Goal: Information Seeking & Learning: Learn about a topic

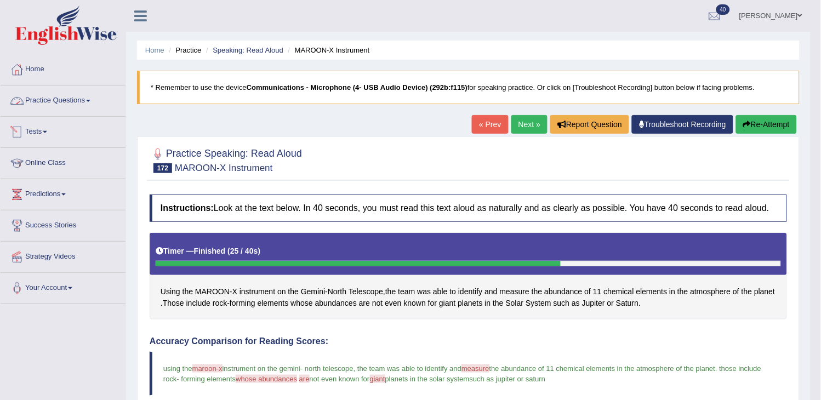
click at [81, 107] on link "Practice Questions" at bounding box center [63, 99] width 125 height 27
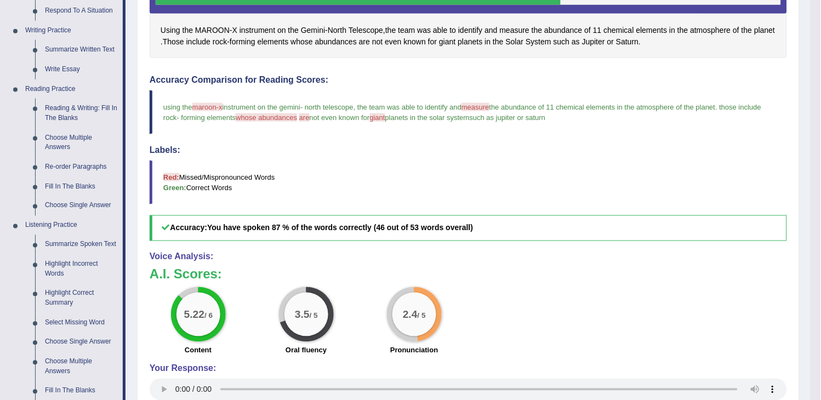
scroll to position [304, 0]
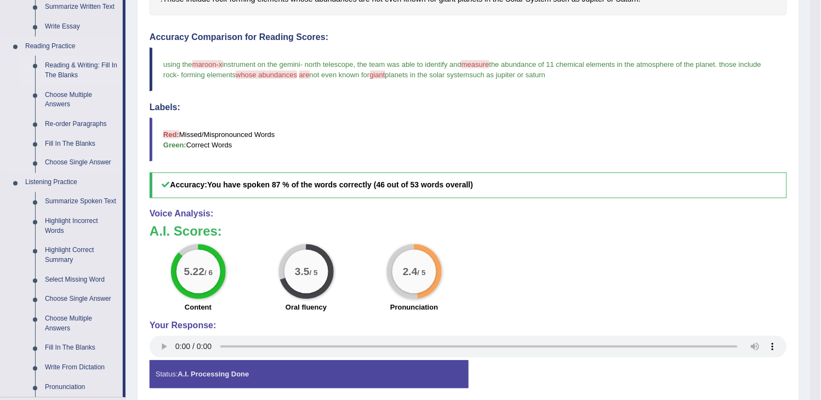
click at [102, 71] on link "Reading & Writing: Fill In The Blanks" at bounding box center [81, 70] width 83 height 29
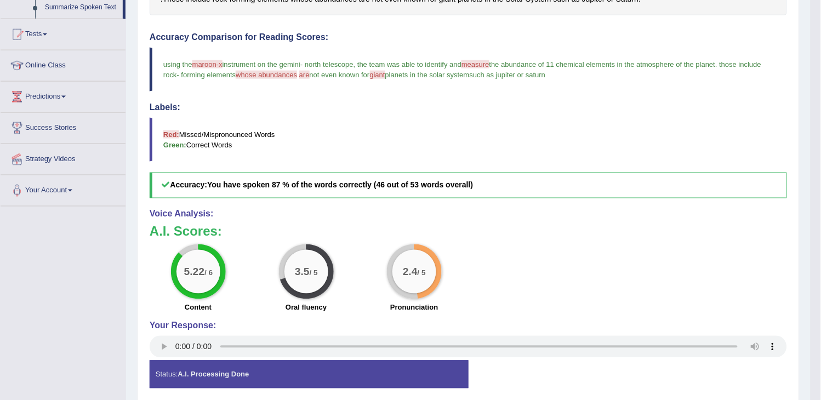
scroll to position [141, 0]
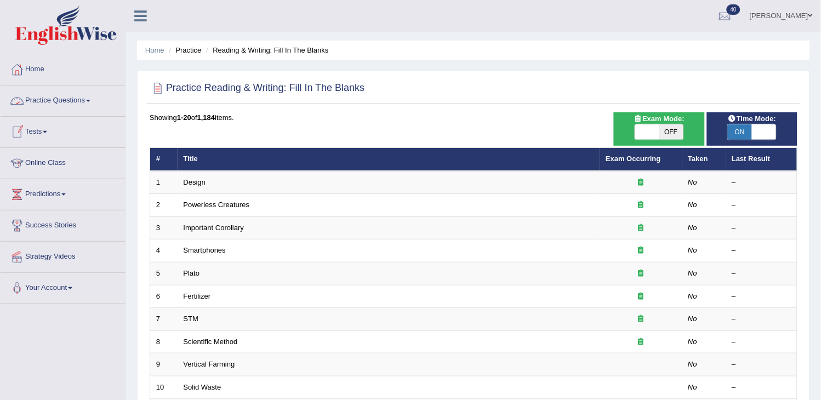
click at [88, 101] on link "Practice Questions" at bounding box center [63, 99] width 125 height 27
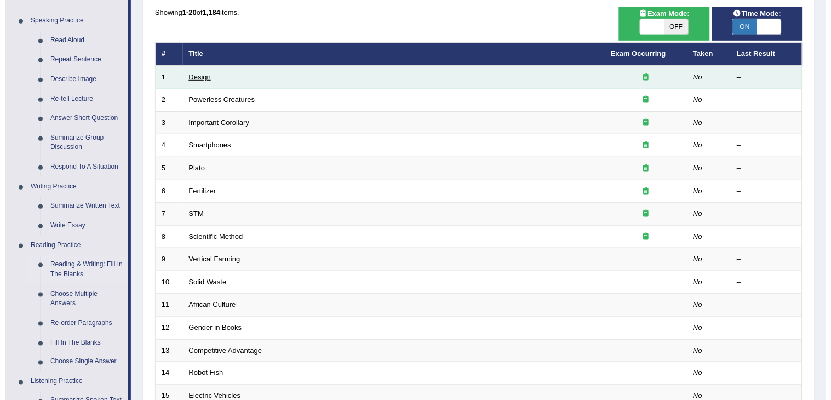
scroll to position [122, 0]
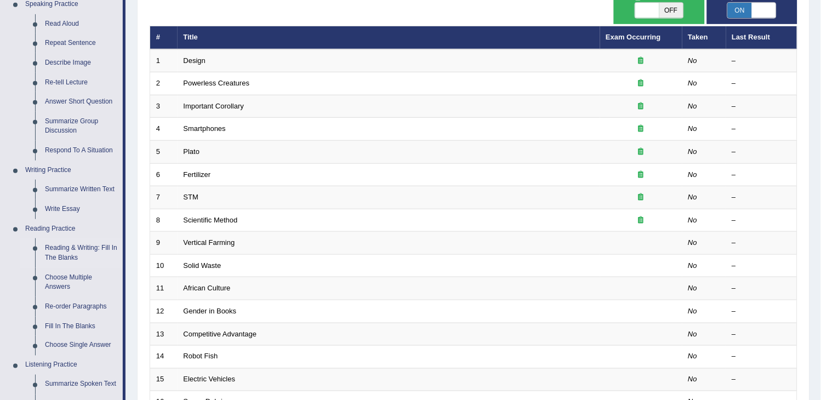
click at [672, 13] on span "OFF" at bounding box center [671, 10] width 24 height 15
checkbox input "true"
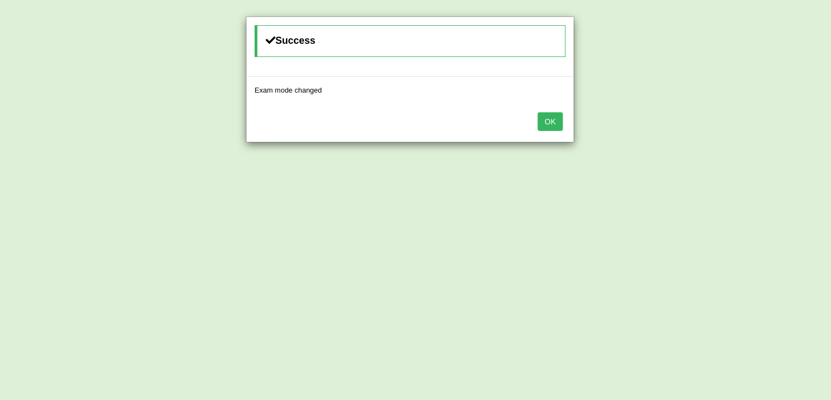
click at [552, 122] on button "OK" at bounding box center [550, 121] width 25 height 19
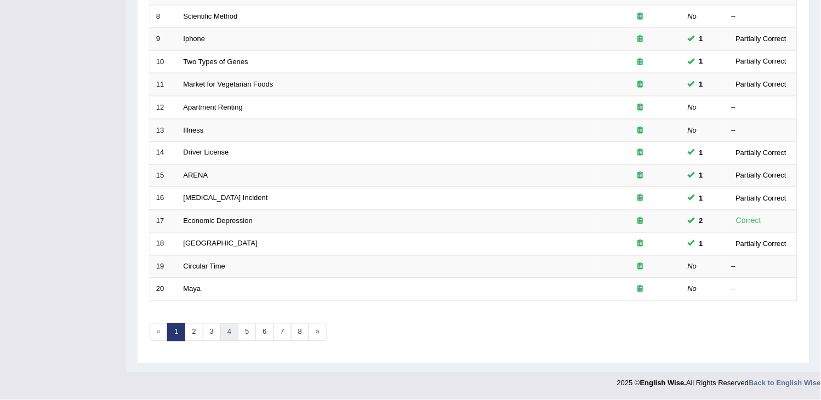
click at [237, 330] on link "4" at bounding box center [229, 332] width 18 height 18
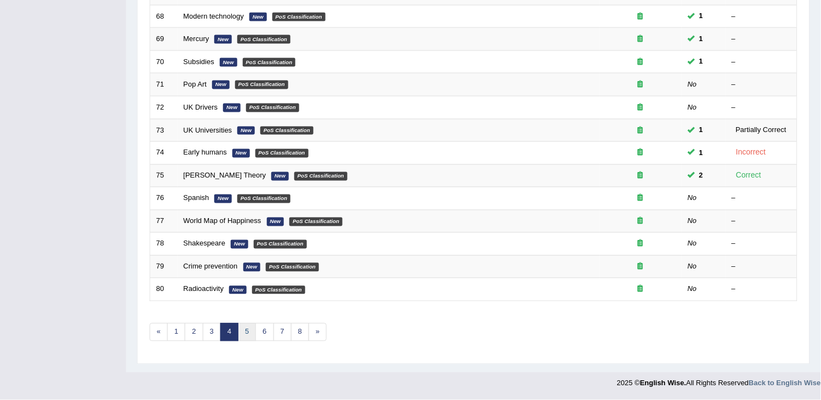
click at [244, 332] on link "5" at bounding box center [247, 332] width 18 height 18
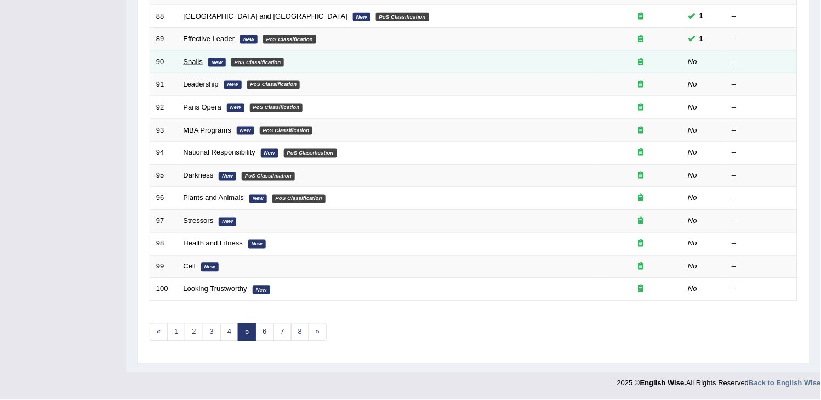
click at [200, 60] on link "Snails" at bounding box center [193, 62] width 19 height 8
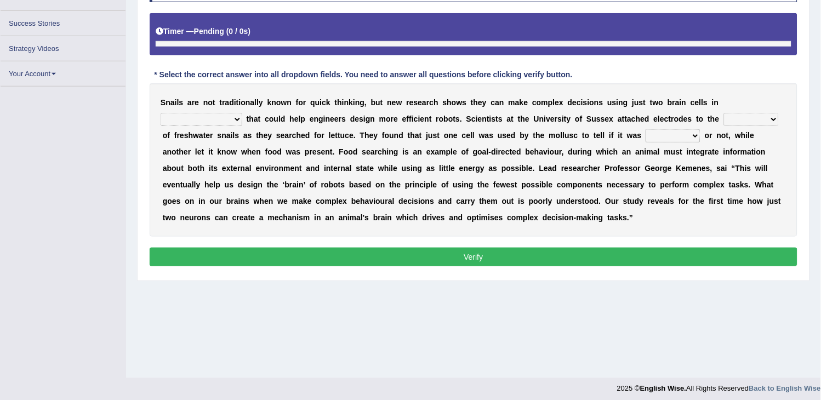
scroll to position [175, 0]
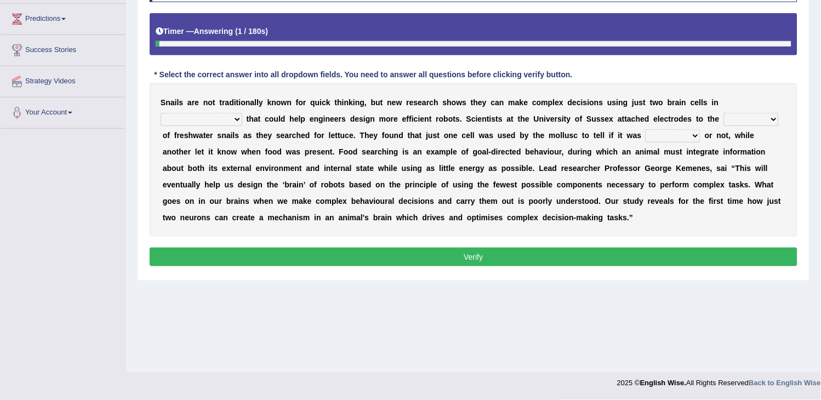
click at [237, 122] on select "decisions findings results recommendations" at bounding box center [202, 119] width 82 height 13
click at [161, 113] on select "decisions findings results recommendations" at bounding box center [202, 119] width 82 height 13
click at [228, 119] on select "decisions findings results recommendations" at bounding box center [202, 119] width 82 height 13
select select "decisions"
click at [161, 113] on select "decisions findings results recommendations" at bounding box center [202, 119] width 82 height 13
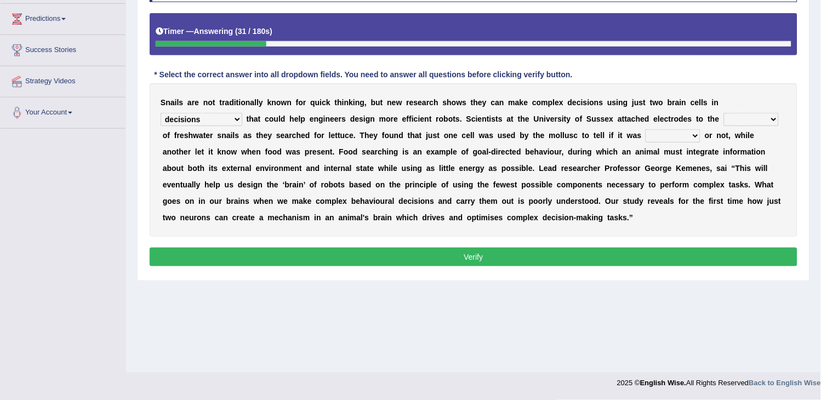
click at [729, 115] on select "heads brains skulls top" at bounding box center [751, 119] width 55 height 13
select select "skulls"
click at [725, 113] on select "heads brains skulls top" at bounding box center [751, 119] width 55 height 13
click at [687, 143] on div "S n a i l s a r e n o t t r a d i t i o n a l l y k n o w n f o r q u i c k t h…" at bounding box center [474, 159] width 648 height 153
click at [683, 139] on select "empty hungry full satisfied" at bounding box center [673, 135] width 55 height 13
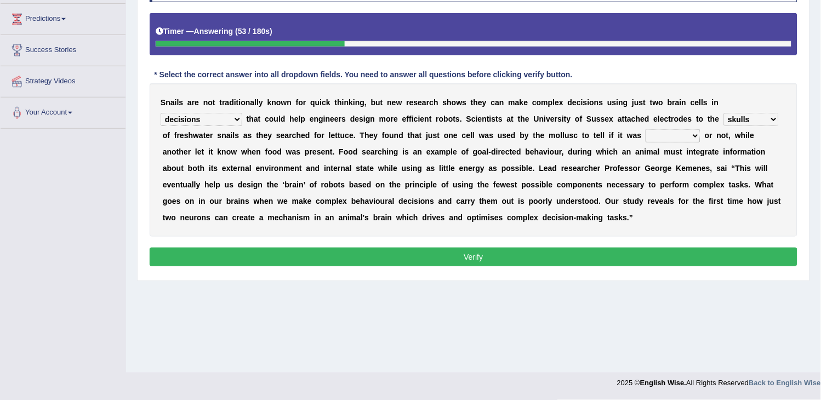
select select "empty"
click at [646, 129] on select "empty hungry full satisfied" at bounding box center [673, 135] width 55 height 13
click at [536, 250] on button "Verify" at bounding box center [474, 257] width 648 height 19
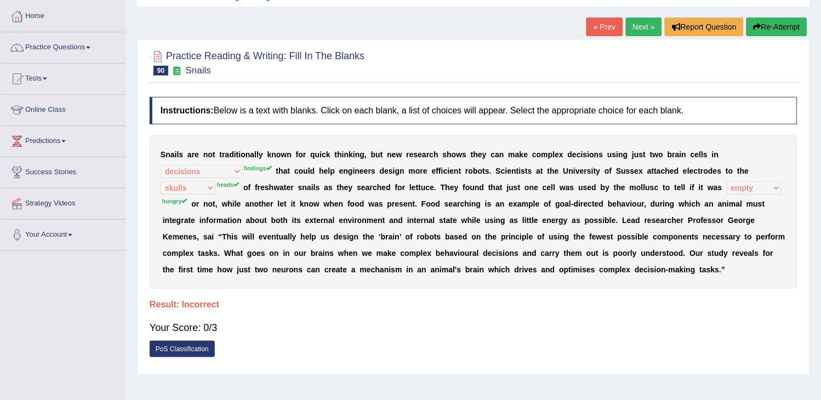
scroll to position [0, 0]
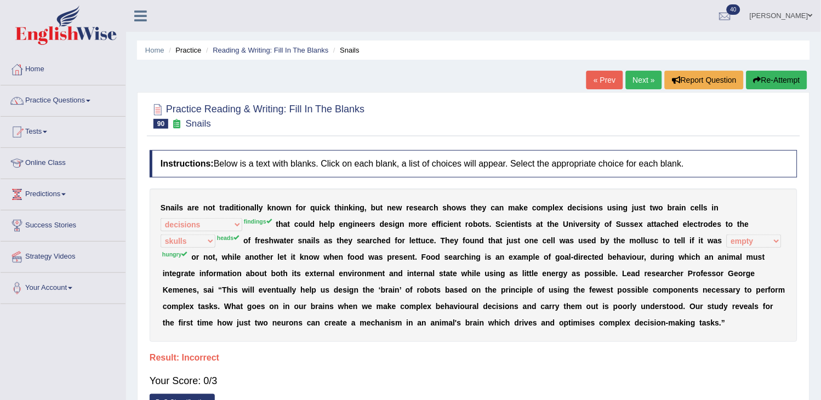
click at [763, 81] on button "Re-Attempt" at bounding box center [776, 80] width 61 height 19
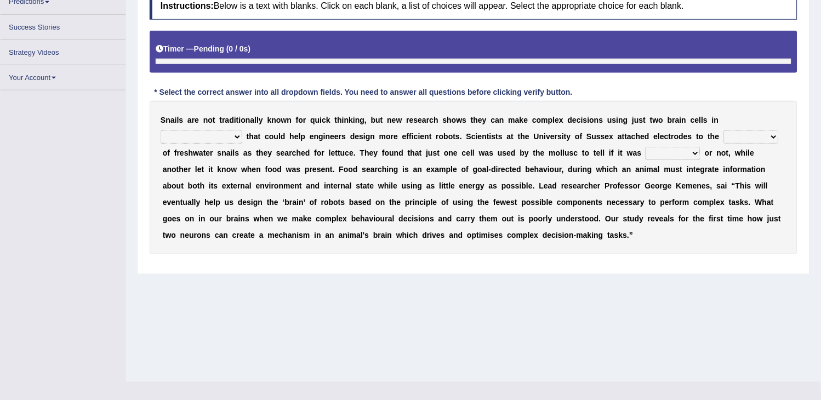
scroll to position [170, 0]
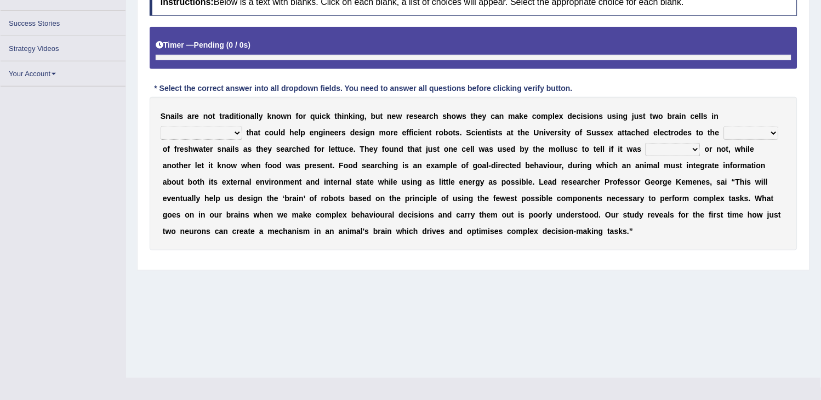
click at [754, 134] on select "heads brains skulls top" at bounding box center [751, 133] width 55 height 13
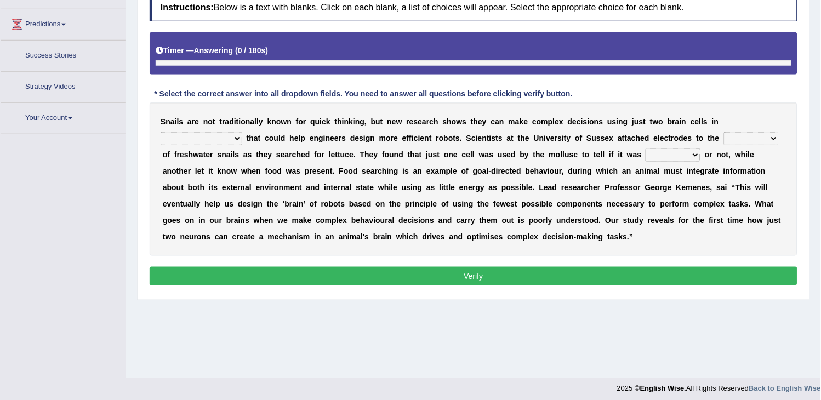
scroll to position [175, 0]
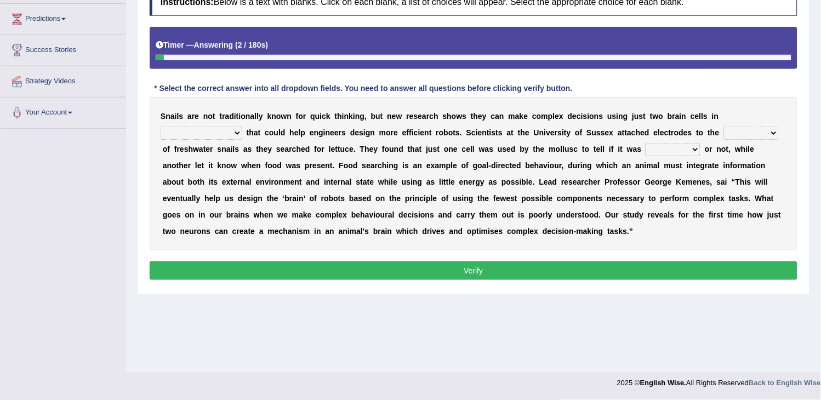
select select "heads"
click at [725, 127] on select "heads brains skulls top" at bounding box center [751, 133] width 55 height 13
click at [678, 151] on select "empty hungry full satisfied" at bounding box center [673, 149] width 55 height 13
select select "hungry"
click at [646, 143] on select "empty hungry full satisfied" at bounding box center [673, 149] width 55 height 13
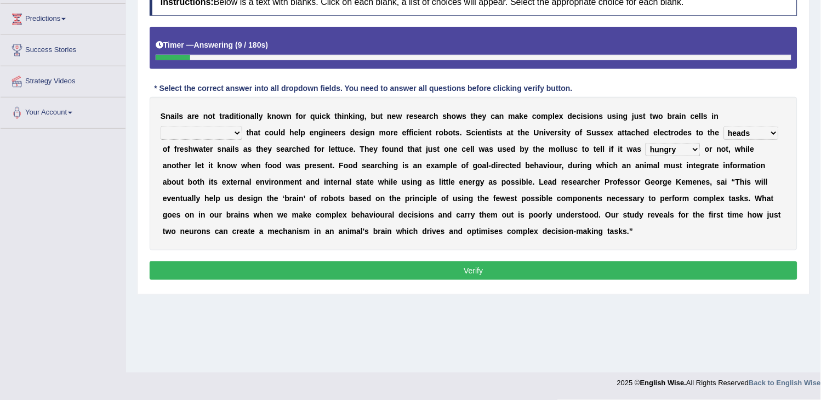
click at [233, 135] on select "decisions findings results recommendations" at bounding box center [202, 133] width 82 height 13
select select "findings"
click at [161, 127] on select "decisions findings results recommendations" at bounding box center [202, 133] width 82 height 13
click at [210, 275] on button "Verify" at bounding box center [474, 270] width 648 height 19
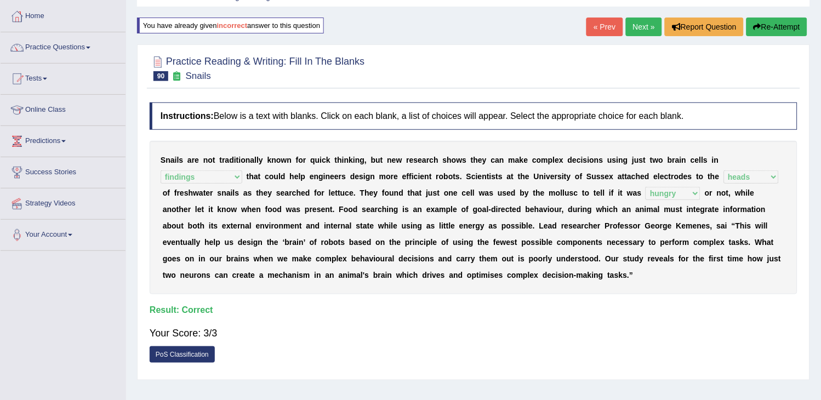
scroll to position [0, 0]
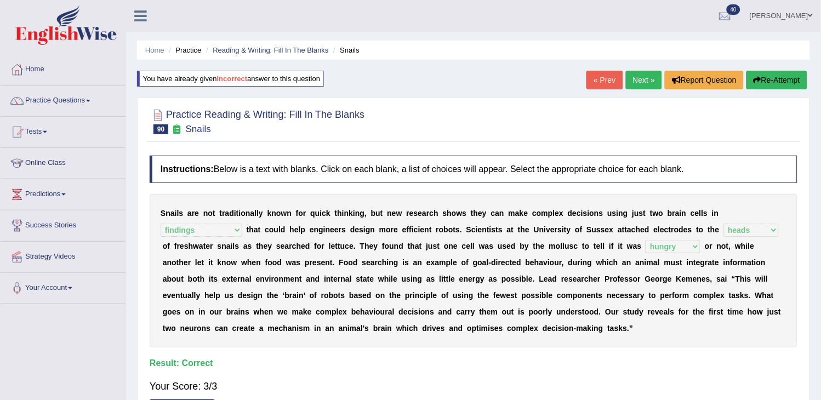
click at [643, 78] on link "Next »" at bounding box center [644, 80] width 36 height 19
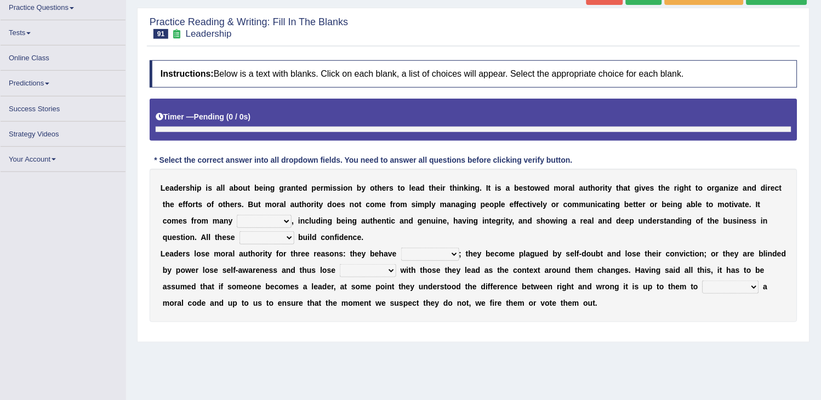
scroll to position [170, 0]
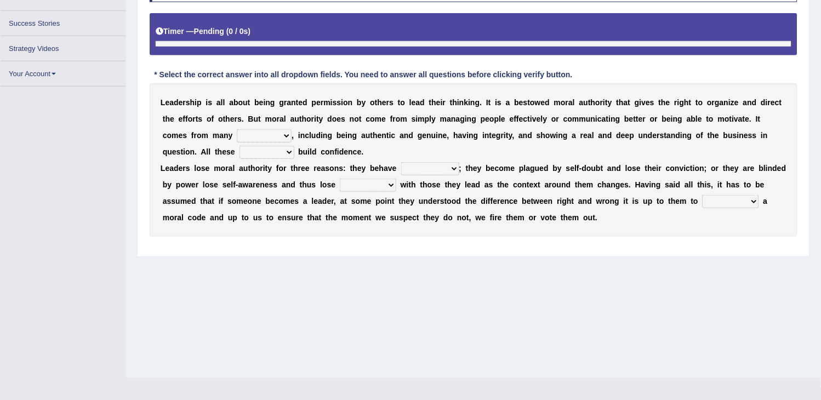
click at [280, 135] on select "sources items stamps supports" at bounding box center [264, 135] width 55 height 13
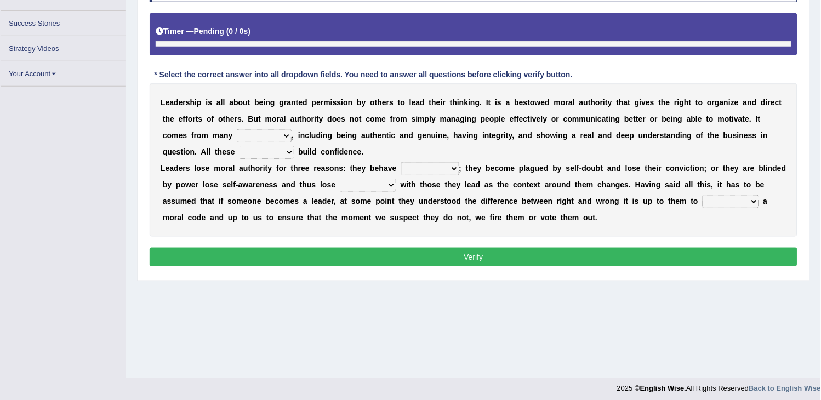
scroll to position [175, 0]
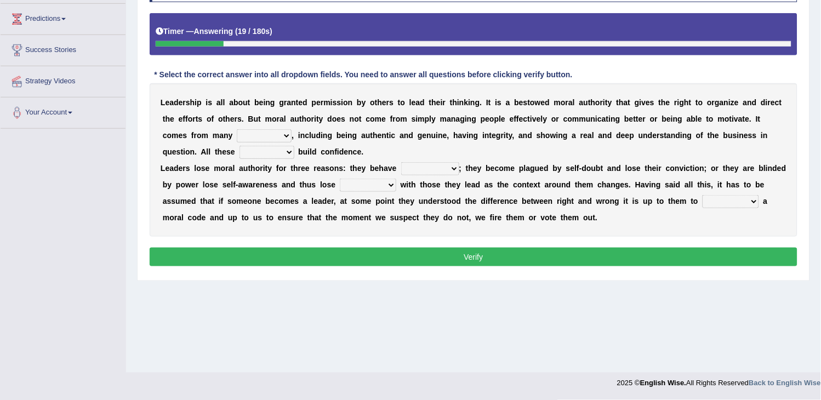
select select "sources"
click at [237, 129] on select "sources items stamps supports" at bounding box center [264, 135] width 55 height 13
click at [281, 153] on select "faith answers factors parts" at bounding box center [267, 152] width 55 height 13
select select "factors"
click at [240, 146] on select "faith answers factors parts" at bounding box center [267, 152] width 55 height 13
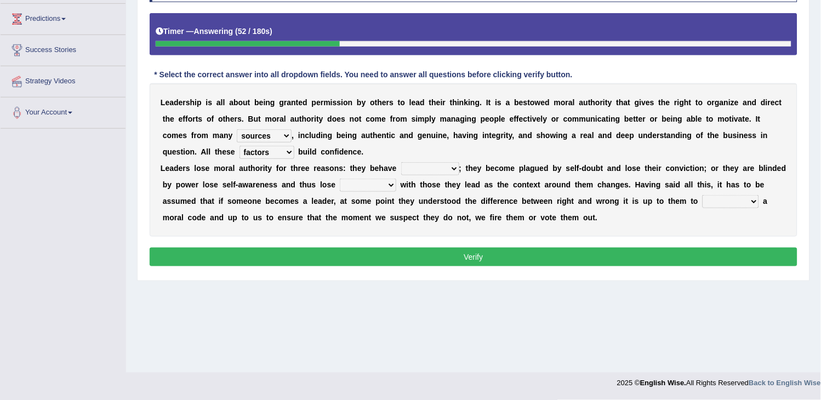
click at [263, 159] on div "L e a d e r s h i p i s a l l a b o u t b e i n g g r a n t e d p e r m i s s i…" at bounding box center [474, 159] width 648 height 153
click at [274, 157] on select "faith answers factors parts" at bounding box center [267, 152] width 55 height 13
click at [423, 165] on select "usually unethically falsely unexpected" at bounding box center [430, 168] width 58 height 13
select select "unexpected"
click at [401, 162] on select "usually unethically falsely unexpected" at bounding box center [430, 168] width 58 height 13
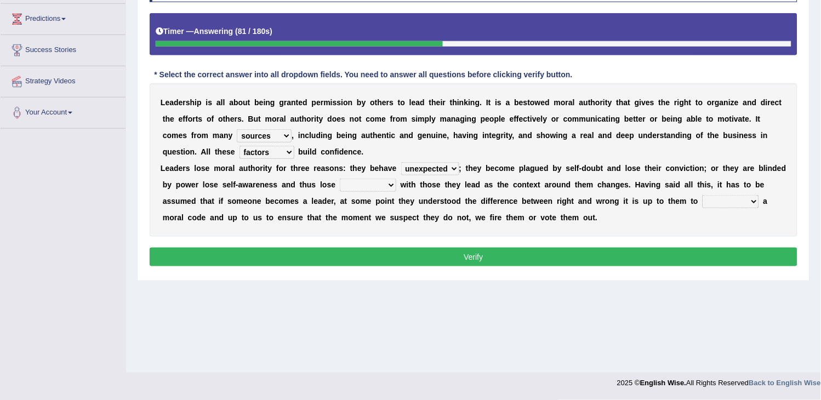
click at [396, 187] on select "connect connected disconnect connection" at bounding box center [368, 185] width 56 height 13
select select "connection"
click at [372, 179] on select "connect connected disconnect connection" at bounding box center [368, 185] width 56 height 13
click at [726, 203] on select "abide in abide by abide to connection" at bounding box center [731, 201] width 56 height 13
select select "connection"
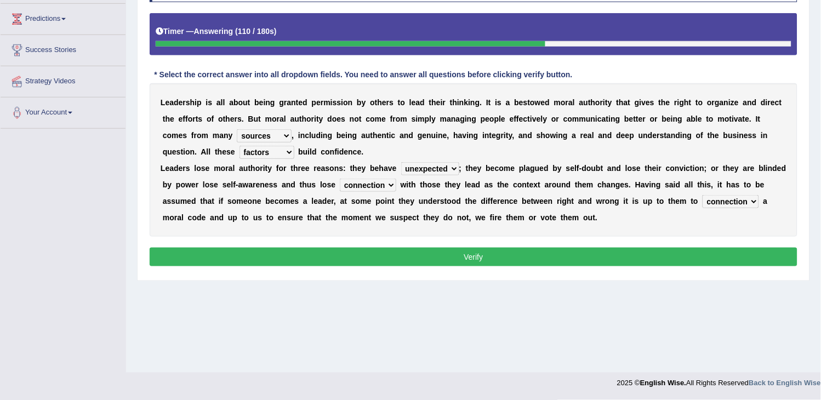
click at [716, 195] on select "abide in abide by abide to connection" at bounding box center [731, 201] width 56 height 13
click at [751, 254] on button "Verify" at bounding box center [474, 257] width 648 height 19
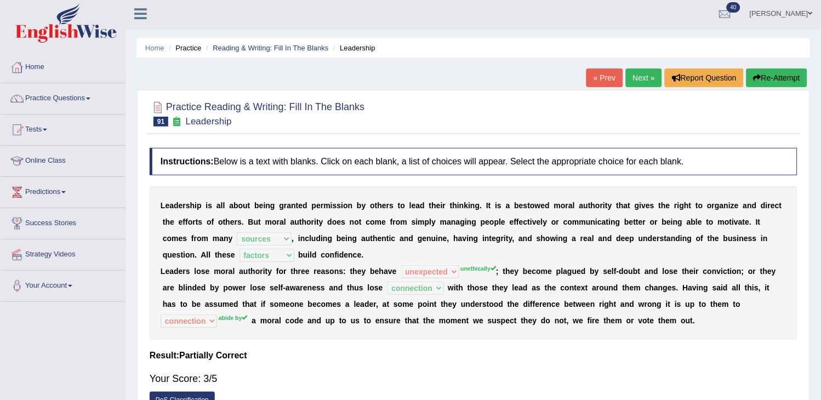
scroll to position [0, 0]
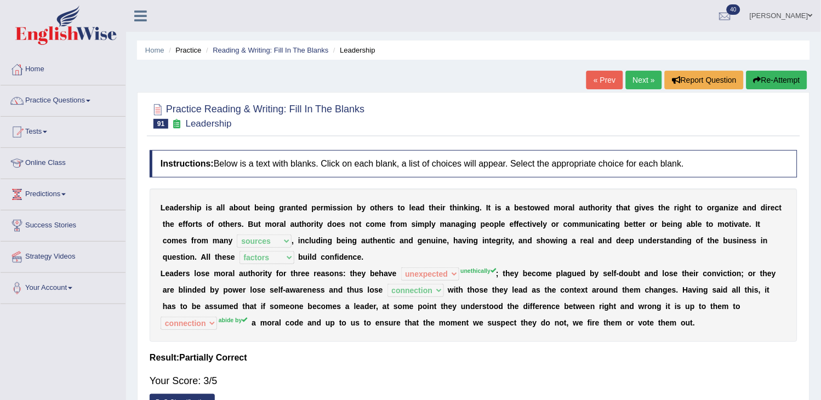
click at [603, 74] on link "« Prev" at bounding box center [604, 80] width 36 height 19
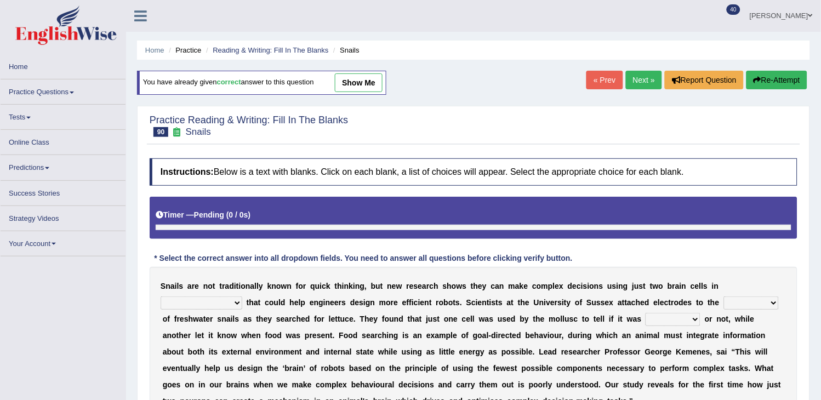
click at [371, 81] on link "show me" at bounding box center [359, 82] width 48 height 19
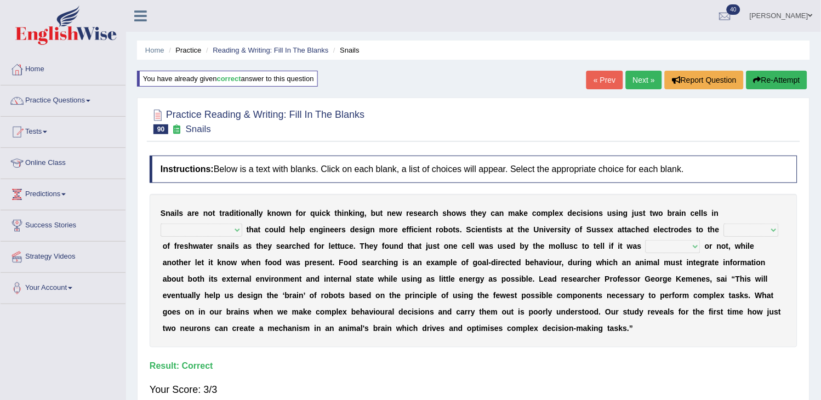
select select "findings"
select select "heads"
select select "hungry"
click at [586, 82] on link "« Prev" at bounding box center [604, 80] width 36 height 19
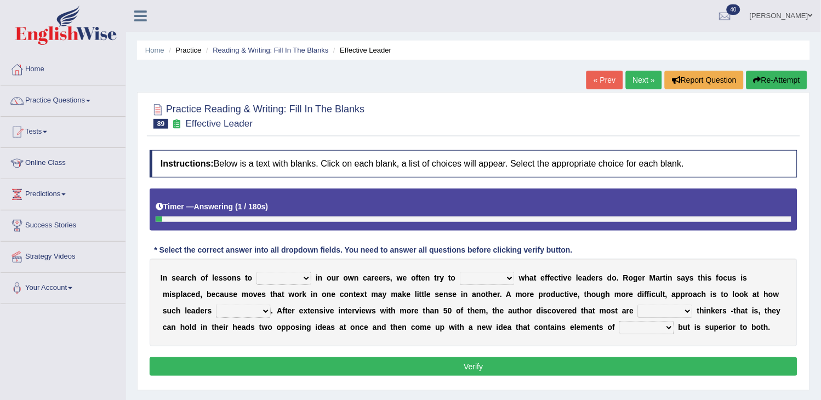
click at [294, 283] on select "request appeal apply solicit" at bounding box center [284, 278] width 55 height 13
select select "appeal"
click at [257, 272] on select "request appeal apply solicit" at bounding box center [284, 278] width 55 height 13
click at [475, 283] on select "purge conspire ferret emulate" at bounding box center [487, 278] width 55 height 13
select select "emulate"
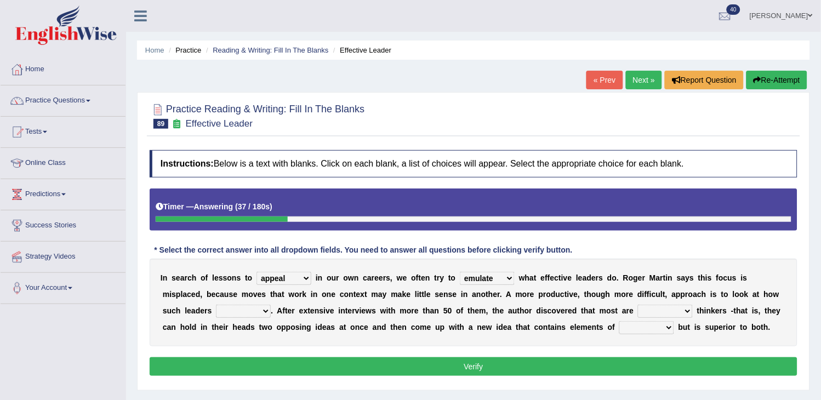
click at [460, 272] on select "purge conspire ferret emulate" at bounding box center [487, 278] width 55 height 13
click at [255, 314] on select "opinion think view feel" at bounding box center [243, 311] width 55 height 13
select select "think"
click at [216, 305] on select "opinion think view feel" at bounding box center [243, 311] width 55 height 13
click at [664, 312] on select "integrative leagued affiliated combined" at bounding box center [665, 311] width 55 height 13
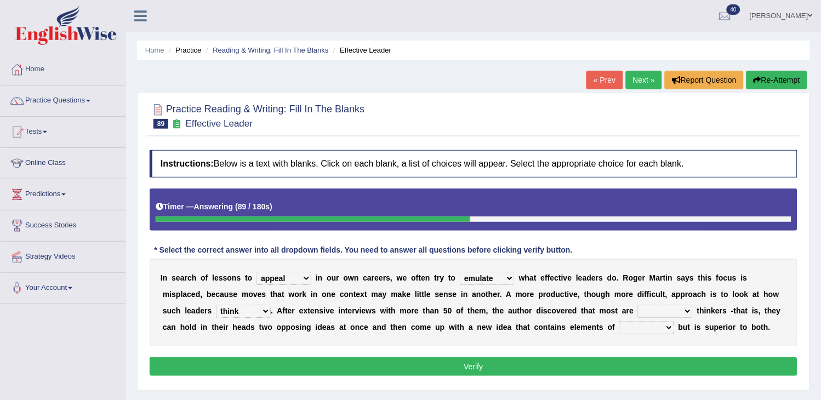
select select "integrative"
click at [638, 305] on select "integrative leagued affiliated combined" at bounding box center [665, 311] width 55 height 13
click at [639, 328] on select "which all each every" at bounding box center [646, 327] width 55 height 13
click at [619, 321] on select "which all each every" at bounding box center [646, 327] width 55 height 13
click at [662, 328] on select "which all each every" at bounding box center [646, 327] width 55 height 13
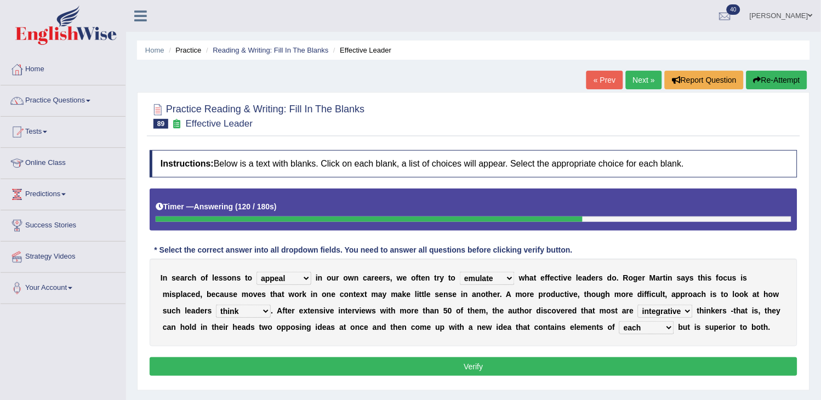
select select "which"
click at [619, 321] on select "which all each every" at bounding box center [646, 327] width 55 height 13
click at [612, 374] on button "Verify" at bounding box center [474, 366] width 648 height 19
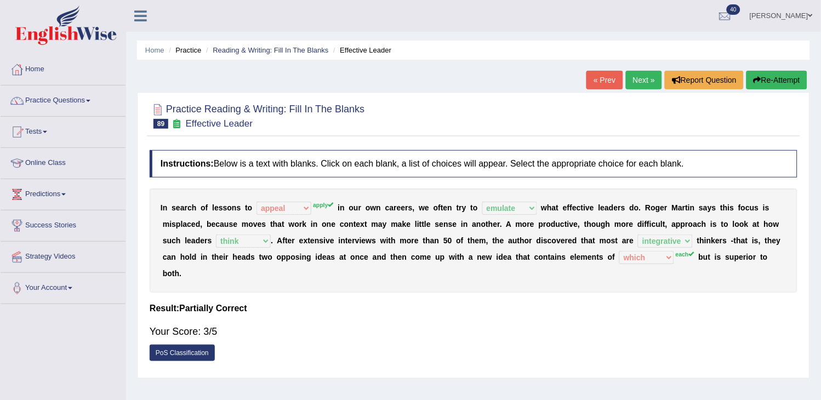
click at [632, 77] on link "Next »" at bounding box center [644, 80] width 36 height 19
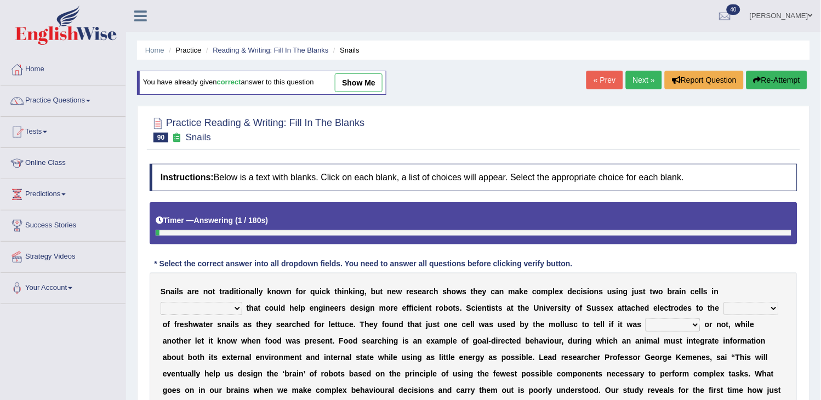
drag, startPoint x: 0, startPoint y: 0, endPoint x: 632, endPoint y: 77, distance: 637.2
click at [632, 77] on link "Next »" at bounding box center [644, 80] width 36 height 19
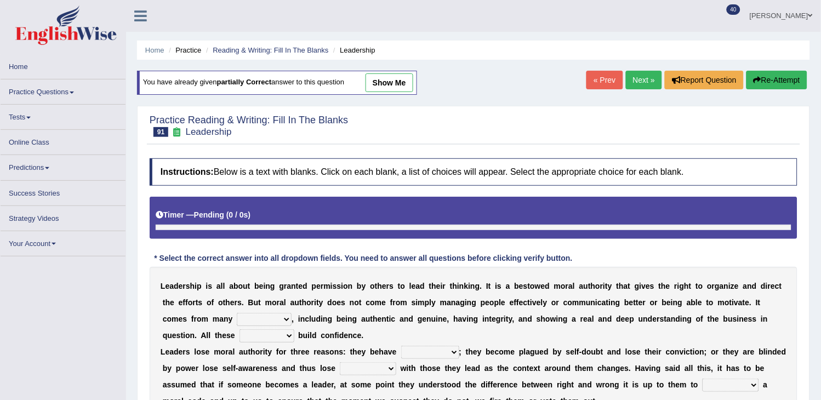
click at [635, 79] on link "Next »" at bounding box center [644, 80] width 36 height 19
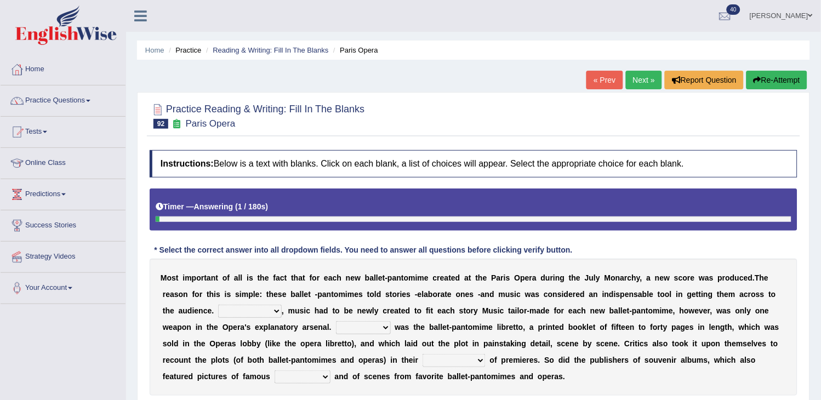
click at [619, 89] on div "« Prev Next » Report Question Re-Attempt" at bounding box center [698, 81] width 224 height 21
click at [643, 84] on link "Next »" at bounding box center [644, 80] width 36 height 19
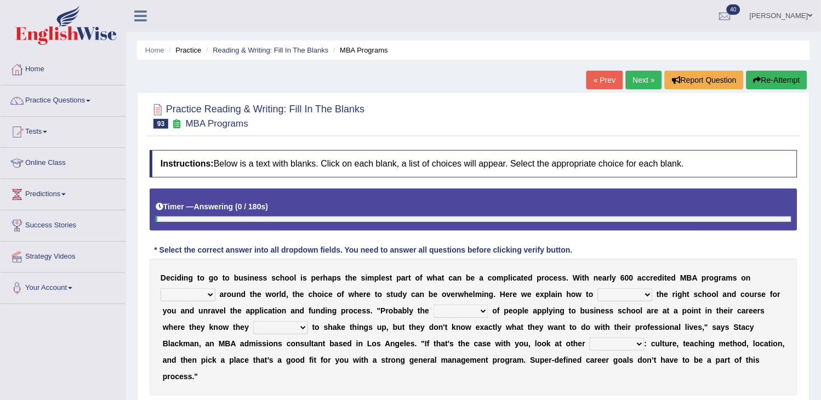
click at [601, 82] on link "« Prev" at bounding box center [604, 80] width 36 height 19
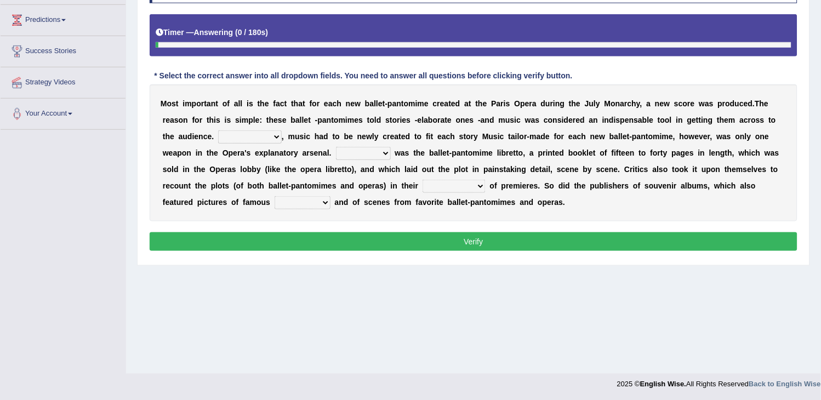
scroll to position [175, 0]
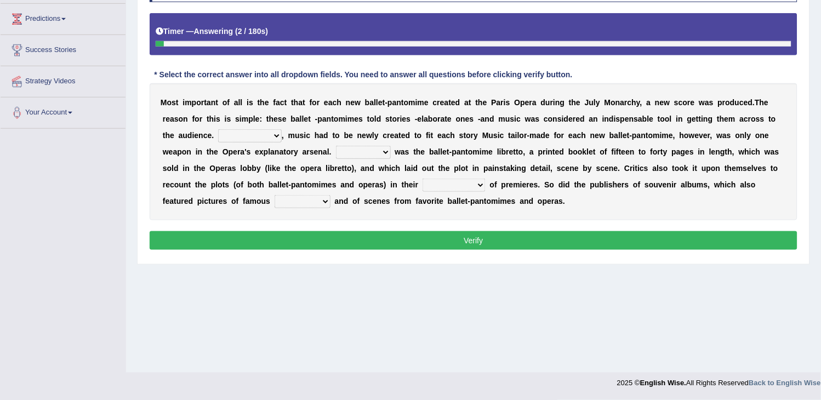
click at [264, 134] on select "However Nevertheless In fact Therefore" at bounding box center [250, 135] width 64 height 13
select select "In fact"
click at [218, 129] on select "However Nevertheless In fact Therefore" at bounding box center [250, 135] width 64 height 13
click at [368, 152] on select "Another Others It Also" at bounding box center [363, 152] width 55 height 13
select select "It"
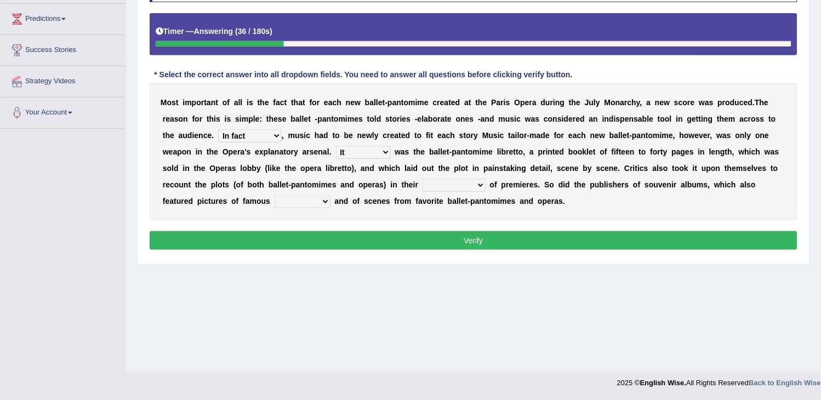
click at [336, 146] on select "Another Others It Also" at bounding box center [363, 152] width 55 height 13
click at [448, 188] on select "views reviews overviews supervisions" at bounding box center [454, 185] width 63 height 13
select select "reviews"
click at [423, 179] on select "views reviews overviews supervisions" at bounding box center [454, 185] width 63 height 13
click at [319, 201] on select "teachers students performers drivers" at bounding box center [303, 201] width 56 height 13
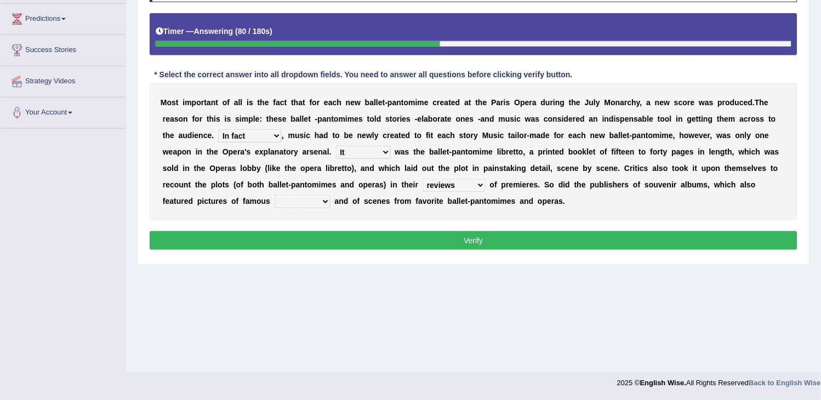
select select "performers"
click at [275, 195] on select "teachers students performers drivers" at bounding box center [303, 201] width 56 height 13
click at [311, 243] on button "Verify" at bounding box center [474, 240] width 648 height 19
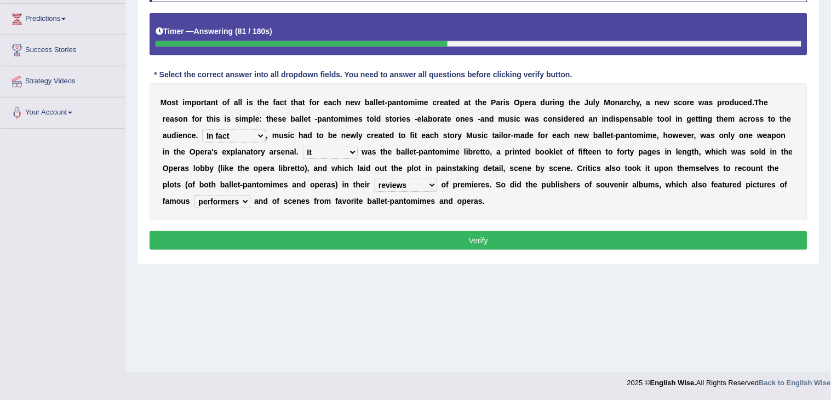
click at [311, 243] on div "Home Practice Reading & Writing: Fill In The Blanks Paris Opera « Prev Next » R…" at bounding box center [478, 99] width 705 height 548
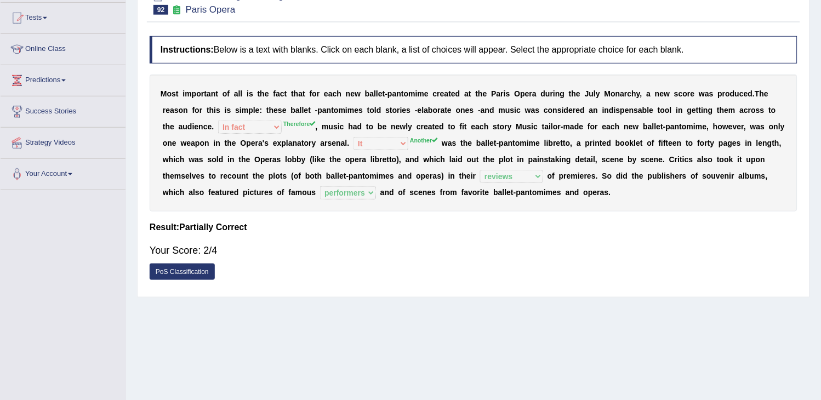
scroll to position [53, 0]
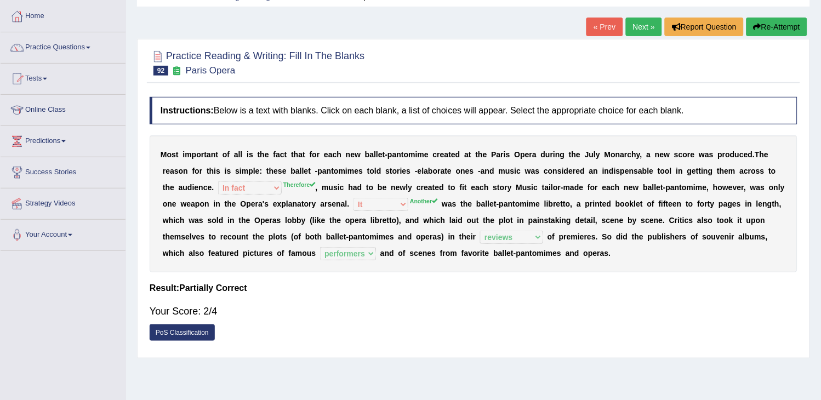
click at [652, 27] on link "Next »" at bounding box center [644, 27] width 36 height 19
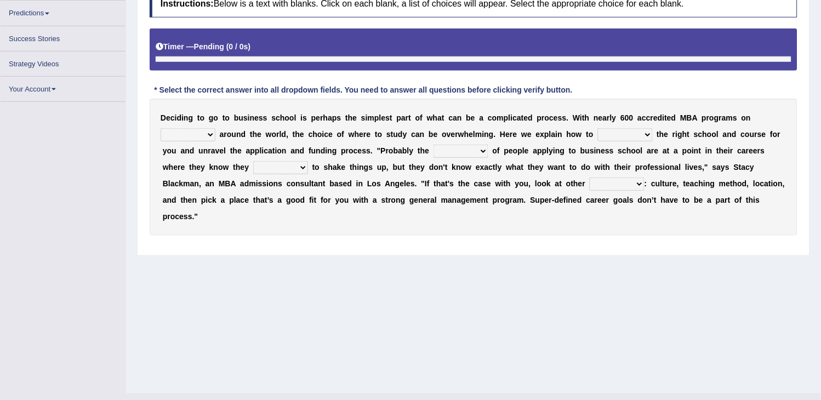
scroll to position [175, 0]
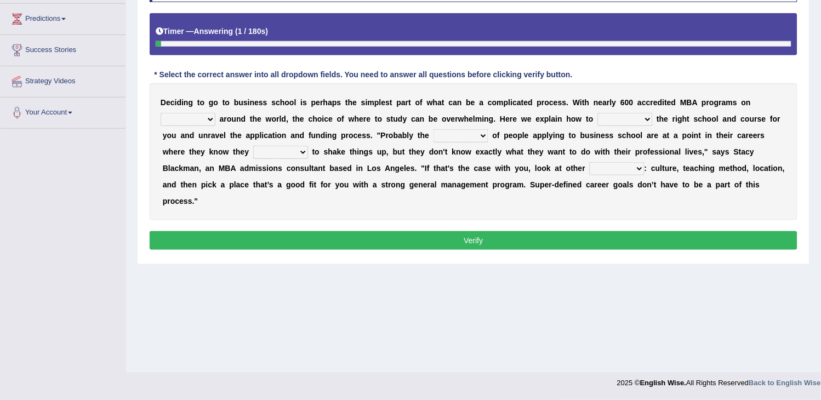
click at [169, 123] on select "offer provide give take" at bounding box center [188, 119] width 55 height 13
click at [161, 113] on select "offer provide give take" at bounding box center [188, 119] width 55 height 13
click at [614, 117] on select "recognize select choose identify" at bounding box center [625, 119] width 55 height 13
click at [207, 119] on select "offer provide give take" at bounding box center [188, 119] width 55 height 13
select select "offer"
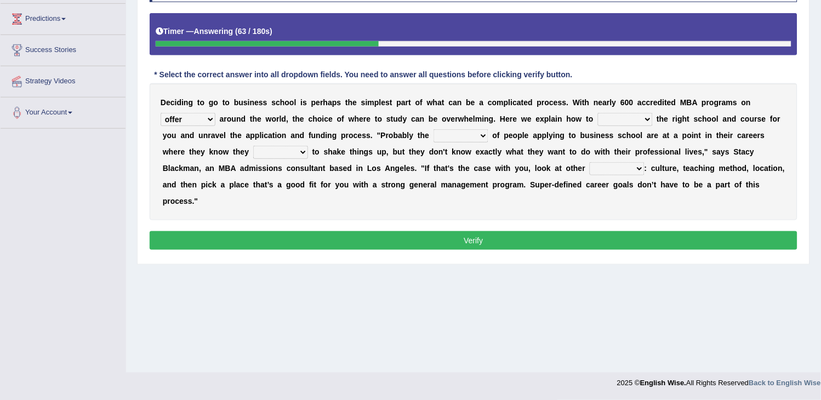
click at [161, 113] on select "offer provide give take" at bounding box center [188, 119] width 55 height 13
click at [614, 118] on select "recognize select choose identify" at bounding box center [625, 119] width 55 height 13
select select "recognize"
click at [598, 113] on select "recognize select choose identify" at bounding box center [625, 119] width 55 height 13
click at [473, 133] on select "few many majority minority" at bounding box center [461, 135] width 55 height 13
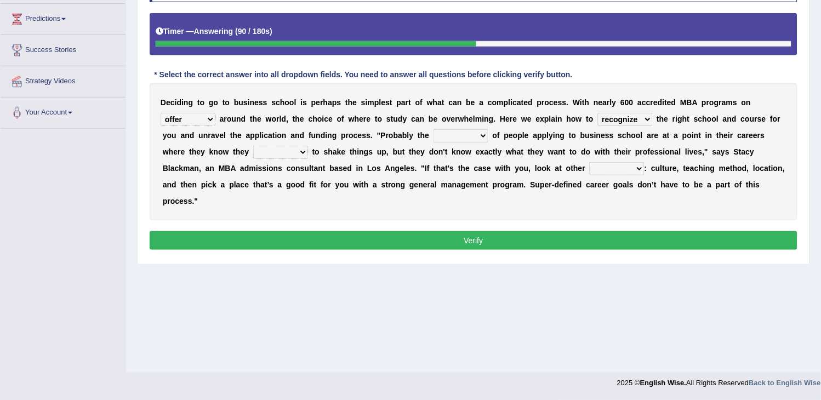
select select "majority"
click at [434, 129] on select "few many majority minority" at bounding box center [461, 135] width 55 height 13
click at [297, 154] on select "expect plan want choose" at bounding box center [280, 152] width 55 height 13
select select "want"
click at [253, 146] on select "expect plan want choose" at bounding box center [280, 152] width 55 height 13
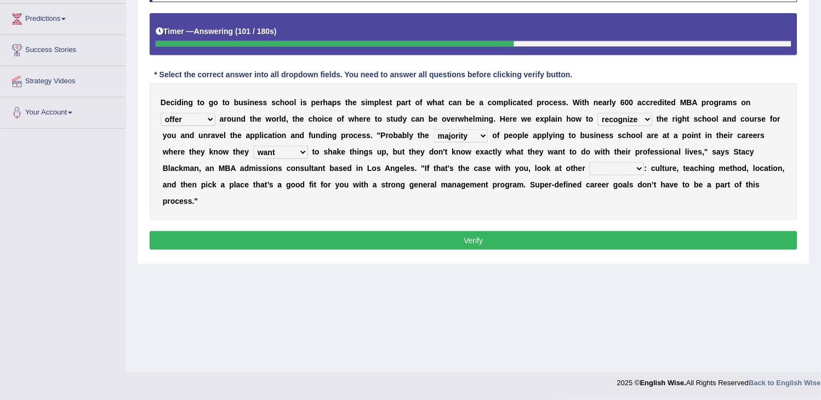
click at [603, 170] on select "standards factors rules criteria" at bounding box center [617, 168] width 55 height 13
select select "factors"
click at [590, 162] on select "standards factors rules criteria" at bounding box center [617, 168] width 55 height 13
click at [550, 235] on button "Verify" at bounding box center [474, 240] width 648 height 19
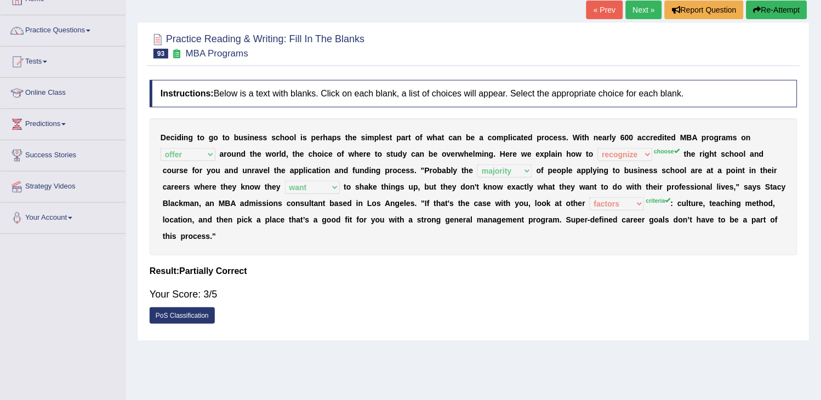
scroll to position [0, 0]
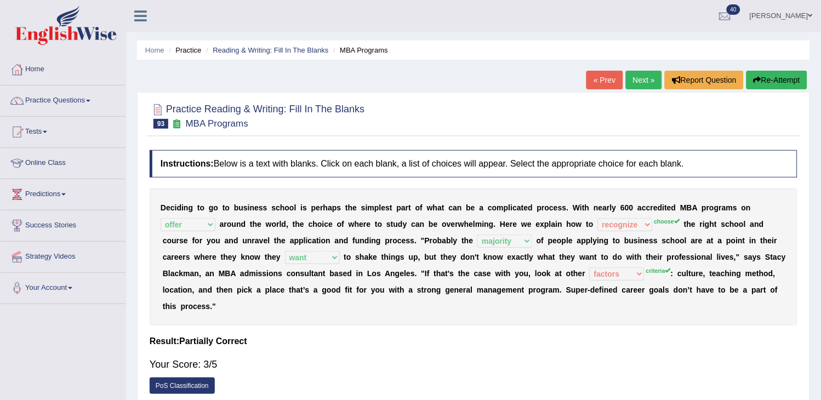
click at [638, 79] on link "Next »" at bounding box center [644, 80] width 36 height 19
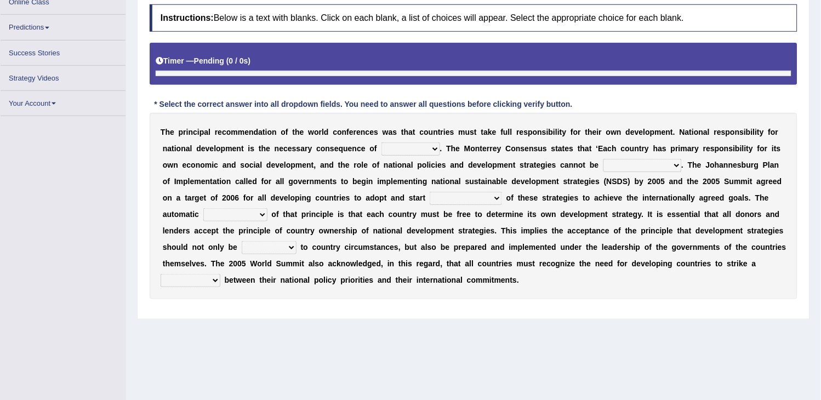
scroll to position [170, 0]
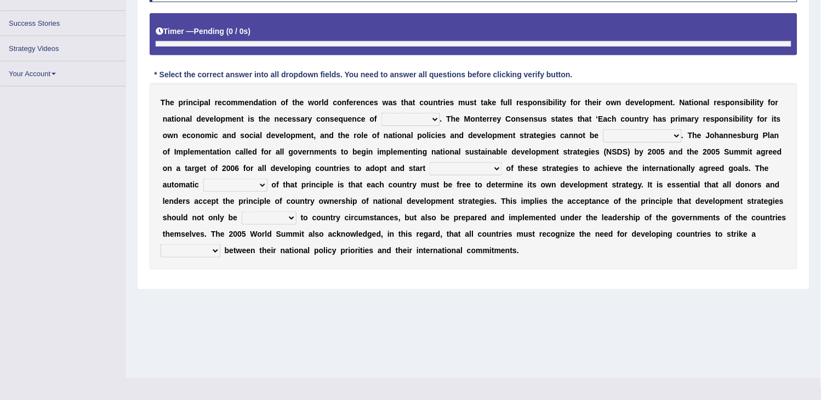
click at [430, 118] on select "hospitality sovereignty punctuality curiosity" at bounding box center [410, 119] width 59 height 13
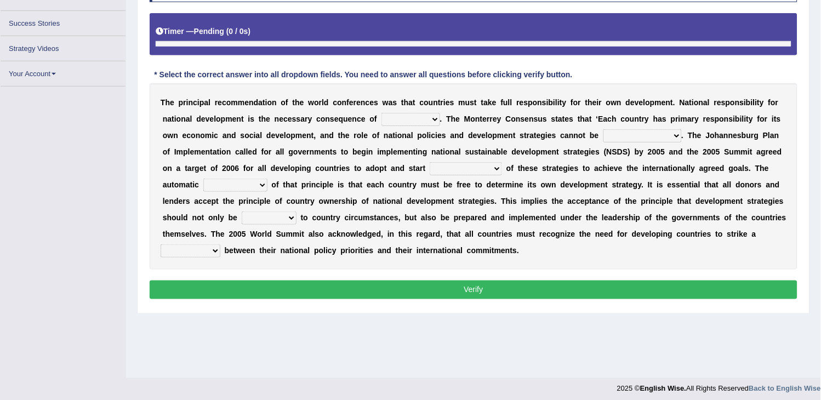
scroll to position [175, 0]
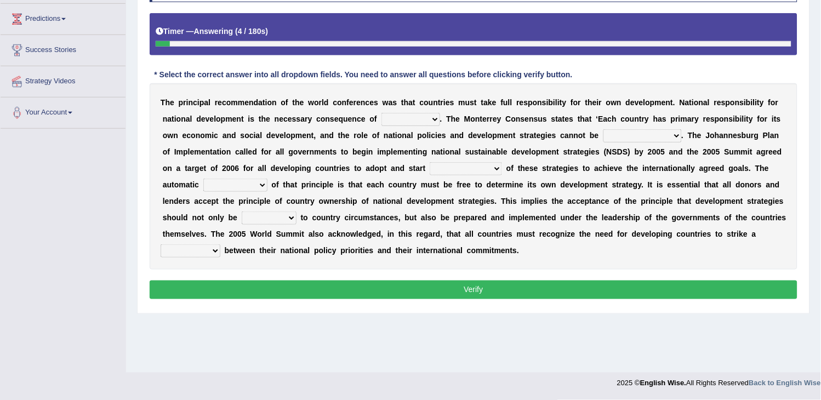
select select "hospitality"
click at [381, 113] on select "hospitality sovereignty punctuality curiosity" at bounding box center [410, 119] width 59 height 13
click at [652, 137] on select "employed enquired explored over-emphasized" at bounding box center [642, 135] width 78 height 13
select select "explored"
click at [603, 129] on select "employed enquired explored over-emphasized" at bounding box center [642, 135] width 78 height 13
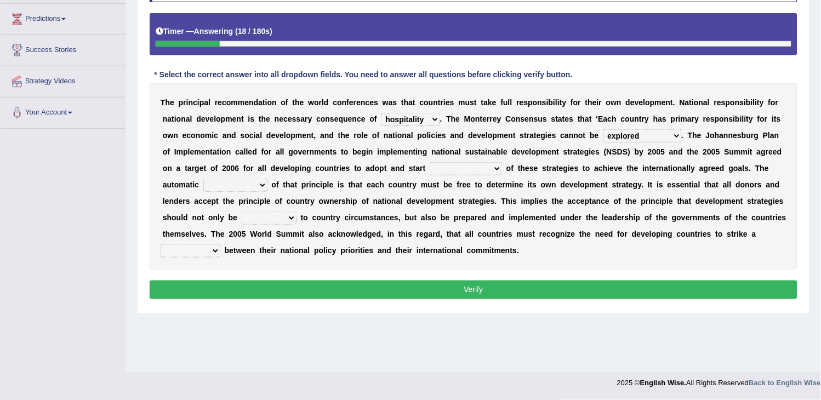
click at [460, 172] on select "implementation policy implication implant" at bounding box center [466, 168] width 72 height 13
select select "implementation"
click at [430, 162] on select "implementation policy implication implant" at bounding box center [466, 168] width 72 height 13
click at [237, 190] on select "reason contradiction corollary collocation" at bounding box center [235, 185] width 64 height 13
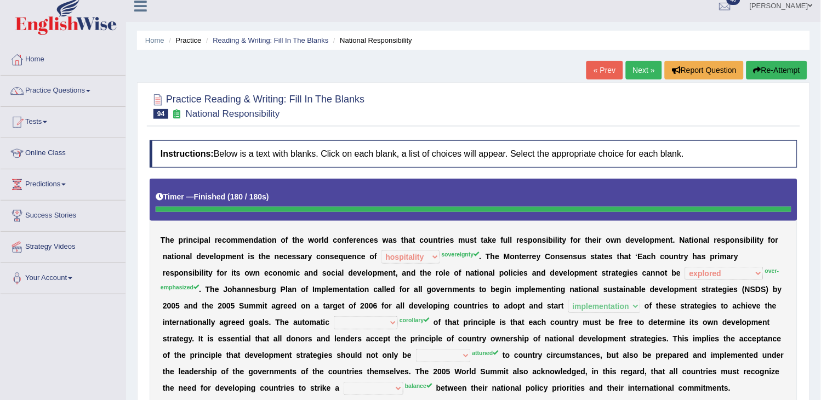
scroll to position [0, 0]
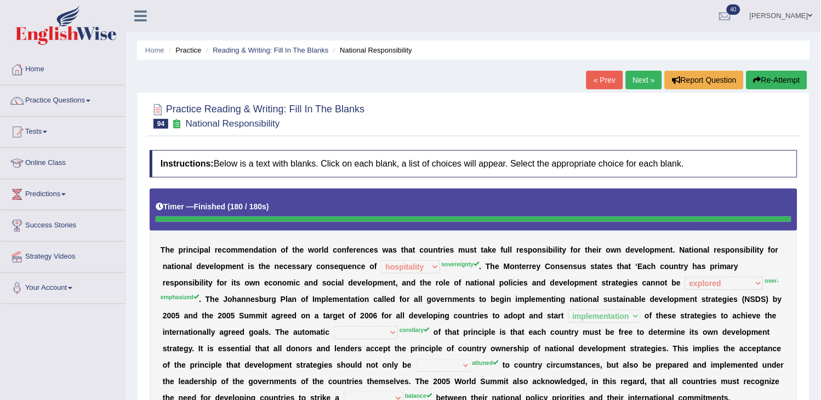
click at [780, 75] on button "Re-Attempt" at bounding box center [776, 80] width 61 height 19
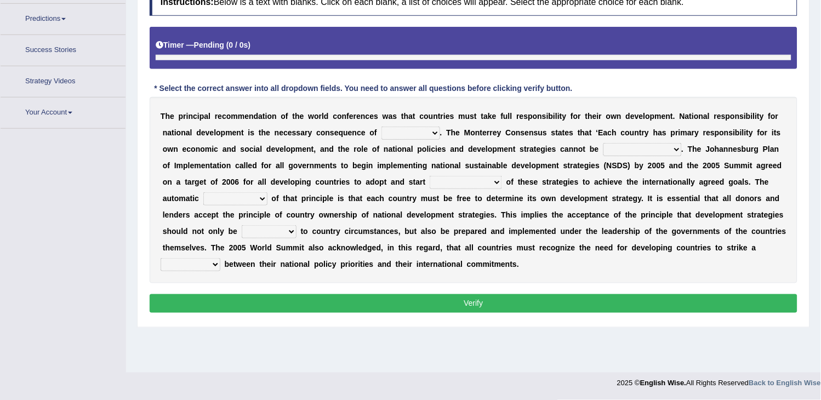
scroll to position [175, 0]
click at [413, 135] on select "hospitality sovereignty punctuality curiosity" at bounding box center [410, 133] width 59 height 13
click at [381, 127] on select "hospitality sovereignty punctuality curiosity" at bounding box center [410, 133] width 59 height 13
click at [400, 132] on select "hospitality sovereignty punctuality curiosity" at bounding box center [410, 133] width 59 height 13
select select "hospitality"
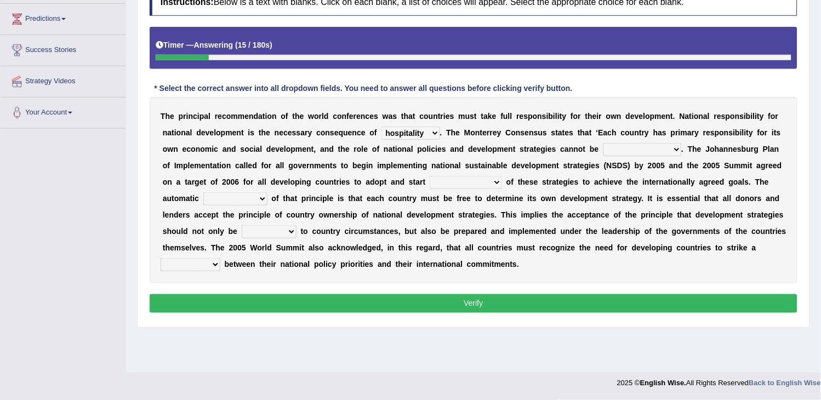
click at [381, 127] on select "hospitality sovereignty punctuality curiosity" at bounding box center [410, 133] width 59 height 13
click at [639, 150] on select "employed enquired explored over-emphasized" at bounding box center [642, 149] width 78 height 13
select select "employed"
click at [603, 143] on select "employed enquired explored over-emphasized" at bounding box center [642, 149] width 78 height 13
click at [482, 182] on select "implementation policy implication implant" at bounding box center [466, 182] width 72 height 13
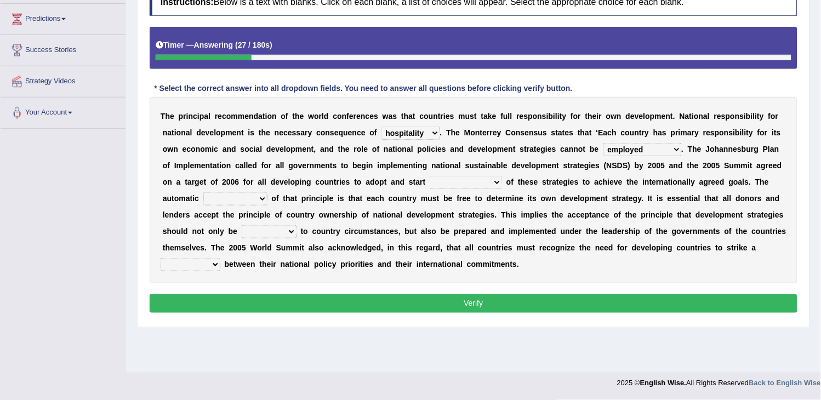
select select "implementation"
click at [430, 176] on select "implementation policy implication implant" at bounding box center [466, 182] width 72 height 13
click at [253, 201] on select "reason contradiction corollary collocation" at bounding box center [235, 198] width 64 height 13
select select "reason"
click at [203, 192] on select "reason contradiction corollary collocation" at bounding box center [235, 198] width 64 height 13
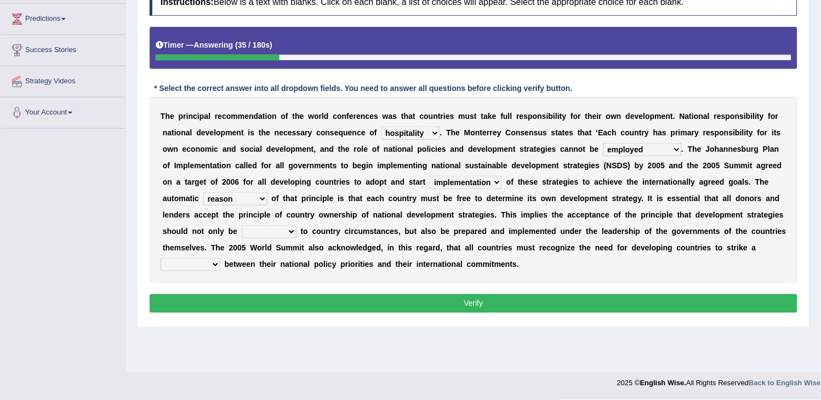
click at [270, 231] on select "against adopted attended attuned" at bounding box center [269, 231] width 55 height 13
click at [242, 225] on select "against adopted attended attuned" at bounding box center [269, 231] width 55 height 13
click at [197, 270] on select "difference surveillance balance patience" at bounding box center [191, 264] width 60 height 13
click at [282, 229] on select "against adopted attended attuned" at bounding box center [269, 231] width 55 height 13
select select "adopted"
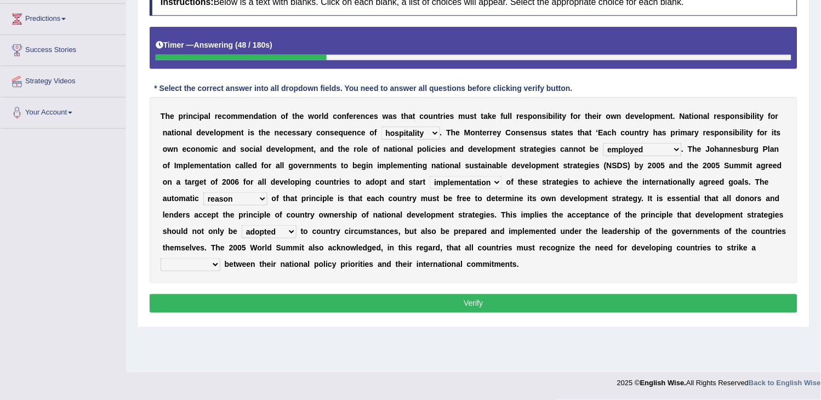
click at [242, 225] on select "against adopted attended attuned" at bounding box center [269, 231] width 55 height 13
click at [170, 267] on select "difference surveillance balance patience" at bounding box center [191, 264] width 60 height 13
select select "difference"
click at [161, 258] on select "difference surveillance balance patience" at bounding box center [191, 264] width 60 height 13
click at [216, 307] on button "Verify" at bounding box center [474, 303] width 648 height 19
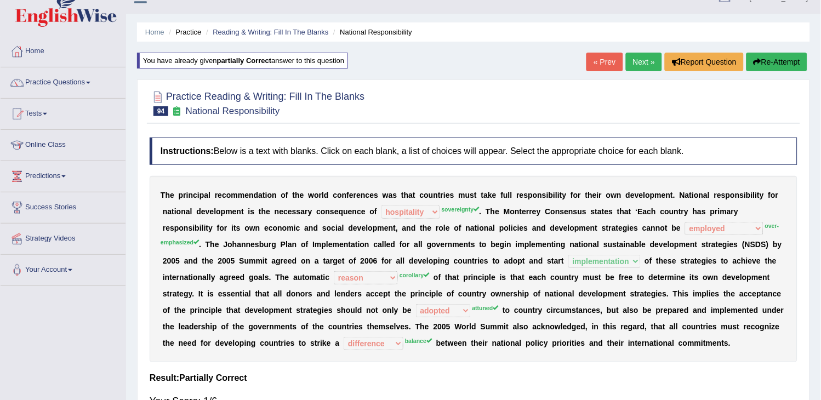
scroll to position [0, 0]
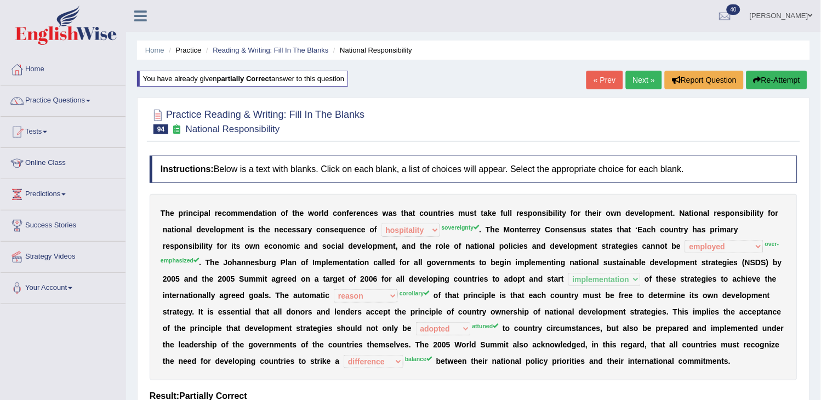
click at [643, 80] on link "Next »" at bounding box center [644, 80] width 36 height 19
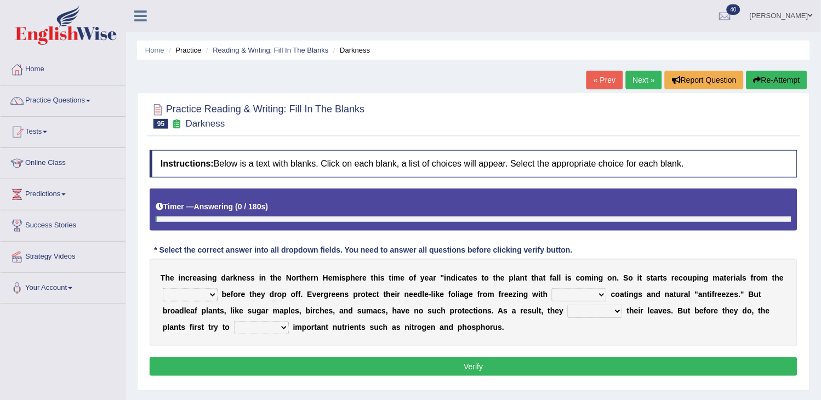
click at [611, 81] on link "« Prev" at bounding box center [604, 80] width 36 height 19
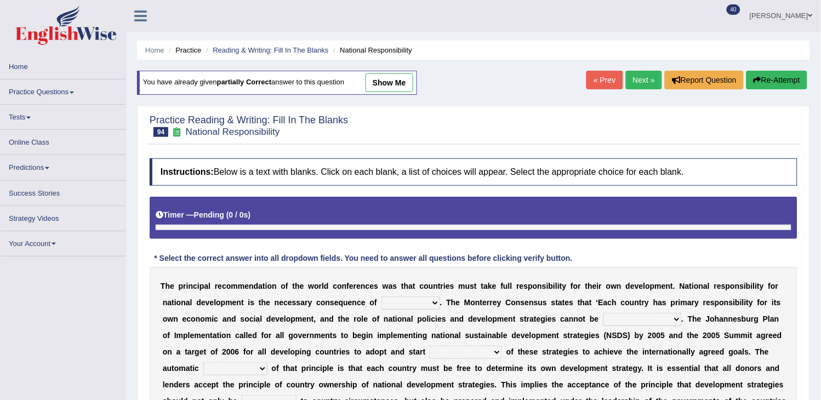
click at [403, 78] on link "show me" at bounding box center [390, 82] width 48 height 19
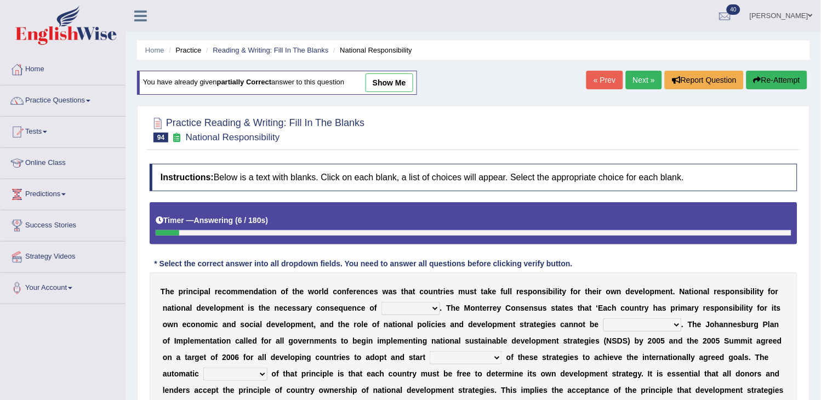
click at [403, 78] on link "show me" at bounding box center [390, 82] width 48 height 19
select select "hospitality"
select select "employed"
select select "implementation"
select select "reason"
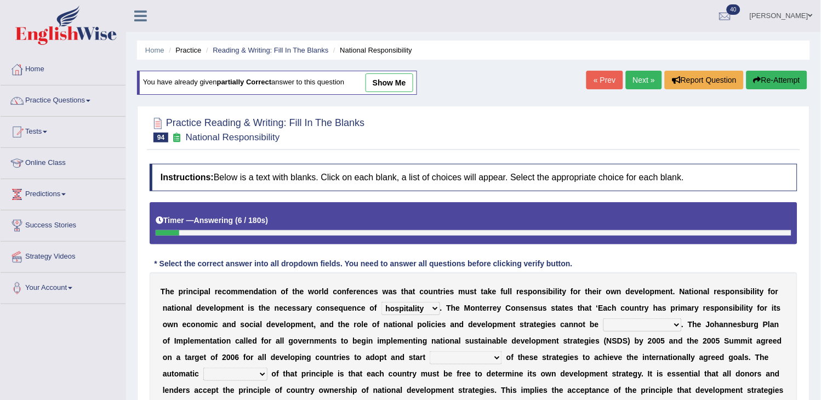
select select "adopted"
select select "difference"
click at [403, 78] on div "Home Practice Reading & Writing: Fill In The Blanks National Responsibility You…" at bounding box center [473, 274] width 695 height 548
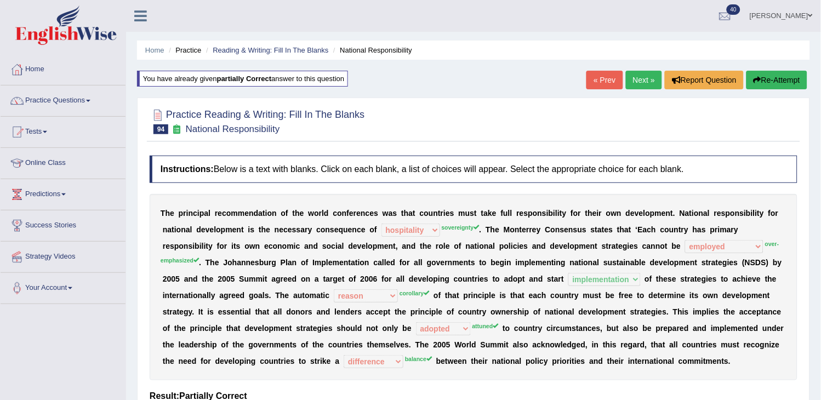
click at [637, 83] on link "Next »" at bounding box center [644, 80] width 36 height 19
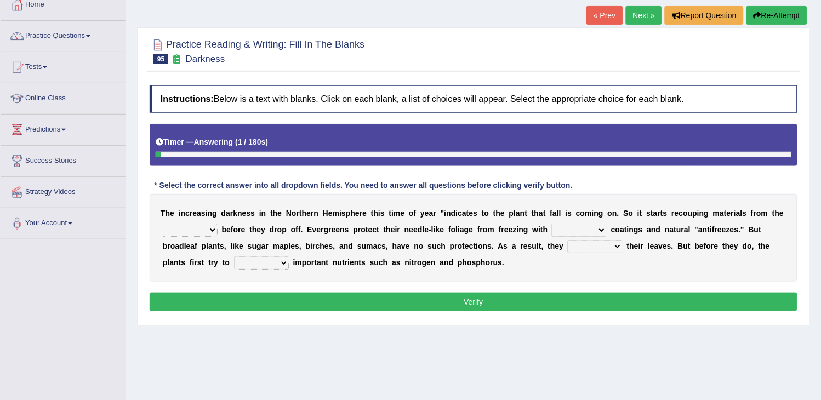
scroll to position [175, 0]
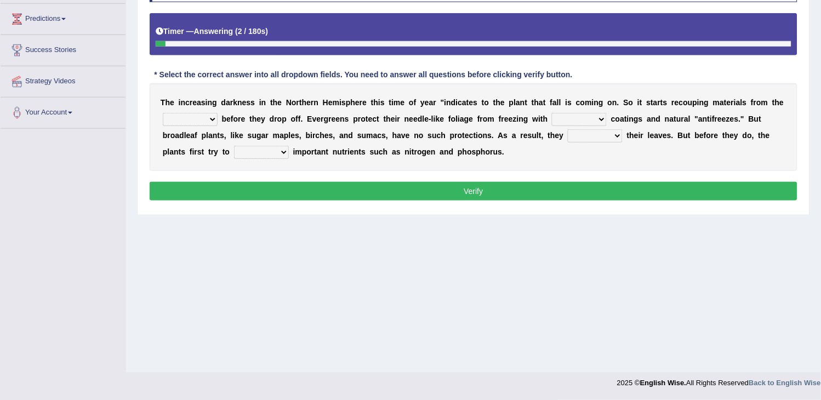
click at [212, 117] on select "trunks leaves branches roots" at bounding box center [190, 119] width 55 height 13
select select "leaves"
click at [163, 113] on select "trunks leaves branches roots" at bounding box center [190, 119] width 55 height 13
click at [585, 114] on select "watery sticky waxy booty" at bounding box center [579, 119] width 55 height 13
select select "sticky"
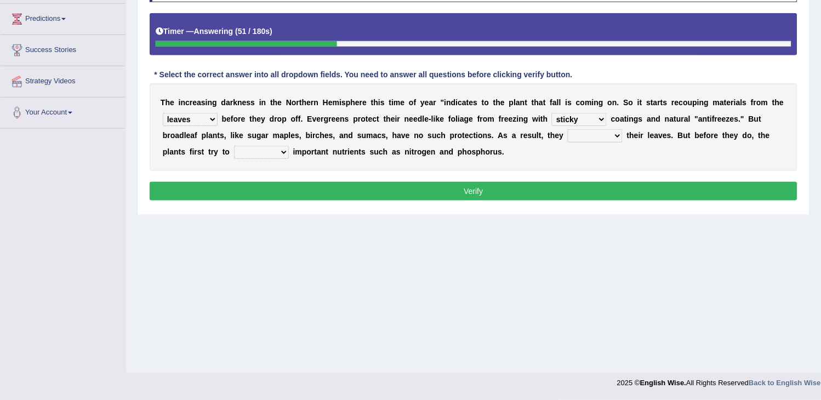
click at [552, 113] on select "watery sticky waxy booty" at bounding box center [579, 119] width 55 height 13
click at [590, 138] on select "brought beat shed collected" at bounding box center [595, 135] width 55 height 13
select select "collected"
click at [568, 129] on select "brought beat shed collected" at bounding box center [595, 135] width 55 height 13
click at [276, 155] on select "save convene salvage call" at bounding box center [261, 152] width 55 height 13
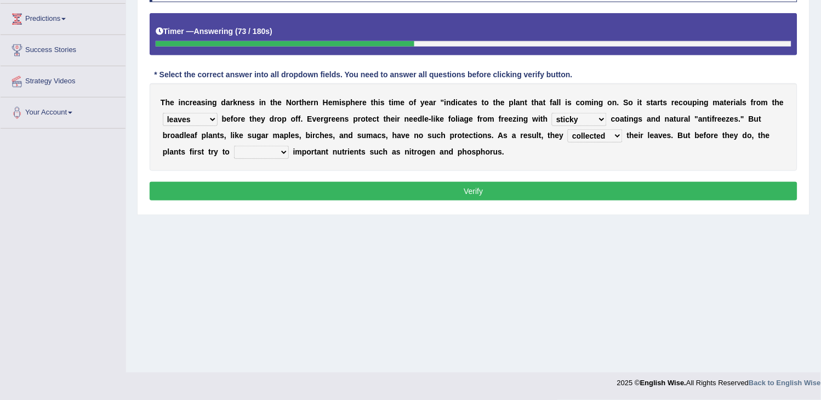
select select "save"
click at [234, 146] on select "save convene salvage call" at bounding box center [261, 152] width 55 height 13
click at [587, 141] on select "brought beat shed collected" at bounding box center [595, 135] width 55 height 13
click at [542, 192] on button "Verify" at bounding box center [474, 191] width 648 height 19
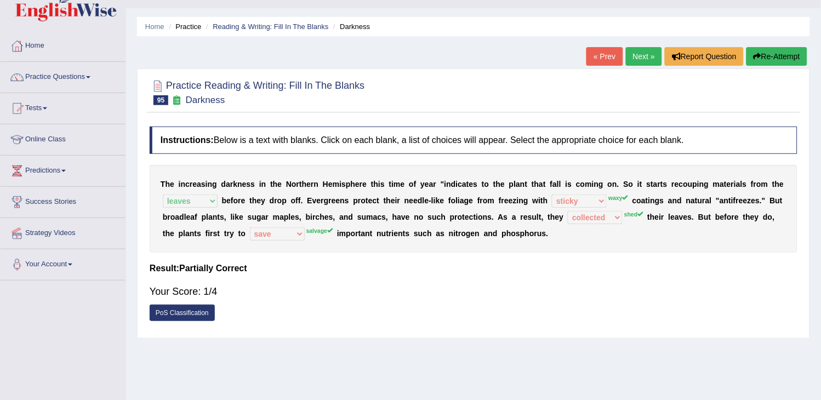
scroll to position [0, 0]
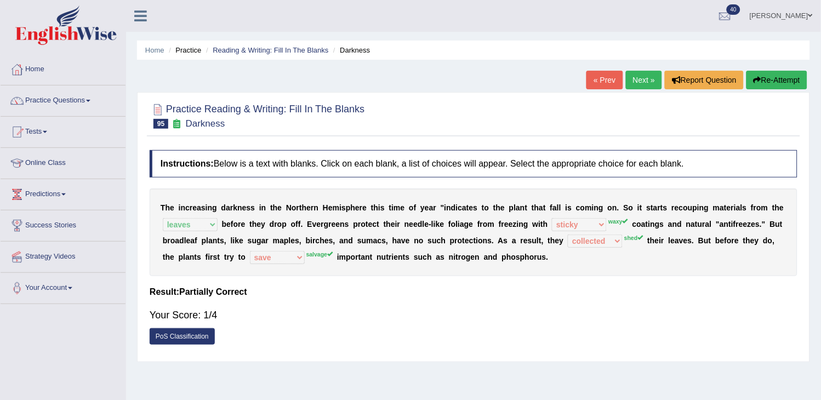
click at [774, 81] on button "Re-Attempt" at bounding box center [776, 80] width 61 height 19
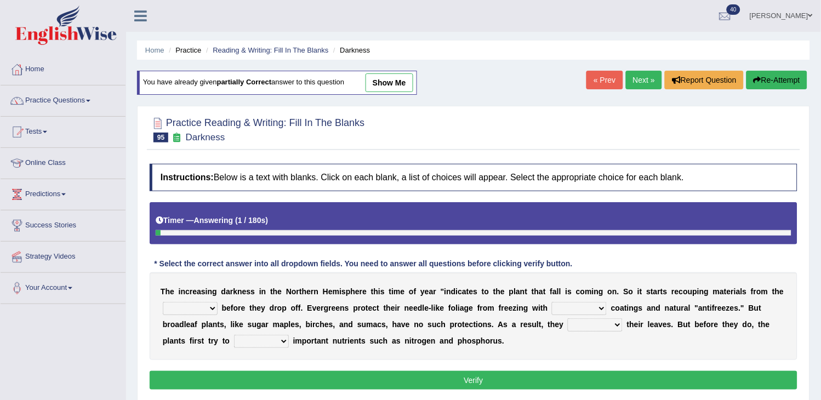
click at [258, 344] on select "save convene salvage call" at bounding box center [261, 341] width 55 height 13
click at [396, 83] on link "show me" at bounding box center [390, 82] width 48 height 19
select select "leaves"
select select "sticky"
select select "collected"
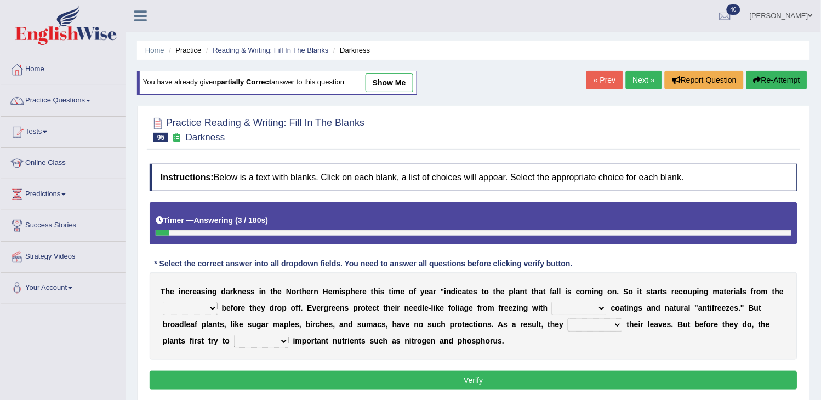
select select "save"
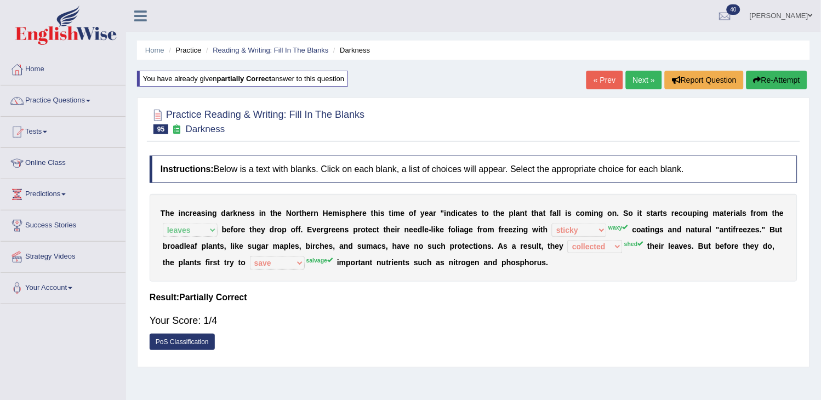
click at [645, 82] on link "Next »" at bounding box center [644, 80] width 36 height 19
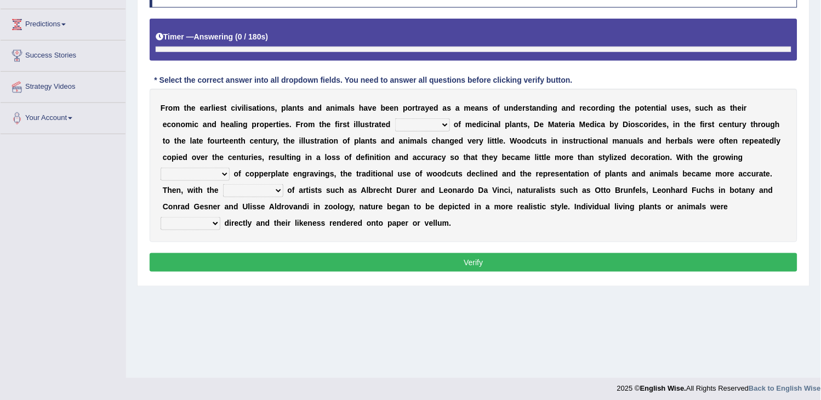
scroll to position [175, 0]
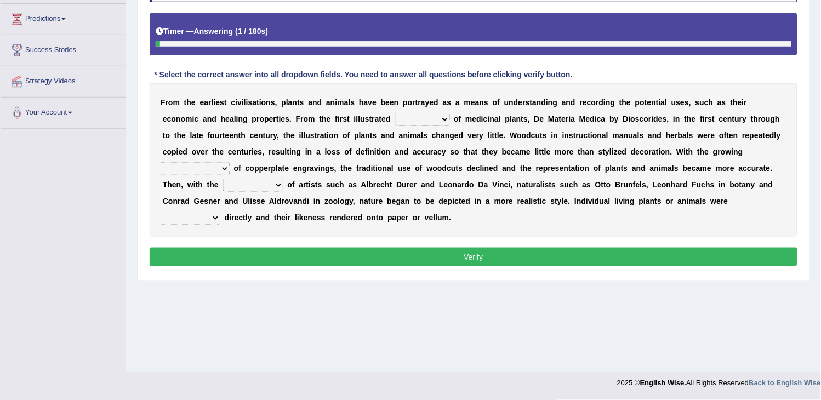
click at [415, 113] on select "seperate deletion catalogue segregate" at bounding box center [422, 119] width 55 height 13
select select "seperate"
click at [395, 113] on select "seperate deletion catalogue segregate" at bounding box center [422, 119] width 55 height 13
click at [211, 173] on select "understanding popularity options unusualness" at bounding box center [195, 168] width 69 height 13
select select "popularity"
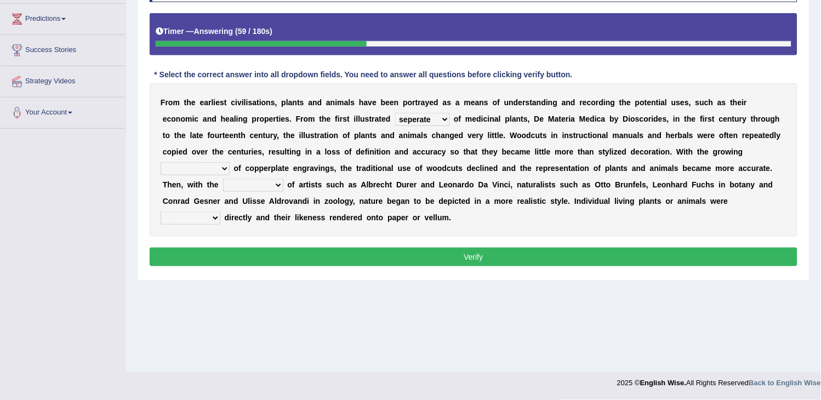
click at [161, 162] on select "understanding popularity options unusualness" at bounding box center [195, 168] width 69 height 13
click at [238, 189] on select "deactivation outgrowth emergence abandon" at bounding box center [253, 185] width 60 height 13
select select "emergence"
click at [223, 179] on select "deactivation outgrowth emergence abandon" at bounding box center [253, 185] width 60 height 13
click at [201, 217] on select "observed overlooked disregarded ignorant" at bounding box center [191, 218] width 60 height 13
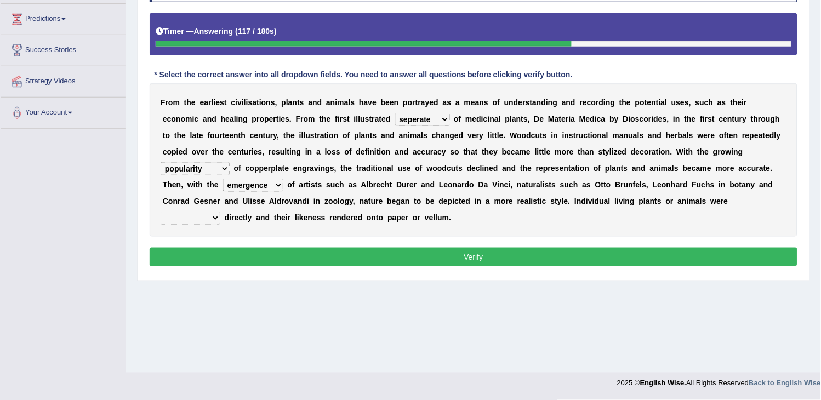
select select "observed"
click at [161, 212] on select "observed overlooked disregarded ignorant" at bounding box center [191, 218] width 60 height 13
click at [173, 256] on button "Verify" at bounding box center [474, 257] width 648 height 19
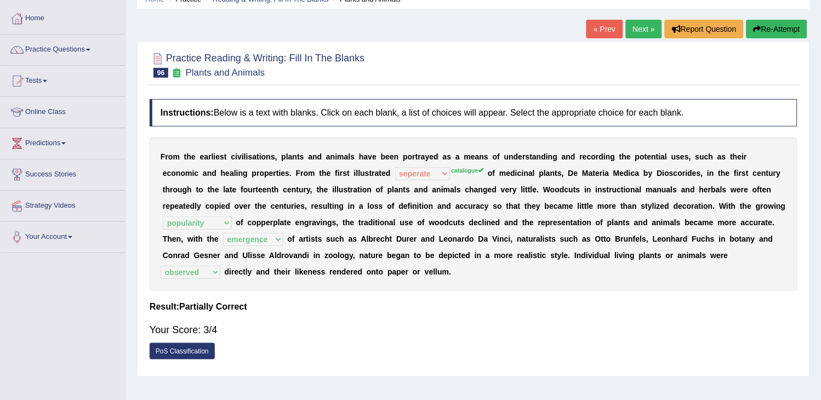
scroll to position [0, 0]
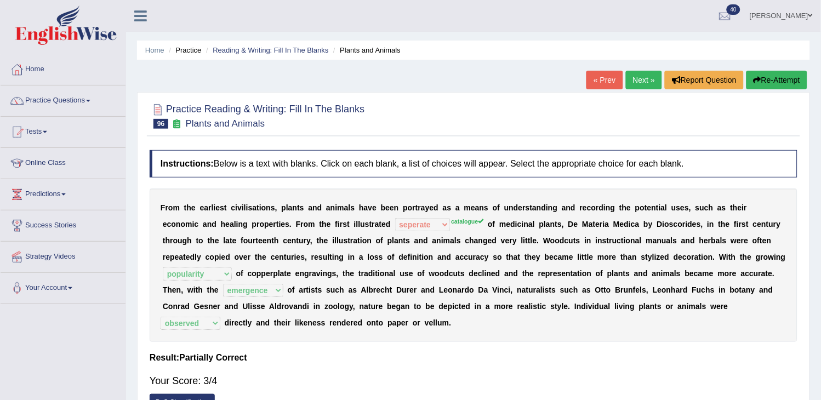
click at [636, 84] on link "Next »" at bounding box center [644, 80] width 36 height 19
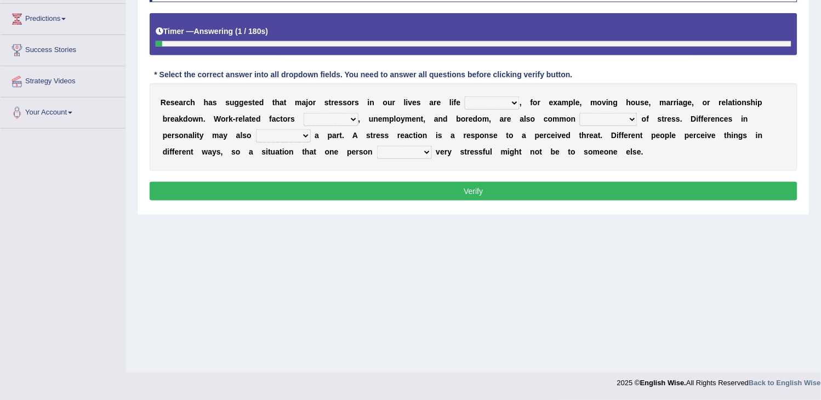
scroll to position [175, 0]
click at [506, 97] on select "savings patterns changes around" at bounding box center [492, 102] width 55 height 13
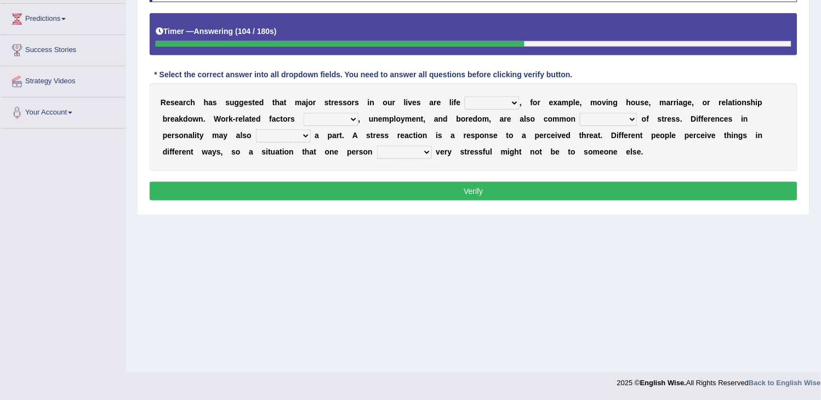
select select "changes"
click at [465, 96] on select "savings patterns changes around" at bounding box center [492, 102] width 55 height 13
click at [349, 117] on select "excluding including relating related" at bounding box center [331, 119] width 55 height 13
select select "including"
click at [304, 113] on select "excluding including relating related" at bounding box center [331, 119] width 55 height 13
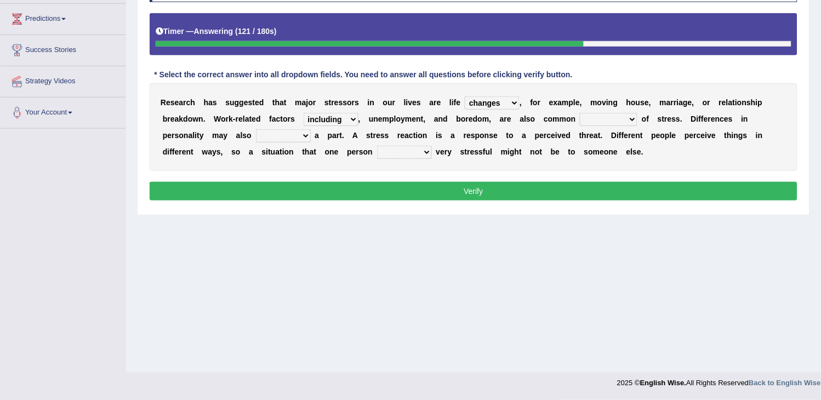
click at [605, 117] on select "causes outcomes procedures remedies" at bounding box center [609, 119] width 58 height 13
select select "causes"
click at [580, 113] on select "causes outcomes procedures remedies" at bounding box center [609, 119] width 58 height 13
click at [286, 138] on select "give send play stay" at bounding box center [283, 135] width 55 height 13
select select "give"
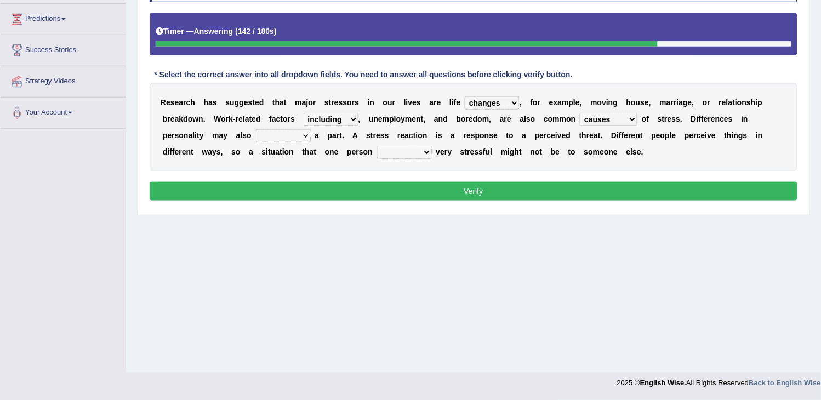
click at [256, 129] on select "give send play stay" at bounding box center [283, 135] width 55 height 13
click at [423, 152] on select "grows living finds renew" at bounding box center [404, 152] width 55 height 13
select select "living"
click at [377, 146] on select "grows living finds renew" at bounding box center [404, 152] width 55 height 13
click at [414, 188] on button "Verify" at bounding box center [474, 191] width 648 height 19
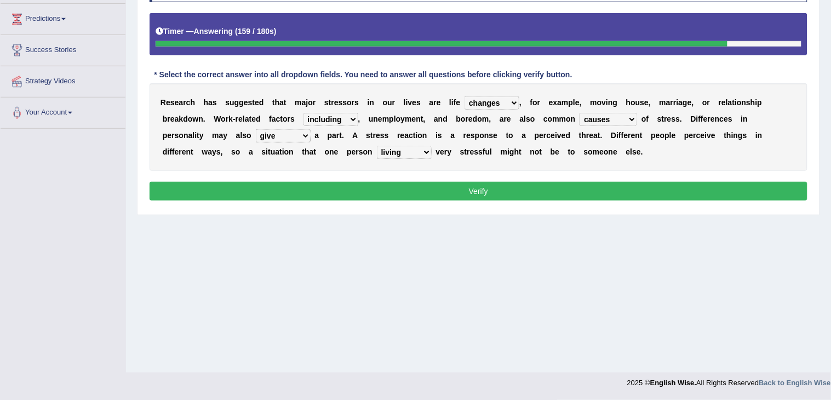
click at [414, 188] on div "Home Practice Reading & Writing: Fill In The Blanks Stressors « Prev Next » Rep…" at bounding box center [478, 99] width 705 height 548
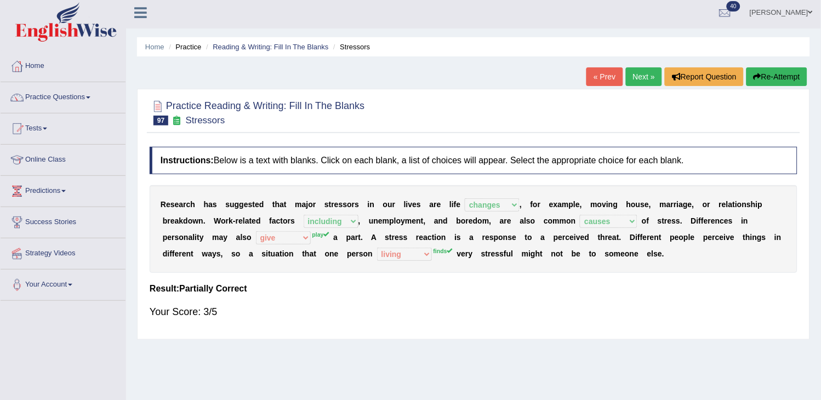
scroll to position [0, 0]
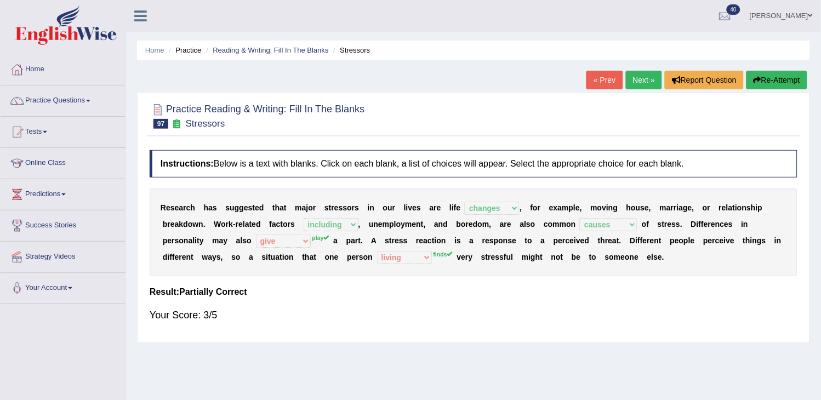
click at [628, 85] on link "Next »" at bounding box center [644, 80] width 36 height 19
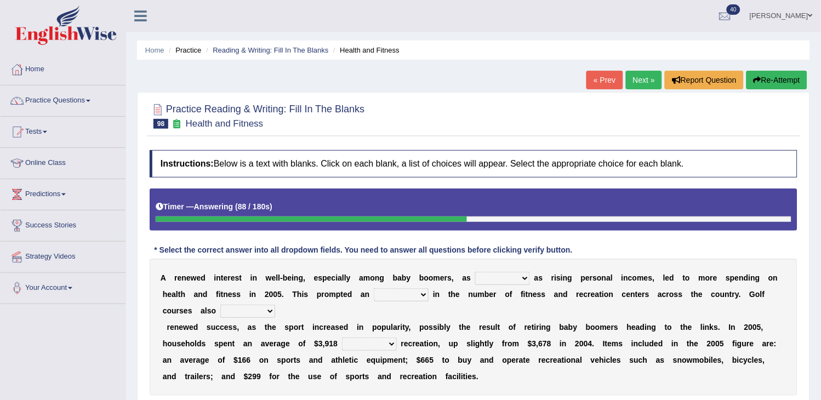
click at [785, 83] on button "Re-Attempt" at bounding box center [776, 80] width 61 height 19
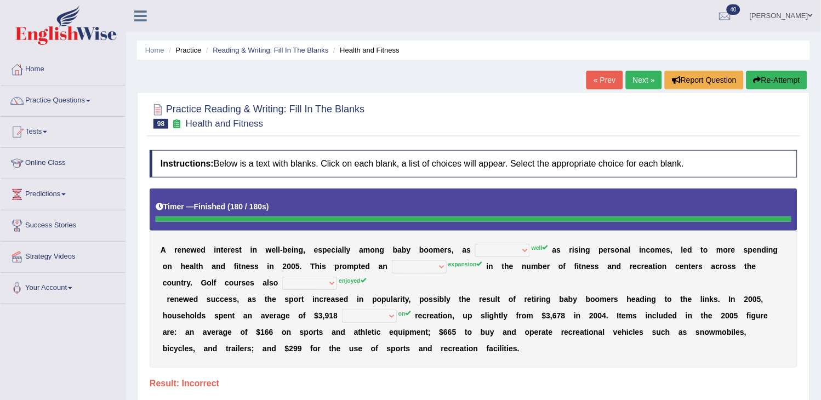
click at [765, 75] on button "Re-Attempt" at bounding box center [776, 80] width 61 height 19
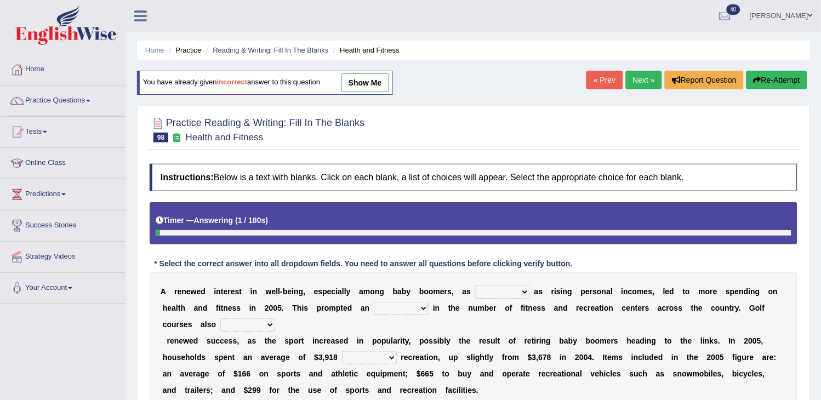
click at [502, 289] on select "expansion enjoyed on well" at bounding box center [502, 292] width 55 height 13
select select "well"
click at [475, 286] on select "expansion enjoyed on well" at bounding box center [502, 292] width 55 height 13
click at [395, 311] on select "good expansion movement lacked" at bounding box center [401, 308] width 55 height 13
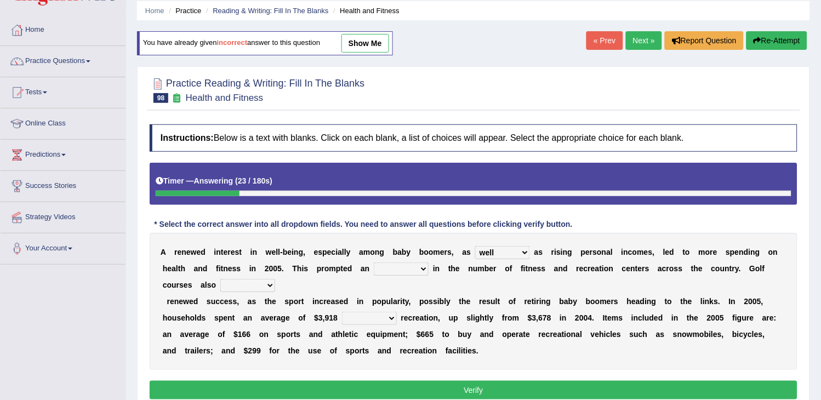
scroll to position [122, 0]
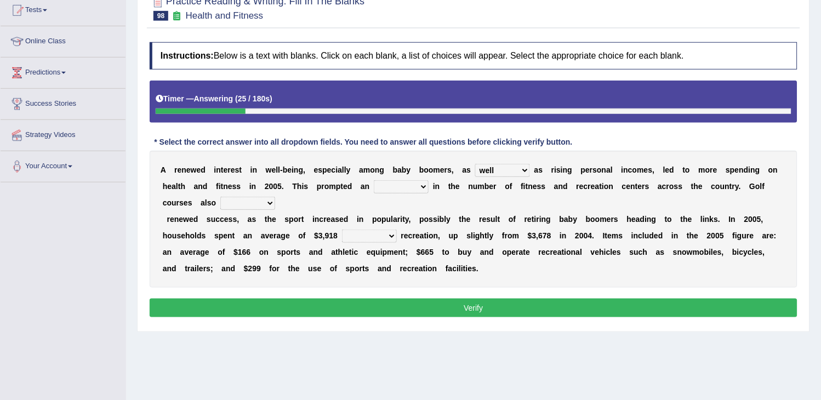
click at [393, 190] on select "good expansion movement lacked" at bounding box center [401, 186] width 55 height 13
select select "expansion"
click at [374, 180] on select "good expansion movement lacked" at bounding box center [401, 186] width 55 height 13
click at [396, 185] on select "good expansion movement lacked" at bounding box center [401, 186] width 55 height 13
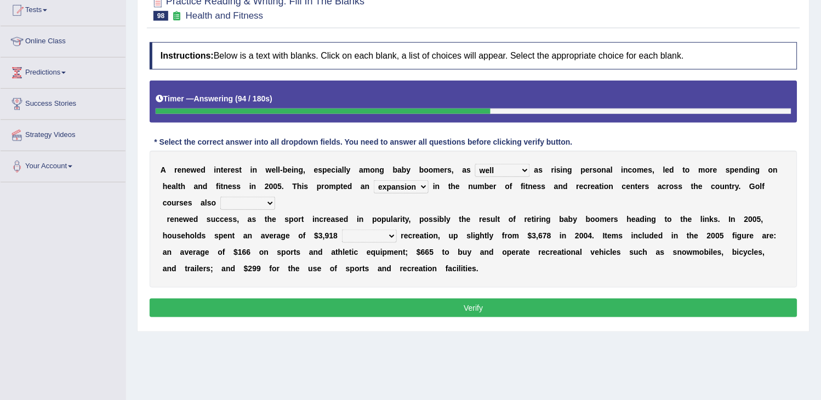
click at [250, 207] on select "smooth modelling played enjoyed" at bounding box center [247, 203] width 55 height 13
select select "enjoyed"
click at [220, 197] on select "smooth modelling played enjoyed" at bounding box center [247, 203] width 55 height 13
click at [231, 203] on select "smooth modelling played enjoyed" at bounding box center [247, 203] width 55 height 13
click at [378, 237] on select "on of for with" at bounding box center [369, 236] width 55 height 13
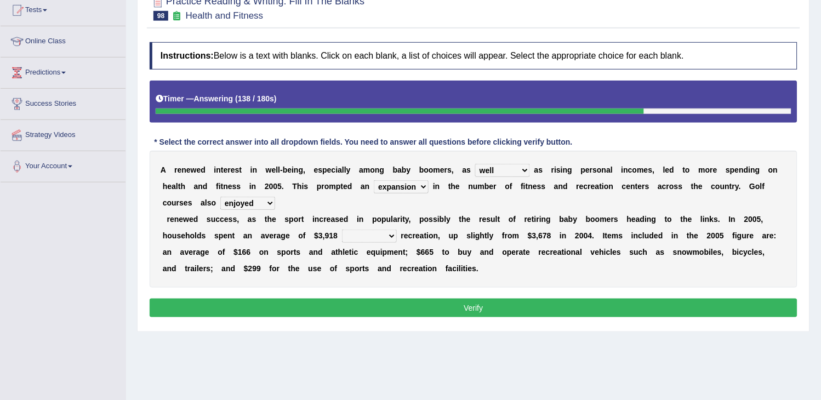
select select "on"
click at [342, 230] on select "on of for with" at bounding box center [369, 236] width 55 height 13
click at [444, 306] on button "Verify" at bounding box center [474, 308] width 648 height 19
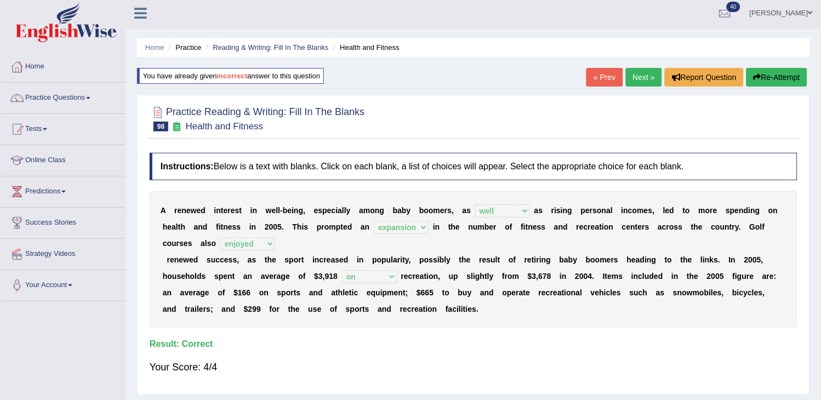
scroll to position [0, 0]
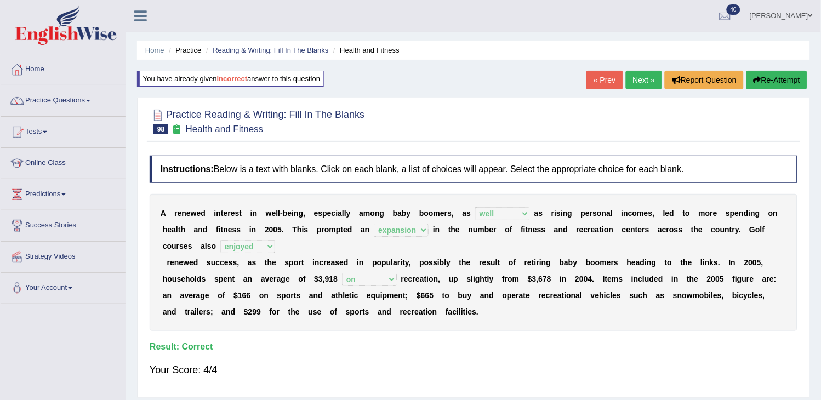
click at [643, 84] on link "Next »" at bounding box center [644, 80] width 36 height 19
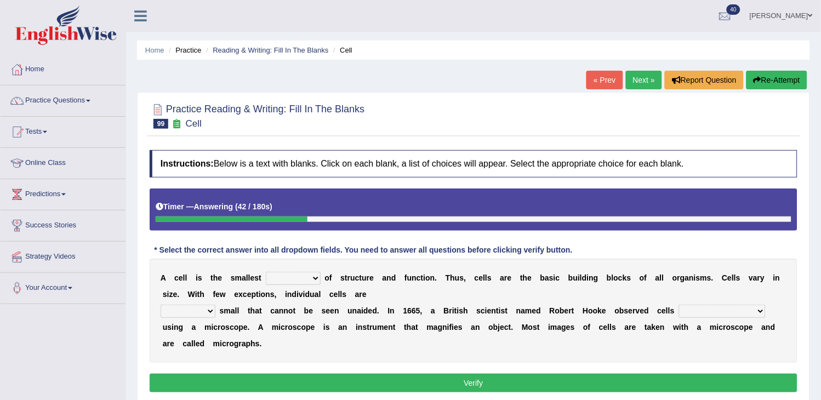
click at [298, 280] on select "object value unit role" at bounding box center [293, 278] width 55 height 13
select select "object"
click at [266, 272] on select "object value unit role" at bounding box center [293, 278] width 55 height 13
click at [195, 309] on select "quite also so now" at bounding box center [188, 311] width 55 height 13
select select "quite"
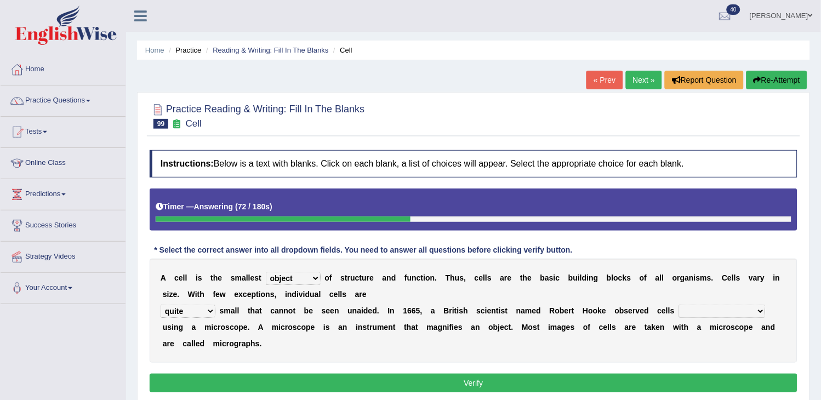
click at [161, 305] on select "quite also so now" at bounding box center [188, 311] width 55 height 13
click at [698, 307] on select "for the first time for the earliest time at the beginning in the beginning" at bounding box center [722, 311] width 87 height 13
select select "for the first time"
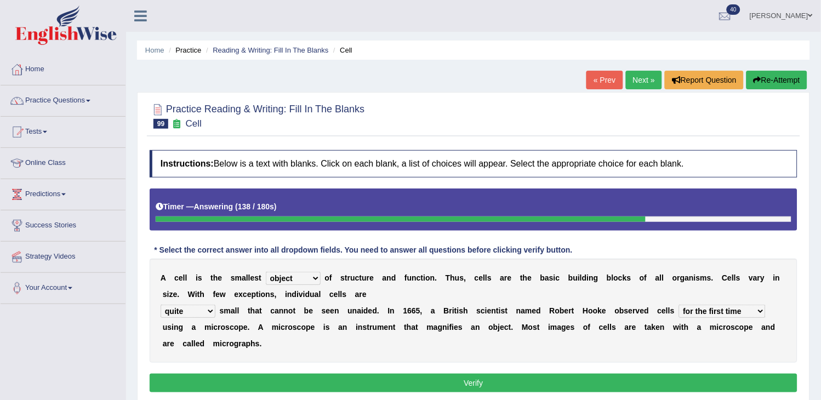
click at [679, 305] on select "for the first time for the earliest time at the beginning in the beginning" at bounding box center [722, 311] width 87 height 13
click at [620, 382] on button "Verify" at bounding box center [474, 383] width 648 height 19
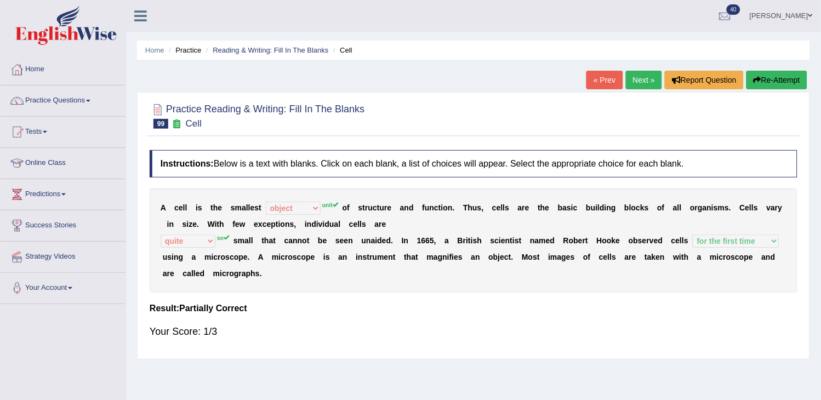
click at [631, 79] on link "Next »" at bounding box center [644, 80] width 36 height 19
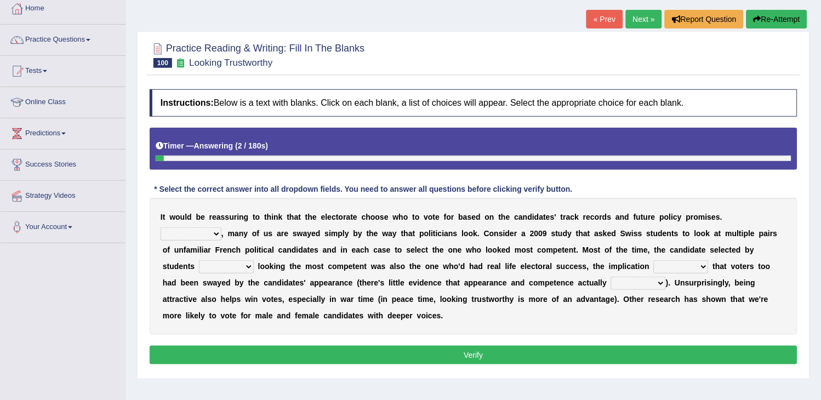
scroll to position [122, 0]
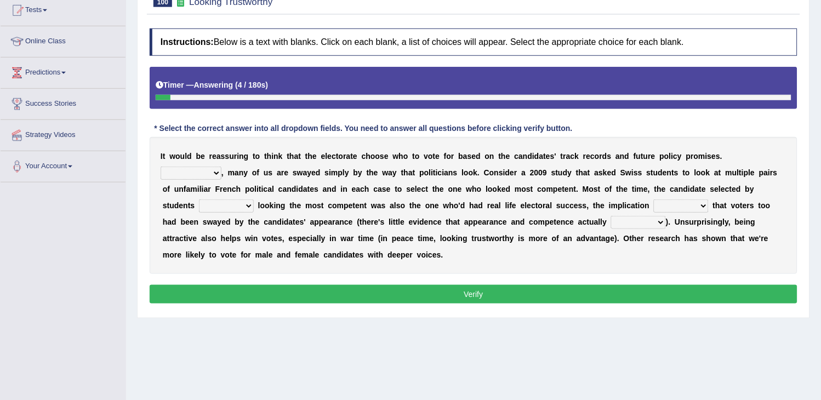
click at [207, 174] on select "For example In truth In addition In return" at bounding box center [191, 173] width 61 height 13
select select "For example"
click at [161, 167] on select "For example In truth In addition In return" at bounding box center [191, 173] width 61 height 13
click at [210, 206] on select "through at by as" at bounding box center [226, 206] width 55 height 13
select select "through"
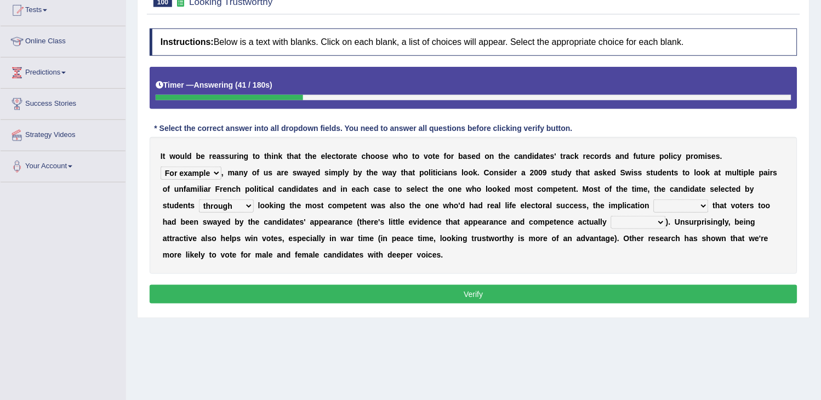
click at [199, 200] on select "through at by as" at bounding box center [226, 206] width 55 height 13
click at [674, 207] on select "being is was having" at bounding box center [681, 206] width 55 height 13
select select "having"
click at [654, 200] on select "being is was having" at bounding box center [681, 206] width 55 height 13
click at [642, 222] on select "correlate overlap cooperate diverge" at bounding box center [638, 222] width 55 height 13
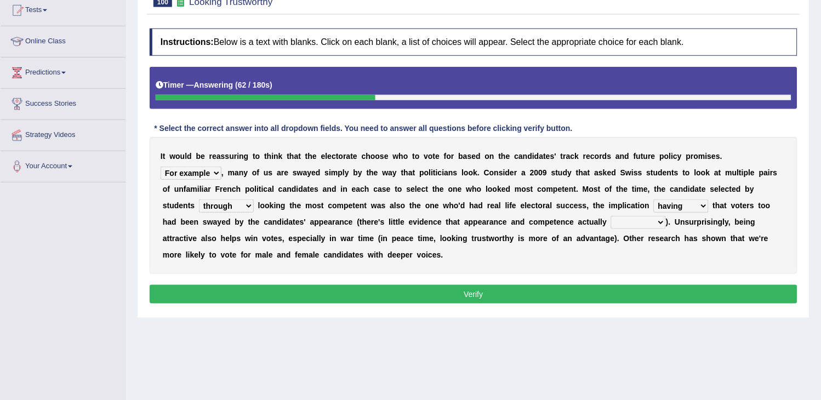
select select "correlate"
click at [611, 216] on select "correlate overlap cooperate diverge" at bounding box center [638, 222] width 55 height 13
click at [591, 292] on button "Verify" at bounding box center [474, 294] width 648 height 19
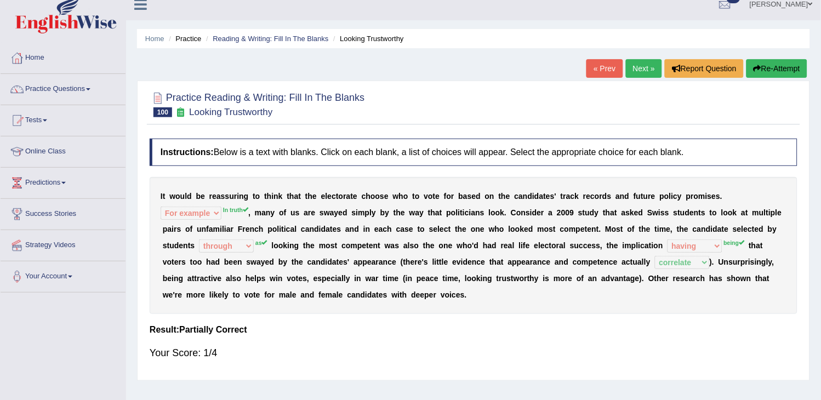
scroll to position [0, 0]
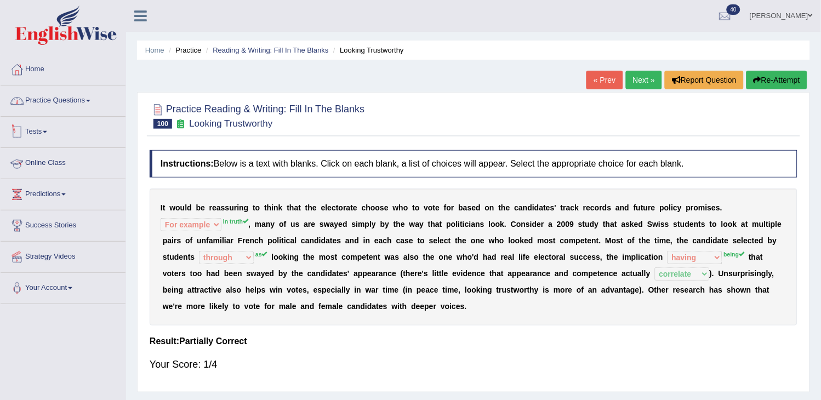
click at [100, 107] on link "Practice Questions" at bounding box center [63, 99] width 125 height 27
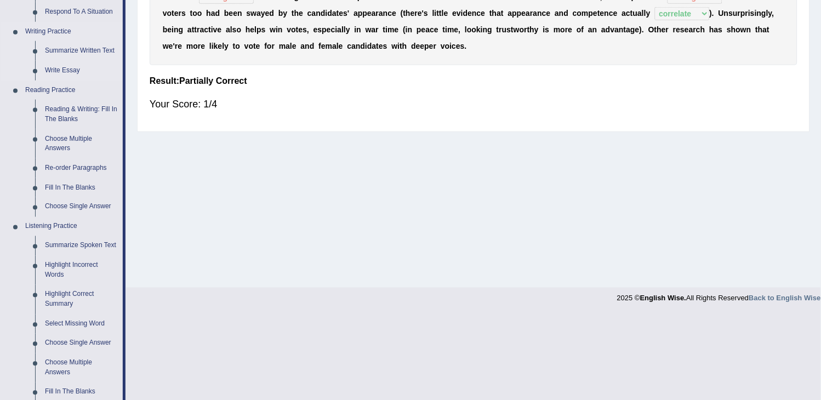
scroll to position [304, 0]
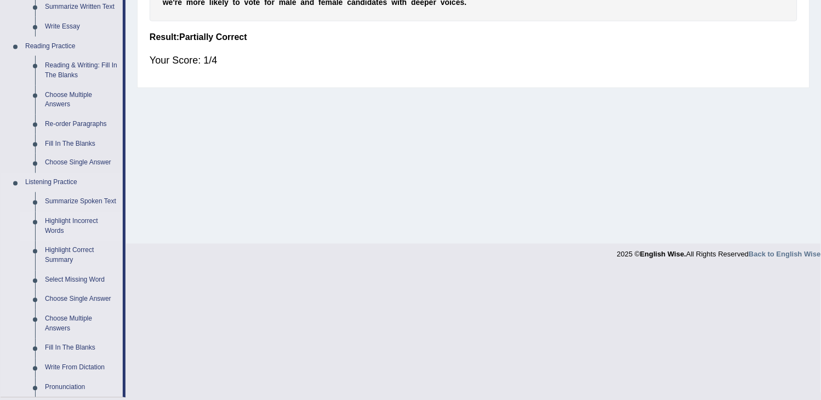
click at [81, 223] on link "Highlight Incorrect Words" at bounding box center [81, 226] width 83 height 29
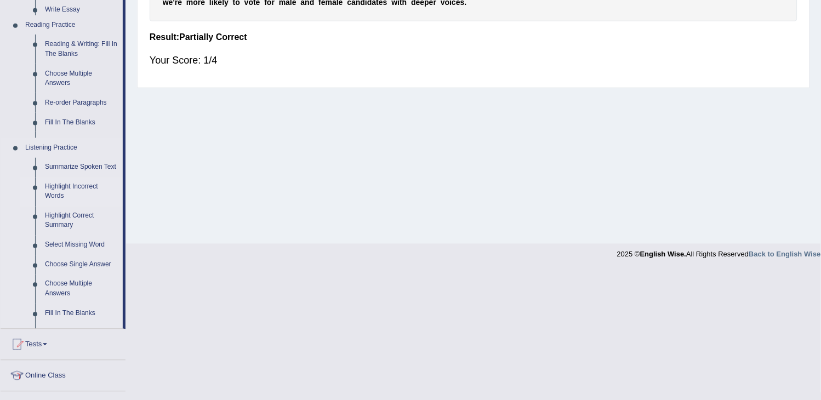
scroll to position [175, 0]
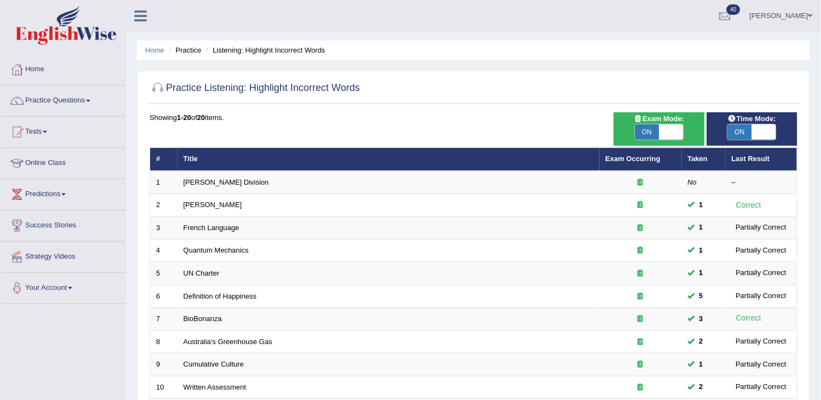
click at [642, 135] on span "ON" at bounding box center [647, 131] width 24 height 15
checkbox input "false"
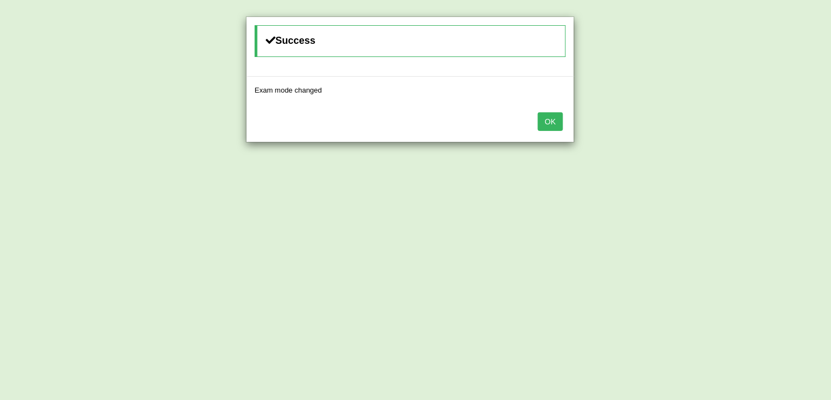
click at [549, 130] on button "OK" at bounding box center [550, 121] width 25 height 19
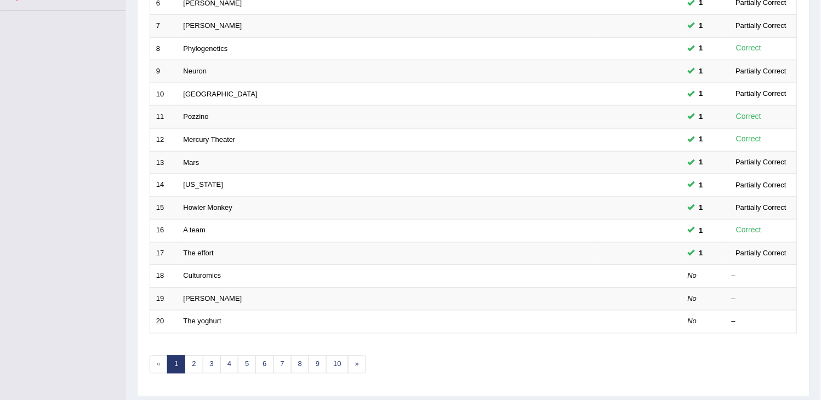
scroll to position [326, 0]
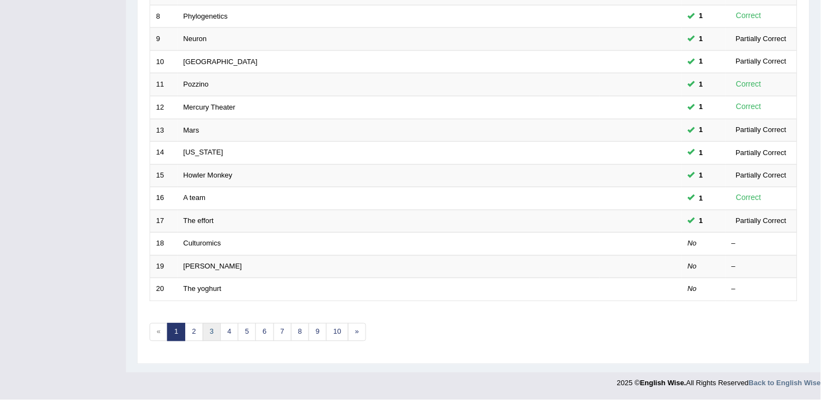
click at [214, 338] on link "3" at bounding box center [212, 332] width 18 height 18
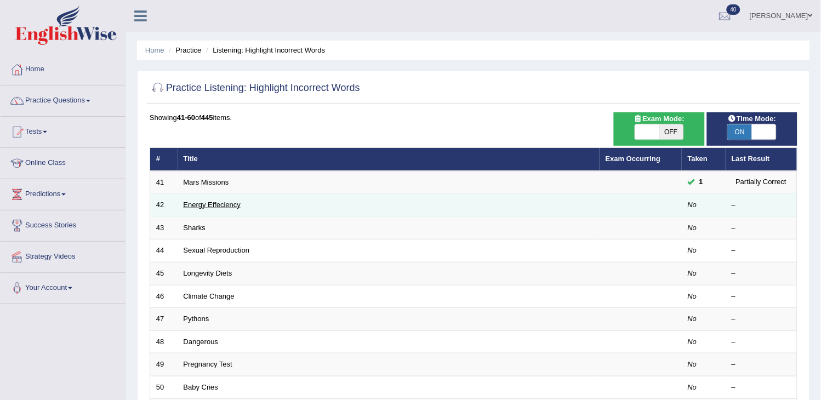
click at [206, 204] on link "Energy Effeciency" at bounding box center [213, 205] width 58 height 8
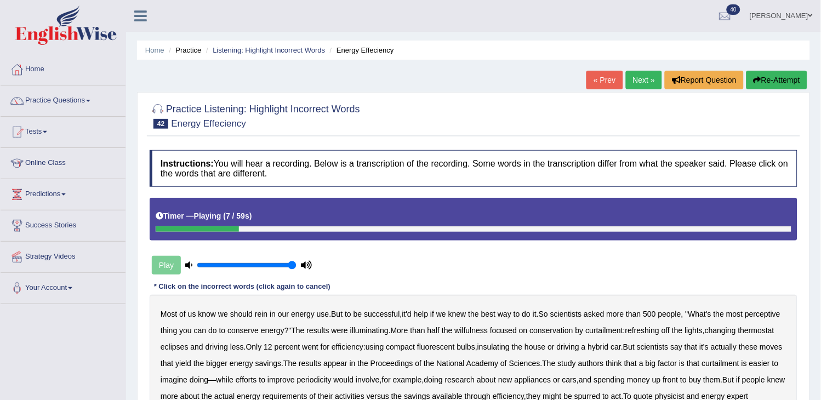
click at [788, 83] on button "Re-Attempt" at bounding box center [776, 80] width 61 height 19
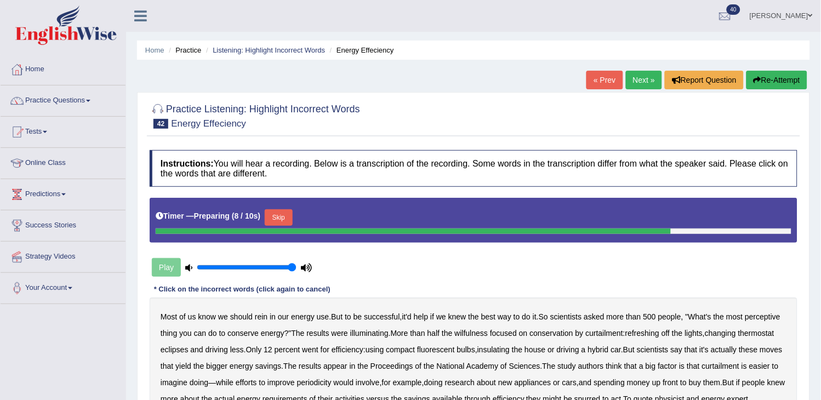
click at [787, 75] on button "Re-Attempt" at bounding box center [776, 80] width 61 height 19
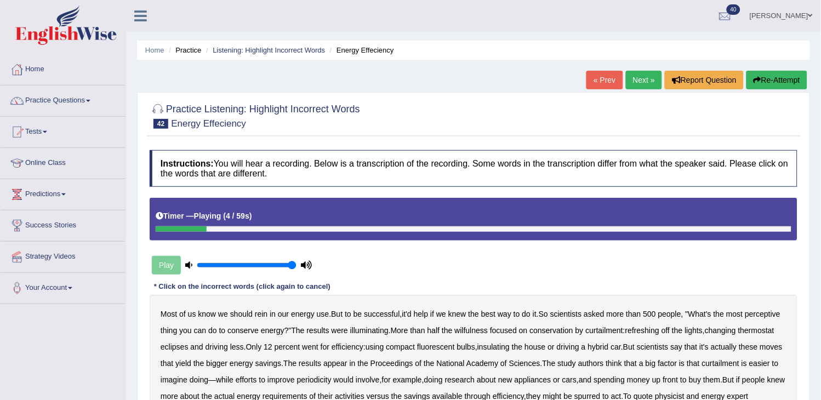
click at [780, 79] on button "Re-Attempt" at bounding box center [776, 80] width 61 height 19
click at [766, 89] on button "Re-Attempt" at bounding box center [776, 80] width 61 height 19
click at [770, 75] on button "Re-Attempt" at bounding box center [776, 80] width 61 height 19
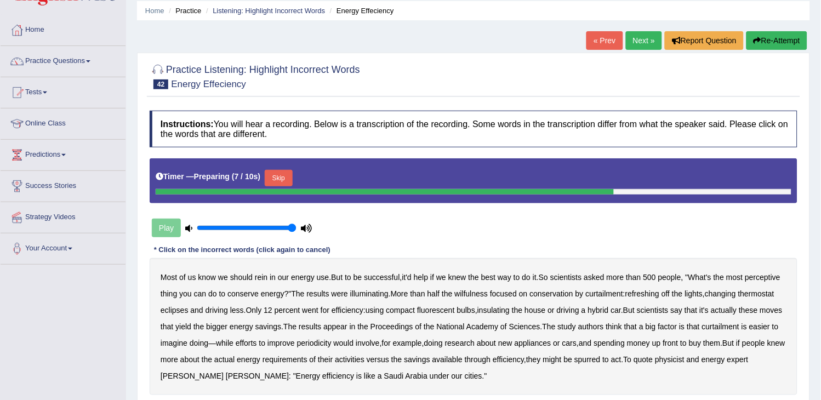
scroll to position [61, 0]
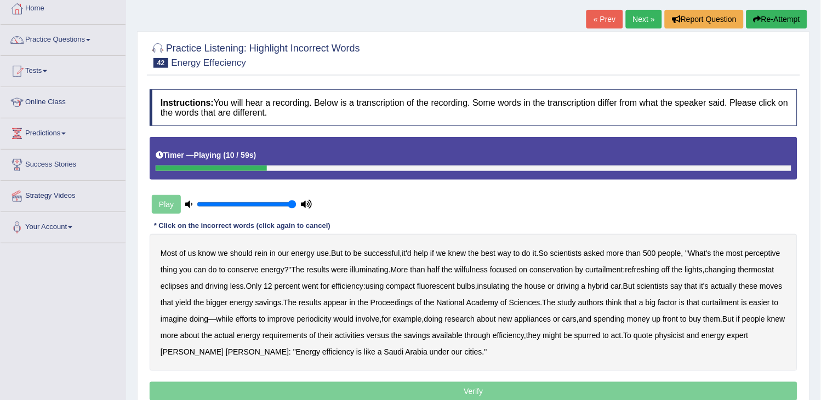
click at [745, 258] on b "perceptive" at bounding box center [763, 253] width 36 height 9
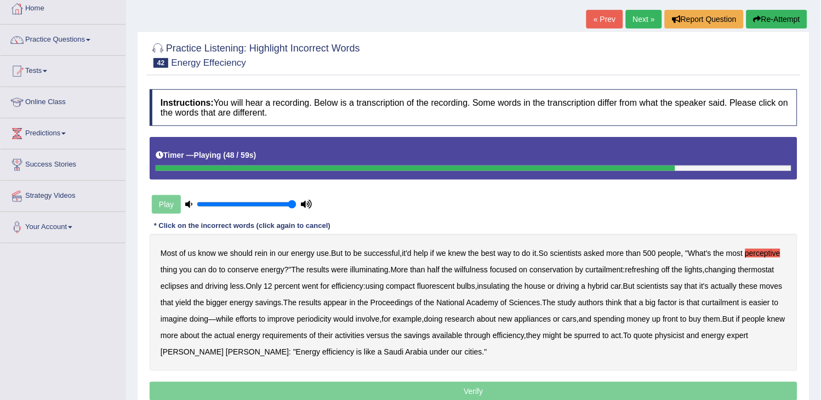
click at [774, 14] on button "Re-Attempt" at bounding box center [776, 19] width 61 height 19
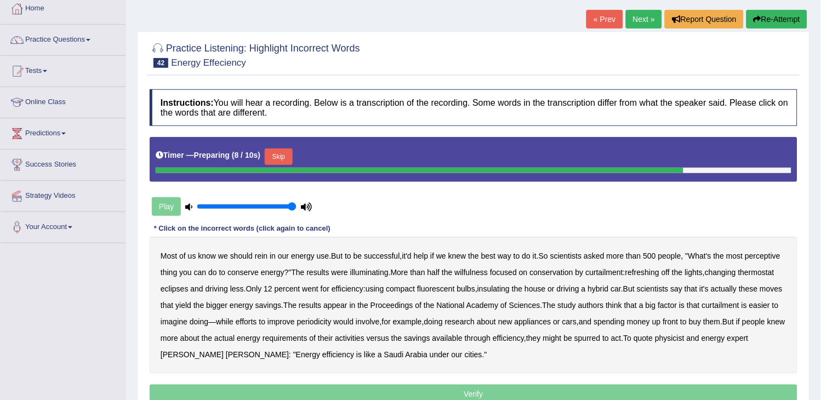
click at [271, 157] on button "Skip" at bounding box center [278, 157] width 27 height 16
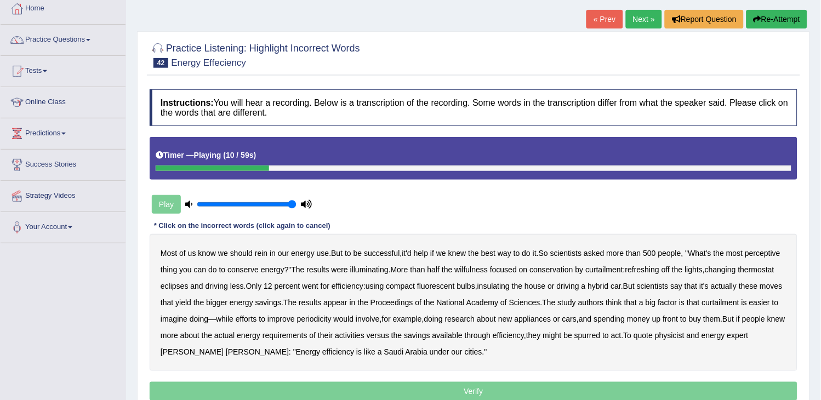
click at [183, 274] on div "Most of us know we should rein in our energy use . But to be successful , it'd …" at bounding box center [474, 302] width 648 height 137
click at [745, 258] on b "perceptive" at bounding box center [763, 253] width 36 height 9
click at [488, 270] on b "wilfulness" at bounding box center [471, 269] width 33 height 9
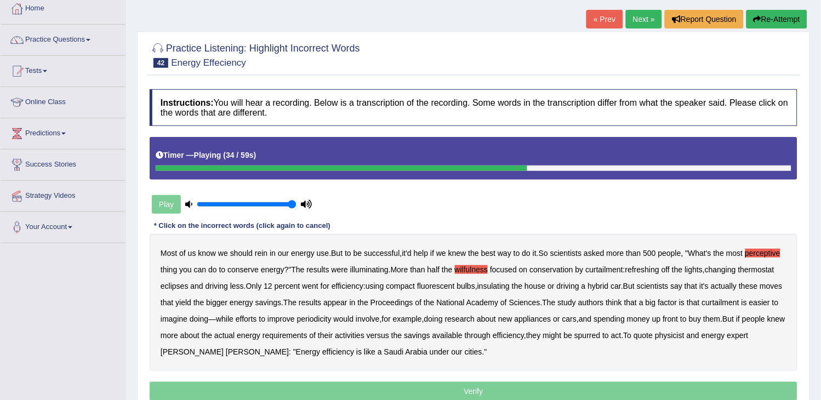
click at [227, 305] on b "bigger" at bounding box center [216, 302] width 21 height 9
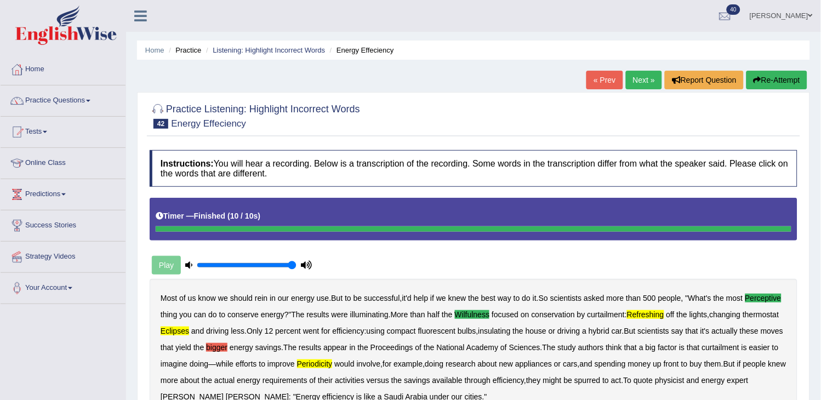
click at [780, 81] on button "Re-Attempt" at bounding box center [776, 80] width 61 height 19
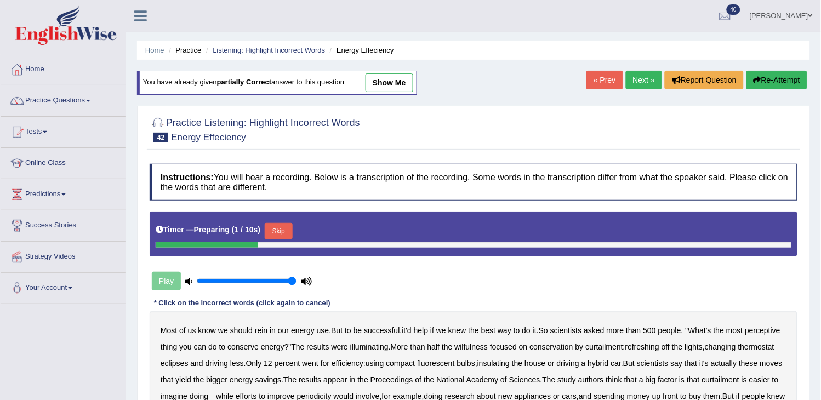
click at [649, 87] on link "Next »" at bounding box center [644, 80] width 36 height 19
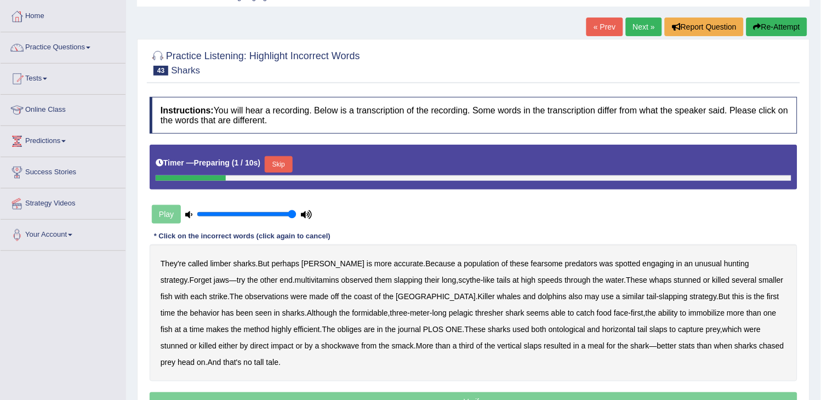
scroll to position [122, 0]
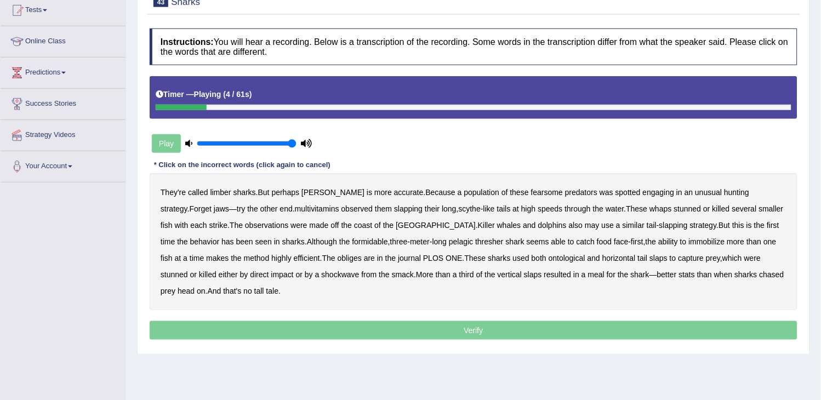
click at [221, 197] on div "They're called limber sharks . But perhaps thrasher is more accurate . Because …" at bounding box center [474, 241] width 648 height 137
click at [223, 195] on b "limber" at bounding box center [220, 192] width 21 height 9
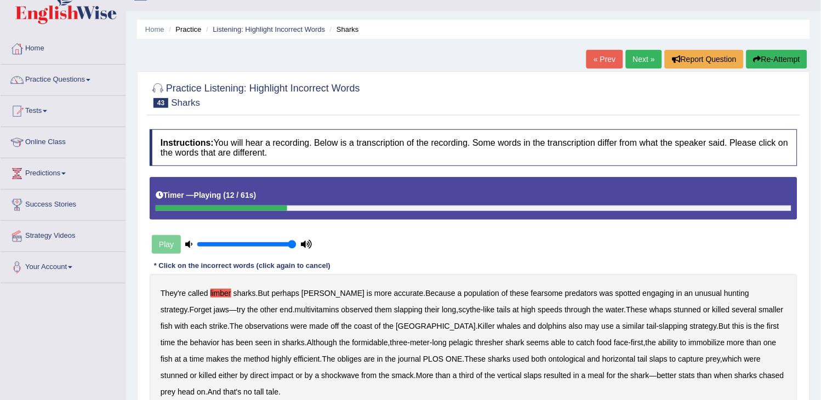
scroll to position [0, 0]
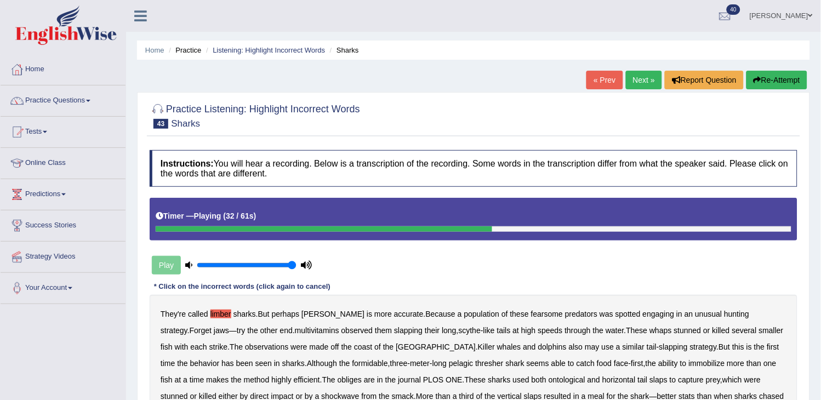
click at [794, 84] on button "Re-Attempt" at bounding box center [776, 80] width 61 height 19
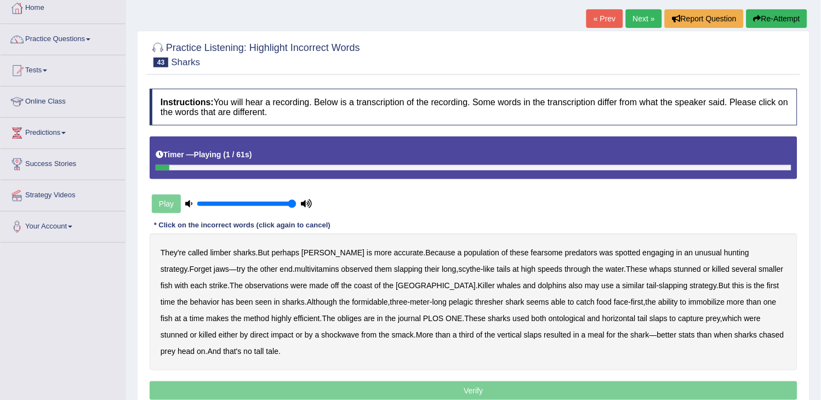
scroll to position [61, 0]
click at [225, 253] on b "limber" at bounding box center [220, 253] width 21 height 9
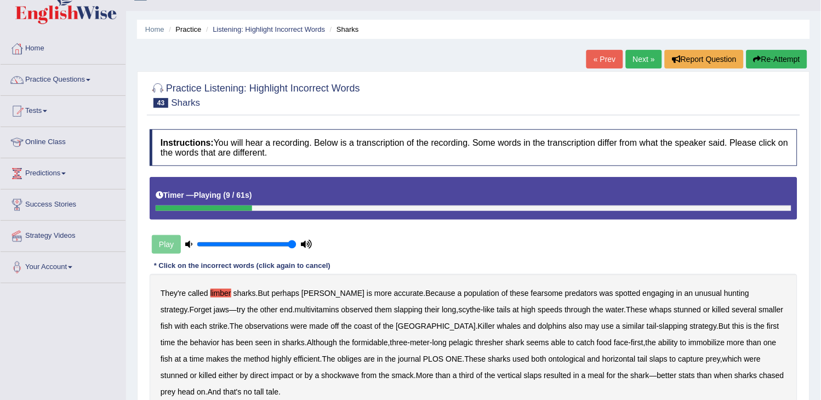
scroll to position [0, 0]
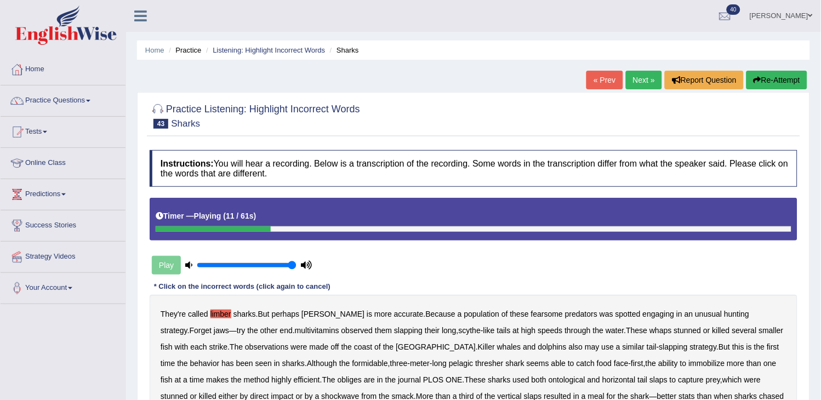
click at [782, 81] on button "Re-Attempt" at bounding box center [776, 80] width 61 height 19
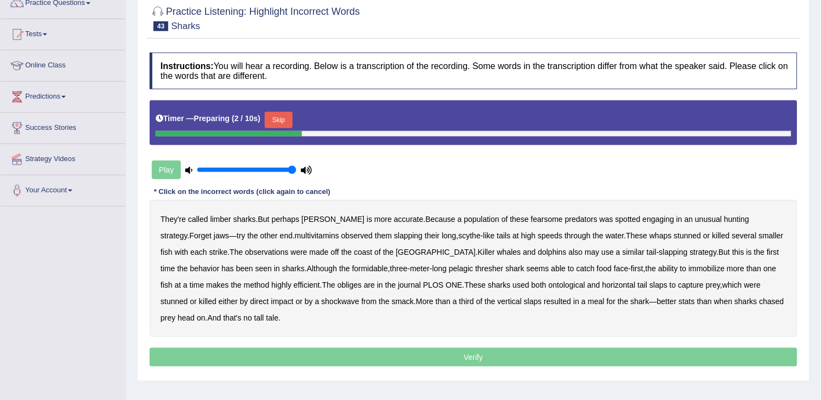
scroll to position [122, 0]
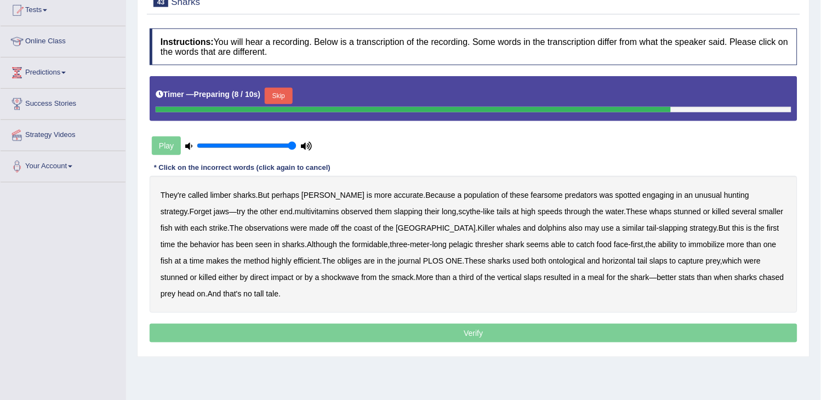
click at [223, 195] on b "limber" at bounding box center [220, 195] width 21 height 9
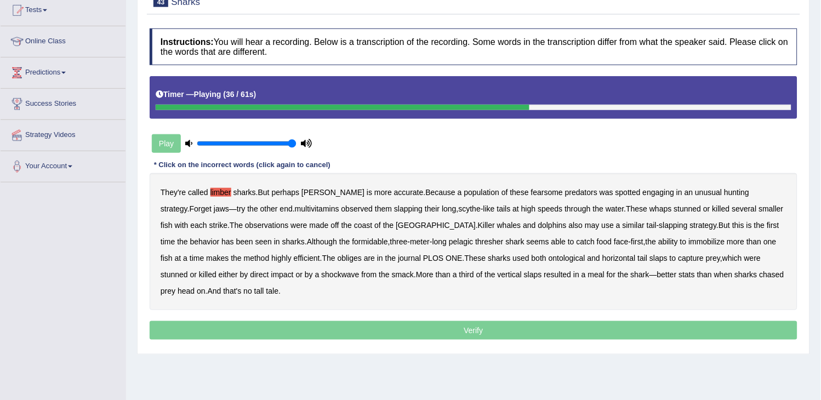
click at [449, 240] on b "pelagic" at bounding box center [461, 241] width 24 height 9
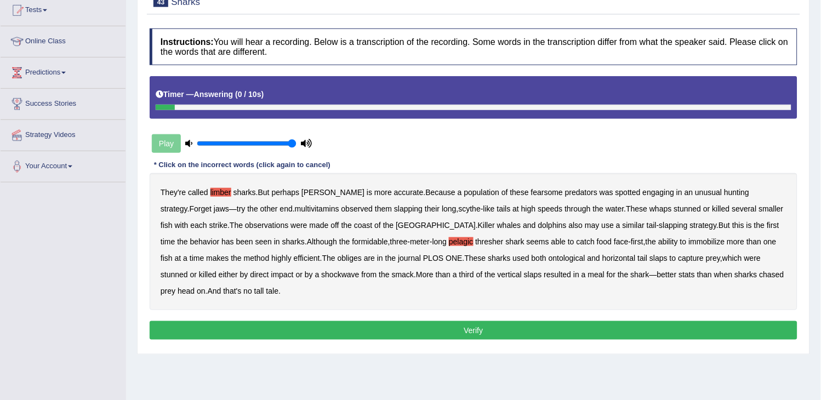
click at [392, 328] on button "Verify" at bounding box center [474, 330] width 648 height 19
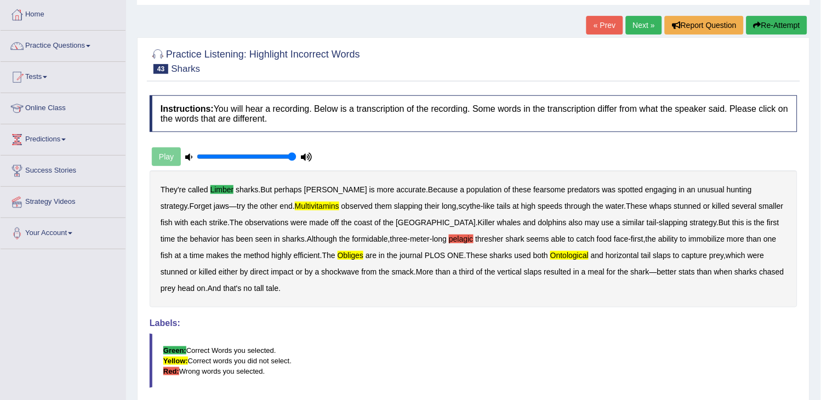
scroll to position [0, 0]
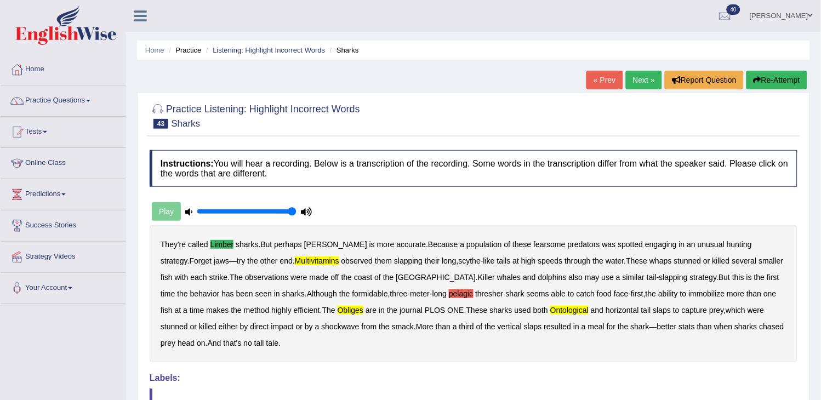
click at [776, 80] on button "Re-Attempt" at bounding box center [776, 80] width 61 height 19
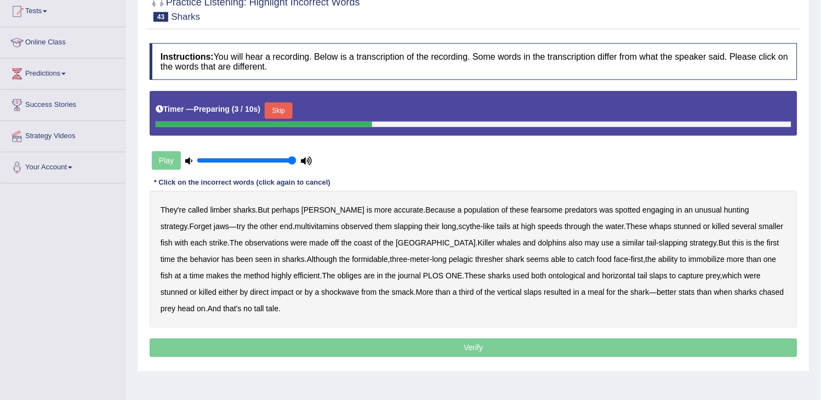
scroll to position [122, 0]
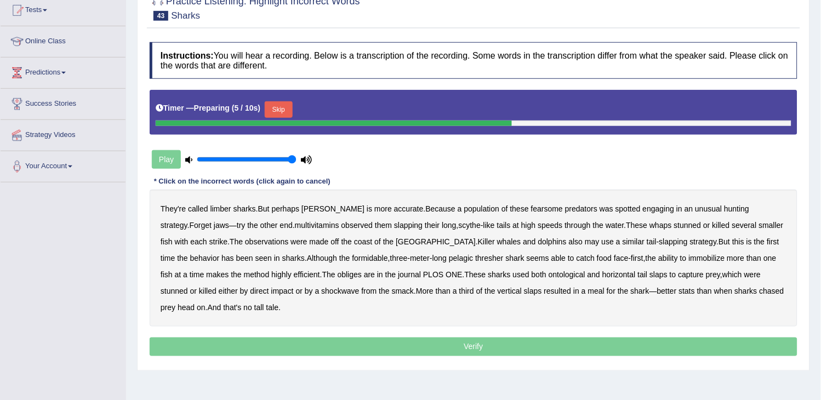
click at [249, 204] on b "sharks" at bounding box center [244, 208] width 22 height 9
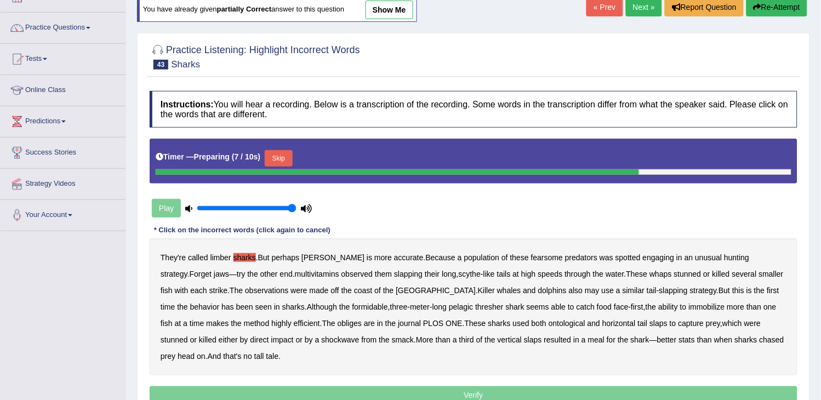
scroll to position [0, 0]
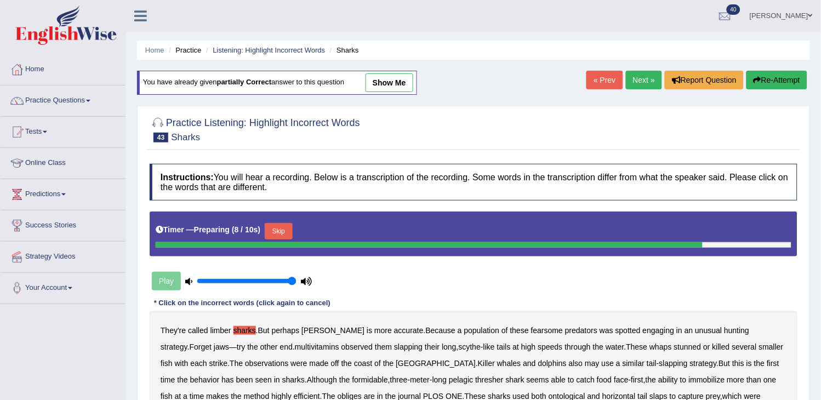
click at [394, 85] on link "show me" at bounding box center [390, 82] width 48 height 19
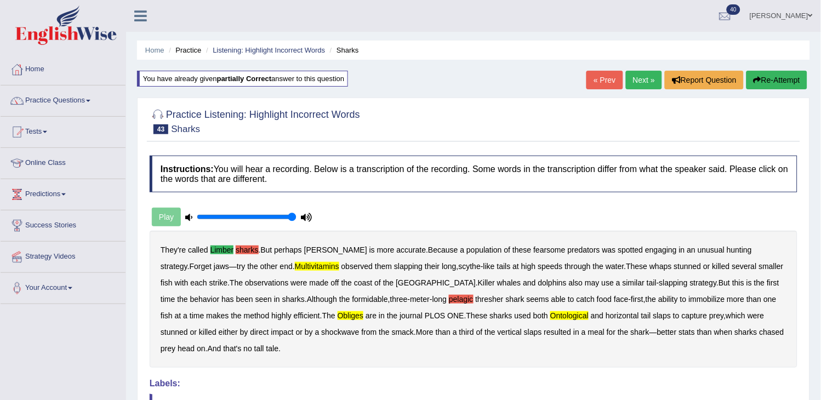
click at [791, 73] on button "Re-Attempt" at bounding box center [776, 80] width 61 height 19
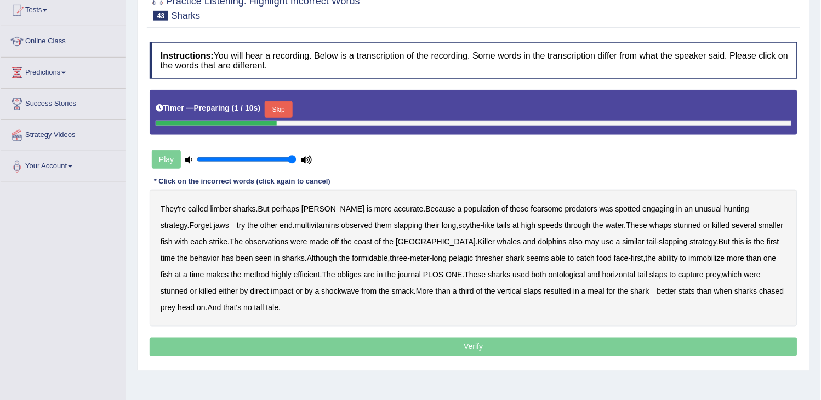
click at [549, 275] on b "ontological" at bounding box center [567, 274] width 37 height 9
click at [338, 276] on b "obliges" at bounding box center [350, 274] width 24 height 9
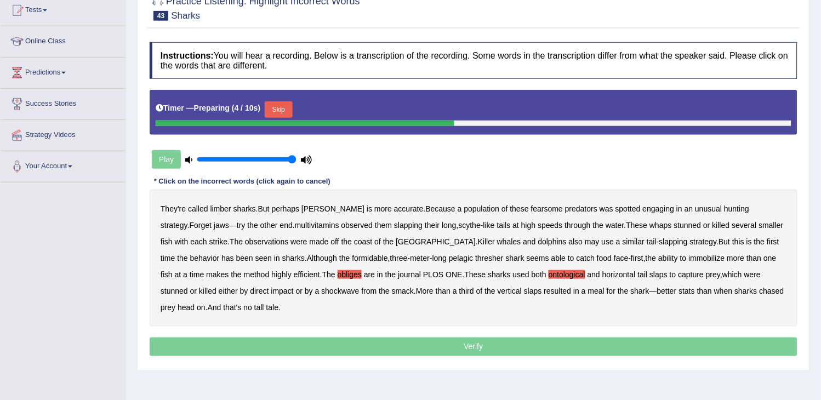
click at [295, 226] on b "multivitamins" at bounding box center [317, 225] width 44 height 9
click at [220, 208] on b "limber" at bounding box center [220, 208] width 21 height 9
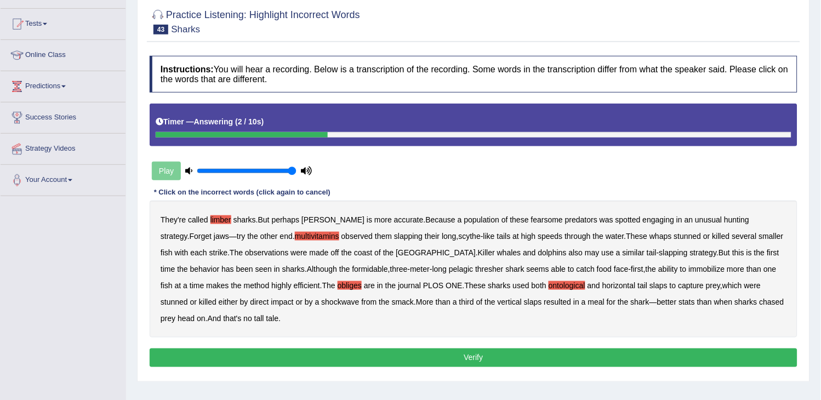
scroll to position [175, 0]
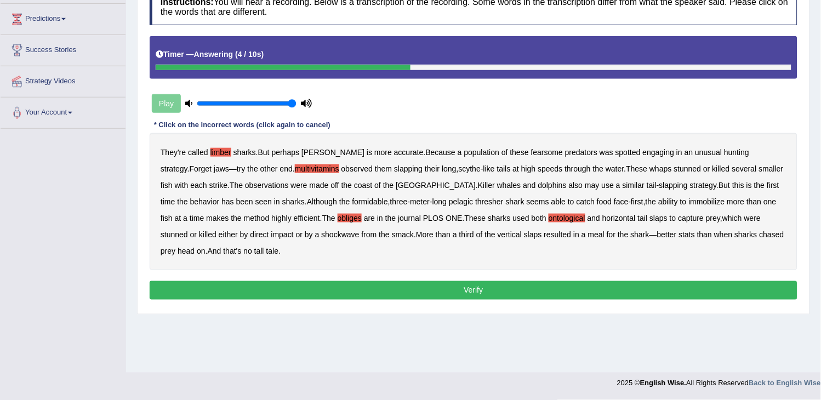
click at [309, 296] on button "Verify" at bounding box center [474, 290] width 648 height 19
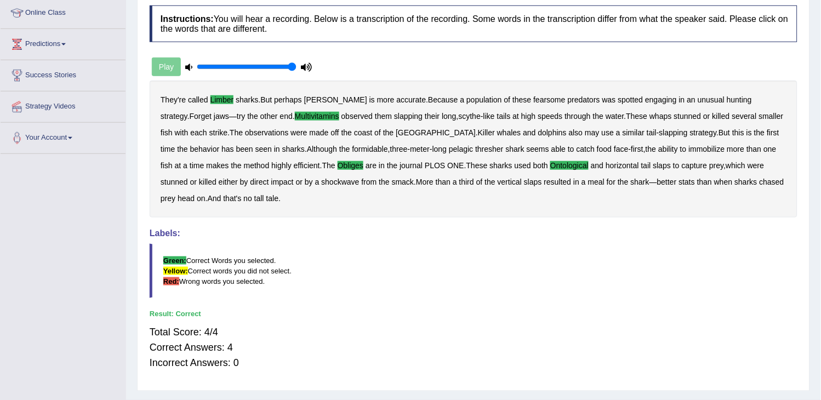
scroll to position [53, 0]
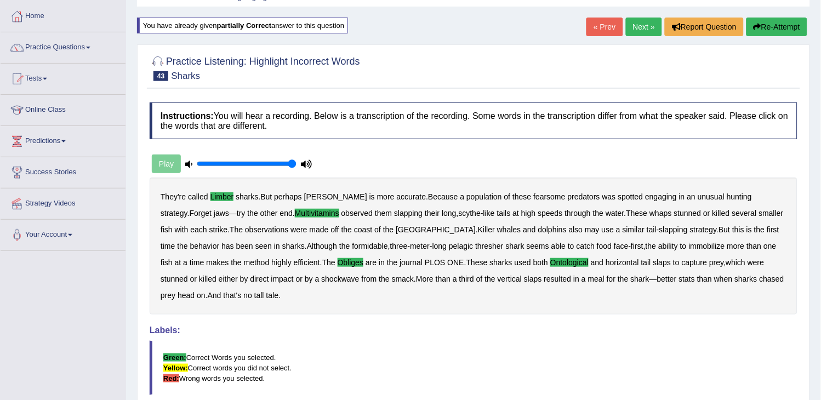
click at [636, 27] on link "Next »" at bounding box center [644, 27] width 36 height 19
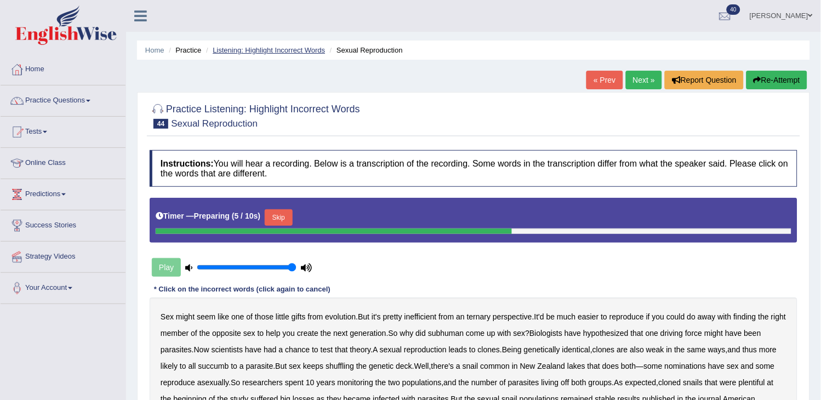
click at [305, 47] on link "Listening: Highlight Incorrect Words" at bounding box center [269, 50] width 112 height 8
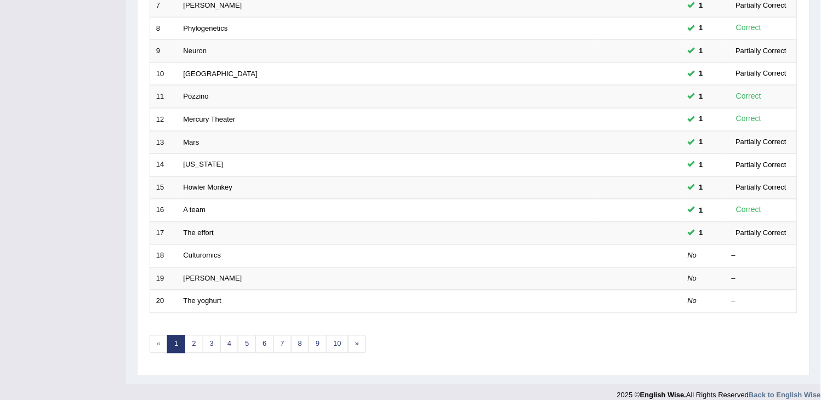
scroll to position [326, 0]
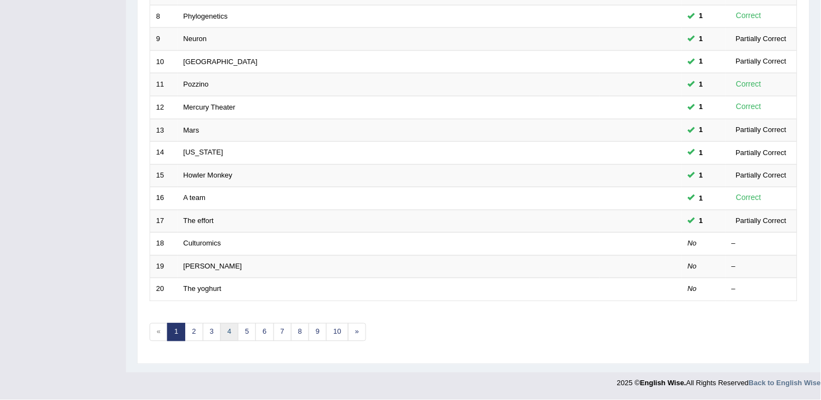
click at [229, 330] on link "4" at bounding box center [229, 332] width 18 height 18
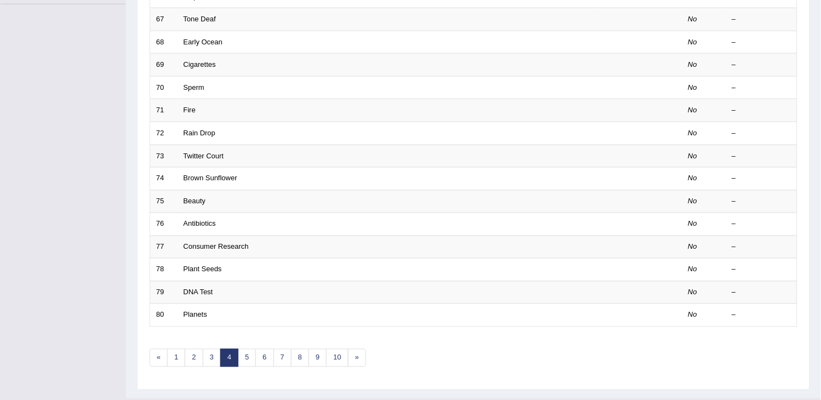
scroll to position [326, 0]
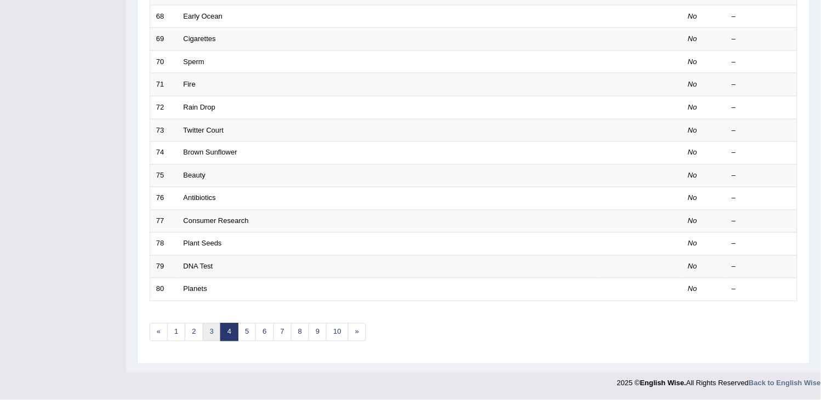
click at [207, 339] on link "3" at bounding box center [212, 332] width 18 height 18
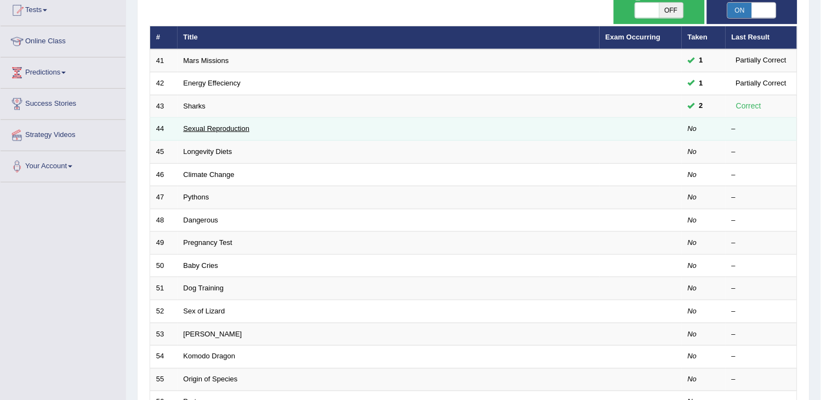
click at [225, 126] on link "Sexual Reproduction" at bounding box center [217, 128] width 66 height 8
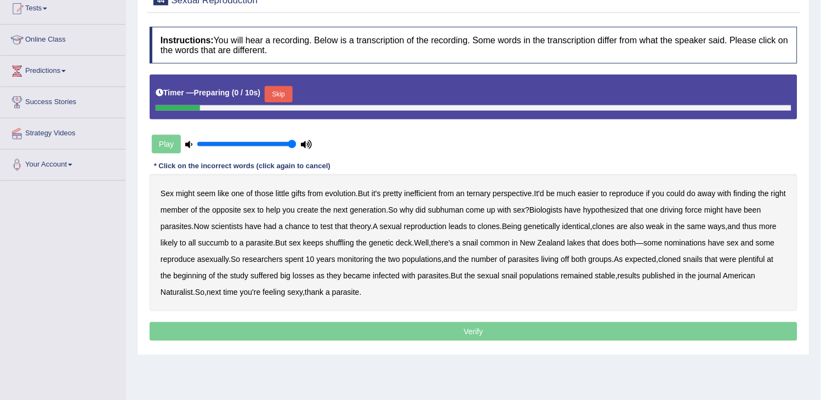
scroll to position [175, 0]
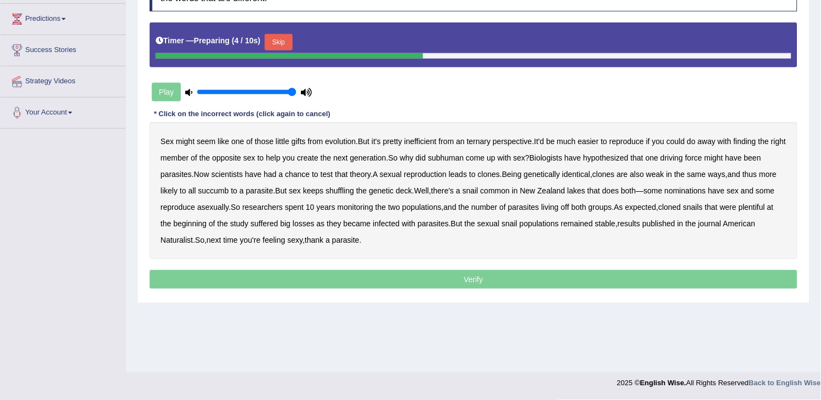
click at [281, 41] on button "Skip" at bounding box center [278, 42] width 27 height 16
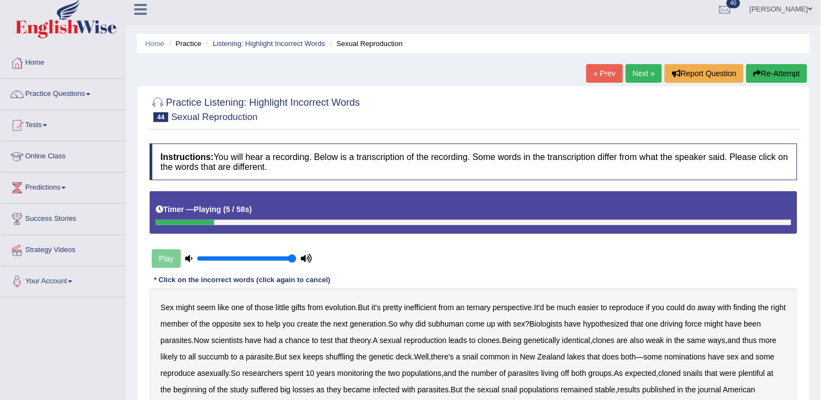
scroll to position [0, 0]
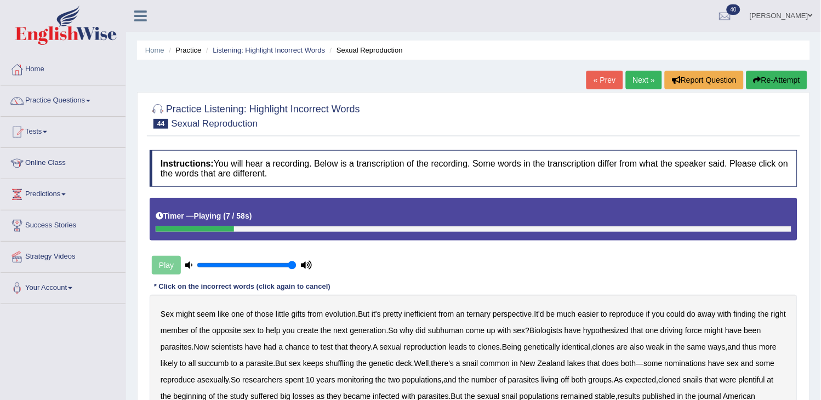
click at [756, 83] on icon "button" at bounding box center [758, 80] width 8 height 8
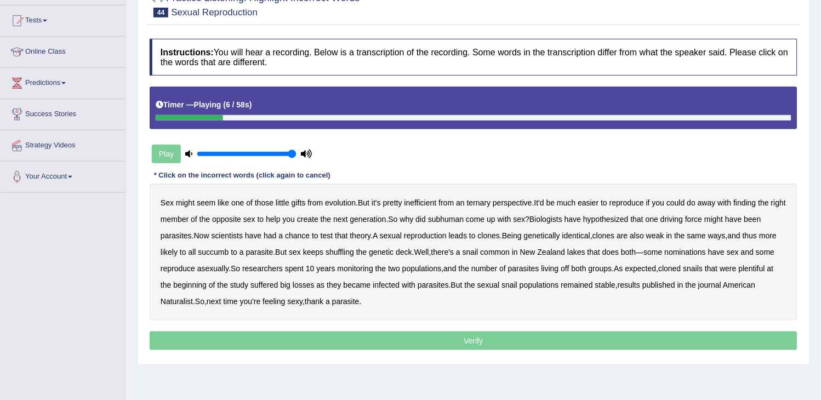
scroll to position [122, 0]
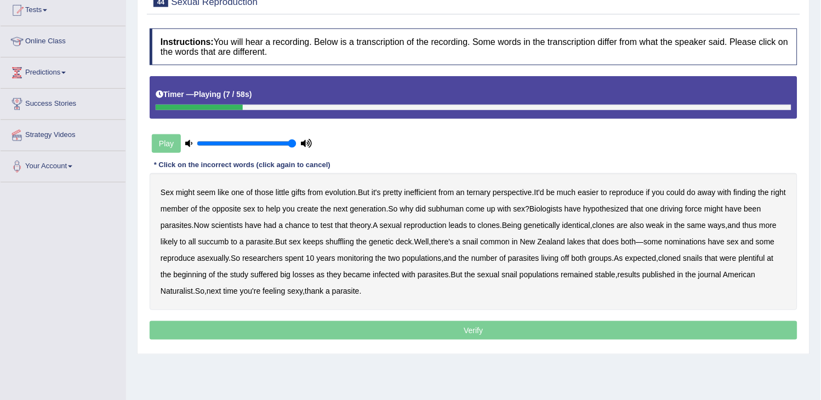
click at [480, 192] on b "ternary" at bounding box center [479, 192] width 24 height 9
click at [464, 208] on b "subhuman" at bounding box center [446, 208] width 36 height 9
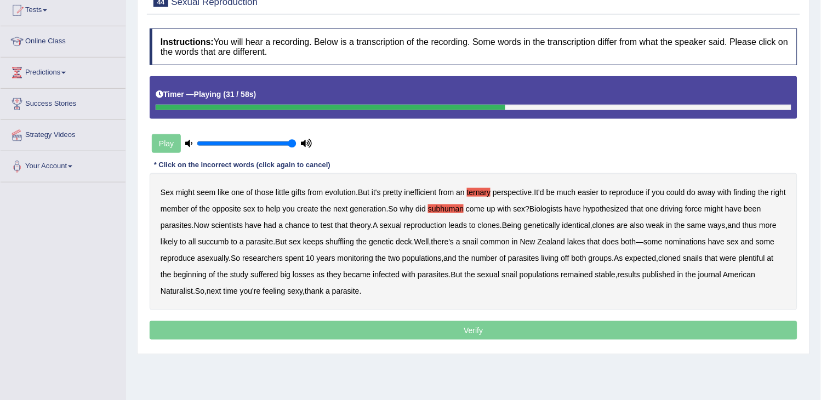
click at [229, 244] on b "succumb" at bounding box center [213, 241] width 31 height 9
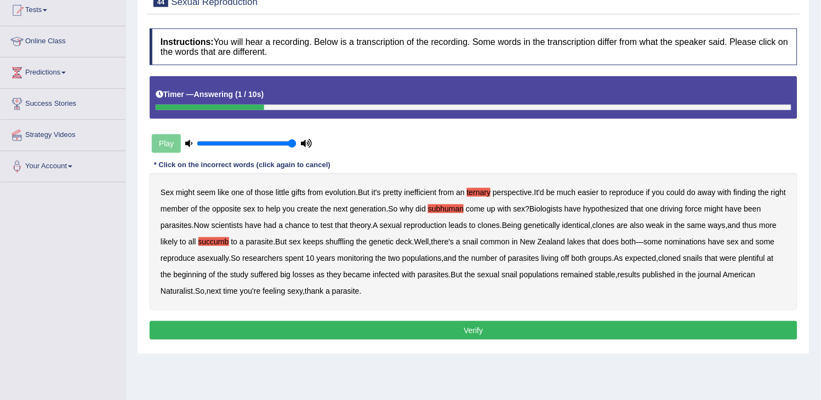
click at [446, 335] on button "Verify" at bounding box center [474, 330] width 648 height 19
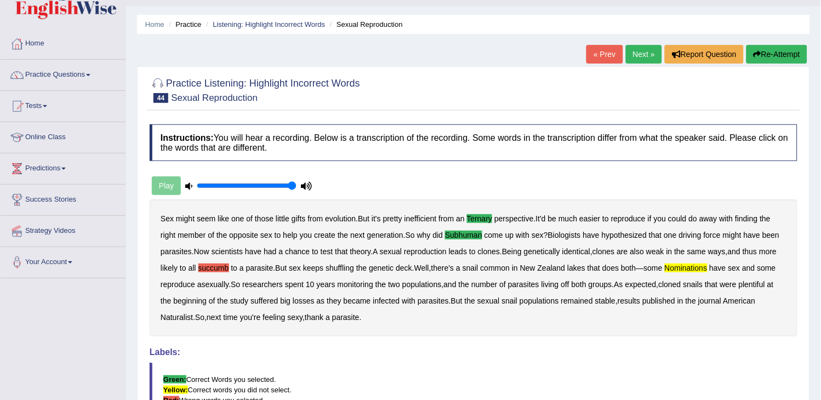
scroll to position [0, 0]
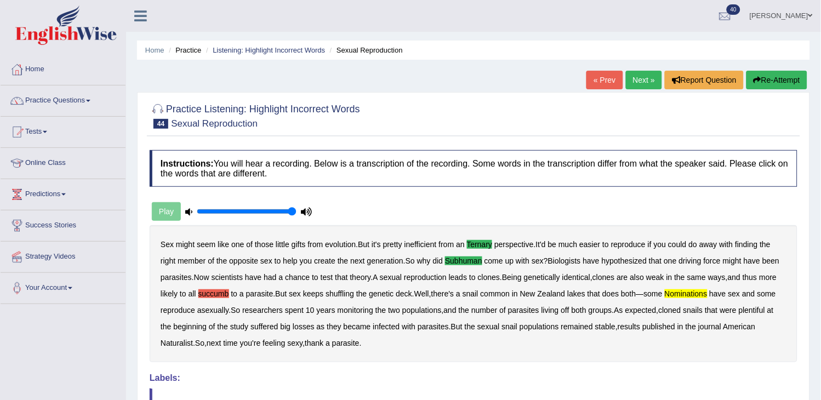
click at [628, 78] on link "Next »" at bounding box center [644, 80] width 36 height 19
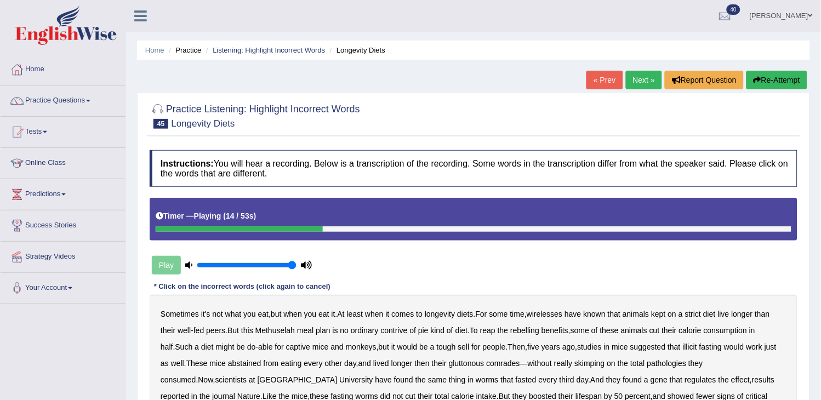
click at [778, 82] on button "Re-Attempt" at bounding box center [776, 80] width 61 height 19
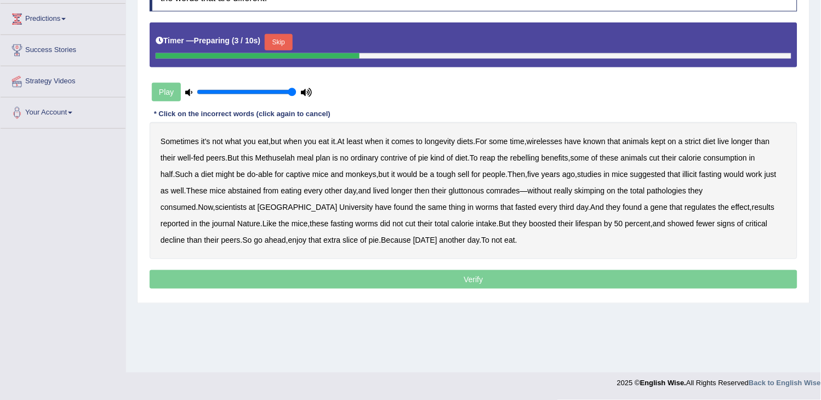
click at [283, 43] on button "Skip" at bounding box center [278, 42] width 27 height 16
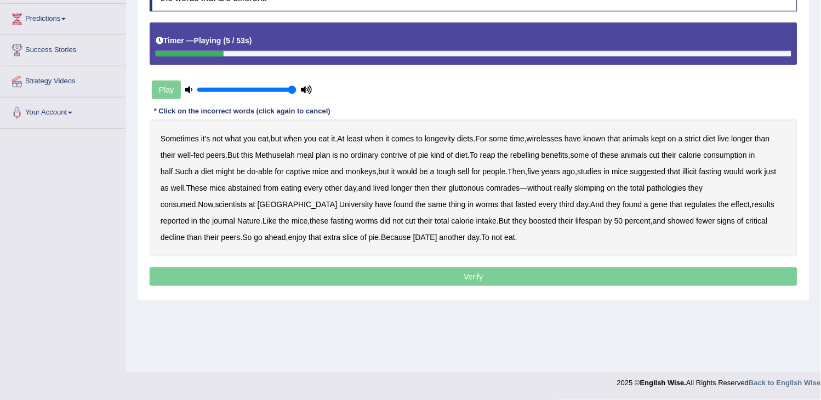
click at [446, 138] on b "longevity" at bounding box center [440, 138] width 30 height 9
click at [391, 159] on b "contrive" at bounding box center [394, 155] width 27 height 9
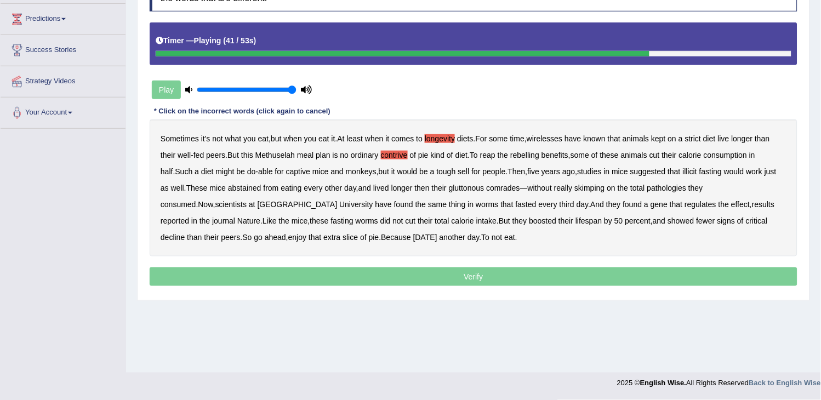
click at [651, 185] on b "pathologies" at bounding box center [666, 188] width 39 height 9
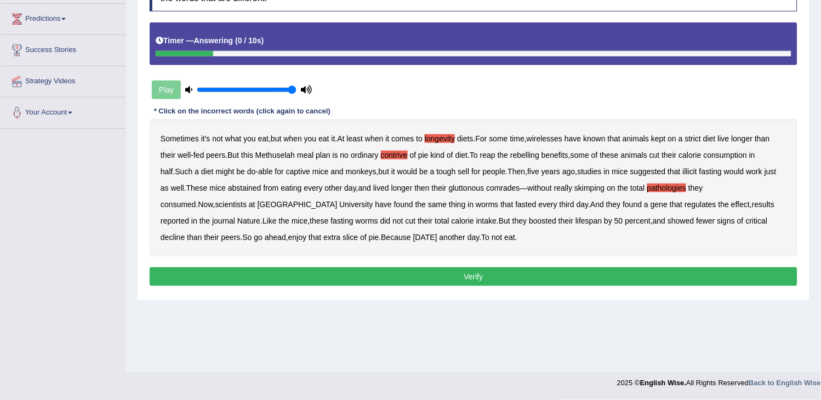
click at [544, 280] on button "Verify" at bounding box center [474, 276] width 648 height 19
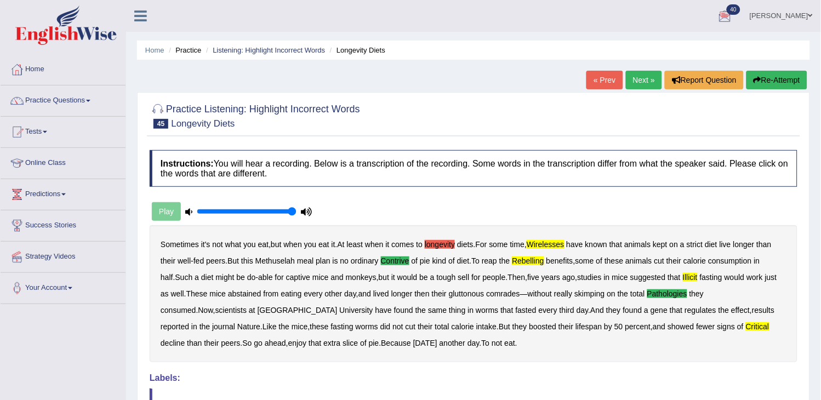
click at [643, 87] on link "Next »" at bounding box center [644, 80] width 36 height 19
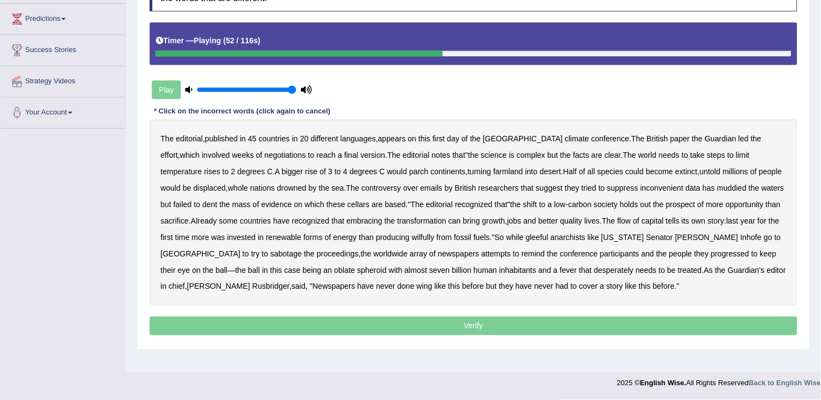
click at [347, 204] on b "cellars" at bounding box center [358, 204] width 22 height 9
click at [434, 237] on b "wilfully" at bounding box center [423, 237] width 22 height 9
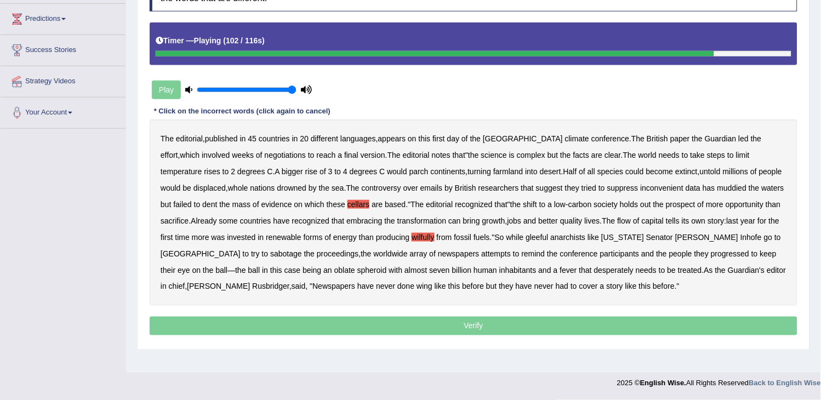
click at [711, 255] on b "progressed" at bounding box center [730, 253] width 38 height 9
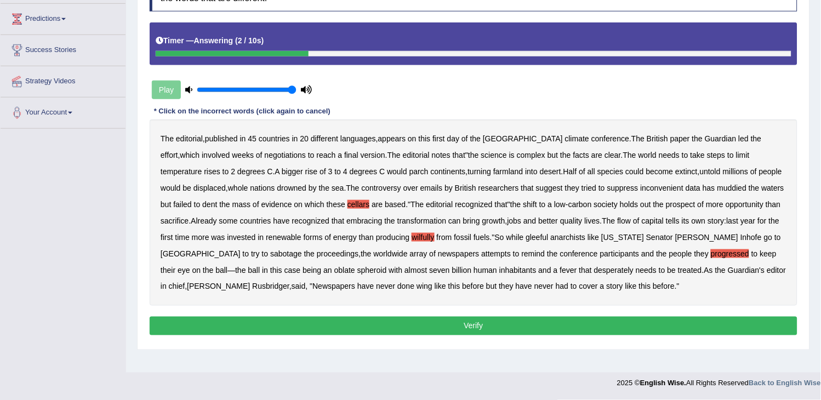
click at [370, 322] on button "Verify" at bounding box center [474, 326] width 648 height 19
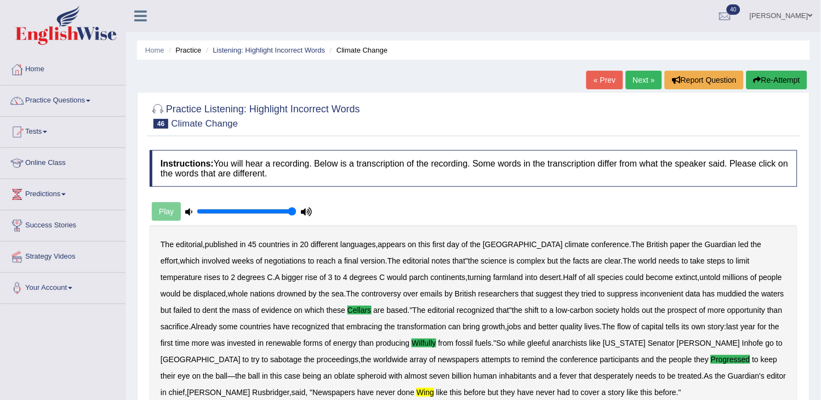
click at [635, 82] on link "Next »" at bounding box center [644, 80] width 36 height 19
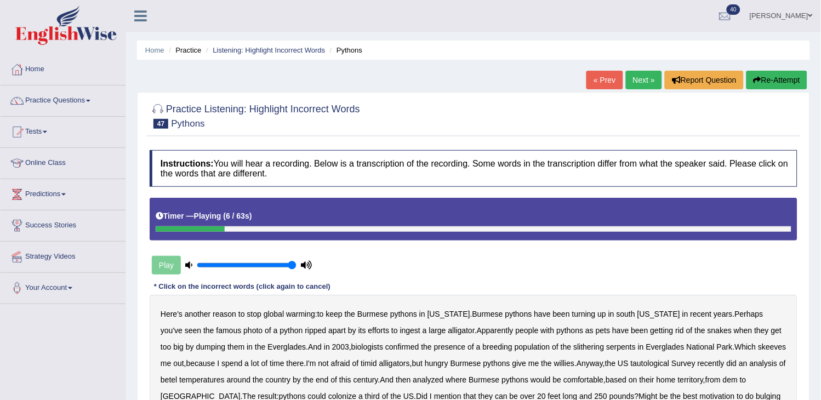
click at [800, 83] on button "Re-Attempt" at bounding box center [776, 80] width 61 height 19
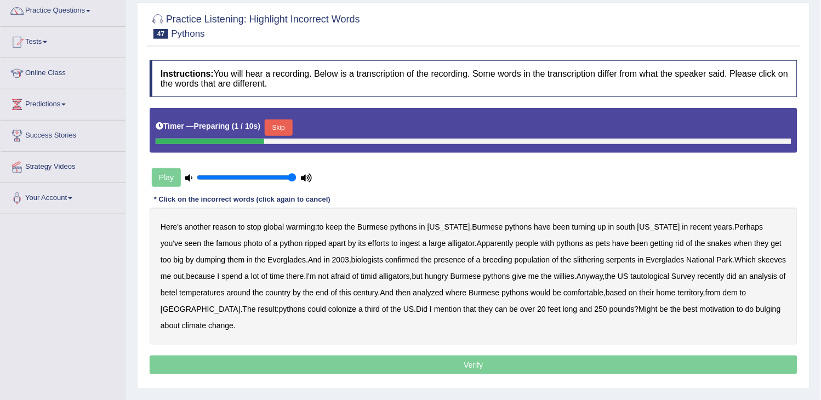
scroll to position [175, 0]
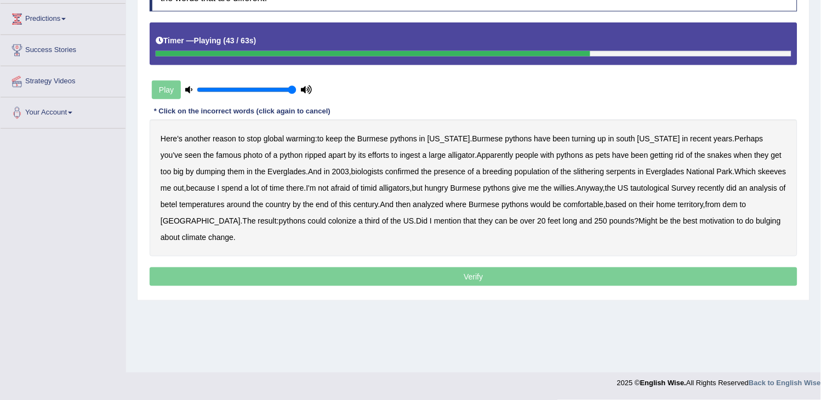
click at [163, 205] on b "betel" at bounding box center [169, 204] width 16 height 9
click at [732, 207] on b "dem" at bounding box center [730, 204] width 15 height 9
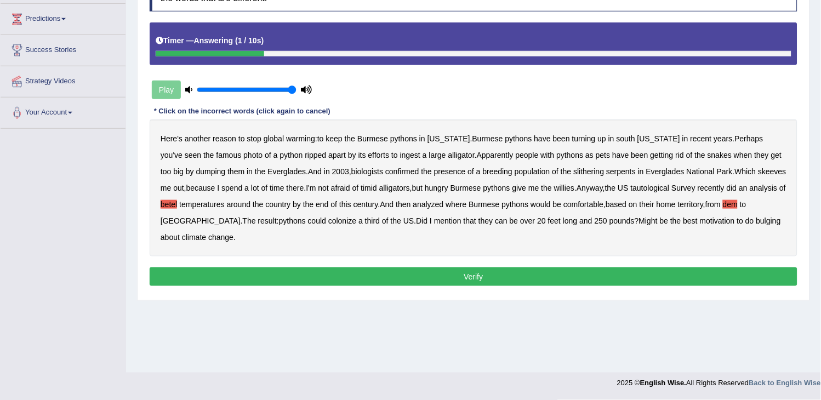
click at [756, 219] on b "bulging" at bounding box center [768, 220] width 25 height 9
click at [655, 280] on button "Verify" at bounding box center [474, 276] width 648 height 19
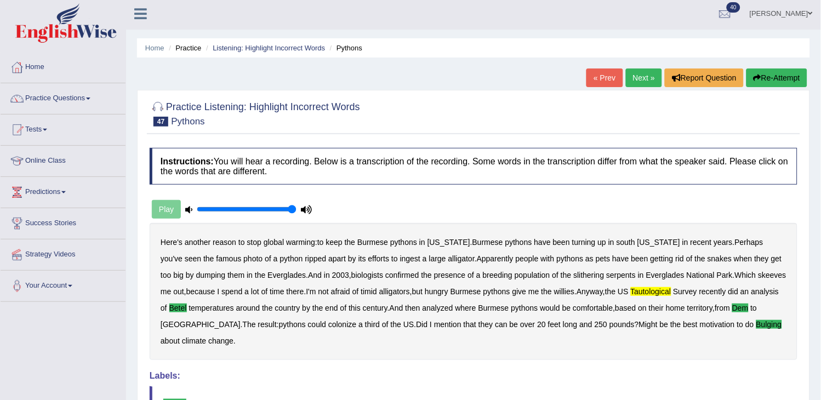
scroll to position [0, 0]
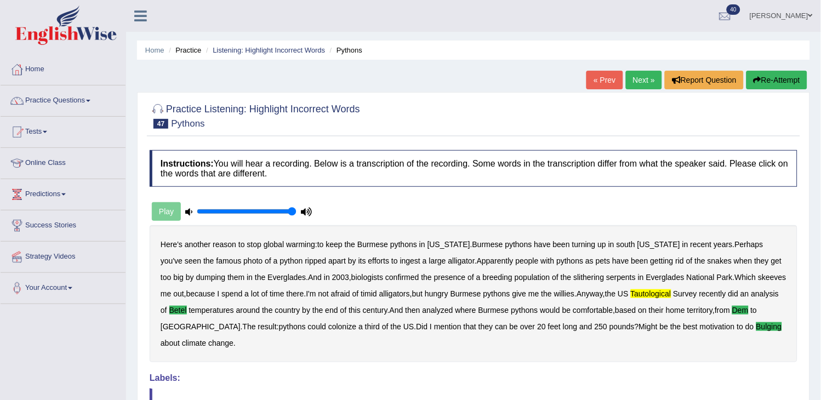
click at [630, 81] on link "Next »" at bounding box center [644, 80] width 36 height 19
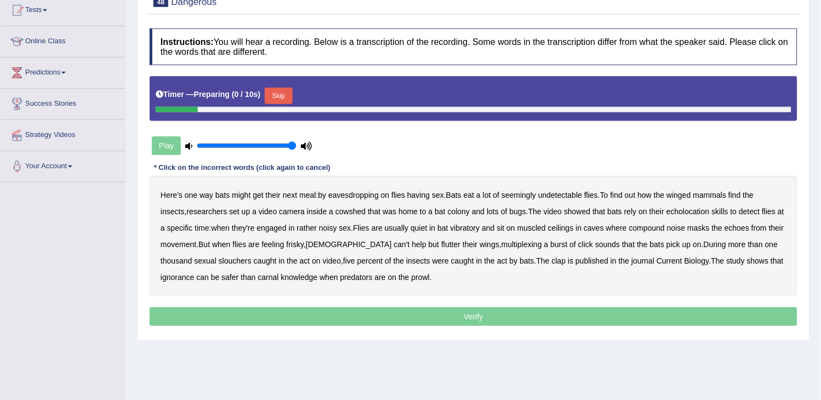
scroll to position [122, 0]
click at [276, 92] on button "Skip" at bounding box center [278, 96] width 27 height 16
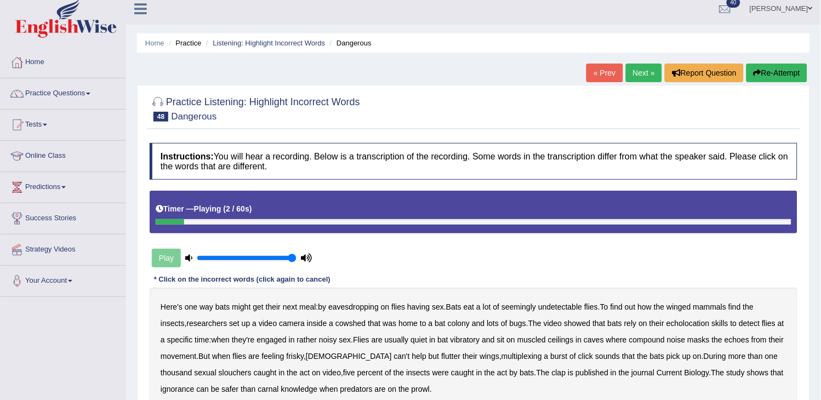
scroll to position [0, 0]
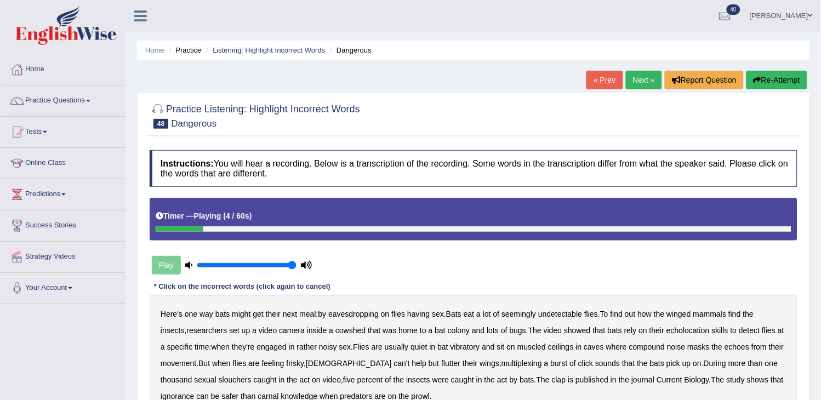
drag, startPoint x: 765, startPoint y: 93, endPoint x: 769, endPoint y: 86, distance: 8.8
click at [769, 86] on div "Home Practice Listening: Highlight Incorrect Words Dangerous « Prev Next » Repo…" at bounding box center [473, 274] width 695 height 548
click at [769, 86] on button "Re-Attempt" at bounding box center [776, 80] width 61 height 19
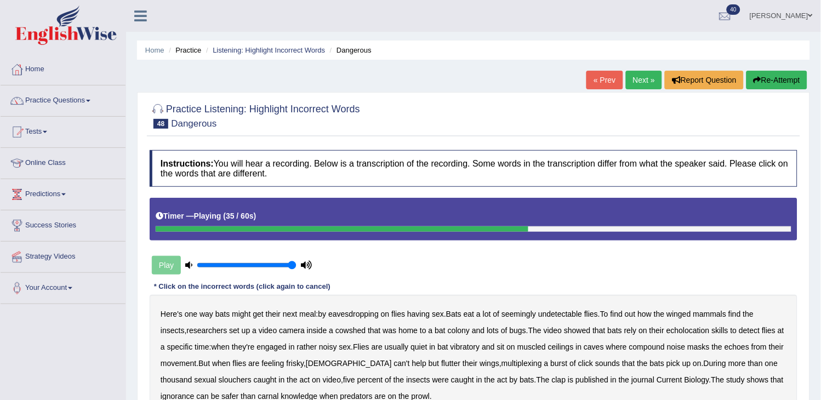
click at [768, 86] on button "Re-Attempt" at bounding box center [776, 80] width 61 height 19
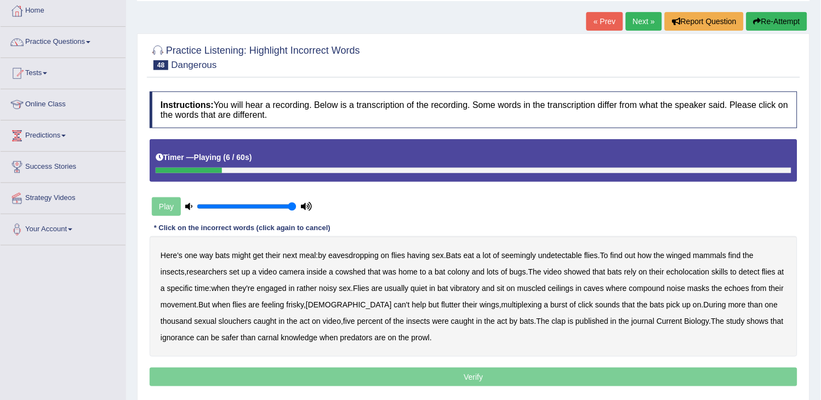
scroll to position [53, 0]
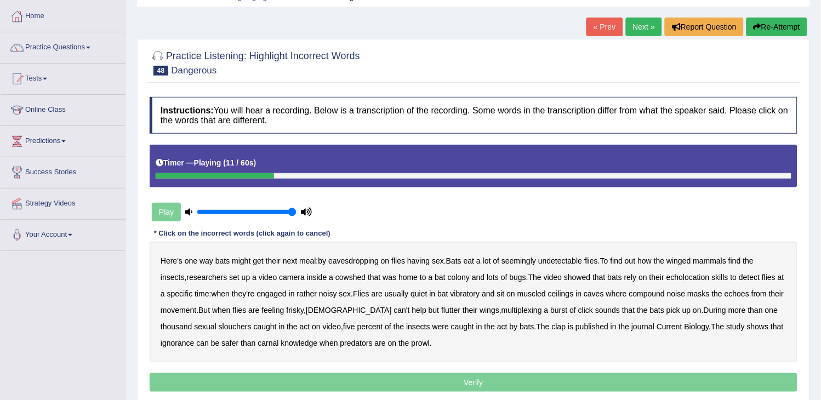
click at [773, 26] on button "Re-Attempt" at bounding box center [776, 27] width 61 height 19
click at [782, 33] on button "Re-Attempt" at bounding box center [776, 27] width 61 height 19
click at [779, 30] on button "Re-Attempt" at bounding box center [776, 27] width 61 height 19
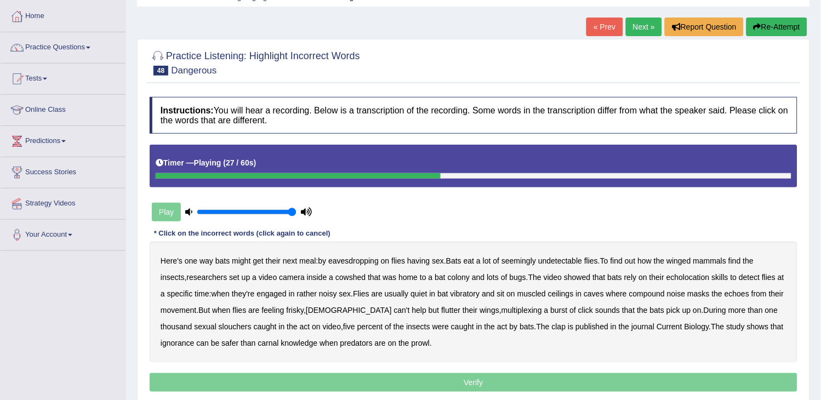
click at [779, 30] on button "Re-Attempt" at bounding box center [776, 27] width 61 height 19
click at [760, 26] on button "Re-Attempt" at bounding box center [776, 27] width 61 height 19
click at [787, 27] on button "Re-Attempt" at bounding box center [776, 27] width 61 height 19
click at [787, 26] on button "Re-Attempt" at bounding box center [776, 27] width 61 height 19
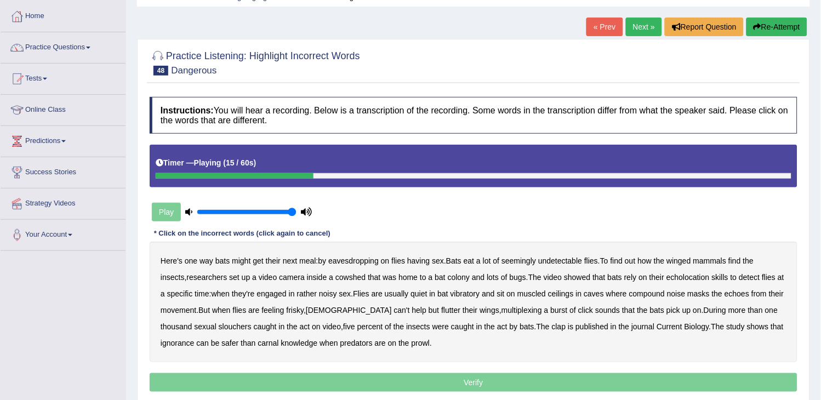
click at [787, 26] on button "Re-Attempt" at bounding box center [776, 27] width 61 height 19
click at [78, 10] on link "Home" at bounding box center [63, 14] width 125 height 27
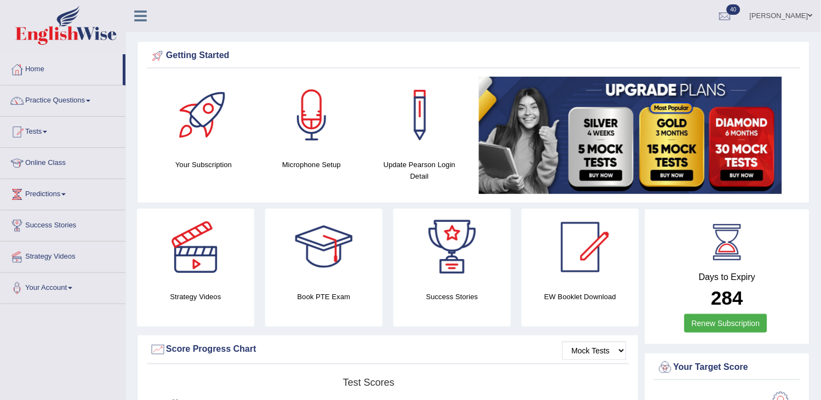
click at [60, 99] on link "Practice Questions" at bounding box center [63, 99] width 125 height 27
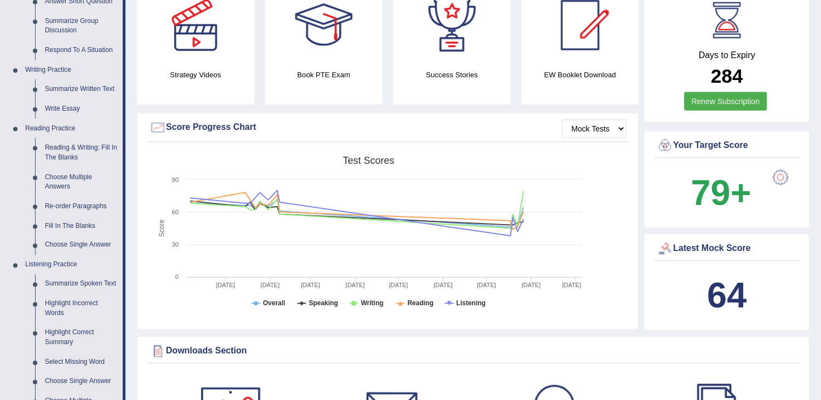
scroll to position [243, 0]
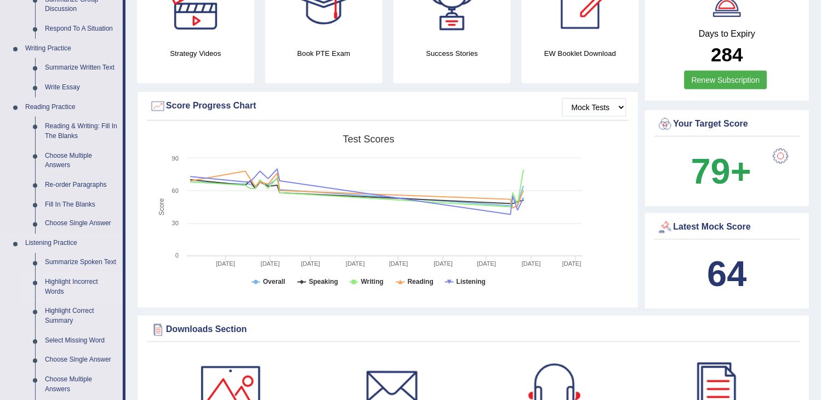
click at [81, 277] on link "Highlight Incorrect Words" at bounding box center [81, 287] width 83 height 29
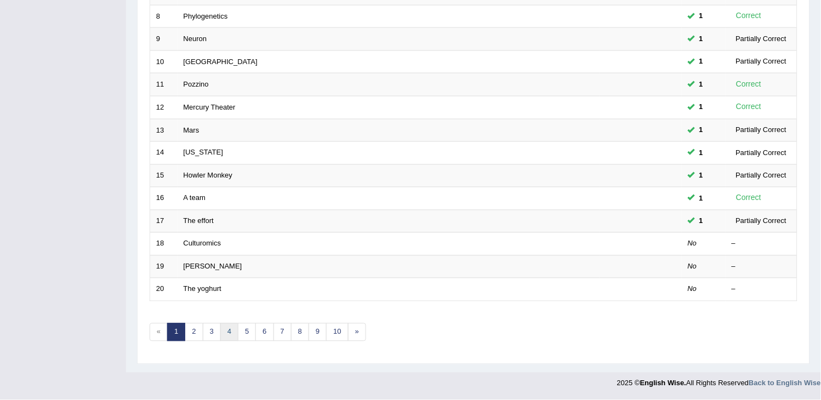
click at [231, 331] on link "4" at bounding box center [229, 332] width 18 height 18
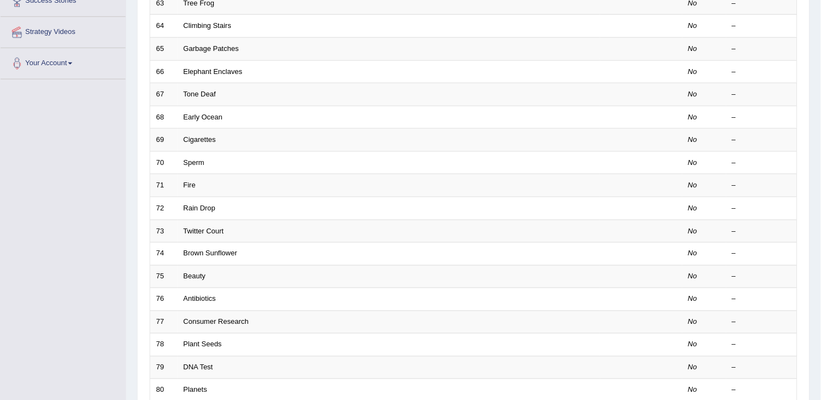
scroll to position [326, 0]
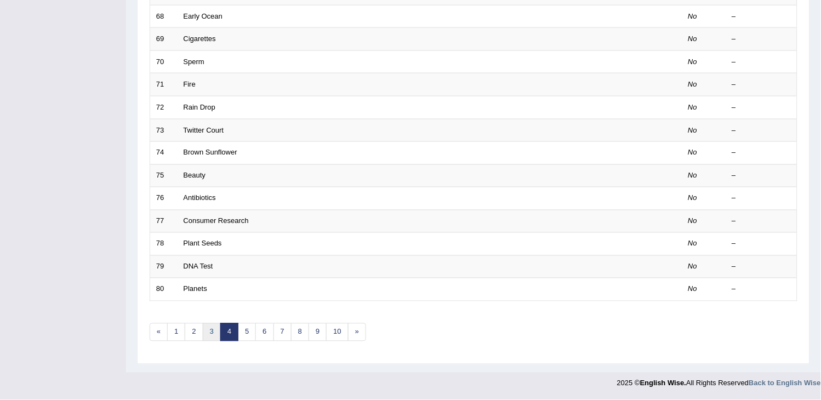
click at [212, 335] on link "3" at bounding box center [212, 332] width 18 height 18
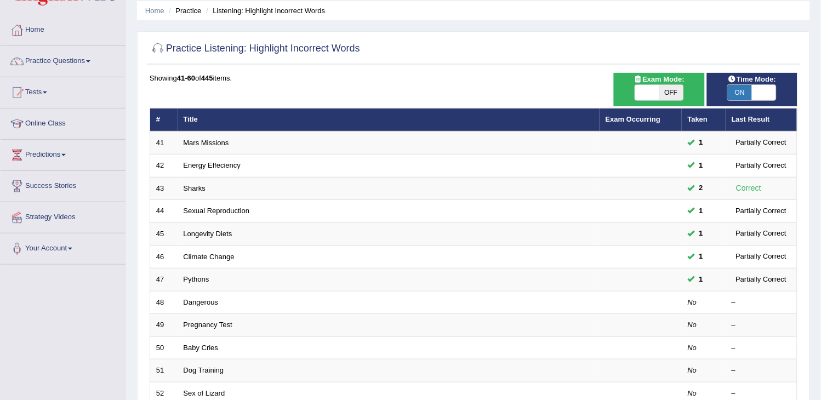
scroll to position [61, 0]
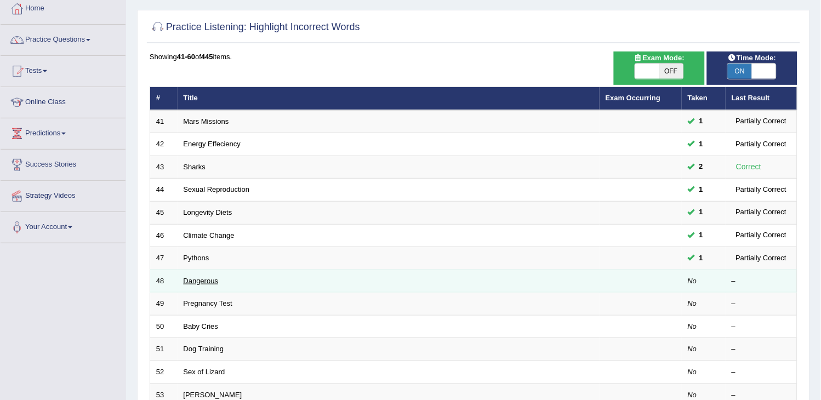
click at [193, 280] on link "Dangerous" at bounding box center [201, 281] width 35 height 8
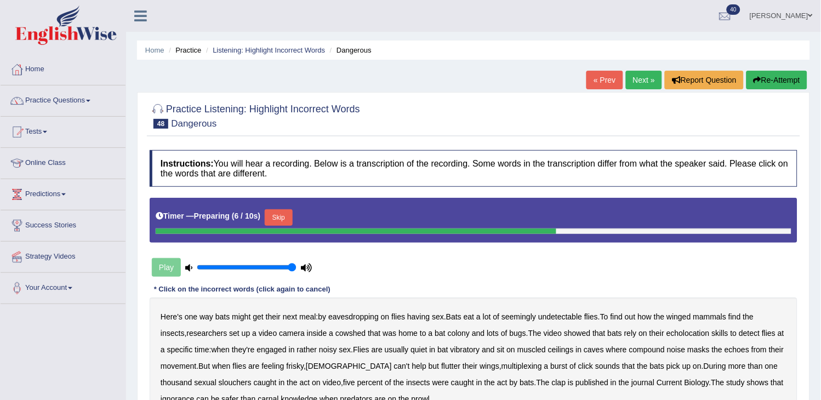
click at [288, 219] on button "Skip" at bounding box center [278, 217] width 27 height 16
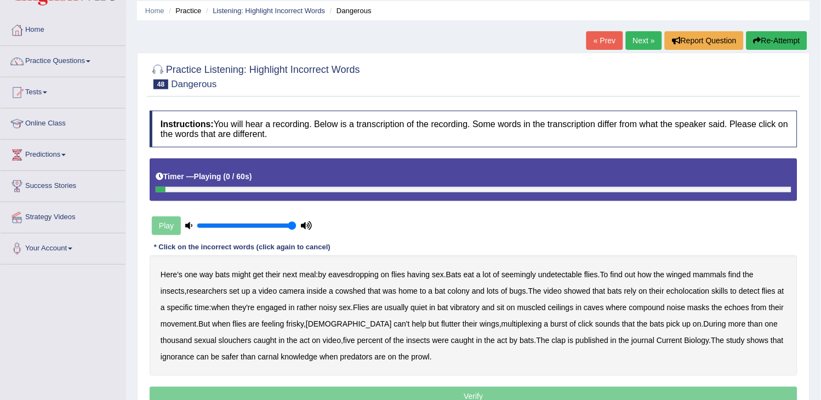
scroll to position [61, 0]
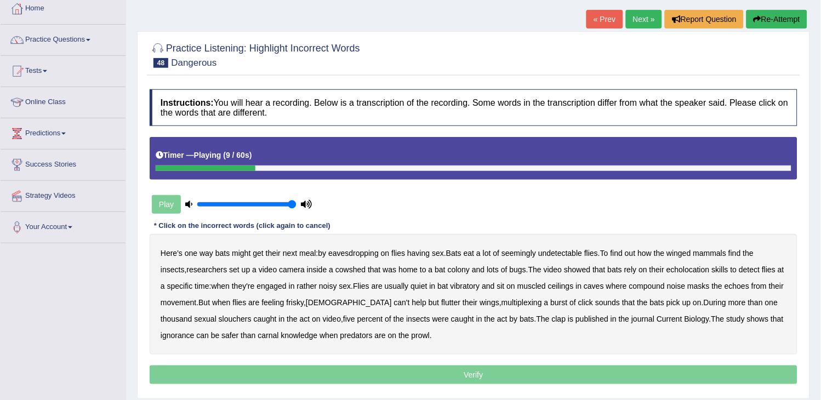
click at [491, 251] on b "lot" at bounding box center [487, 253] width 8 height 9
click at [480, 283] on b "vibratory" at bounding box center [466, 286] width 30 height 9
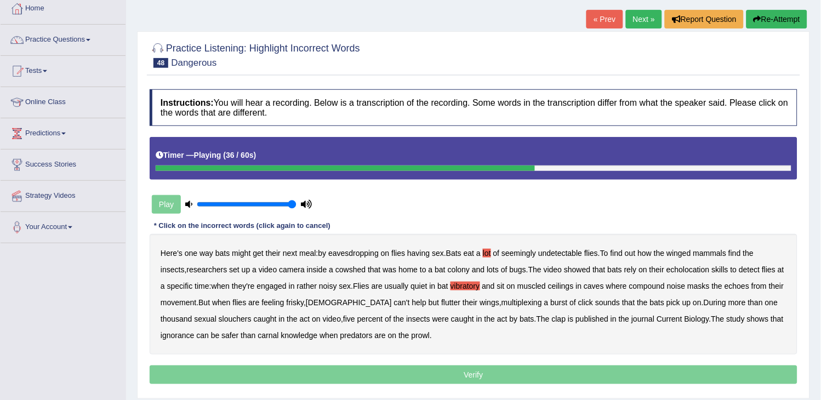
click at [665, 288] on b "compound" at bounding box center [647, 286] width 36 height 9
click at [552, 318] on b "clap" at bounding box center [559, 319] width 14 height 9
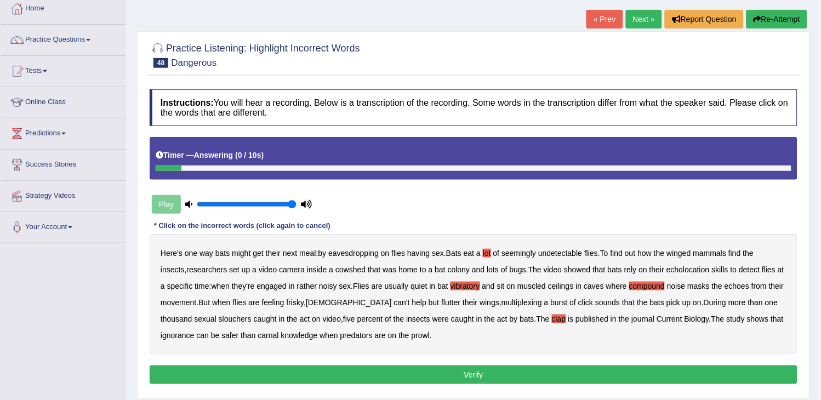
click at [459, 375] on button "Verify" at bounding box center [474, 375] width 648 height 19
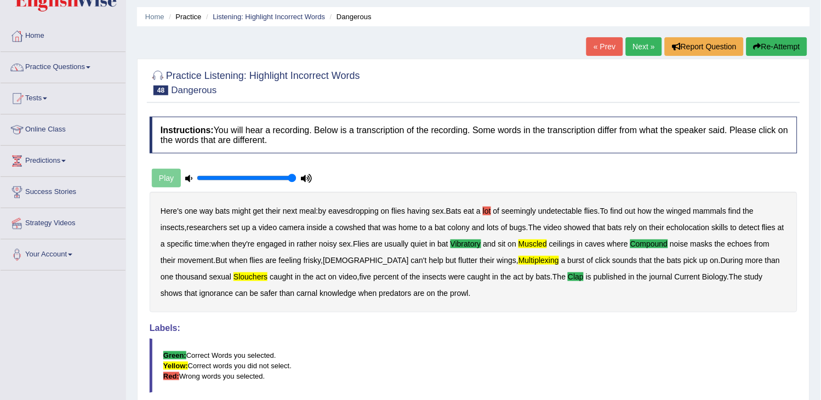
scroll to position [0, 0]
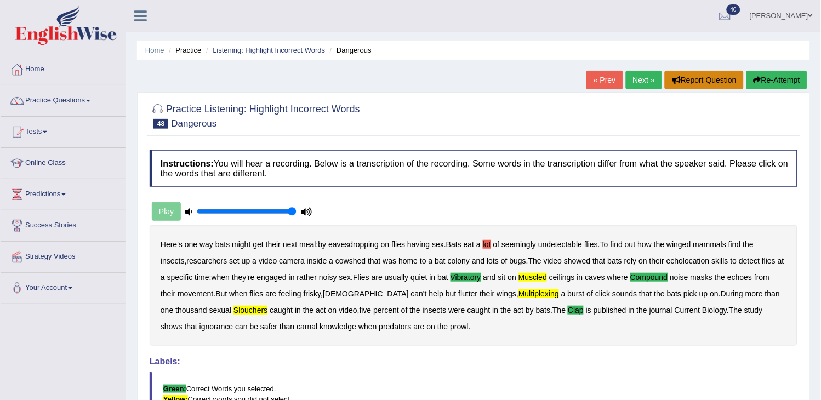
drag, startPoint x: 629, startPoint y: 92, endPoint x: 665, endPoint y: 73, distance: 40.7
click at [665, 73] on div "Home Practice Listening: Highlight Incorrect Words Dangerous « Prev Next » Repo…" at bounding box center [473, 274] width 695 height 548
click at [649, 78] on link "Next »" at bounding box center [644, 80] width 36 height 19
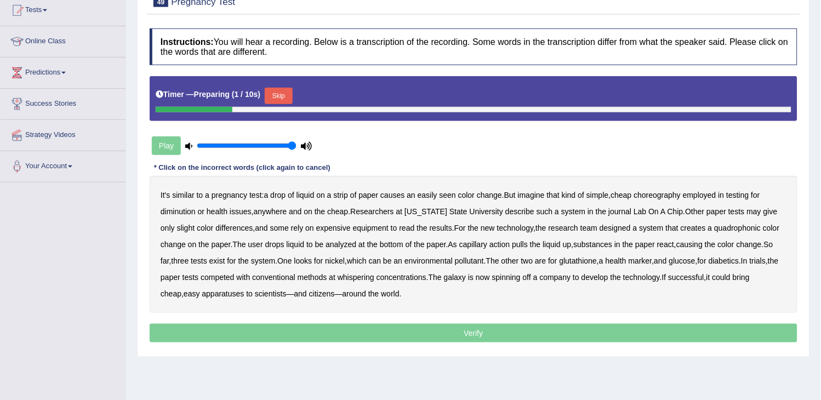
scroll to position [61, 0]
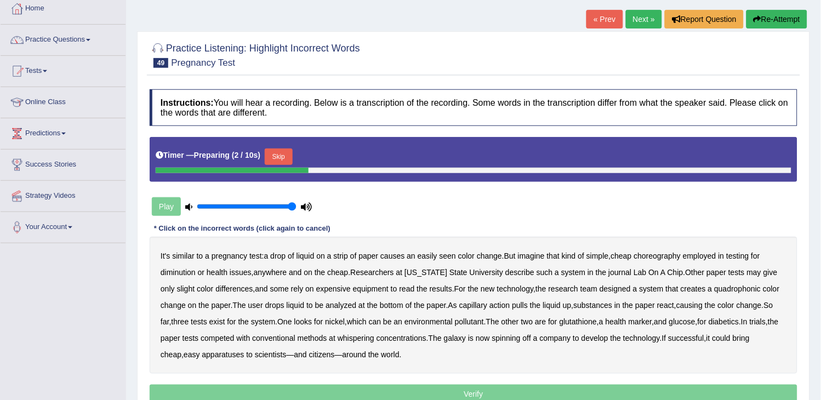
click at [280, 155] on button "Skip" at bounding box center [278, 157] width 27 height 16
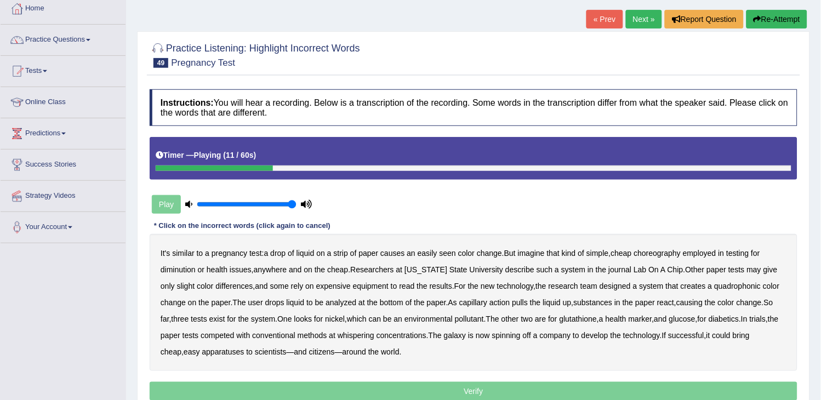
click at [776, 21] on button "Re-Attempt" at bounding box center [776, 19] width 61 height 19
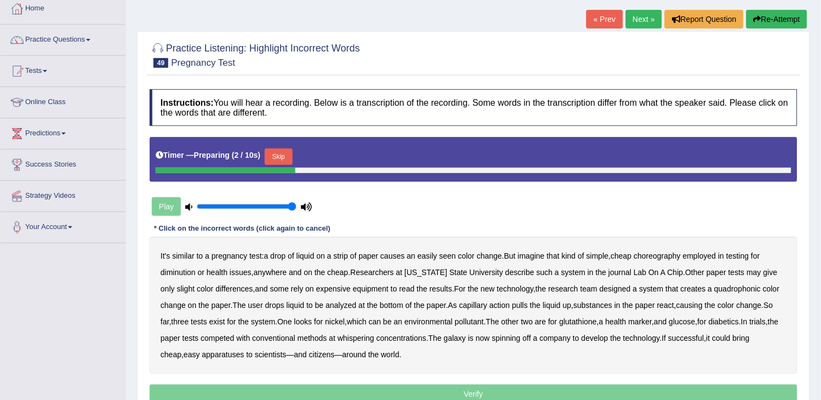
click at [273, 155] on button "Skip" at bounding box center [278, 157] width 27 height 16
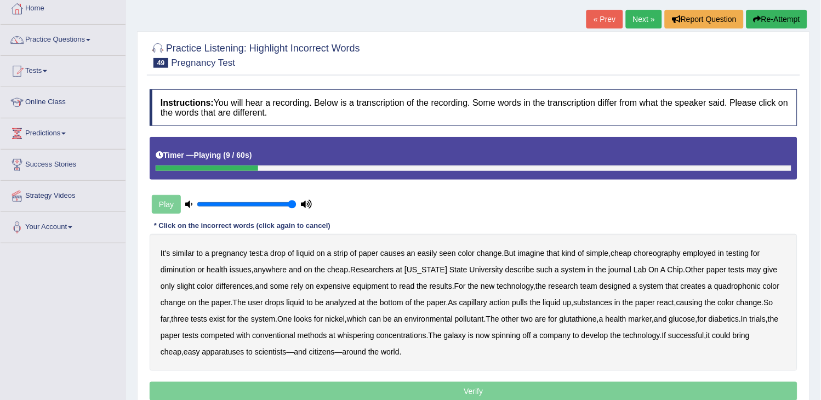
click at [665, 253] on b "choreography" at bounding box center [657, 253] width 47 height 9
click at [178, 267] on b "diminution" at bounding box center [178, 269] width 35 height 9
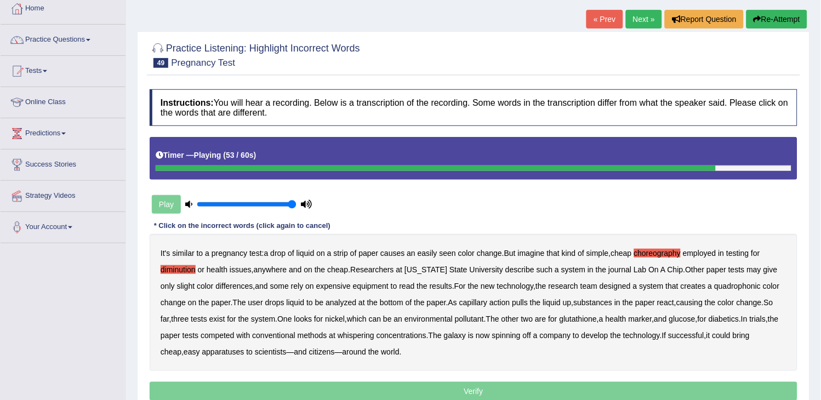
click at [365, 335] on b "whispering" at bounding box center [356, 335] width 37 height 9
click at [237, 351] on b "apparatuses" at bounding box center [223, 351] width 42 height 9
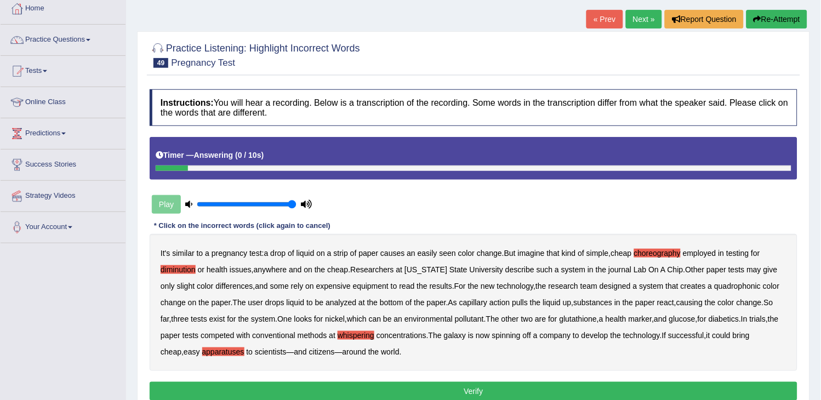
click at [353, 394] on button "Verify" at bounding box center [474, 391] width 648 height 19
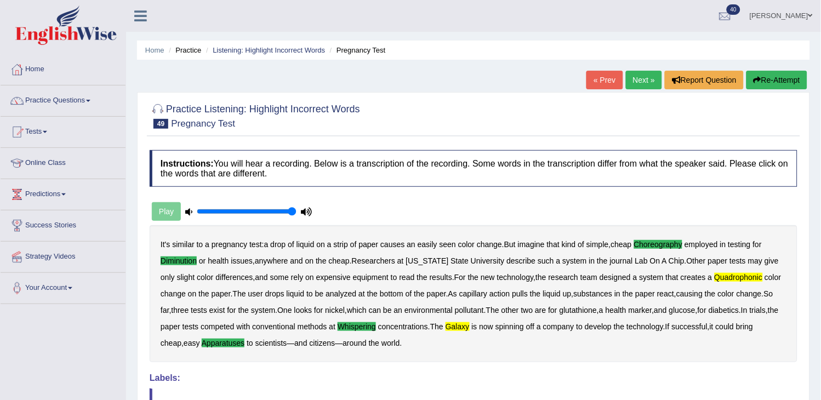
click at [647, 72] on link "Next »" at bounding box center [644, 80] width 36 height 19
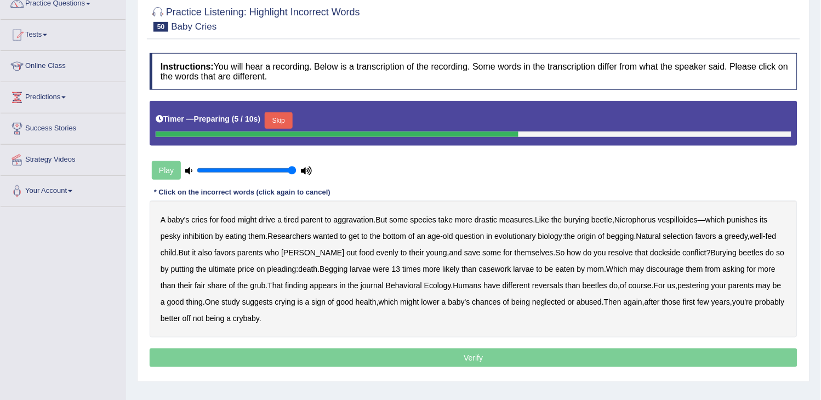
scroll to position [175, 0]
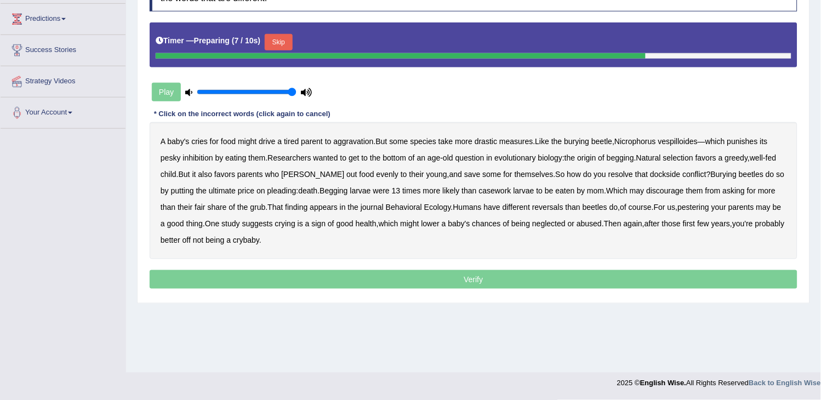
click at [292, 41] on button "Skip" at bounding box center [278, 42] width 27 height 16
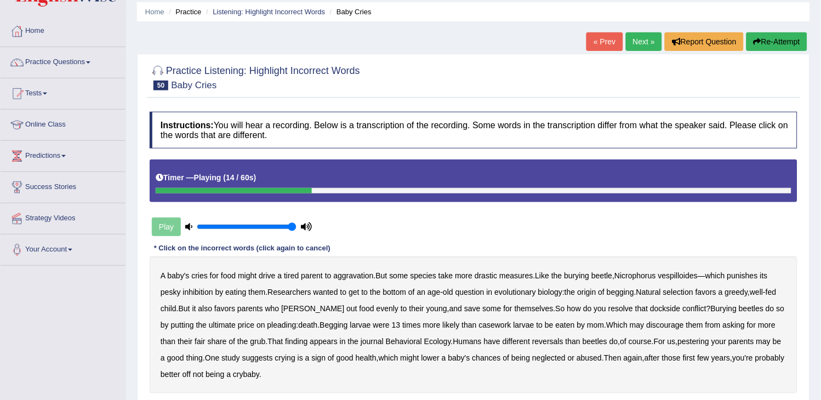
scroll to position [0, 0]
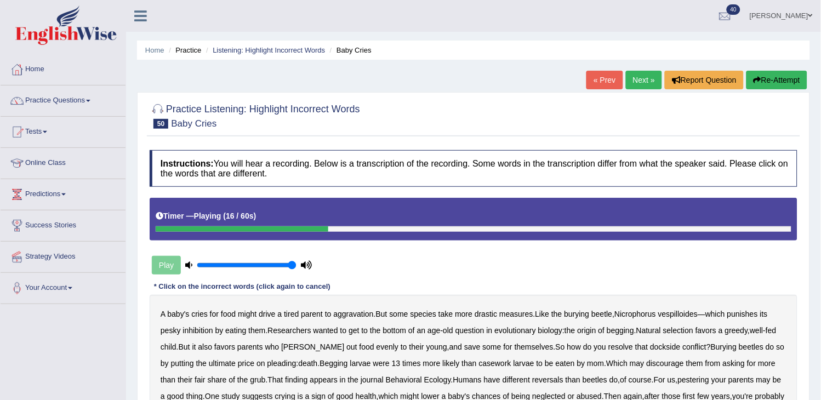
click at [791, 81] on button "Re-Attempt" at bounding box center [776, 80] width 61 height 19
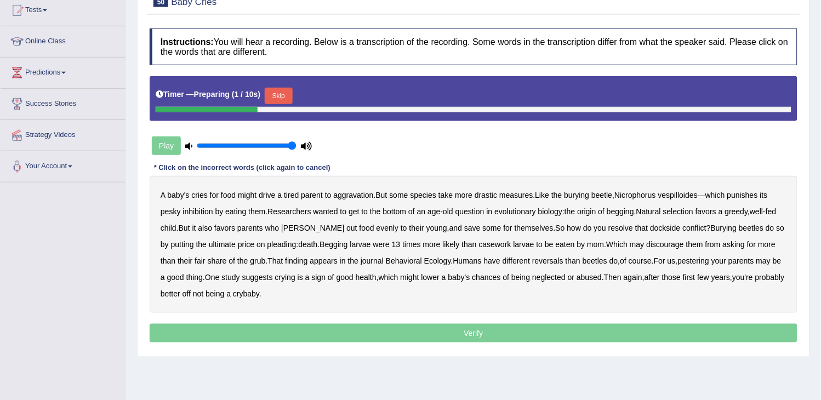
click at [285, 90] on button "Skip" at bounding box center [278, 96] width 27 height 16
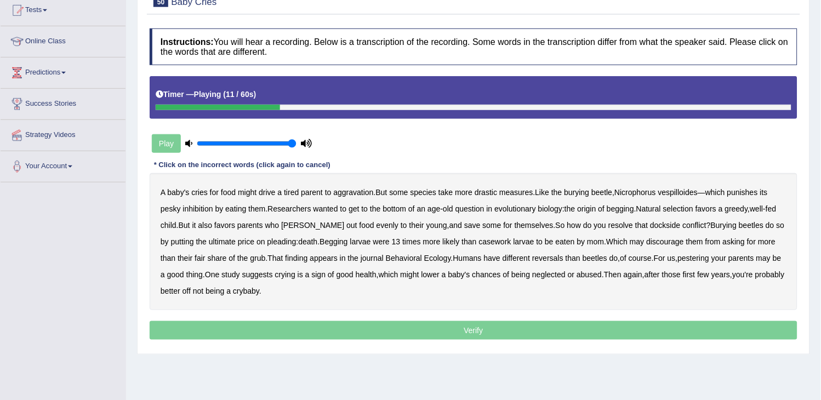
click at [647, 189] on b "Nicrophorus" at bounding box center [634, 192] width 41 height 9
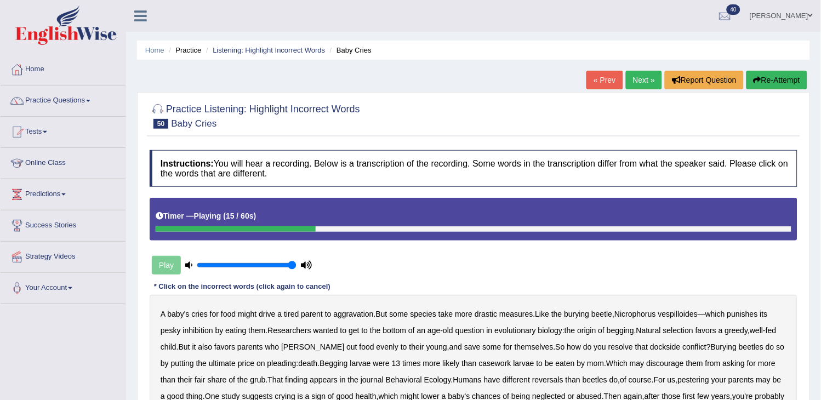
click at [784, 78] on button "Re-Attempt" at bounding box center [776, 80] width 61 height 19
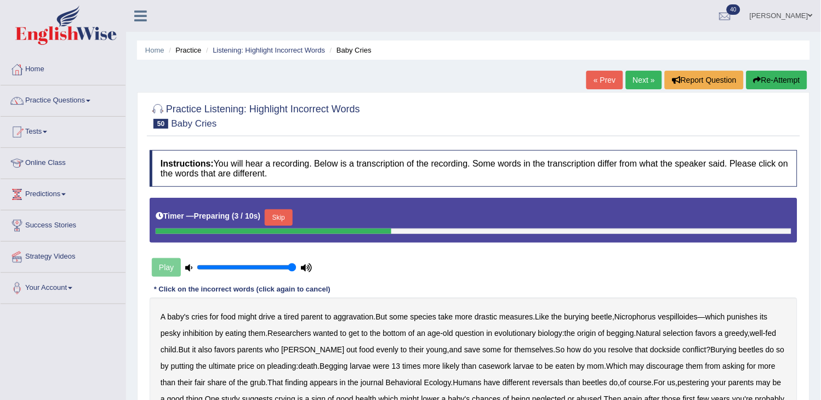
click at [292, 210] on button "Skip" at bounding box center [278, 217] width 27 height 16
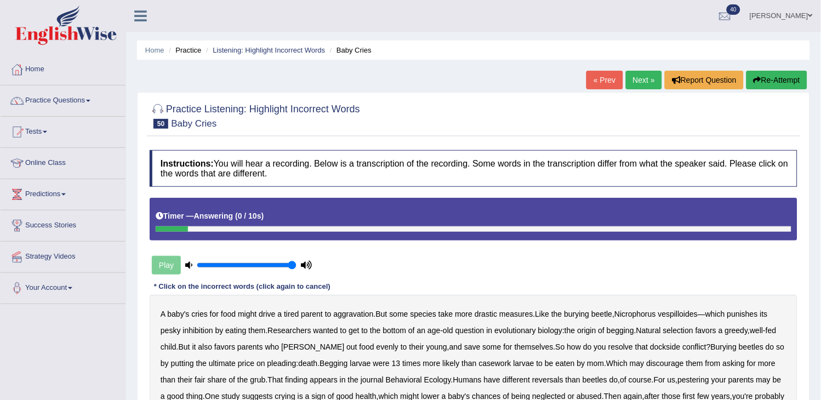
click at [642, 78] on link "Next »" at bounding box center [644, 80] width 36 height 19
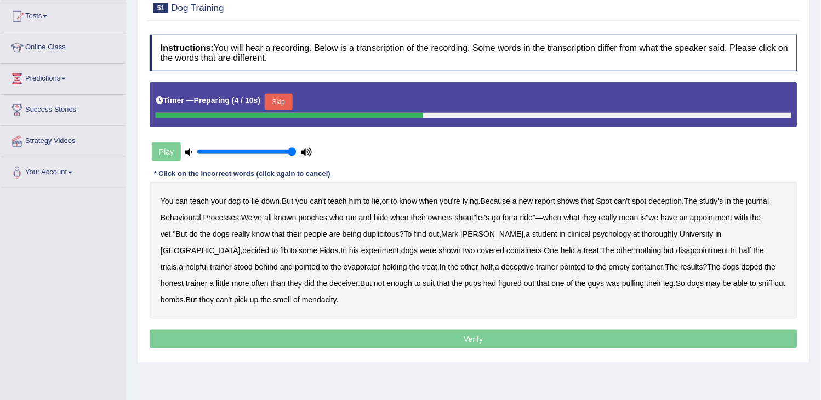
scroll to position [122, 0]
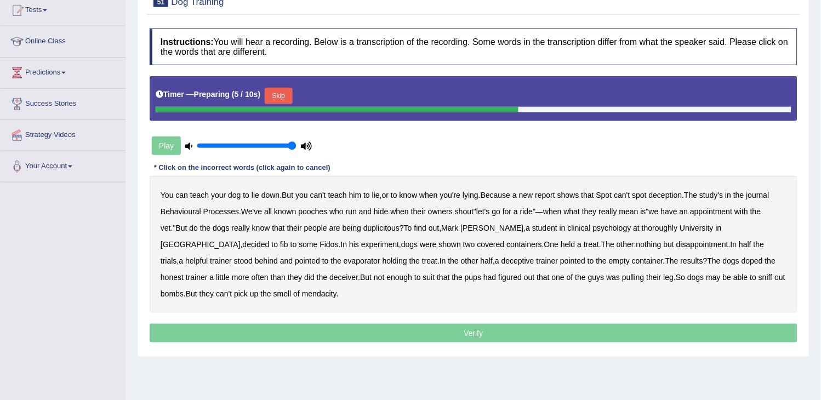
click at [286, 93] on button "Skip" at bounding box center [278, 96] width 27 height 16
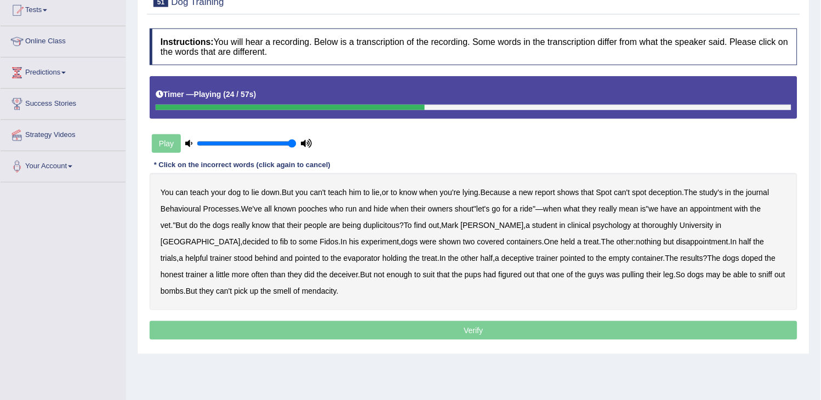
click at [368, 226] on b "duplicitous" at bounding box center [381, 225] width 36 height 9
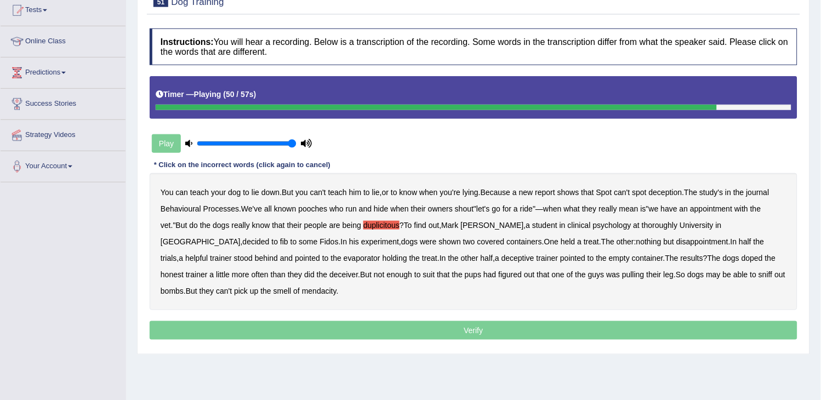
click at [742, 258] on b "doped" at bounding box center [752, 258] width 21 height 9
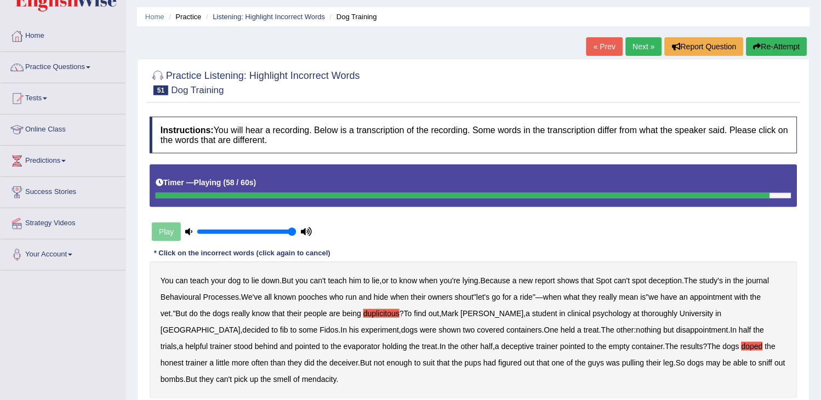
scroll to position [0, 0]
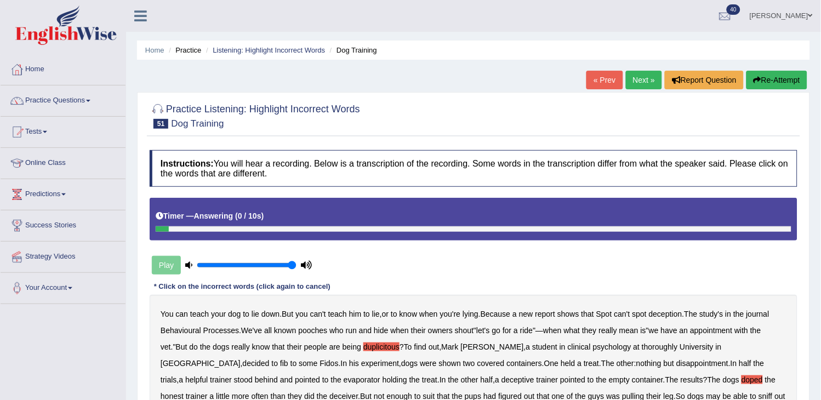
click at [788, 77] on button "Re-Attempt" at bounding box center [776, 80] width 61 height 19
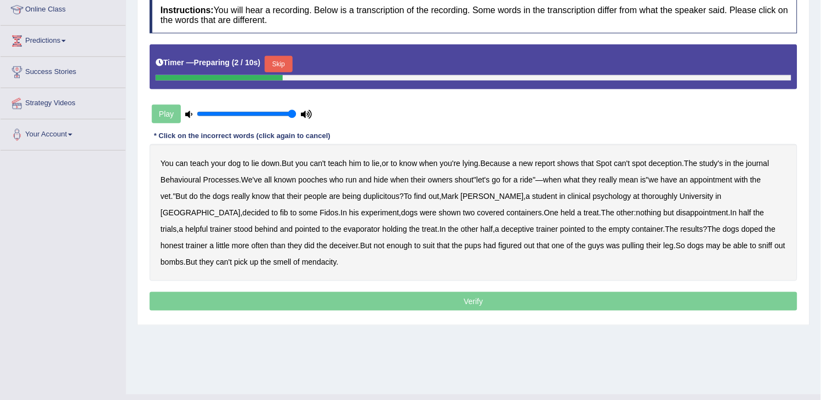
scroll to position [175, 0]
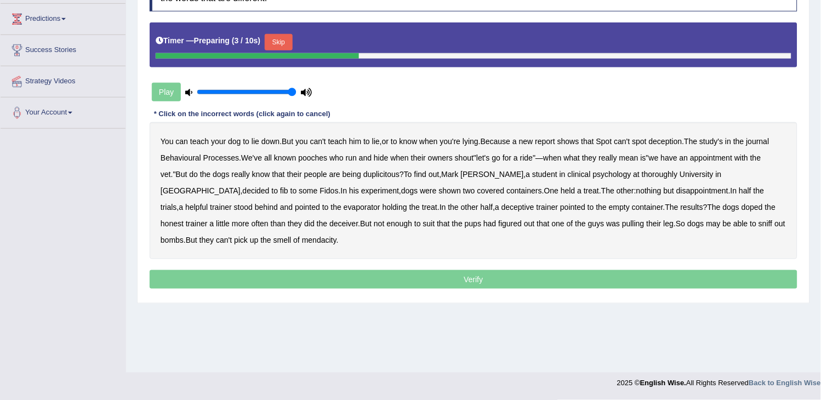
click at [282, 36] on button "Skip" at bounding box center [278, 42] width 27 height 16
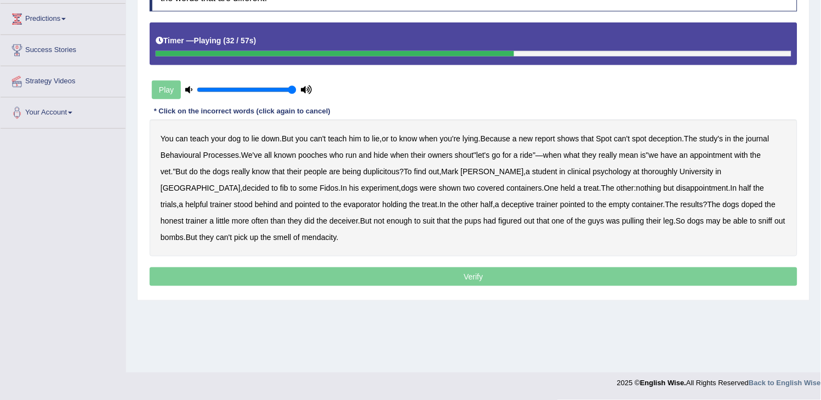
click at [320, 190] on b "Fidos" at bounding box center [329, 188] width 19 height 9
click at [344, 204] on b "evaporator" at bounding box center [362, 204] width 37 height 9
click at [501, 205] on b "deceptive" at bounding box center [517, 204] width 33 height 9
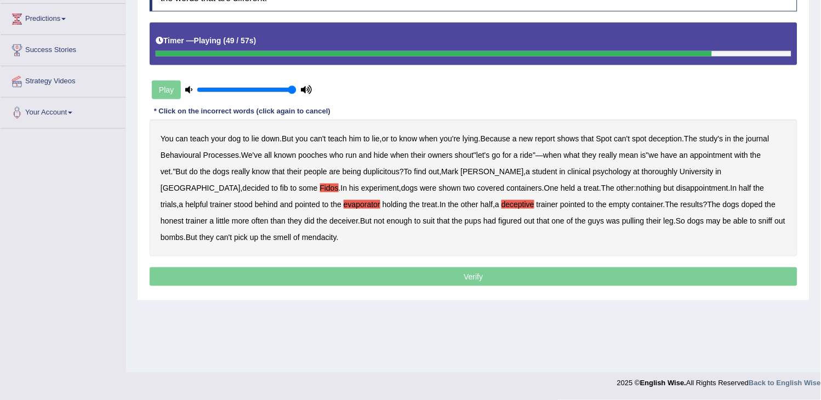
click at [501, 205] on b "deceptive" at bounding box center [517, 204] width 33 height 9
click at [501, 201] on b "deceptive" at bounding box center [517, 204] width 33 height 9
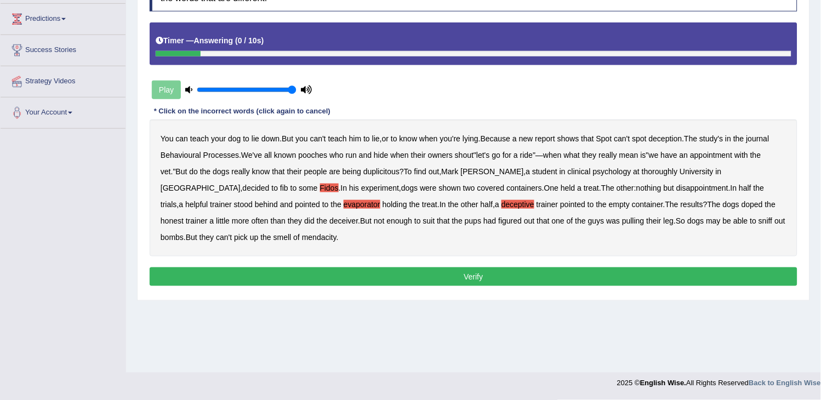
click at [346, 273] on button "Verify" at bounding box center [474, 276] width 648 height 19
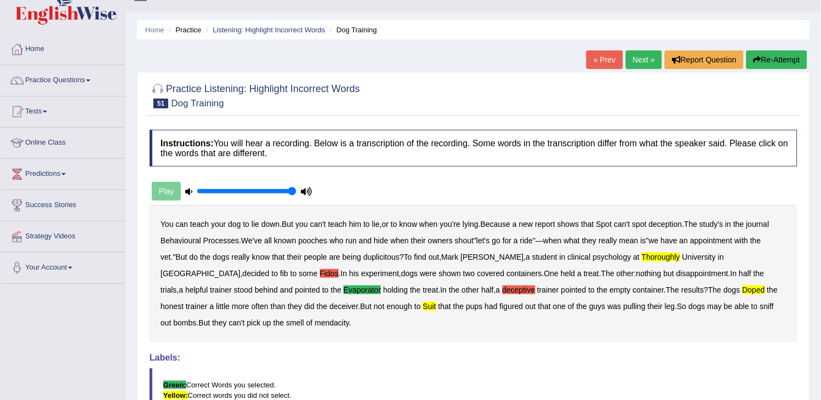
scroll to position [0, 0]
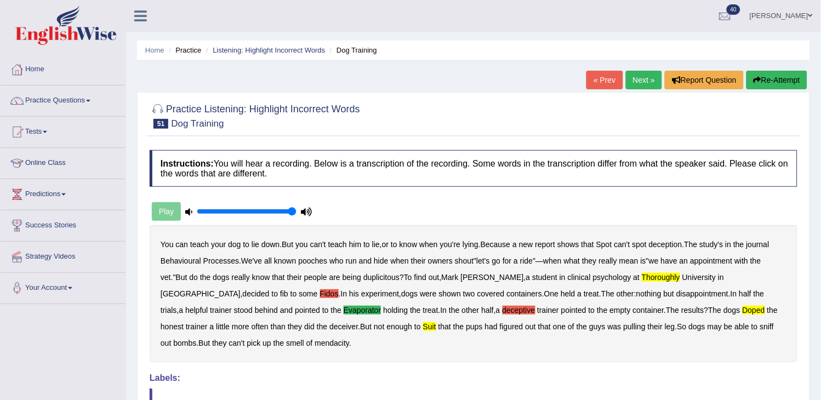
click at [784, 77] on button "Re-Attempt" at bounding box center [776, 80] width 61 height 19
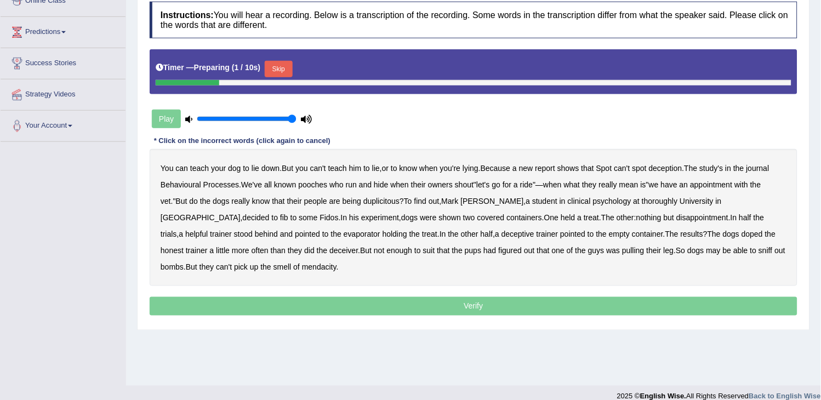
scroll to position [175, 0]
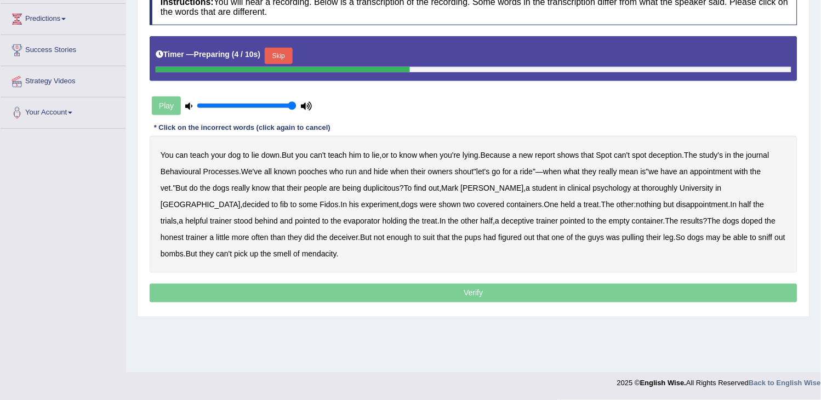
click at [642, 190] on b "thoroughly" at bounding box center [660, 188] width 36 height 9
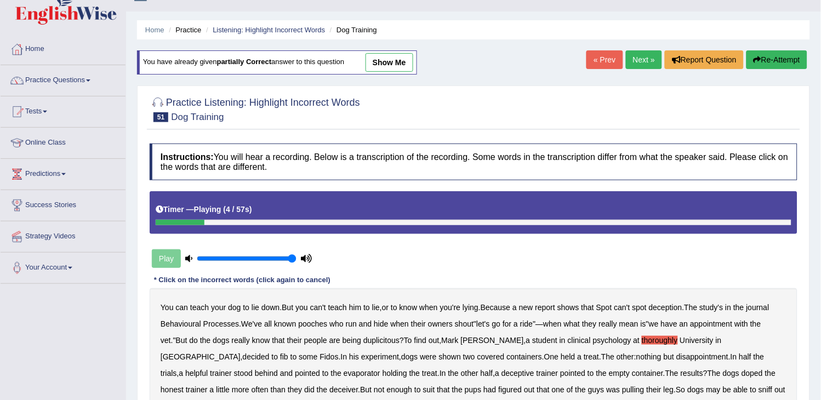
scroll to position [0, 0]
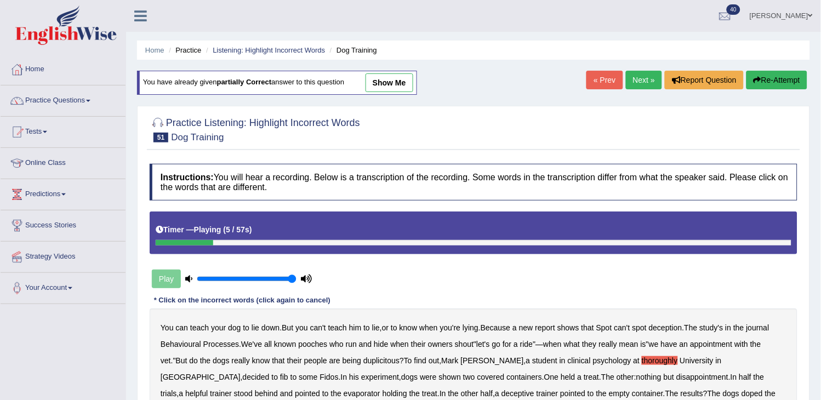
click at [391, 82] on link "show me" at bounding box center [390, 82] width 48 height 19
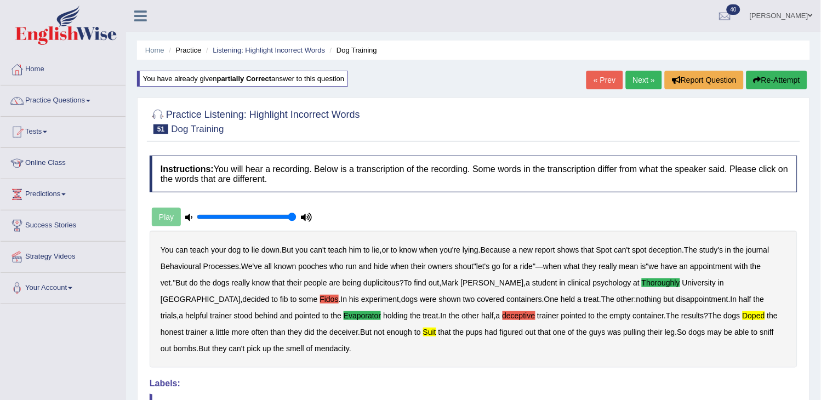
click at [776, 88] on button "Re-Attempt" at bounding box center [776, 80] width 61 height 19
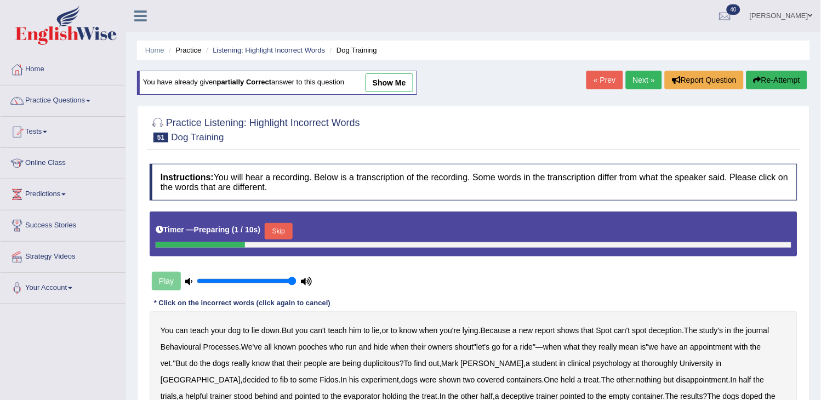
click at [286, 234] on button "Skip" at bounding box center [278, 231] width 27 height 16
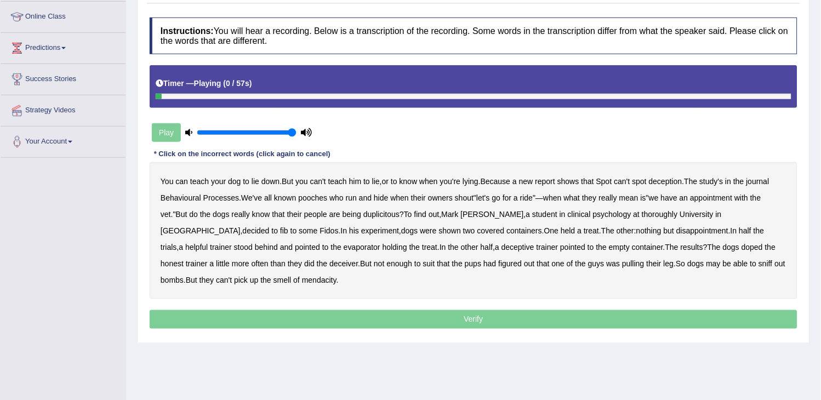
scroll to position [175, 0]
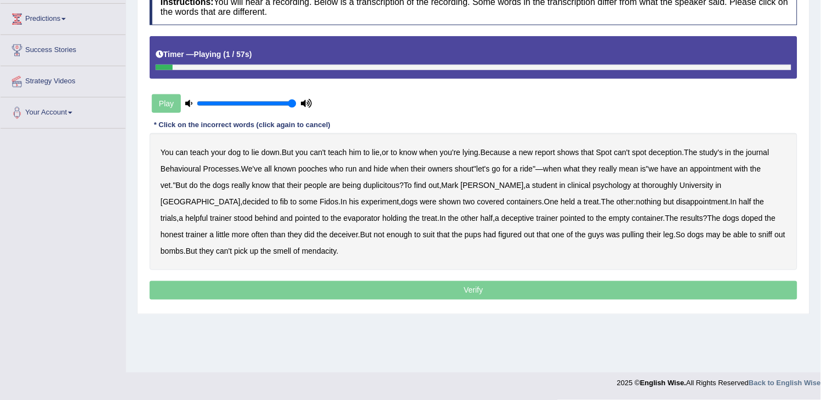
click at [423, 231] on b "suit" at bounding box center [429, 234] width 12 height 9
click at [344, 217] on b "evaporator" at bounding box center [362, 218] width 37 height 9
click at [642, 185] on b "thoroughly" at bounding box center [660, 185] width 36 height 9
click at [742, 220] on b "doped" at bounding box center [752, 218] width 21 height 9
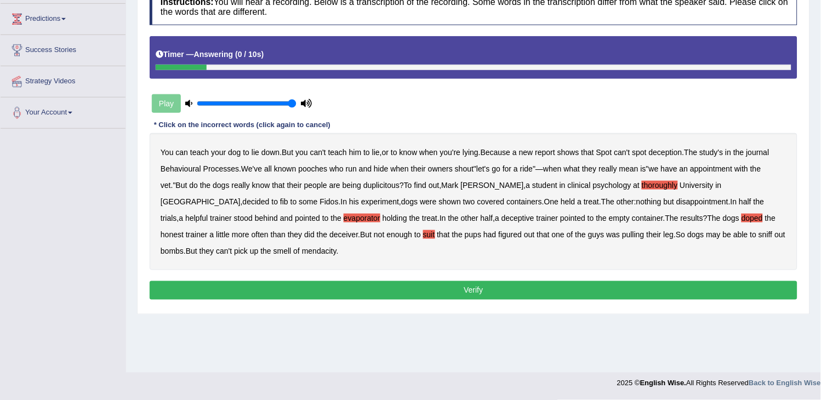
click at [582, 293] on button "Verify" at bounding box center [474, 290] width 648 height 19
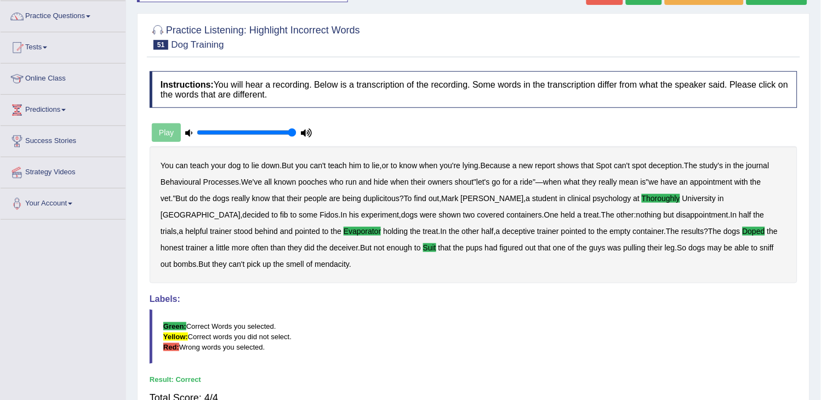
scroll to position [0, 0]
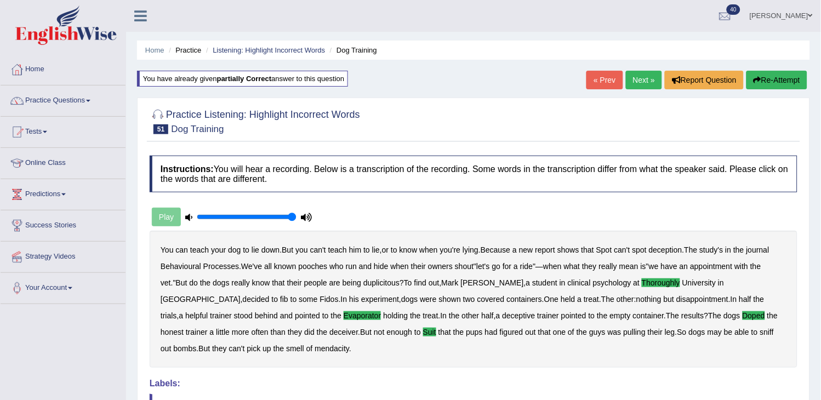
click at [645, 81] on link "Next »" at bounding box center [644, 80] width 36 height 19
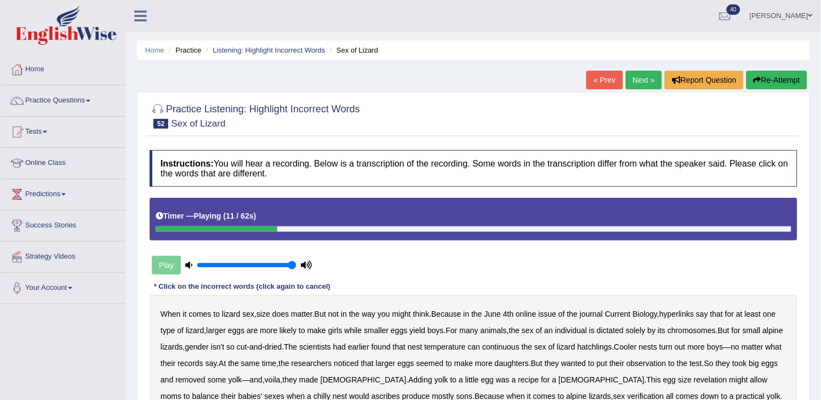
click at [675, 314] on b "hyperlinks" at bounding box center [676, 314] width 35 height 9
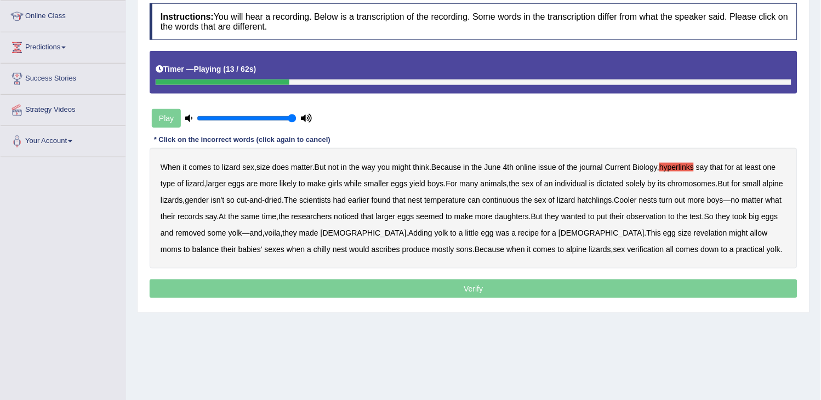
scroll to position [175, 0]
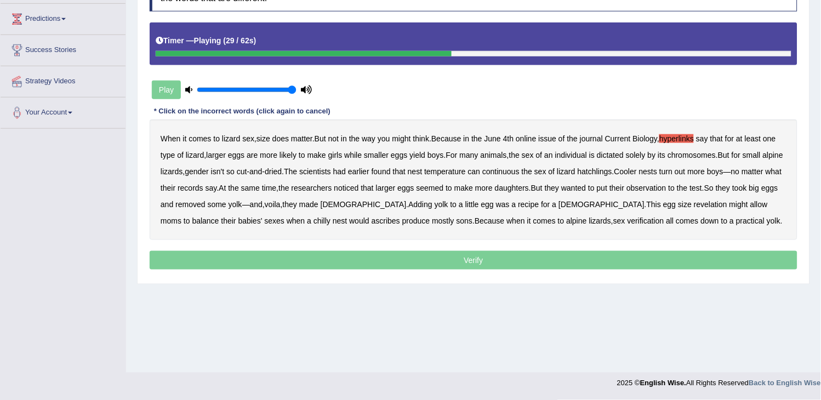
click at [520, 173] on b "continuous" at bounding box center [500, 171] width 37 height 9
click at [236, 192] on div "When it comes to lizard sex , size does matter . But not in the way you might t…" at bounding box center [474, 179] width 648 height 121
click at [694, 203] on b "revelation" at bounding box center [710, 204] width 33 height 9
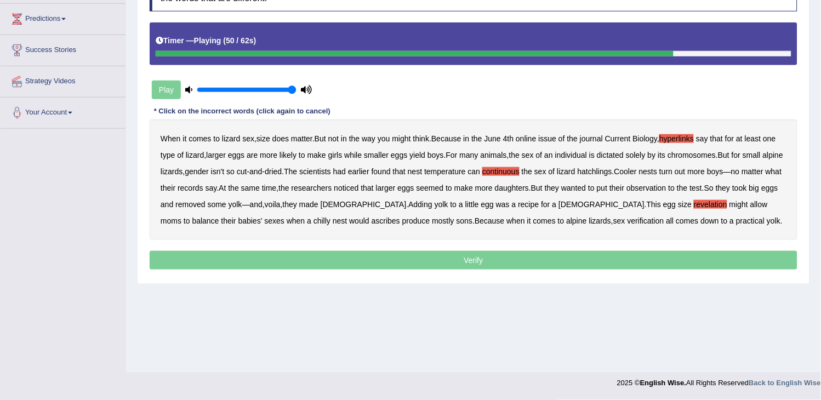
click at [694, 203] on b "revelation" at bounding box center [710, 204] width 33 height 9
click at [628, 220] on b "verification" at bounding box center [646, 220] width 37 height 9
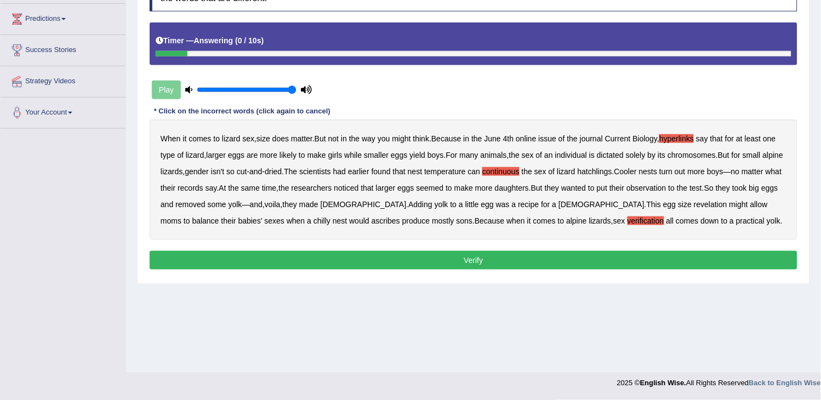
click at [543, 266] on button "Verify" at bounding box center [474, 260] width 648 height 19
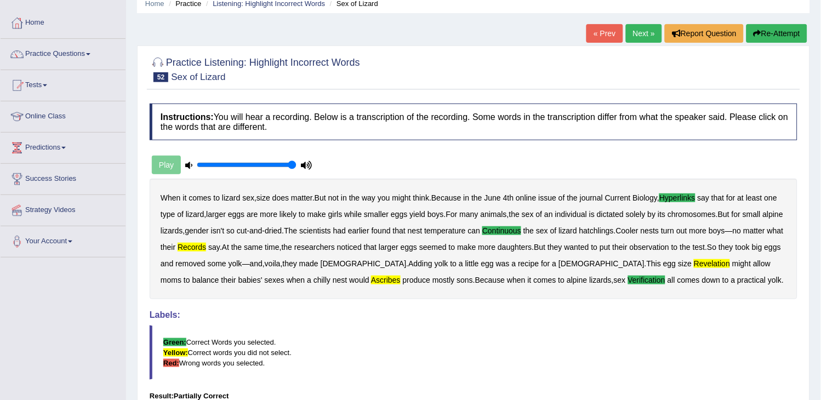
scroll to position [0, 0]
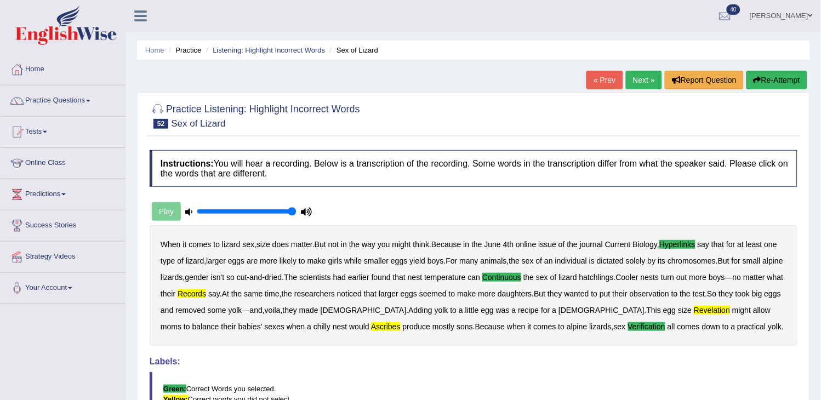
click at [627, 83] on link "Next »" at bounding box center [644, 80] width 36 height 19
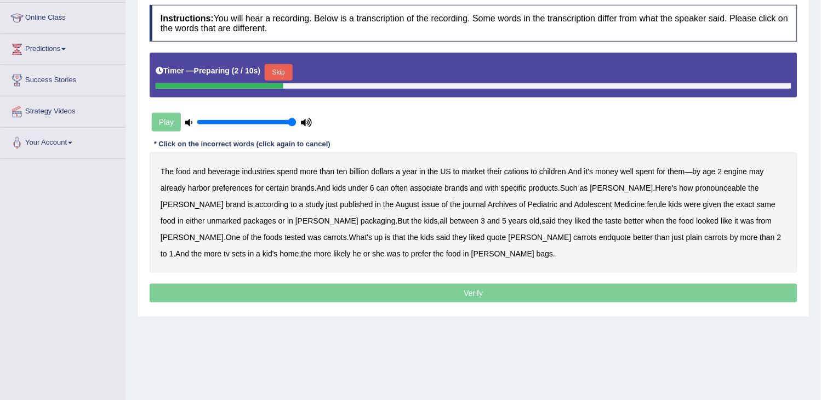
scroll to position [175, 0]
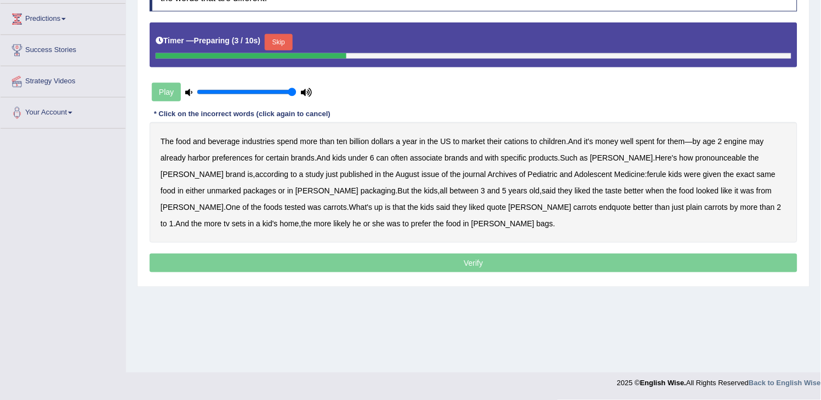
click at [281, 41] on button "Skip" at bounding box center [278, 42] width 27 height 16
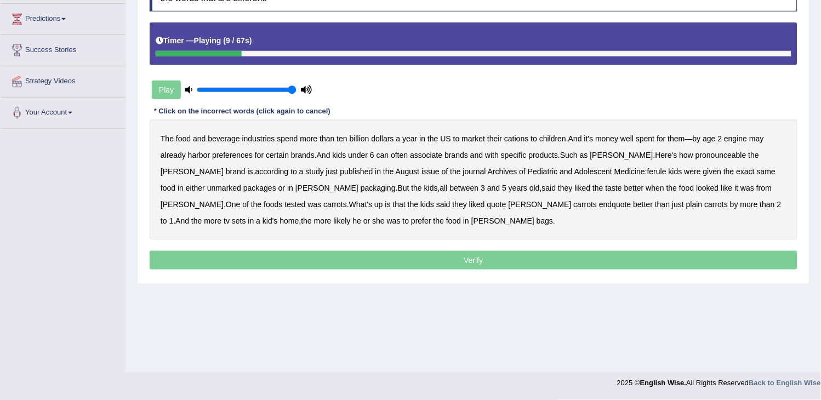
click at [514, 140] on b "cations" at bounding box center [516, 138] width 24 height 9
click at [737, 138] on b "engine" at bounding box center [736, 138] width 23 height 9
click at [704, 156] on b "pronounceable" at bounding box center [721, 155] width 51 height 9
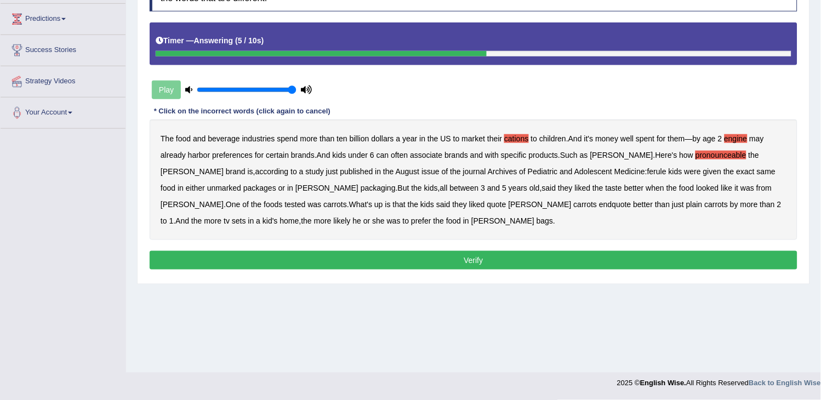
click at [595, 258] on button "Verify" at bounding box center [474, 260] width 648 height 19
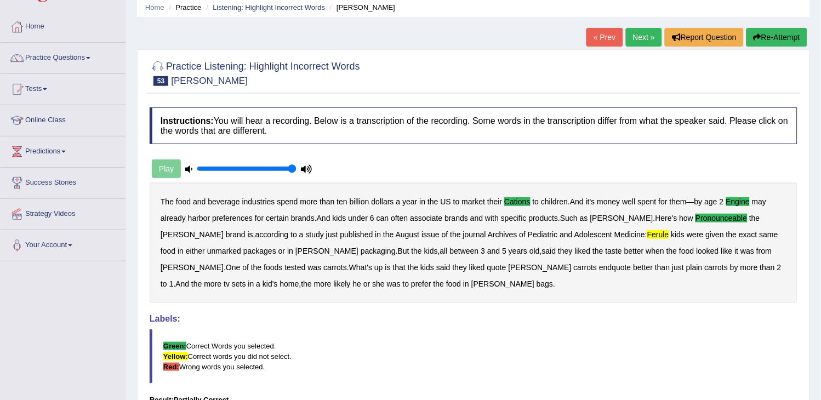
scroll to position [0, 0]
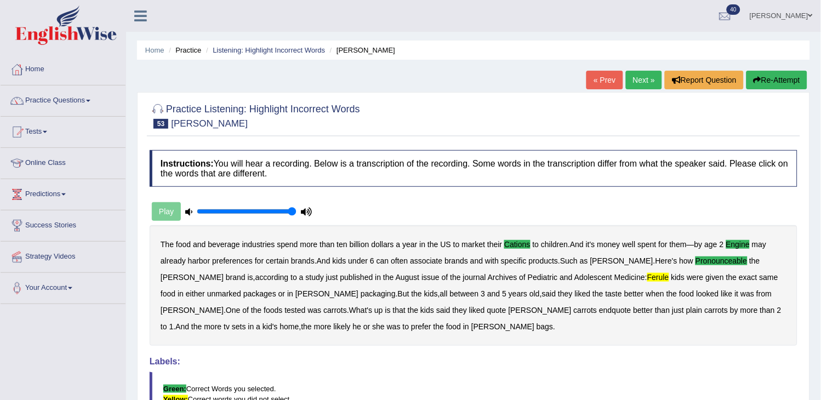
click at [640, 83] on link "Next »" at bounding box center [644, 80] width 36 height 19
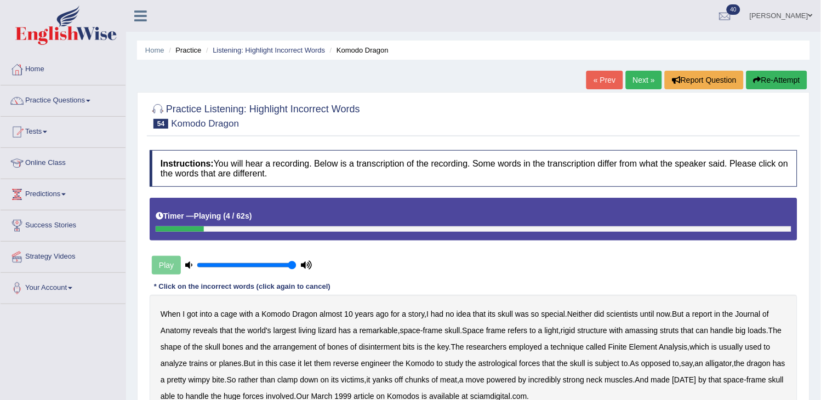
click at [765, 84] on button "Re-Attempt" at bounding box center [776, 80] width 61 height 19
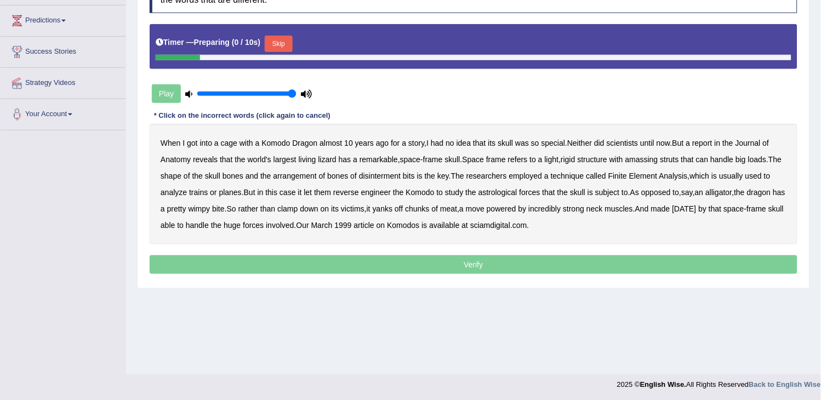
scroll to position [175, 0]
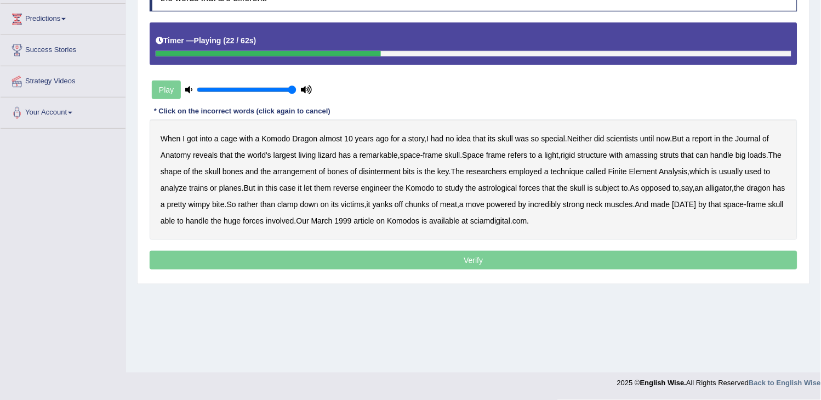
click at [637, 156] on b "amassing" at bounding box center [641, 155] width 33 height 9
click at [401, 169] on b "disinterment" at bounding box center [380, 171] width 42 height 9
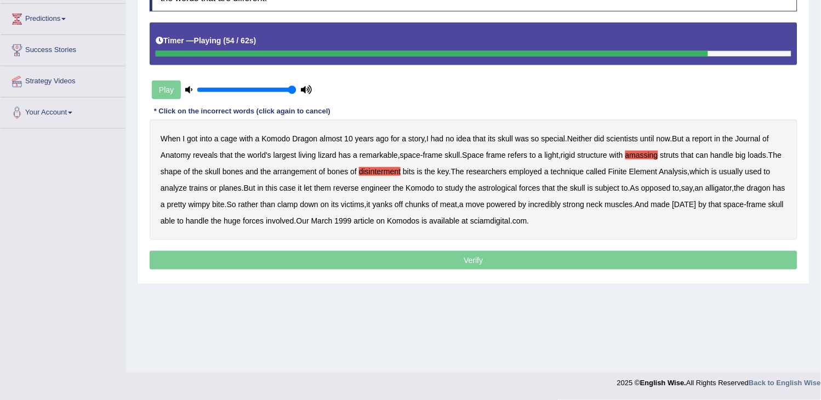
click at [730, 209] on div "When I got into a cage with a Komodo Dragon almost [DATE] for a story , I had n…" at bounding box center [474, 179] width 648 height 121
click at [697, 201] on b "[DATE]" at bounding box center [684, 204] width 24 height 9
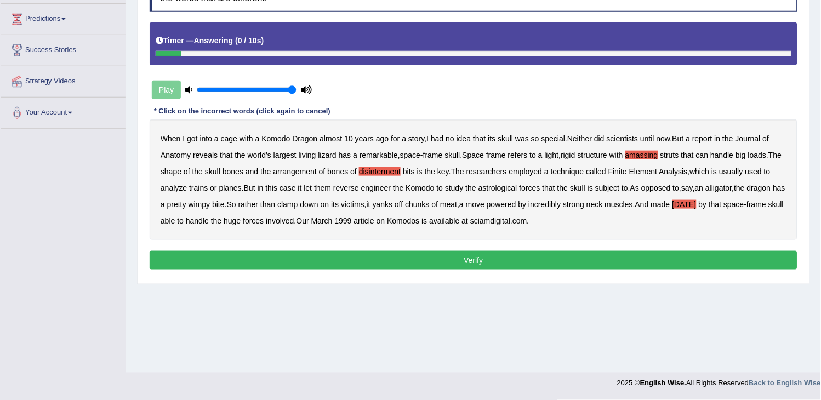
click at [609, 262] on button "Verify" at bounding box center [474, 260] width 648 height 19
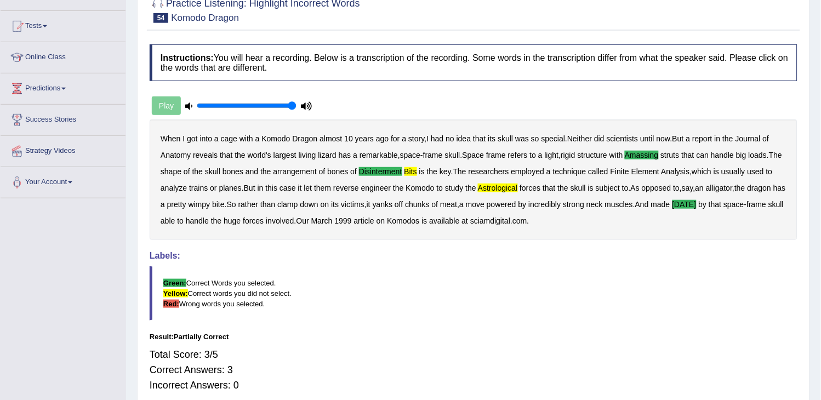
scroll to position [0, 0]
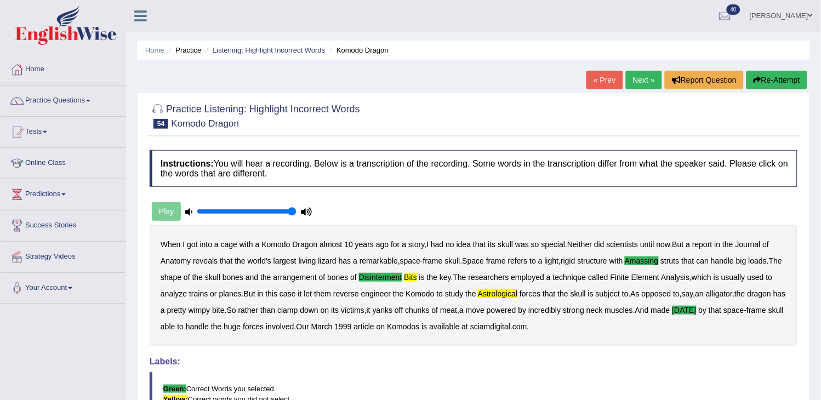
click at [649, 75] on link "Next »" at bounding box center [644, 80] width 36 height 19
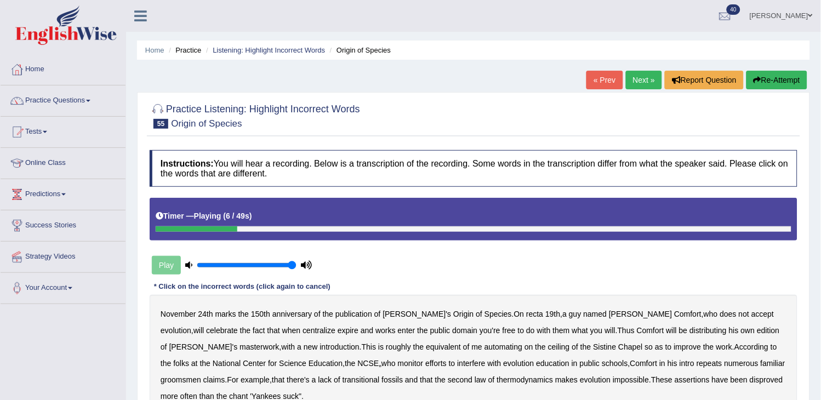
click at [794, 81] on button "Re-Attempt" at bounding box center [776, 80] width 61 height 19
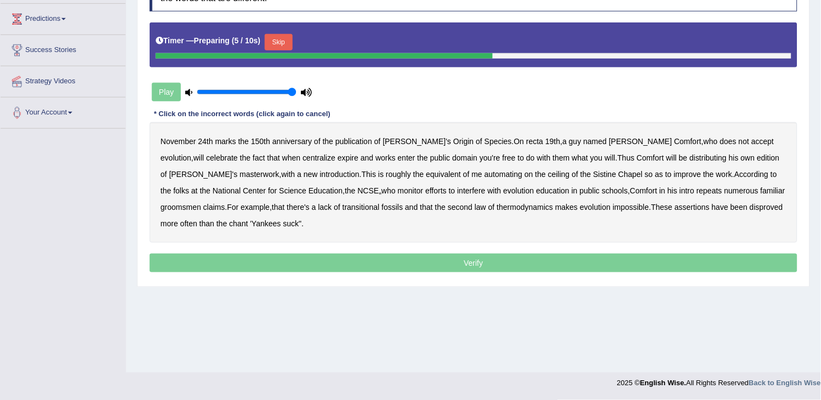
click at [287, 48] on button "Skip" at bounding box center [278, 42] width 27 height 16
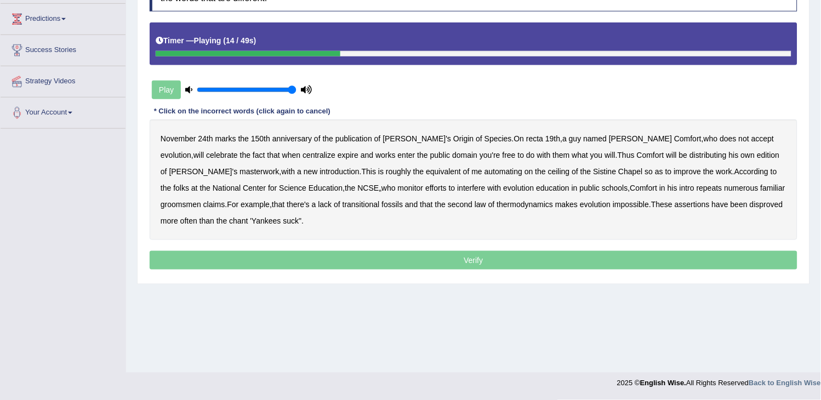
click at [303, 157] on b "centralize" at bounding box center [319, 155] width 33 height 9
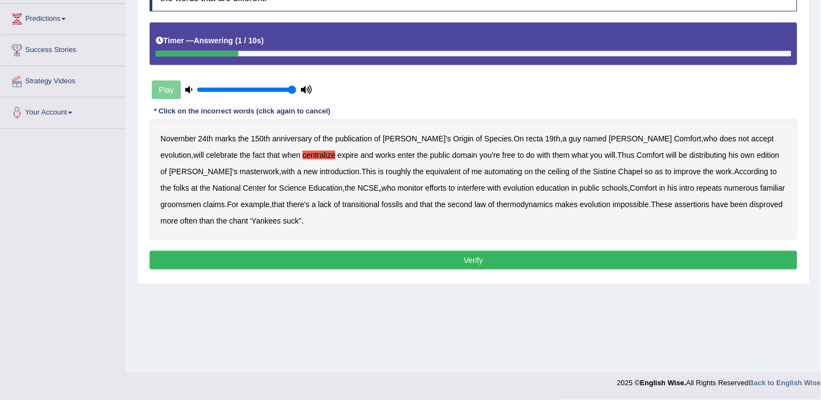
click at [657, 265] on button "Verify" at bounding box center [474, 260] width 648 height 19
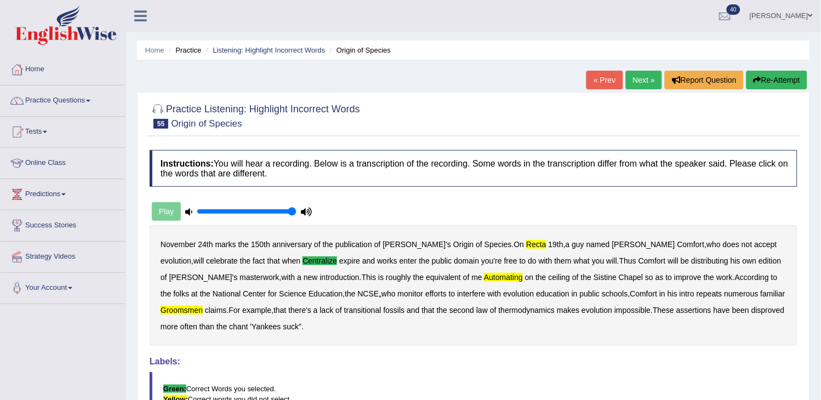
click at [643, 81] on link "Next »" at bounding box center [644, 80] width 36 height 19
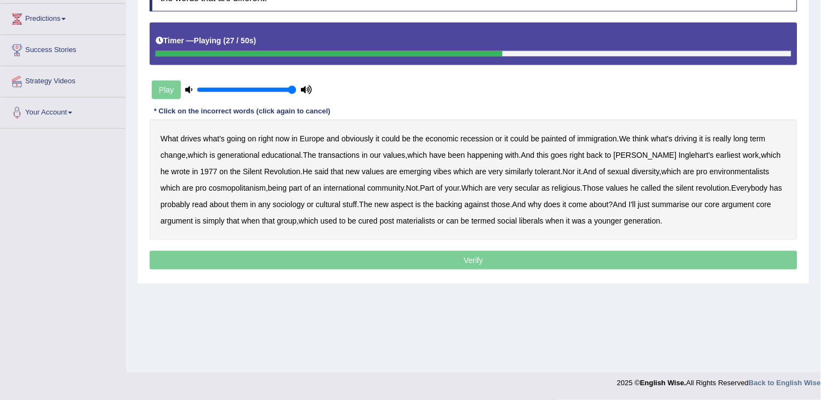
click at [505, 168] on b "similarly" at bounding box center [519, 171] width 28 height 9
click at [436, 204] on b "backing" at bounding box center [449, 204] width 26 height 9
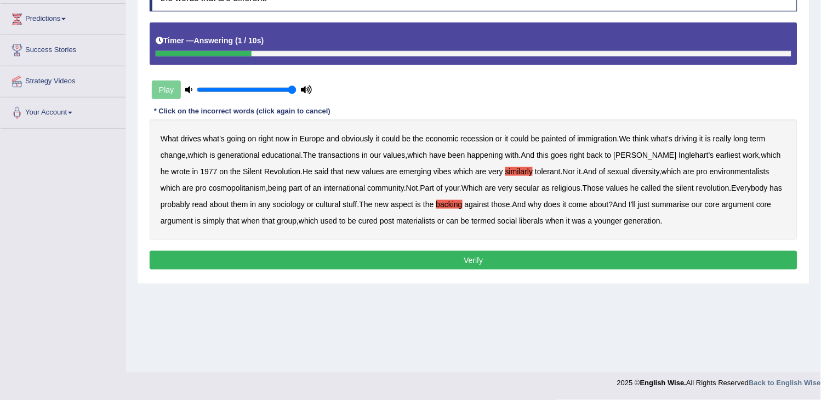
click at [420, 255] on button "Verify" at bounding box center [474, 260] width 648 height 19
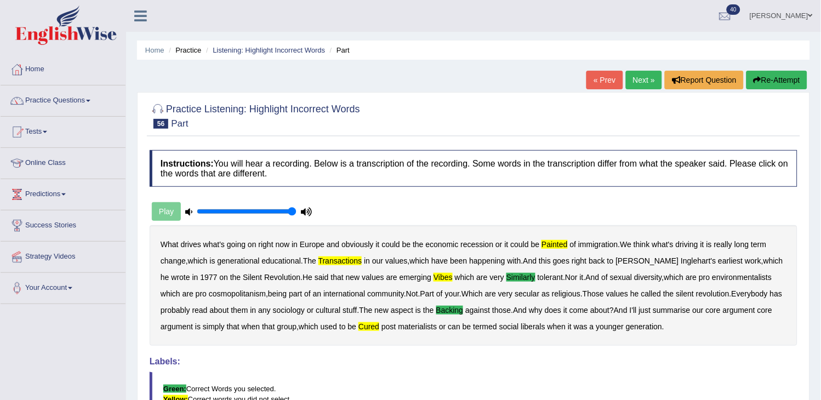
click at [633, 86] on link "Next »" at bounding box center [644, 80] width 36 height 19
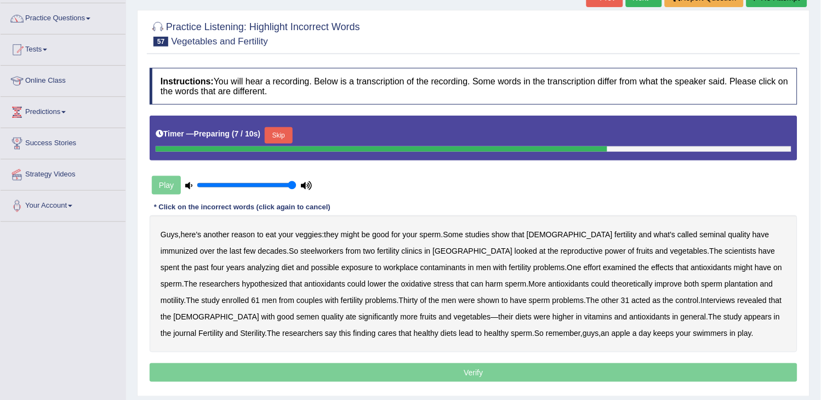
scroll to position [61, 0]
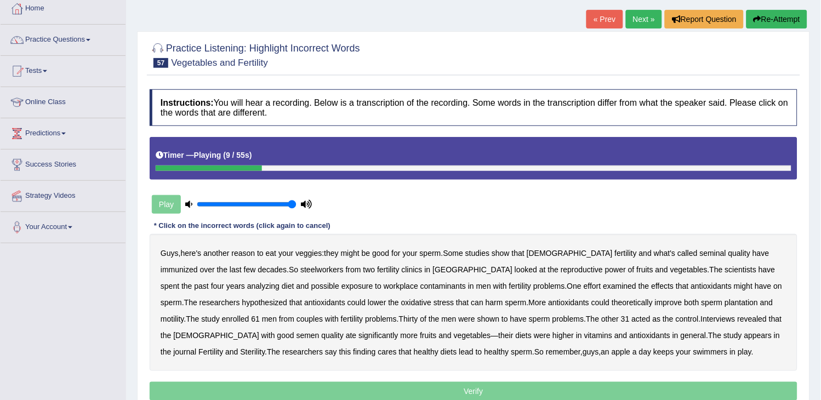
click at [198, 265] on b "immunized" at bounding box center [179, 269] width 37 height 9
click at [300, 269] on b "steelworkers" at bounding box center [321, 269] width 43 height 9
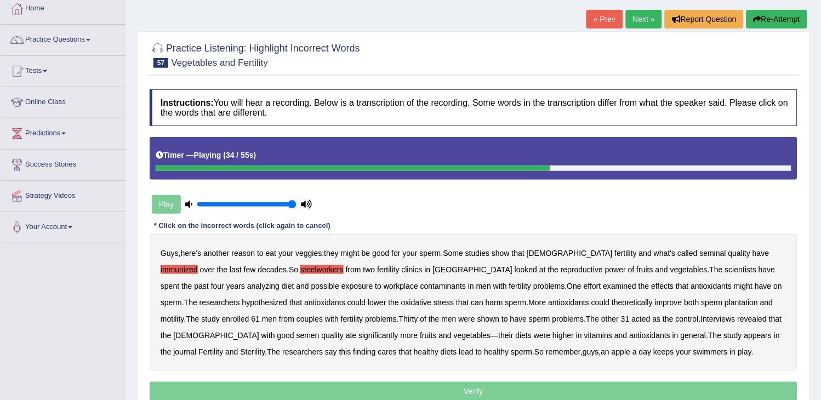
click at [725, 303] on b "plantation" at bounding box center [741, 302] width 33 height 9
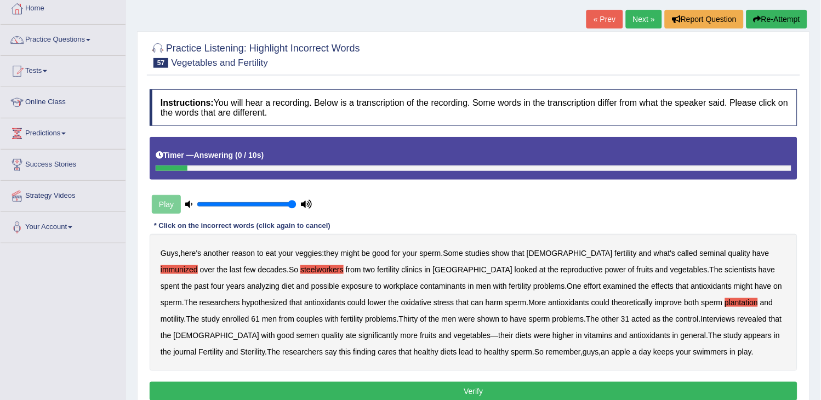
click at [485, 390] on button "Verify" at bounding box center [474, 391] width 648 height 19
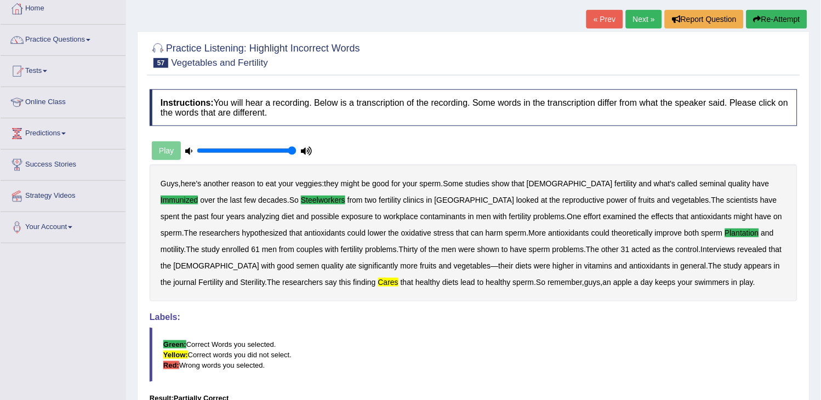
scroll to position [0, 0]
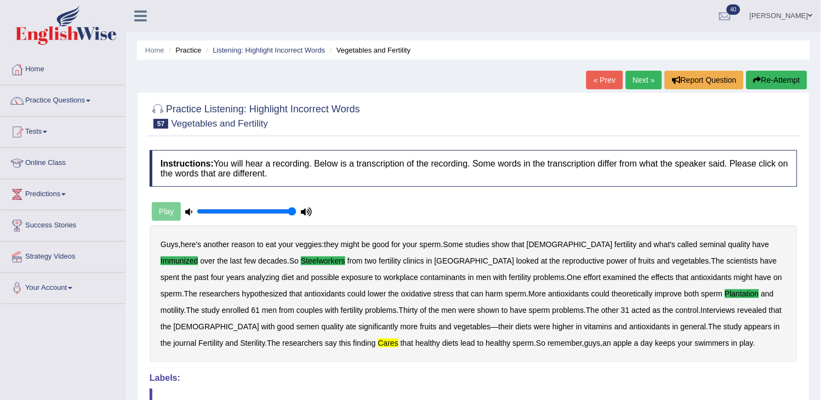
click at [636, 79] on link "Next »" at bounding box center [644, 80] width 36 height 19
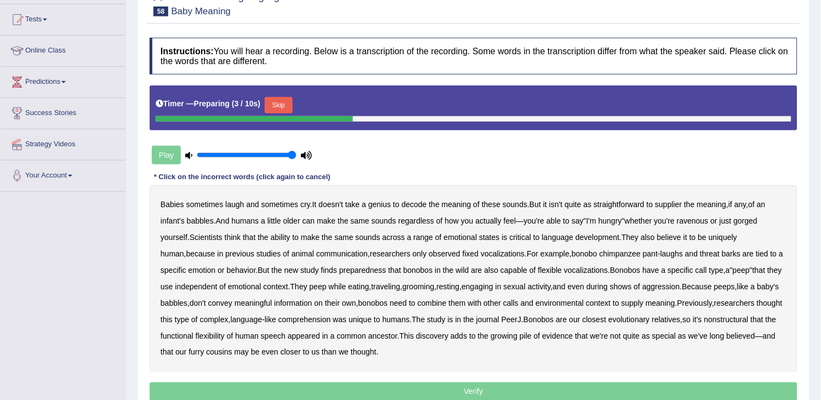
scroll to position [175, 0]
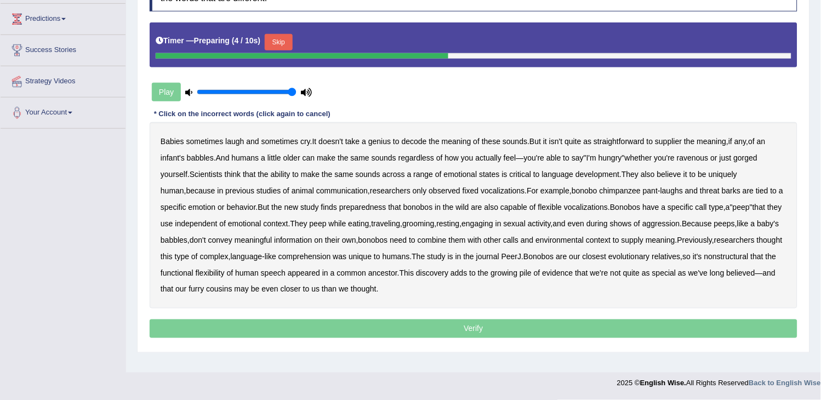
click at [288, 41] on button "Skip" at bounding box center [278, 42] width 27 height 16
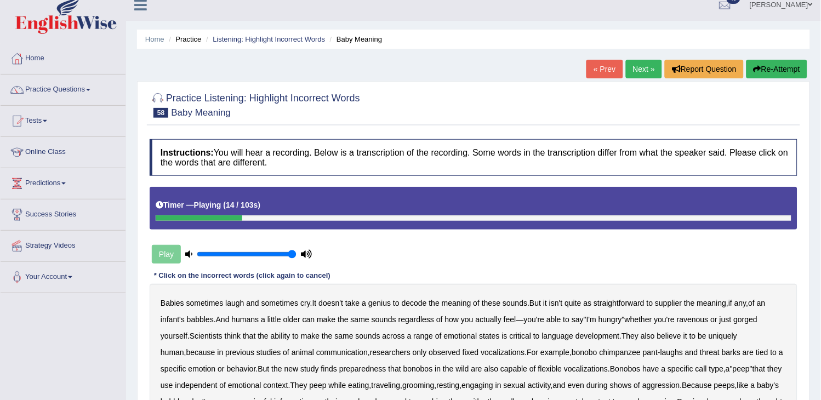
scroll to position [0, 0]
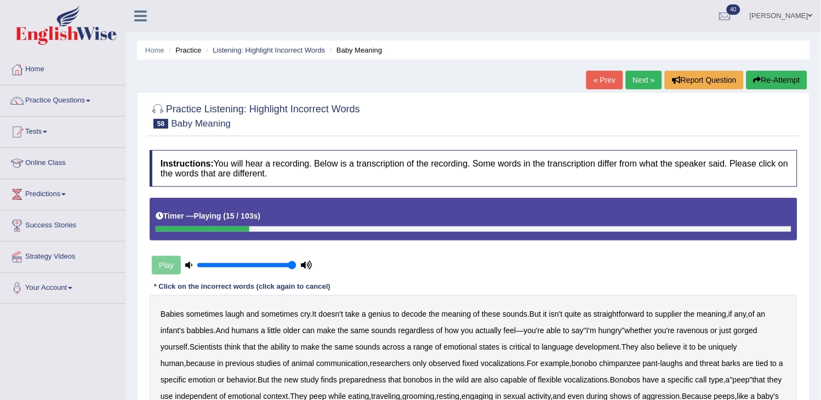
click at [760, 81] on button "Re-Attempt" at bounding box center [776, 80] width 61 height 19
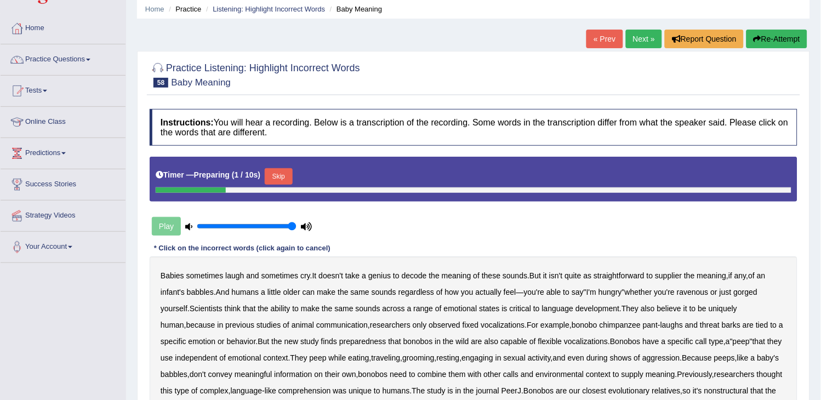
scroll to position [122, 0]
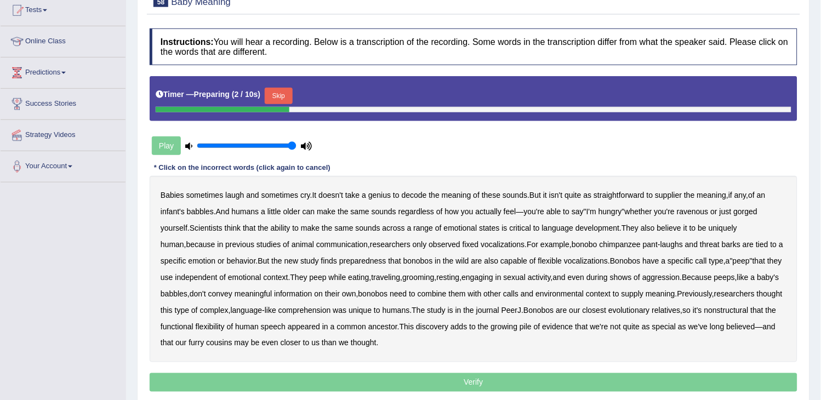
click at [286, 98] on button "Skip" at bounding box center [278, 96] width 27 height 16
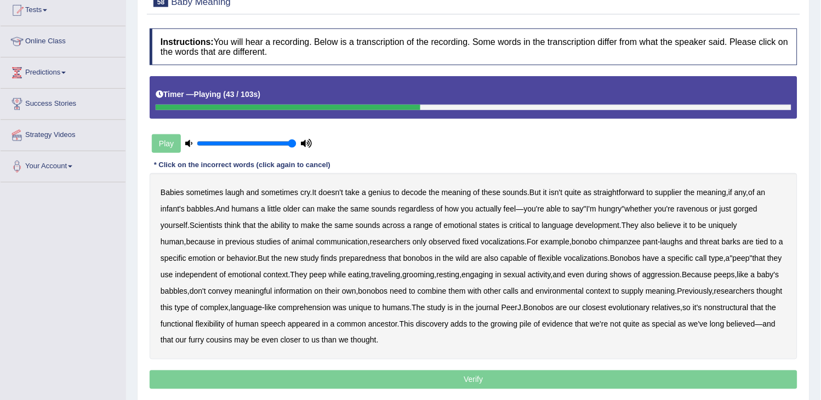
click at [572, 237] on b "bonobo" at bounding box center [585, 241] width 26 height 9
click at [377, 257] on b "preparedness" at bounding box center [362, 258] width 47 height 9
click at [608, 272] on b "during" at bounding box center [596, 274] width 21 height 9
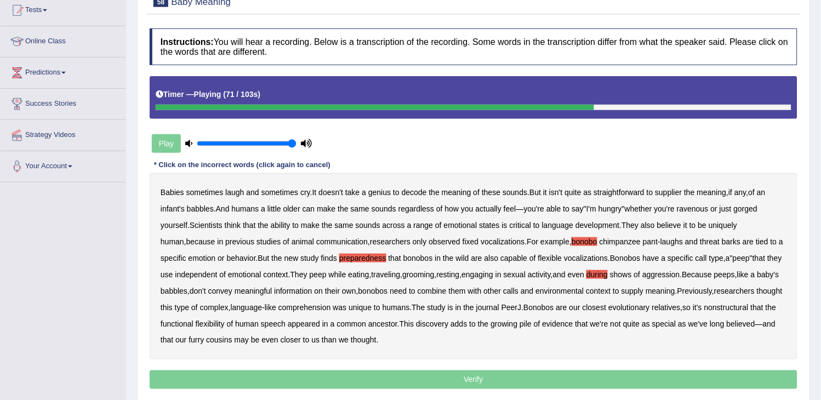
click at [608, 272] on b "during" at bounding box center [596, 274] width 21 height 9
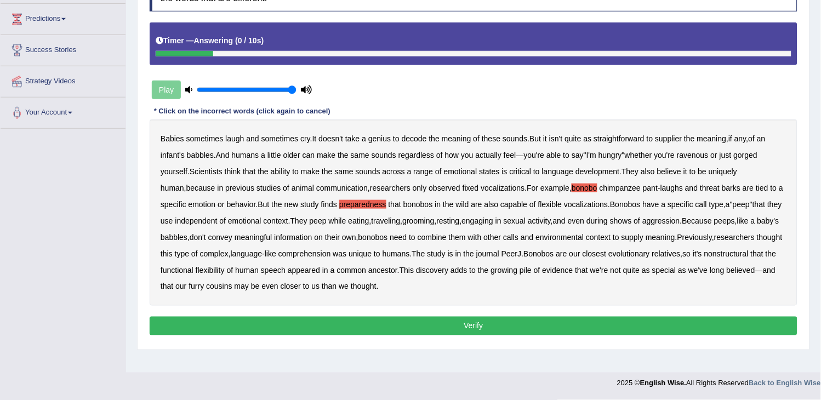
click at [584, 326] on button "Verify" at bounding box center [474, 326] width 648 height 19
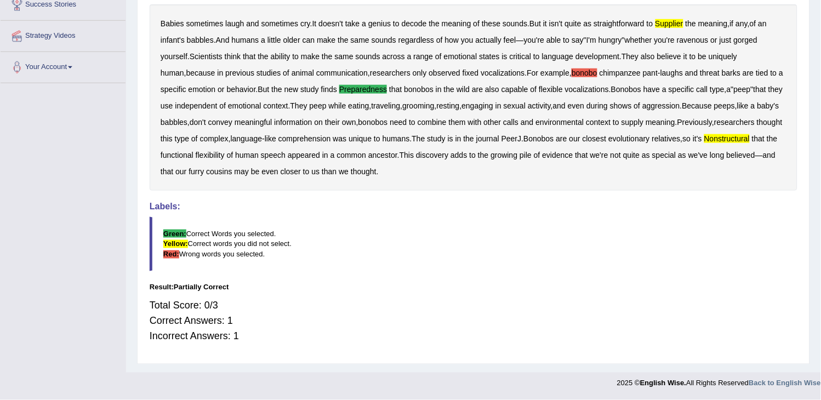
scroll to position [0, 0]
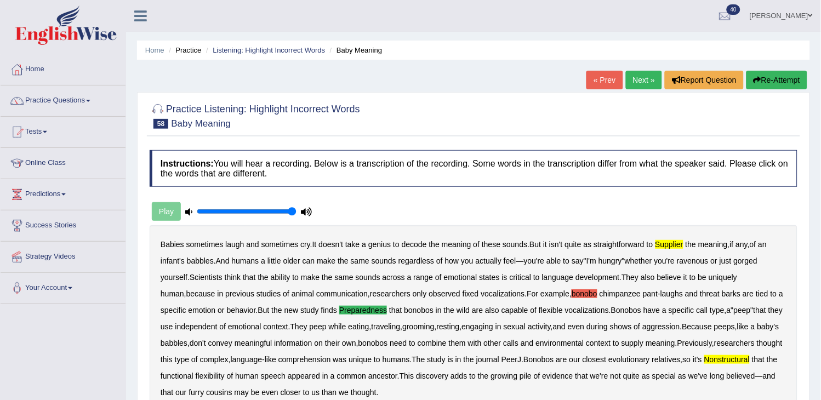
click at [640, 81] on link "Next »" at bounding box center [644, 80] width 36 height 19
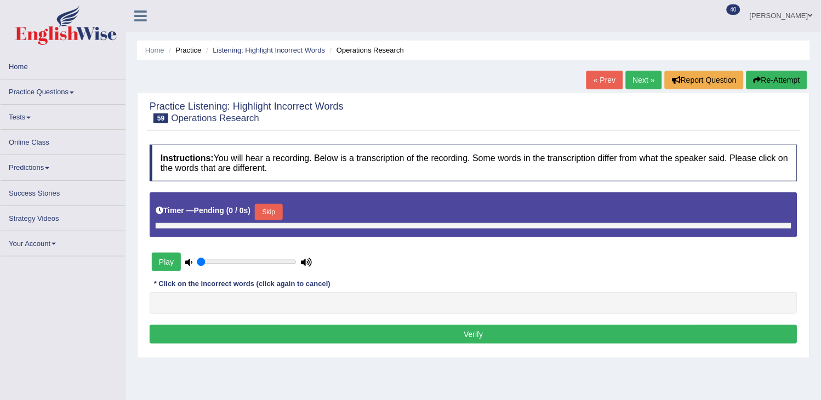
type input "1"
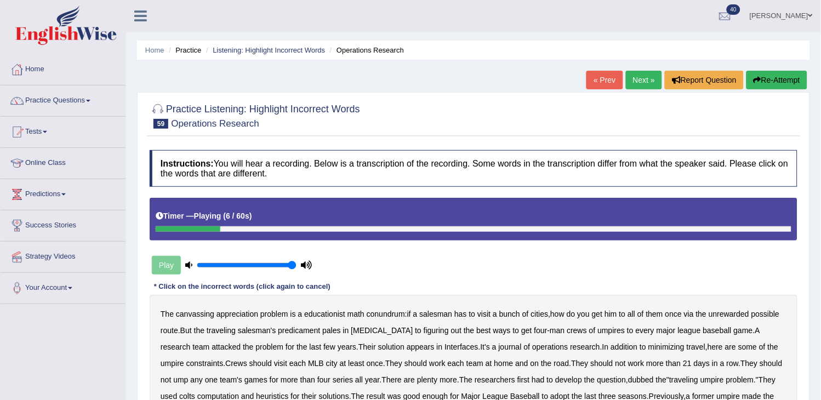
click at [773, 76] on button "Re-Attempt" at bounding box center [776, 80] width 61 height 19
click at [776, 72] on button "Re-Attempt" at bounding box center [776, 80] width 61 height 19
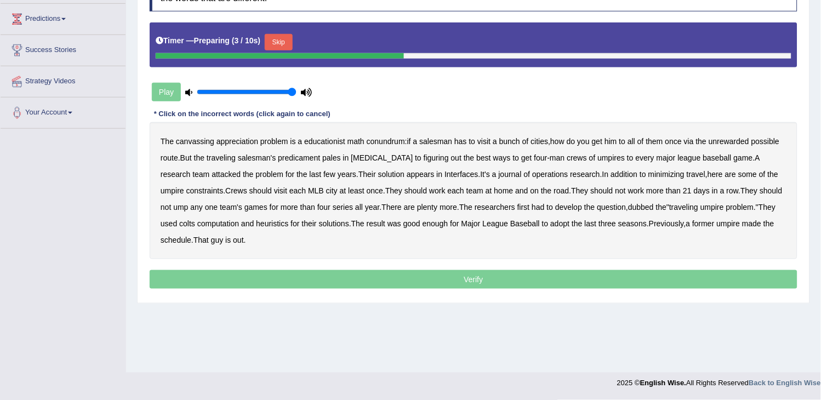
click at [277, 44] on button "Skip" at bounding box center [278, 42] width 27 height 16
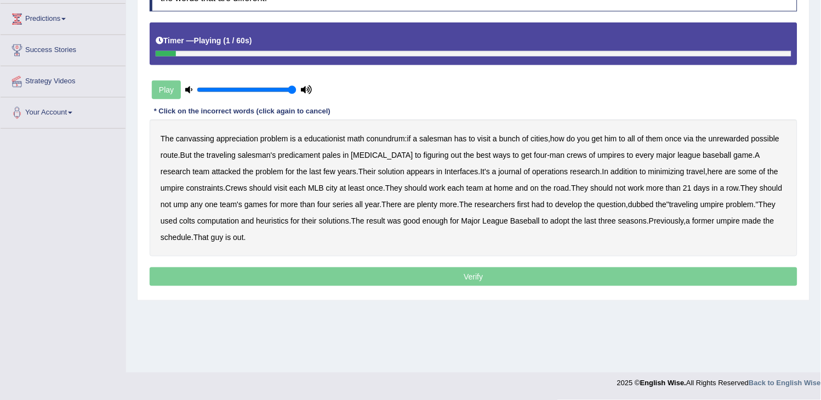
click at [200, 139] on b "canvassing" at bounding box center [195, 138] width 38 height 9
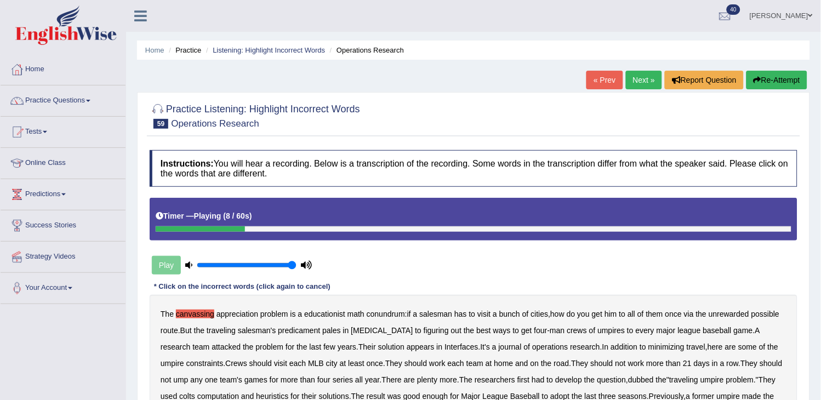
click at [791, 75] on button "Re-Attempt" at bounding box center [776, 80] width 61 height 19
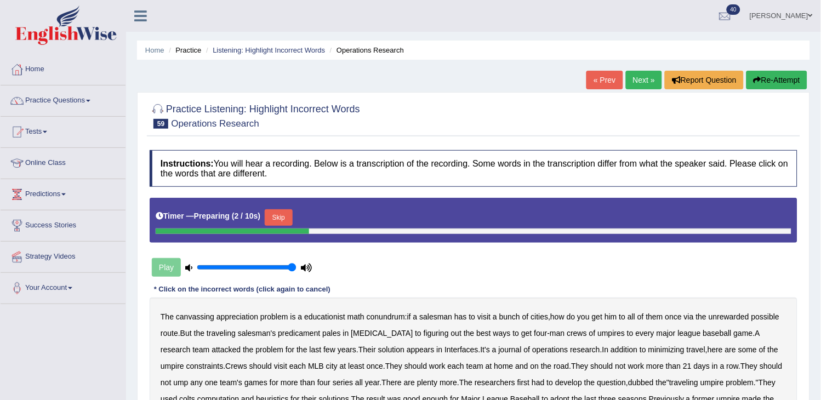
click at [742, 312] on b "unrewarded" at bounding box center [729, 316] width 41 height 9
click at [207, 317] on b "canvassing" at bounding box center [195, 316] width 38 height 9
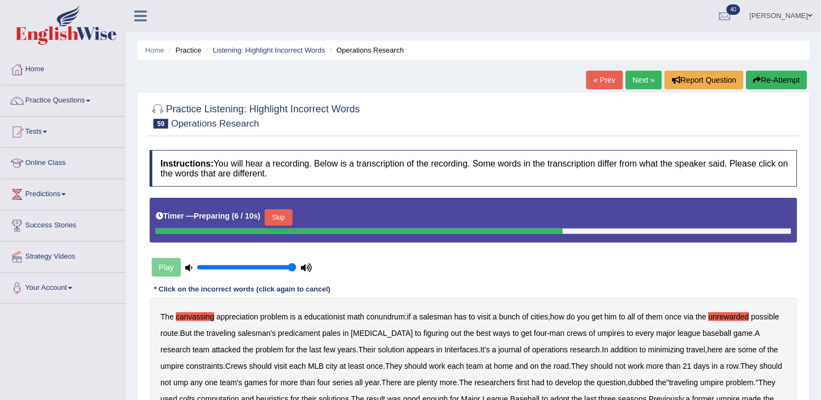
click at [280, 215] on button "Skip" at bounding box center [278, 217] width 27 height 16
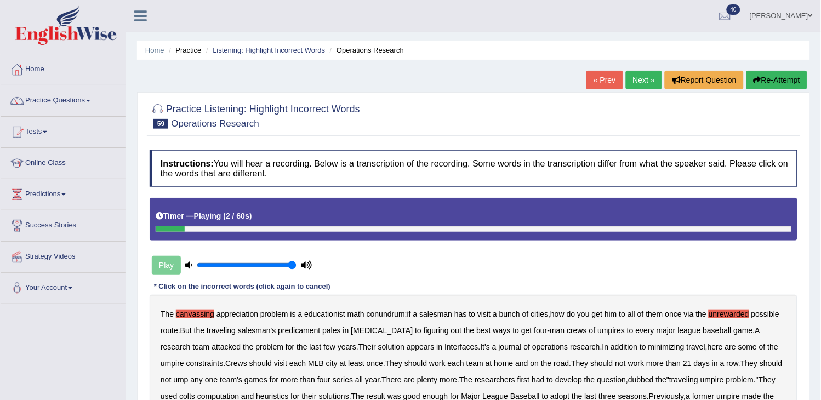
click at [245, 311] on b "appreciation" at bounding box center [237, 314] width 42 height 9
click at [324, 311] on b "educationist" at bounding box center [324, 314] width 41 height 9
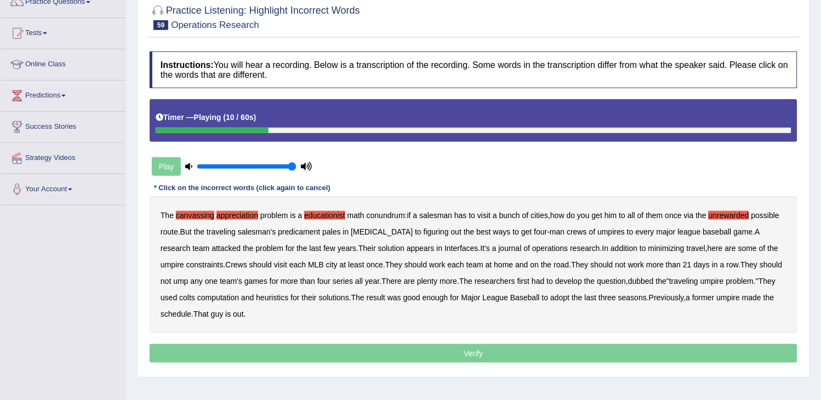
scroll to position [122, 0]
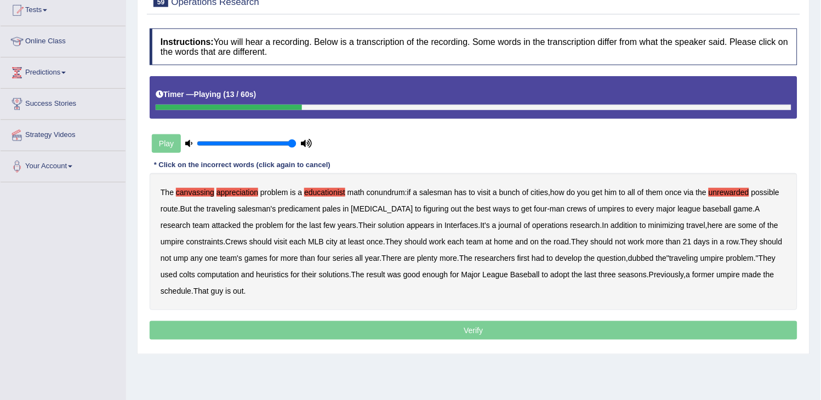
click at [381, 213] on div "The canvassing appreciation problem is a educationist math conundrum : if a sal…" at bounding box center [474, 241] width 648 height 137
click at [382, 210] on b "nitroglycerine" at bounding box center [382, 208] width 62 height 9
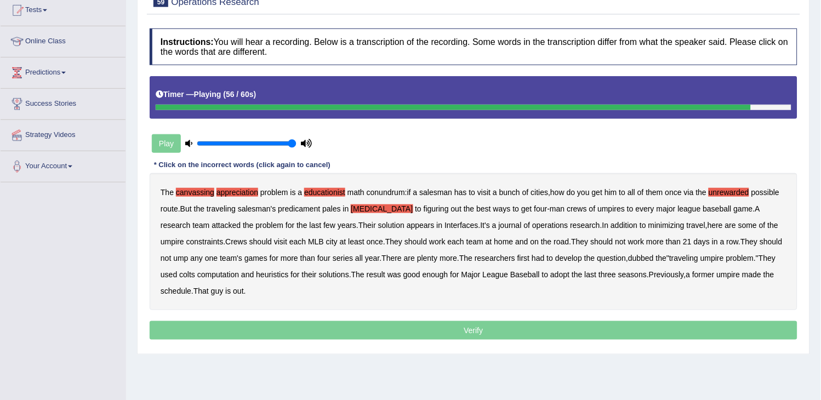
click at [505, 276] on b "League" at bounding box center [496, 274] width 26 height 9
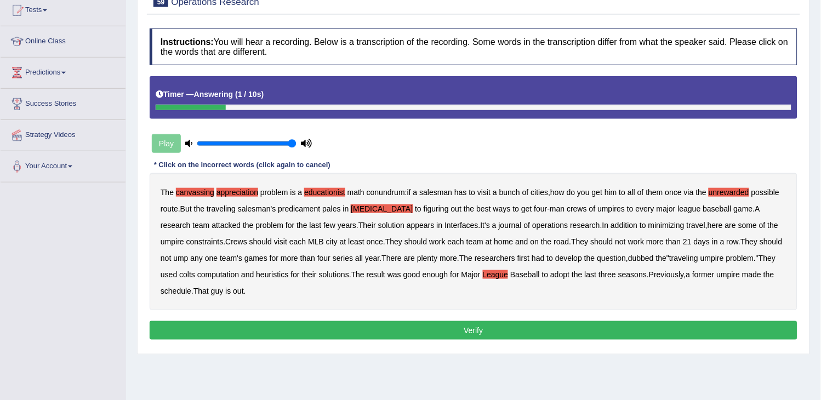
click at [463, 332] on button "Verify" at bounding box center [474, 330] width 648 height 19
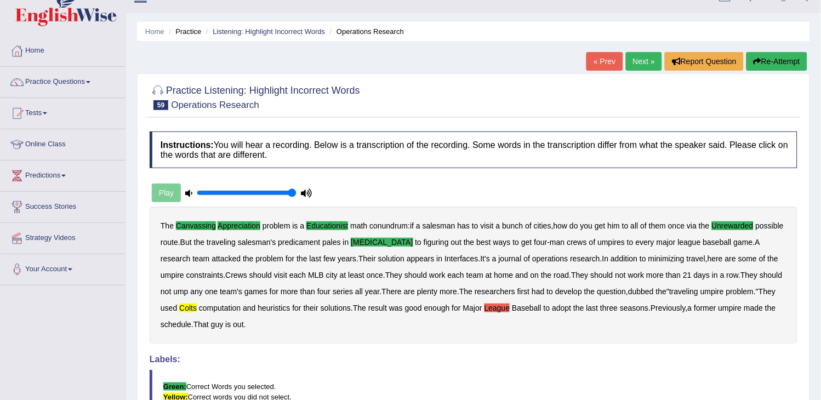
scroll to position [0, 0]
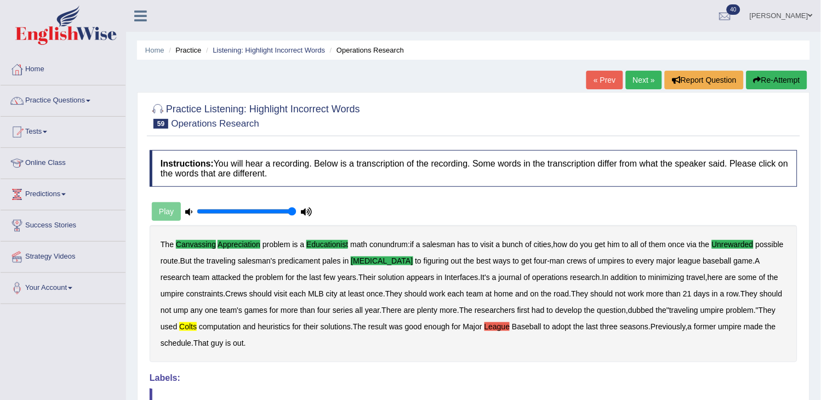
click at [633, 74] on link "Next »" at bounding box center [644, 80] width 36 height 19
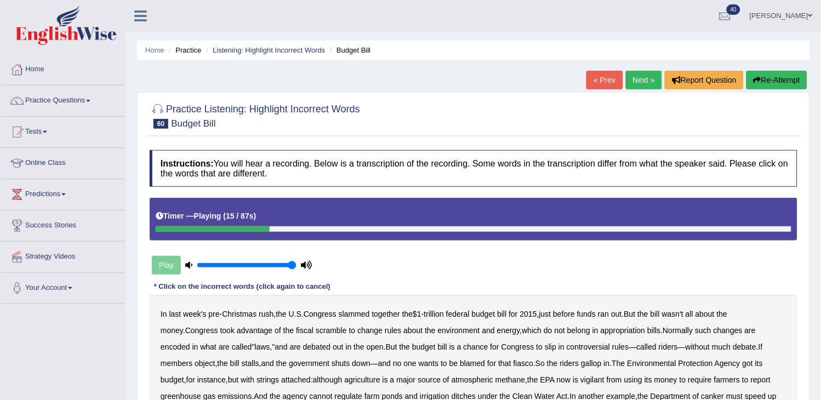
click at [773, 78] on button "Re-Attempt" at bounding box center [776, 80] width 61 height 19
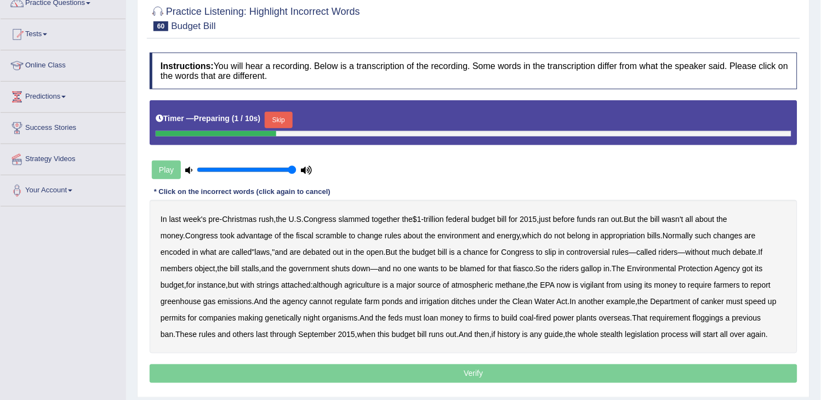
scroll to position [122, 0]
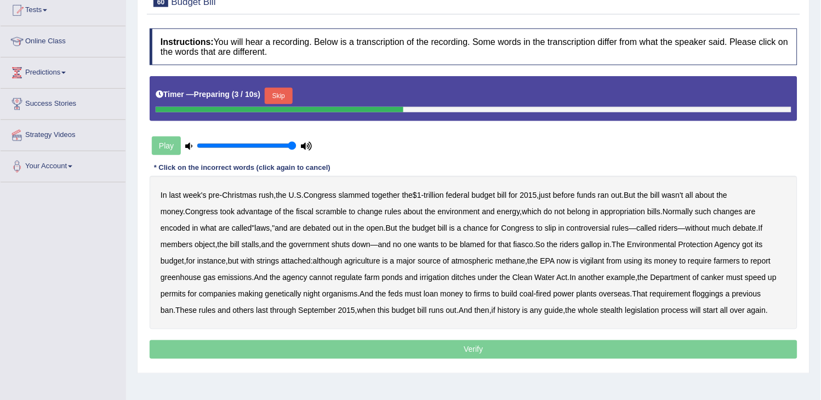
click at [291, 100] on button "Skip" at bounding box center [278, 96] width 27 height 16
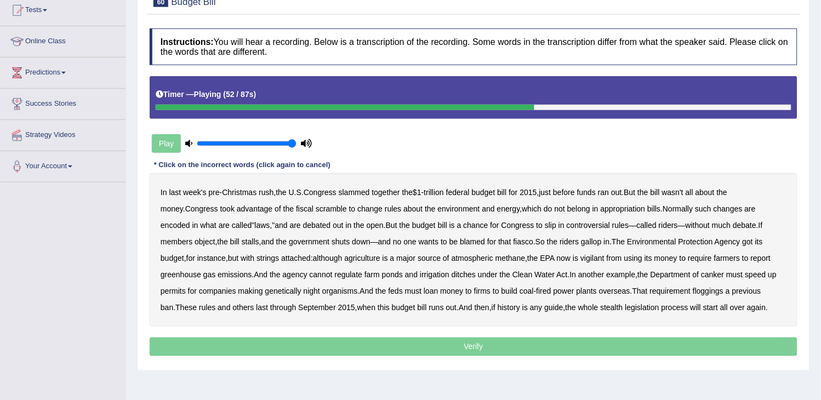
click at [580, 260] on b "vigilant" at bounding box center [592, 258] width 24 height 9
click at [702, 270] on b "canker" at bounding box center [713, 274] width 23 height 9
click at [272, 284] on div "In last week's pre - Christmas rush , the U . S . Congress slammed together the…" at bounding box center [474, 249] width 648 height 153
click at [304, 289] on b "night" at bounding box center [312, 291] width 16 height 9
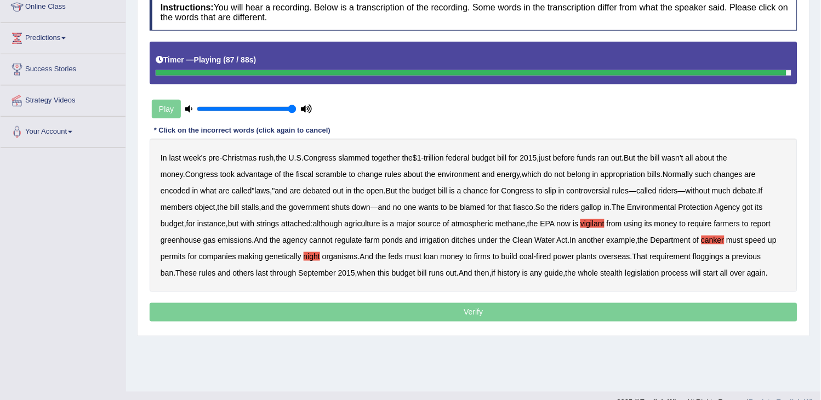
scroll to position [175, 0]
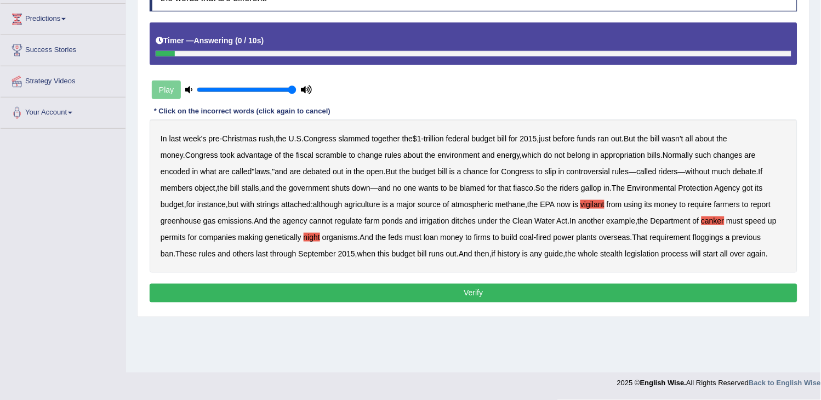
click at [272, 289] on button "Verify" at bounding box center [474, 293] width 648 height 19
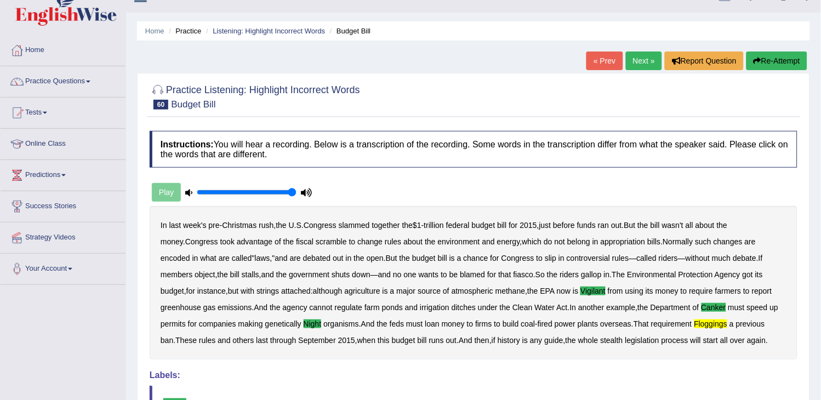
scroll to position [0, 0]
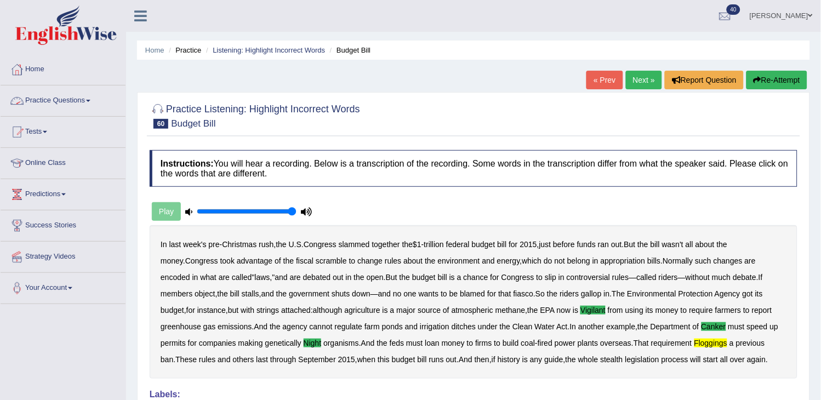
click at [76, 92] on link "Practice Questions" at bounding box center [63, 99] width 125 height 27
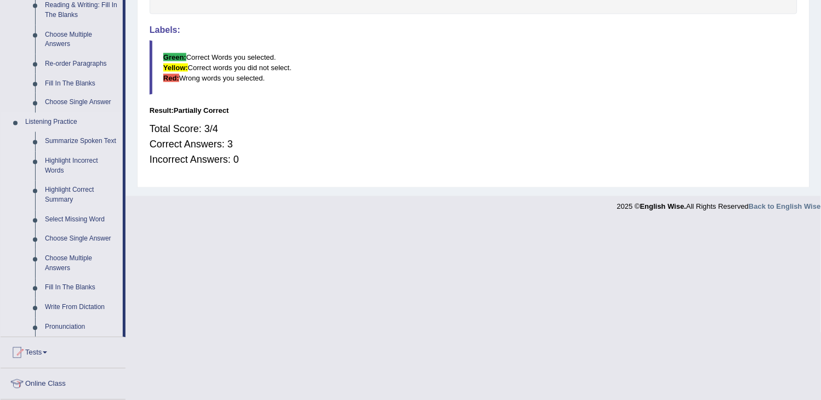
scroll to position [365, 0]
click at [81, 300] on link "Write From Dictation" at bounding box center [81, 308] width 83 height 20
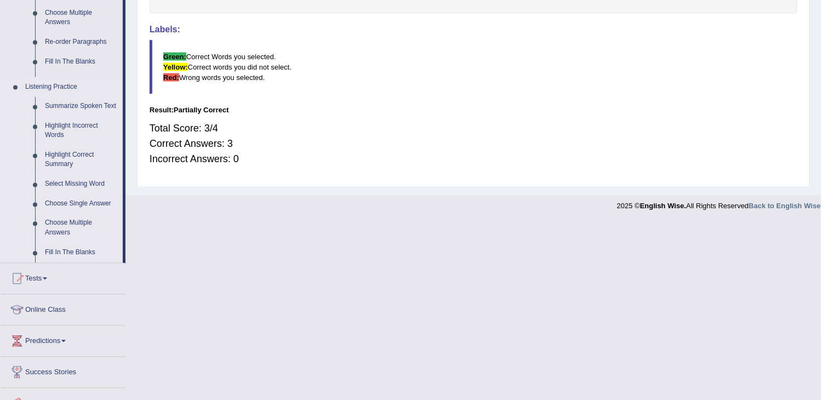
scroll to position [188, 0]
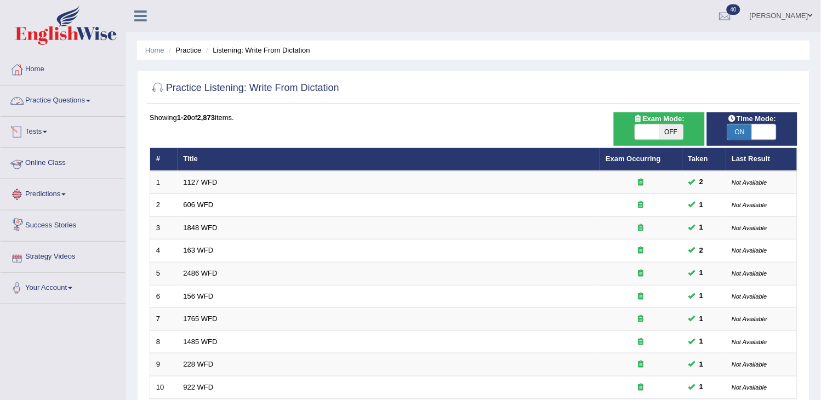
click at [95, 92] on link "Practice Questions" at bounding box center [63, 99] width 125 height 27
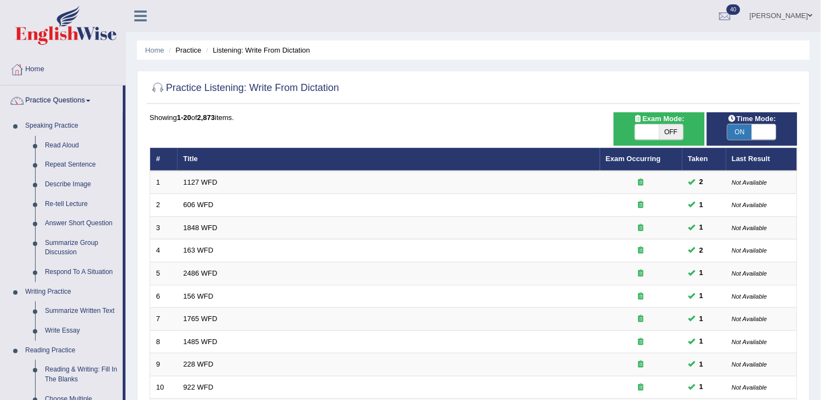
click at [677, 134] on span "OFF" at bounding box center [671, 131] width 24 height 15
checkbox input "true"
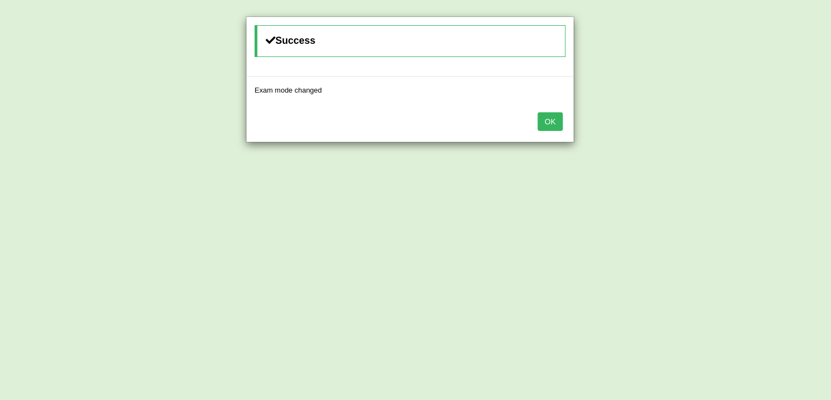
click at [551, 119] on button "OK" at bounding box center [550, 121] width 25 height 19
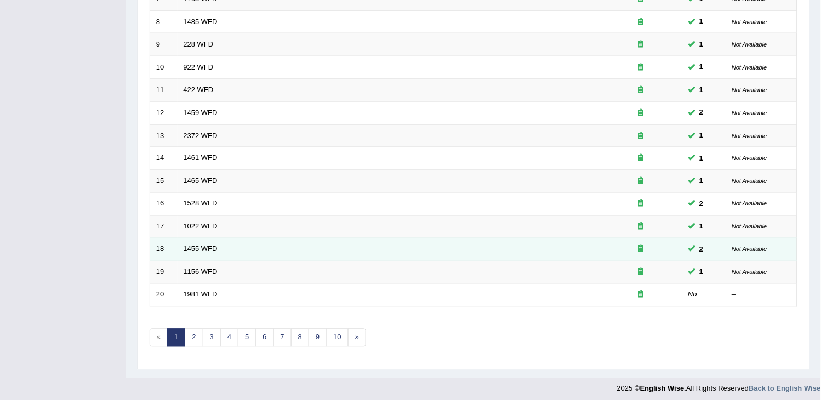
scroll to position [326, 0]
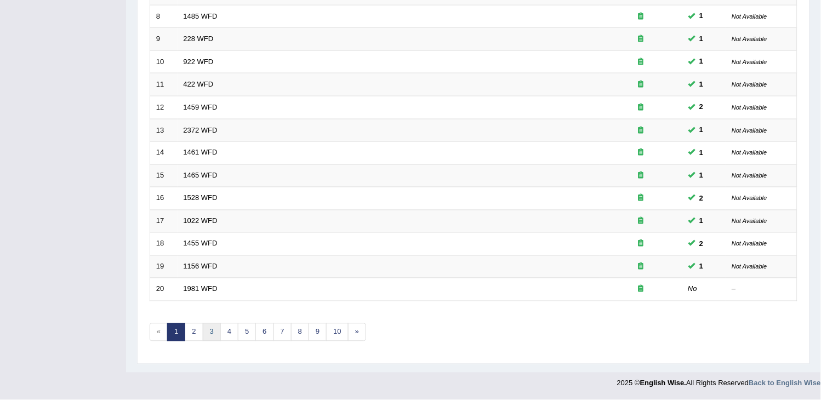
click at [216, 334] on link "3" at bounding box center [212, 332] width 18 height 18
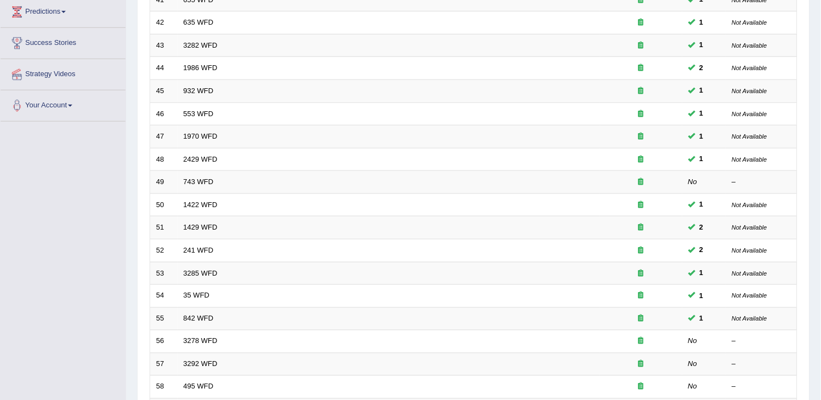
scroll to position [326, 0]
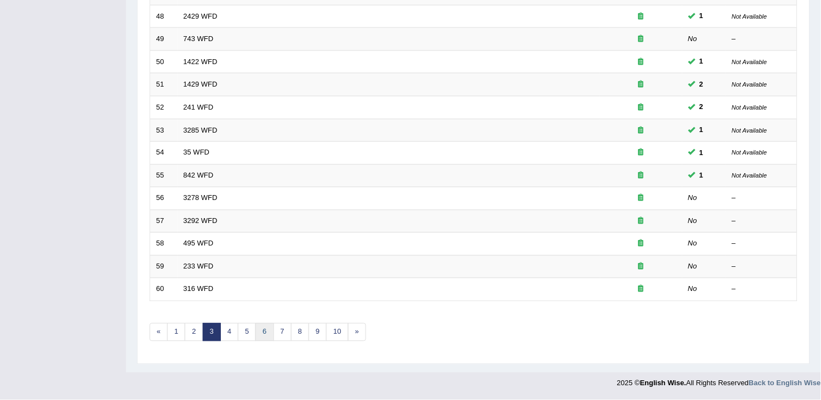
click at [258, 335] on link "6" at bounding box center [264, 332] width 18 height 18
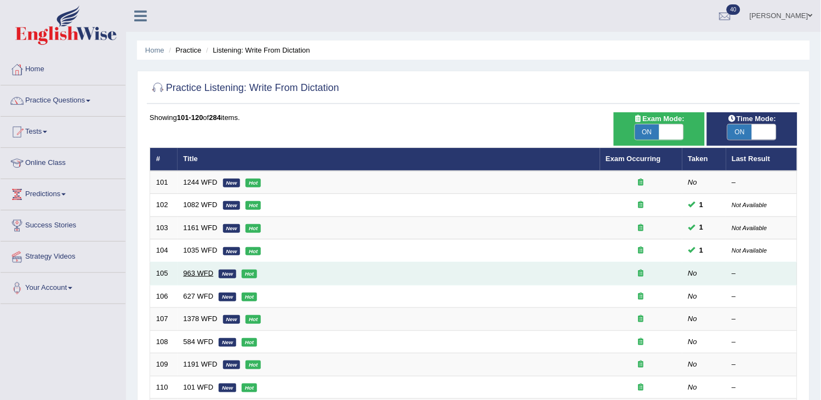
click at [201, 275] on link "963 WFD" at bounding box center [199, 273] width 30 height 8
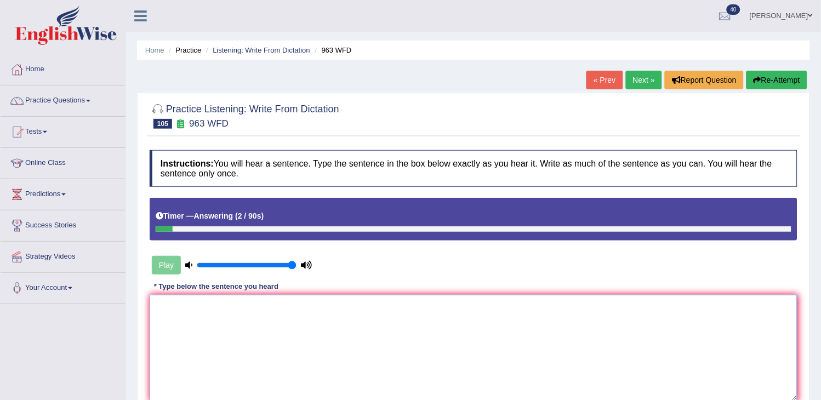
click at [260, 300] on textarea at bounding box center [474, 348] width 648 height 106
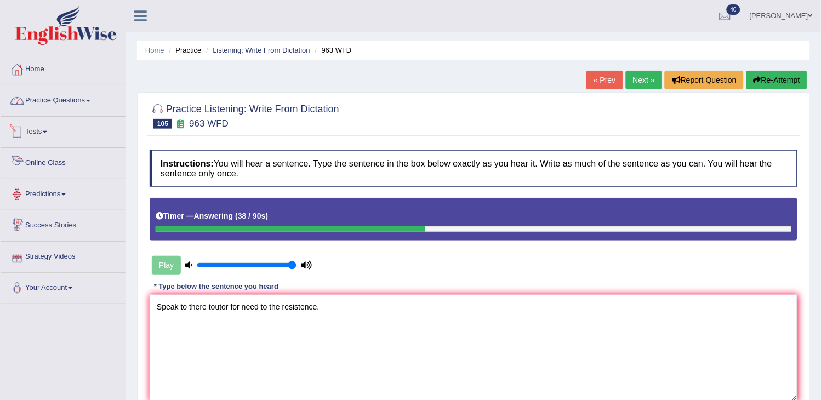
click at [91, 108] on link "Practice Questions" at bounding box center [63, 99] width 125 height 27
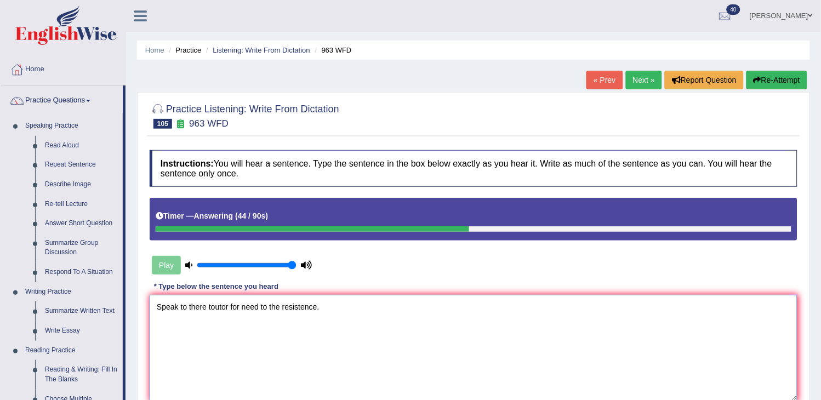
click at [208, 305] on textarea "Speak to there toutor for need to the resistence." at bounding box center [474, 348] width 648 height 106
click at [244, 308] on textarea "Speak to there the their toutor for need to the resistence." at bounding box center [474, 348] width 648 height 106
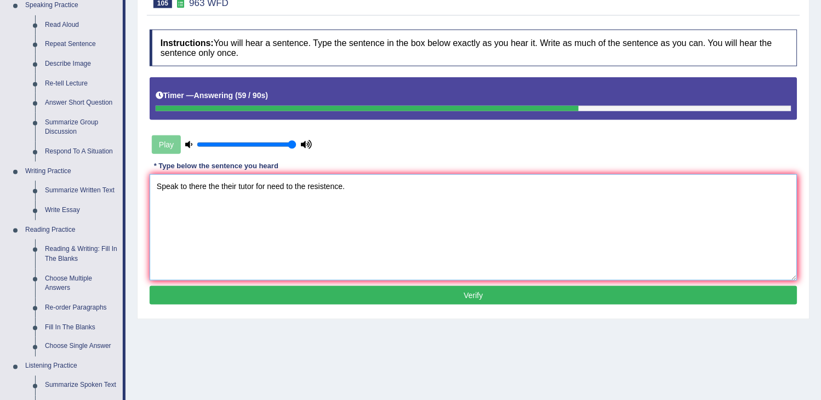
scroll to position [122, 0]
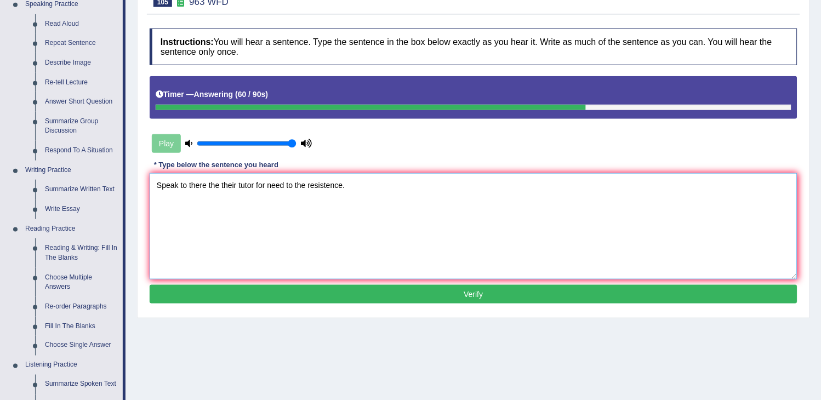
type textarea "Speak to there the their tutor for need to the resistence."
click at [288, 291] on button "Verify" at bounding box center [474, 294] width 648 height 19
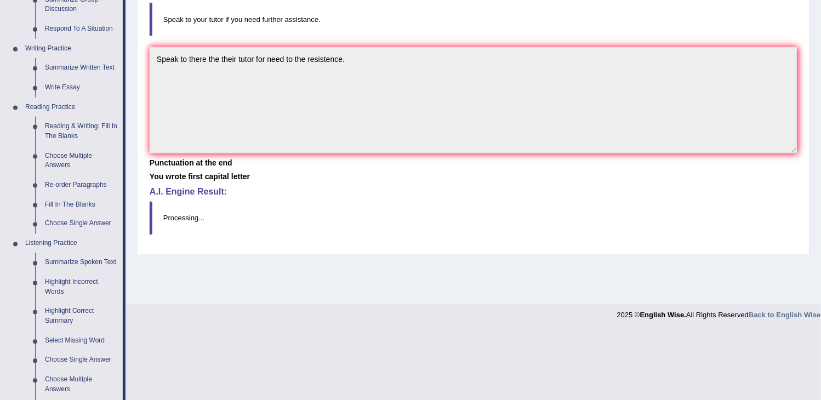
scroll to position [0, 0]
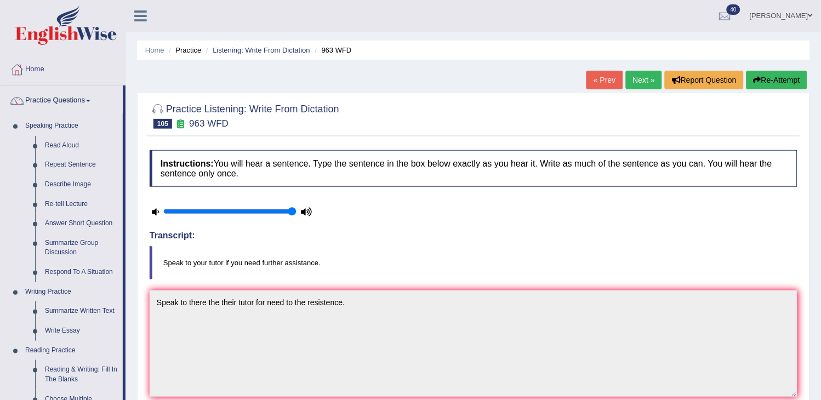
click at [773, 75] on button "Re-Attempt" at bounding box center [776, 80] width 61 height 19
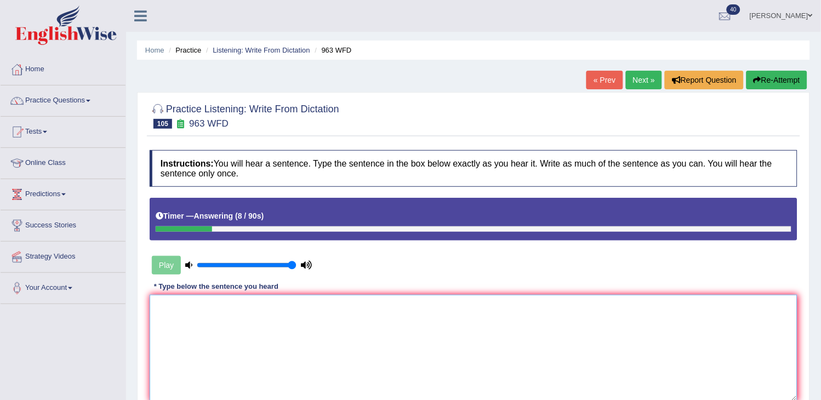
click at [516, 349] on textarea at bounding box center [474, 348] width 648 height 106
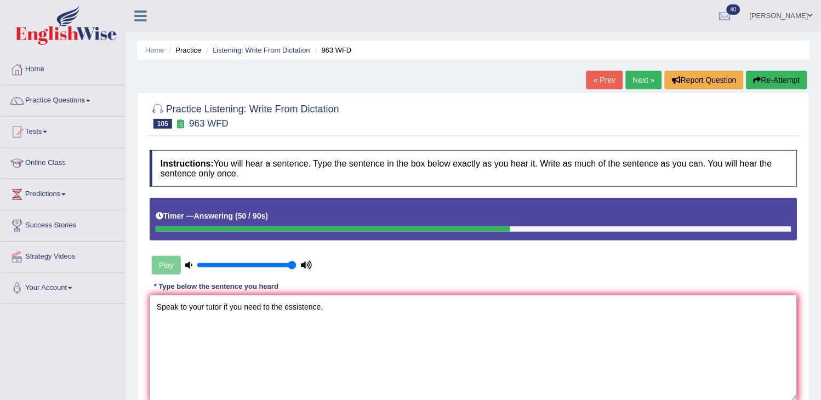
scroll to position [61, 0]
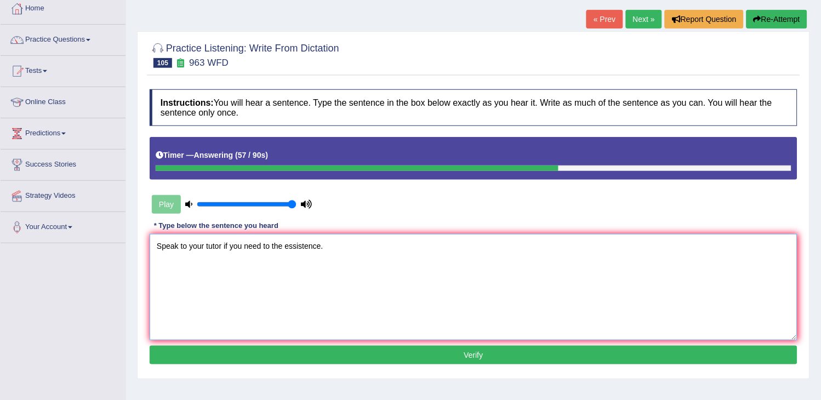
type textarea "Speak to your tutor if you need to the essistence."
click at [515, 352] on button "Verify" at bounding box center [474, 355] width 648 height 19
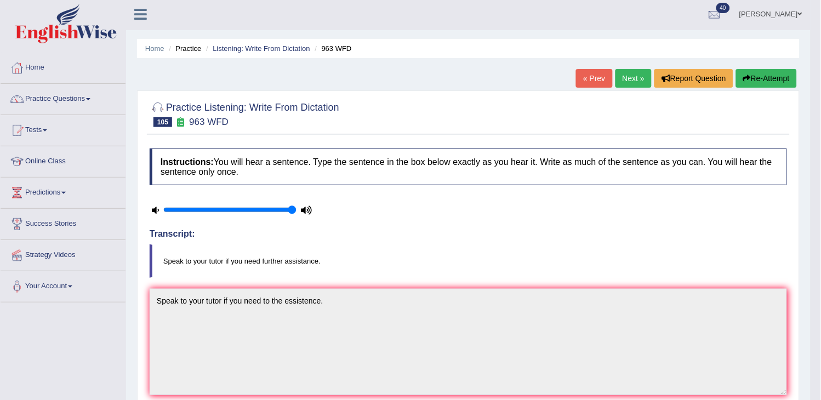
scroll to position [0, 0]
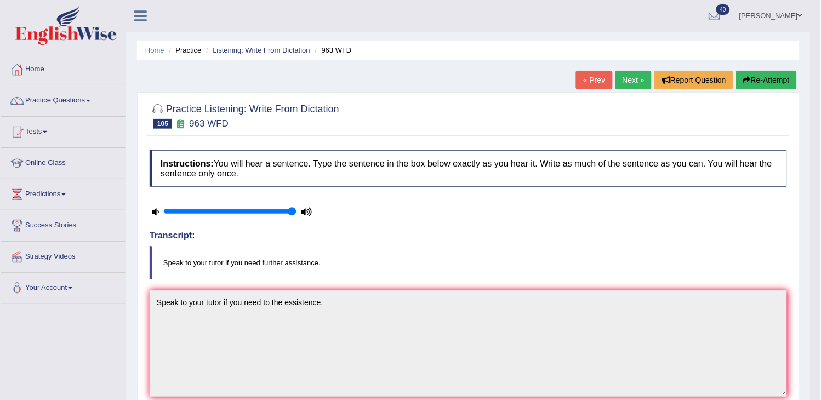
click at [626, 79] on link "Next »" at bounding box center [633, 80] width 36 height 19
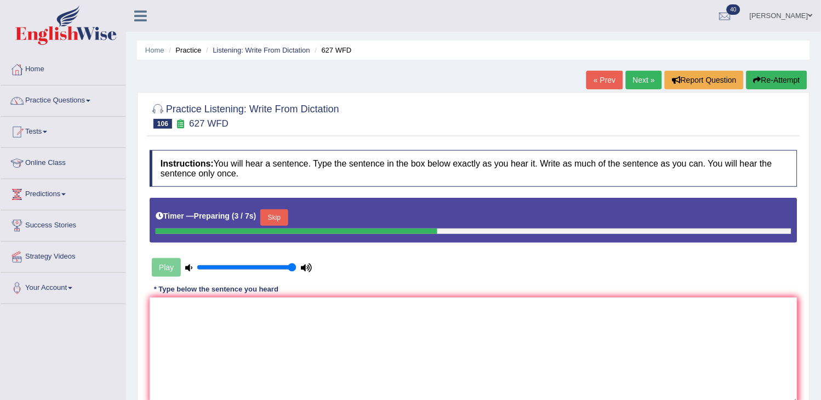
scroll to position [61, 0]
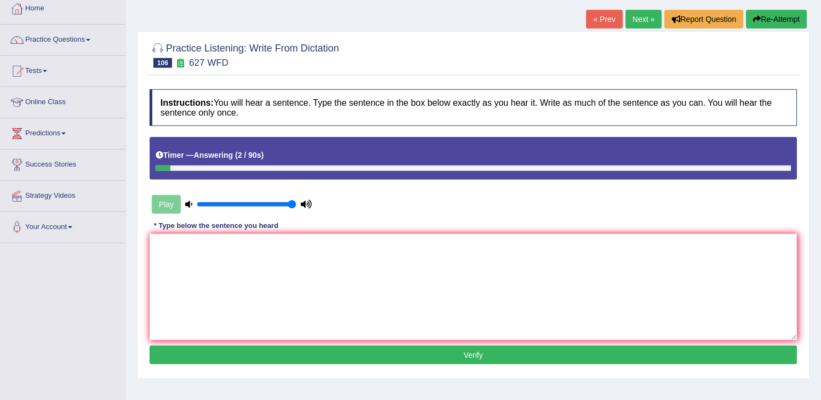
click at [761, 24] on button "Re-Attempt" at bounding box center [776, 19] width 61 height 19
drag, startPoint x: 0, startPoint y: 0, endPoint x: 761, endPoint y: 24, distance: 761.1
click at [761, 24] on button "Re-Attempt" at bounding box center [776, 19] width 61 height 19
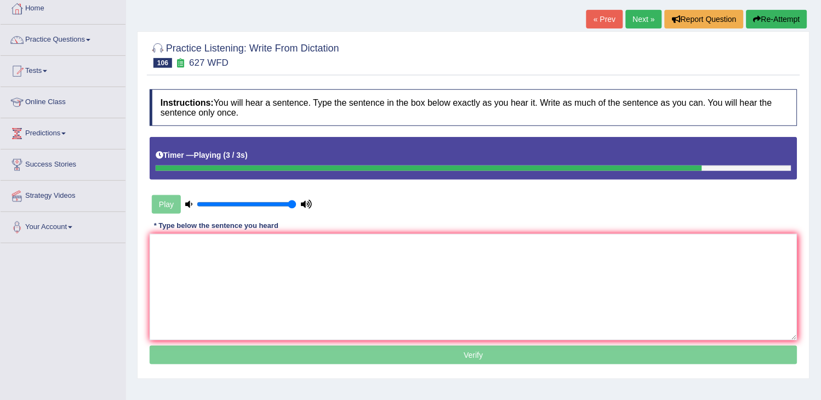
click at [761, 24] on button "Re-Attempt" at bounding box center [776, 19] width 61 height 19
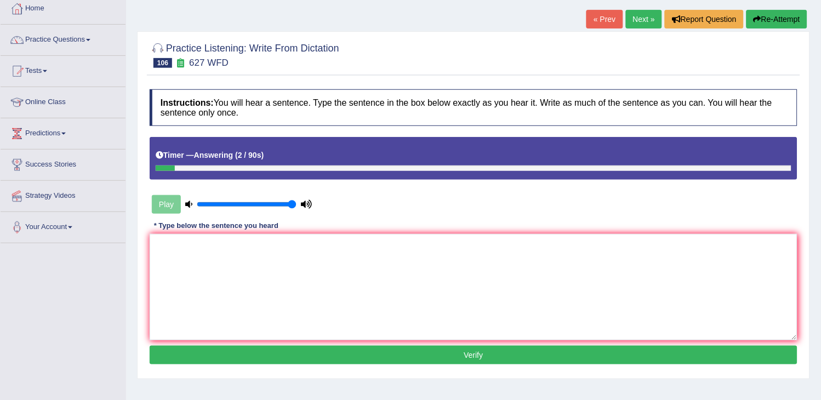
click at [768, 22] on button "Re-Attempt" at bounding box center [776, 19] width 61 height 19
click at [492, 292] on textarea at bounding box center [474, 287] width 648 height 106
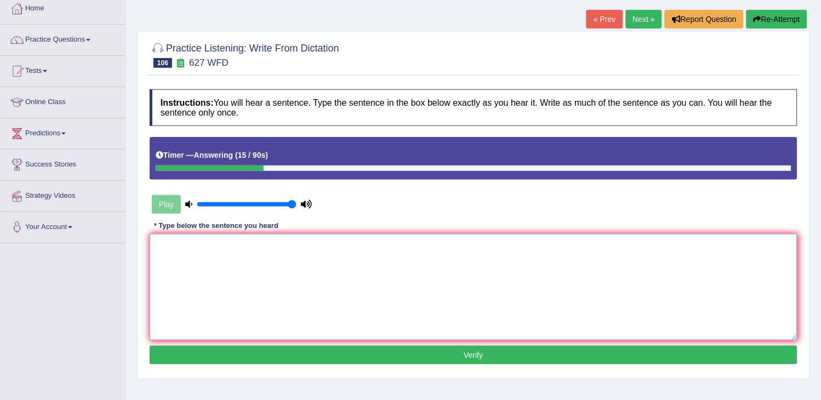
type textarea "v"
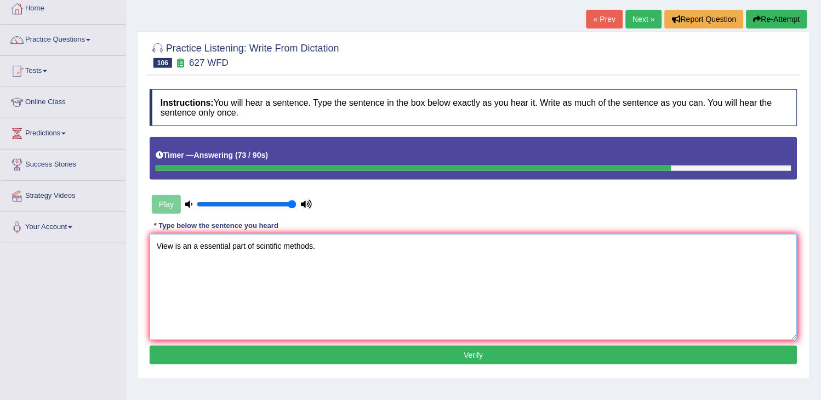
click at [232, 246] on textarea "View is an a essential part of scintific methods." at bounding box center [474, 287] width 648 height 106
type textarea "View is an a essential essensial part of scintific methods."
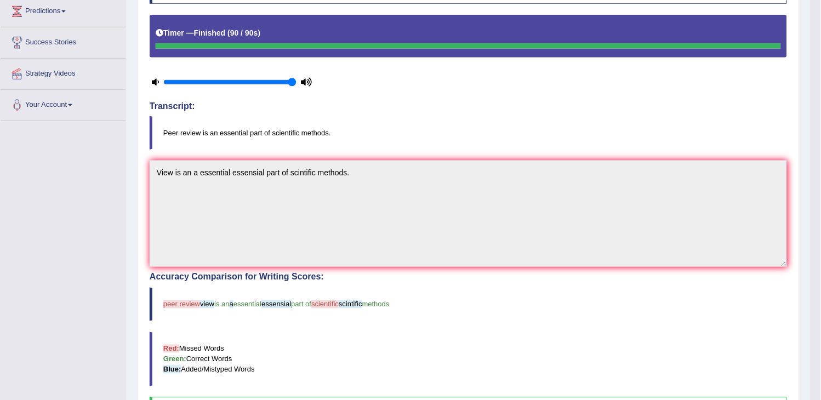
scroll to position [243, 0]
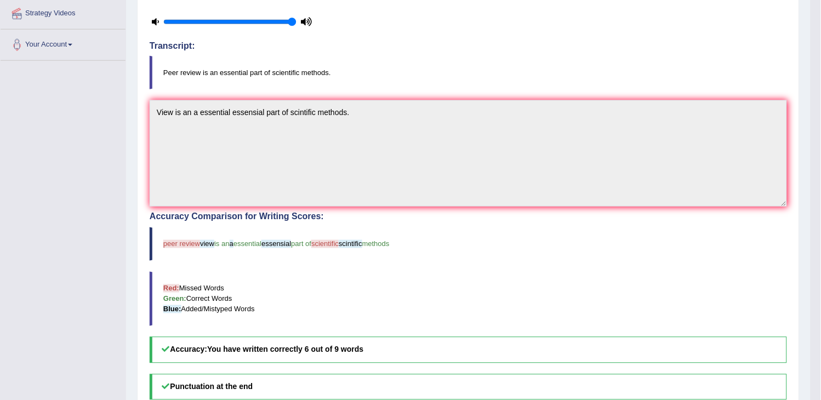
click at [229, 243] on span "is an" at bounding box center [221, 244] width 15 height 8
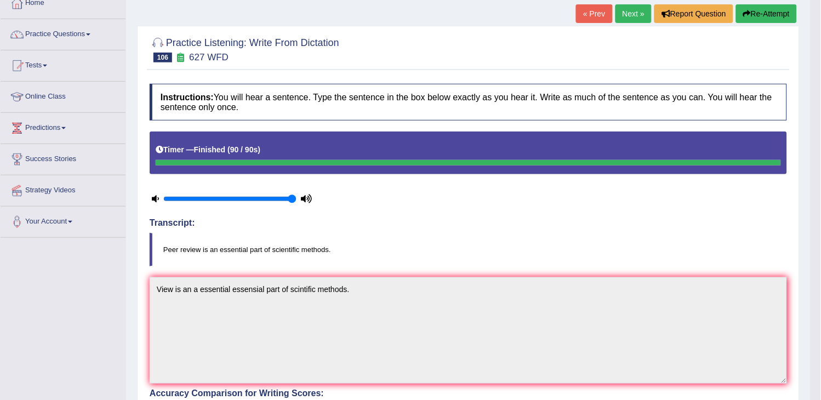
scroll to position [0, 0]
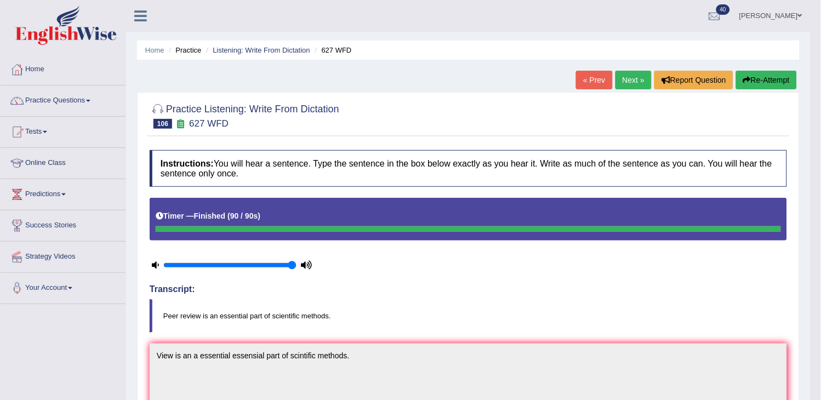
click at [632, 75] on link "Next »" at bounding box center [633, 80] width 36 height 19
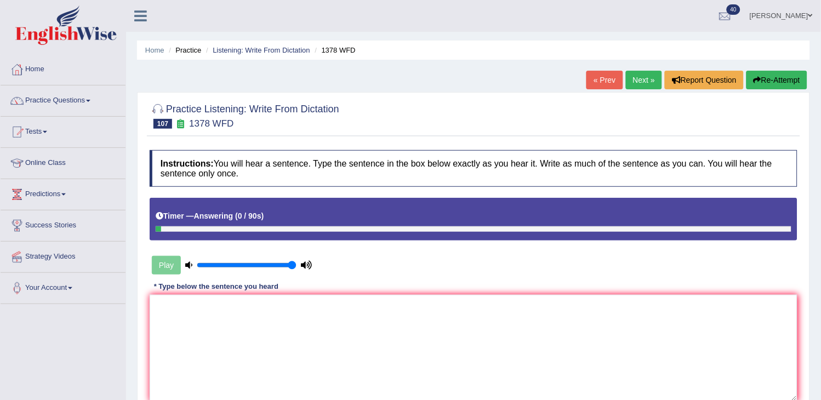
click at [767, 71] on button "Re-Attempt" at bounding box center [776, 80] width 61 height 19
drag, startPoint x: 0, startPoint y: 0, endPoint x: 767, endPoint y: 71, distance: 770.6
click at [767, 71] on button "Re-Attempt" at bounding box center [776, 80] width 61 height 19
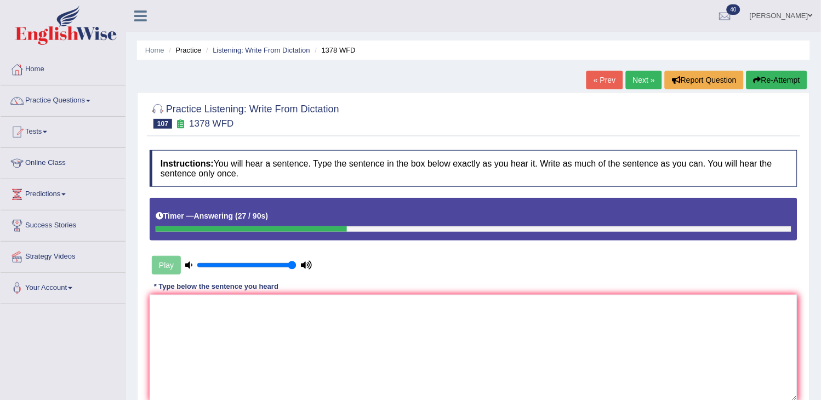
click at [767, 71] on button "Re-Attempt" at bounding box center [776, 80] width 61 height 19
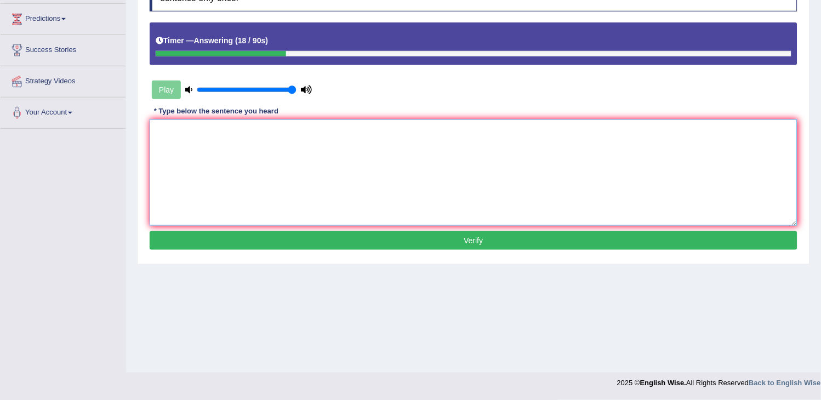
click at [686, 200] on textarea at bounding box center [474, 172] width 648 height 106
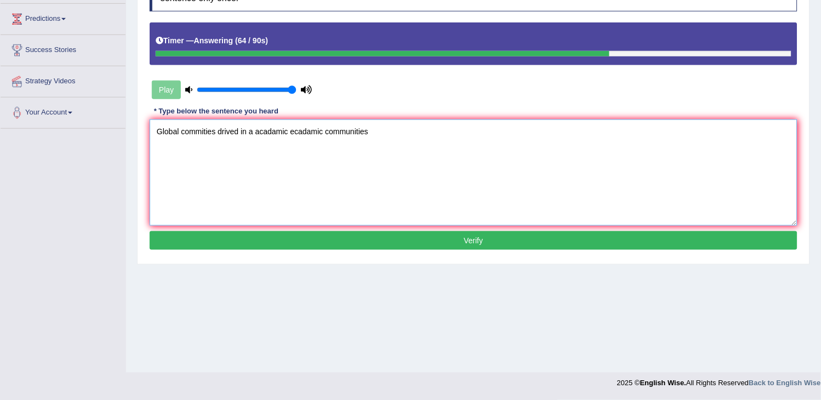
click at [215, 130] on textarea "Global commities drived in a acadamic ecadamic communities" at bounding box center [474, 172] width 648 height 106
click at [436, 143] on textarea "Global connections drived in a acadamic ecadamic communities" at bounding box center [474, 172] width 648 height 106
type textarea "Global connections drived in a acadamic ecadamic communities in thinks to social"
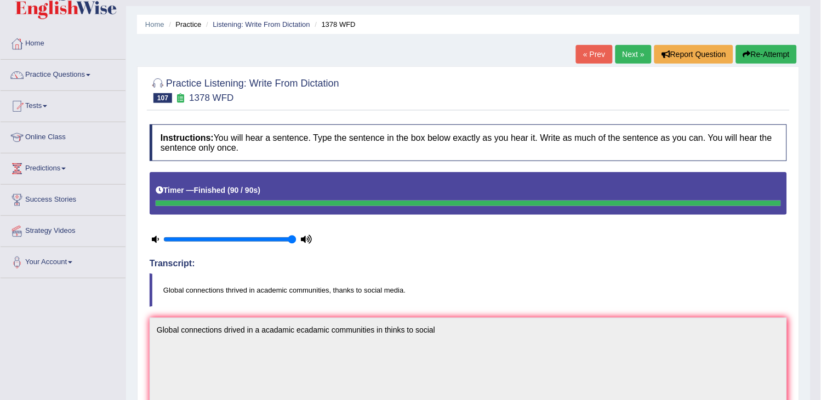
scroll to position [0, 0]
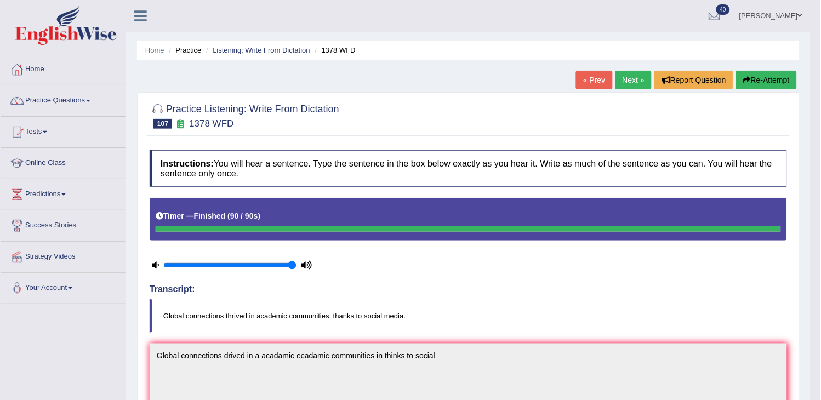
click at [776, 79] on button "Re-Attempt" at bounding box center [766, 80] width 61 height 19
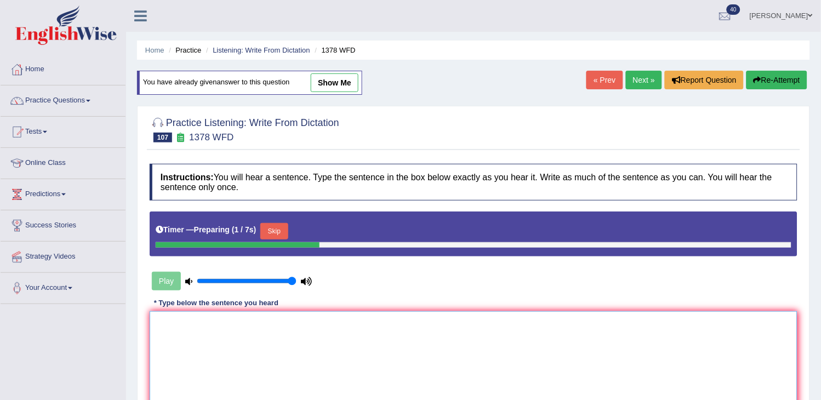
click at [375, 336] on textarea at bounding box center [474, 364] width 648 height 106
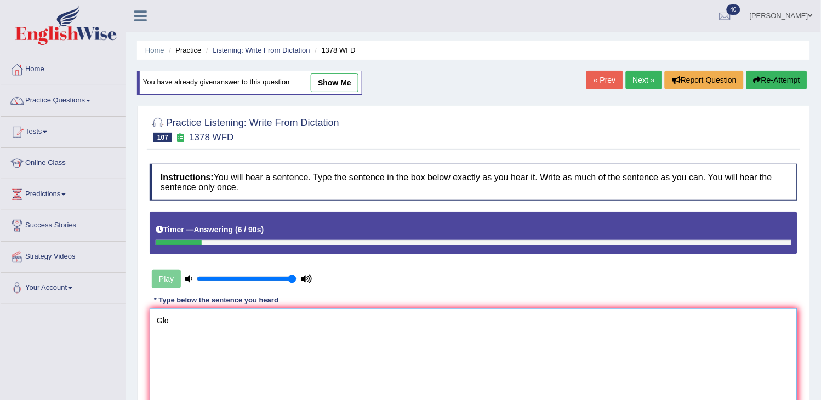
type textarea "Glo"
click at [769, 78] on button "Re-Attempt" at bounding box center [776, 80] width 61 height 19
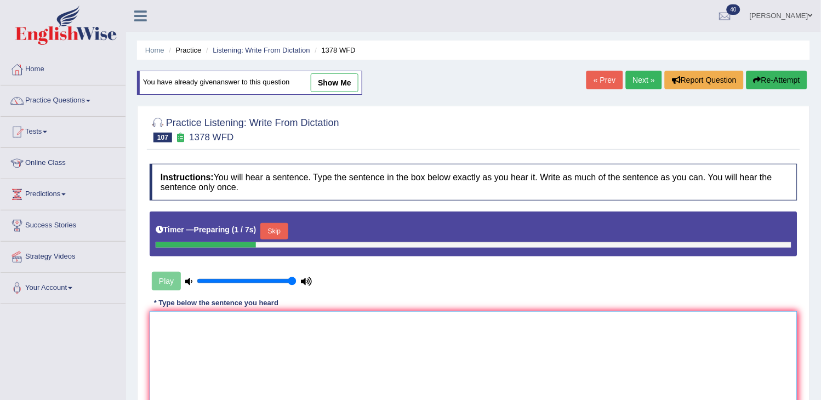
click at [485, 374] on textarea at bounding box center [474, 364] width 648 height 106
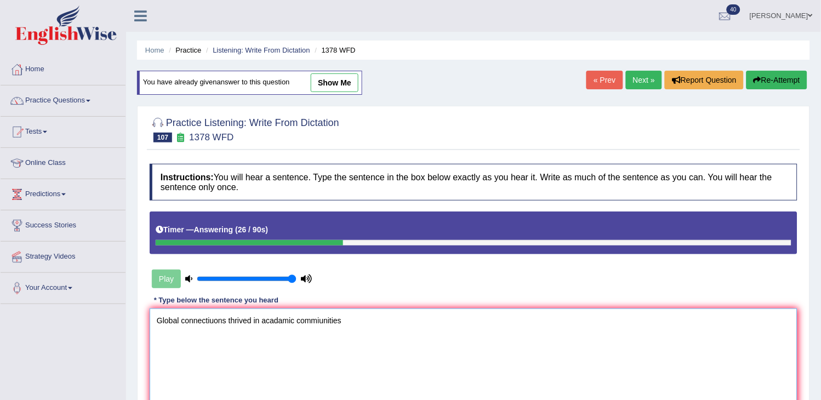
click at [319, 319] on textarea "Global connectiuons thrived in acadamic commiunities" at bounding box center [474, 362] width 648 height 106
click at [358, 326] on textarea "Global connectiuons thrived in acadamic communities" at bounding box center [474, 362] width 648 height 106
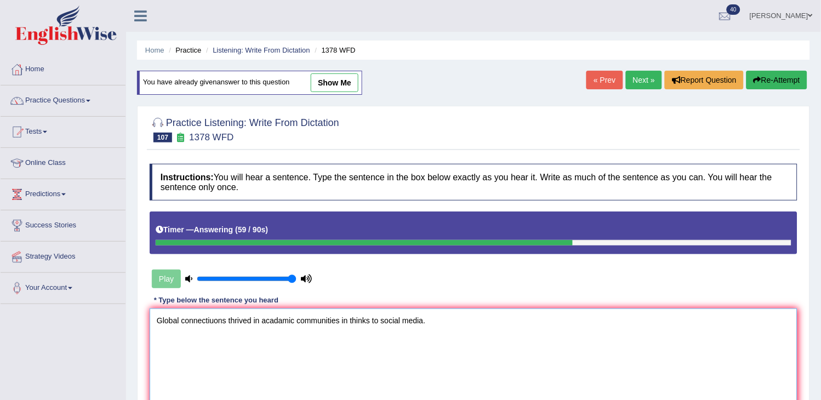
click at [226, 320] on textarea "Global connectiuons thrived in acadamic communities in thinks to social media." at bounding box center [474, 362] width 648 height 106
click at [365, 324] on textarea "Global connections thrived in acadamic communities in thinks to social media." at bounding box center [474, 362] width 648 height 106
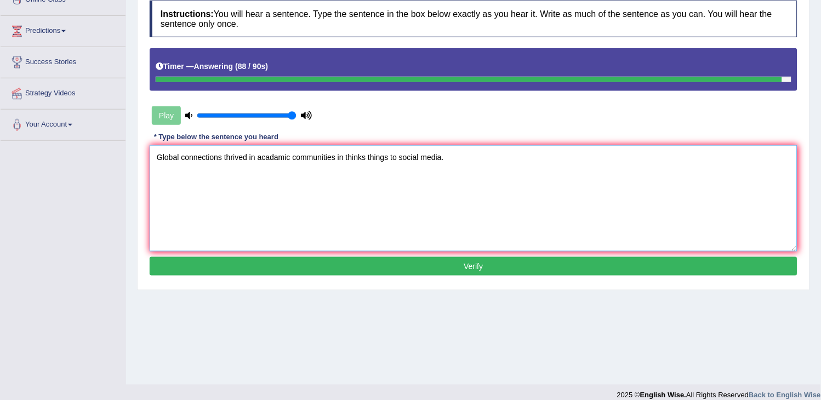
scroll to position [175, 0]
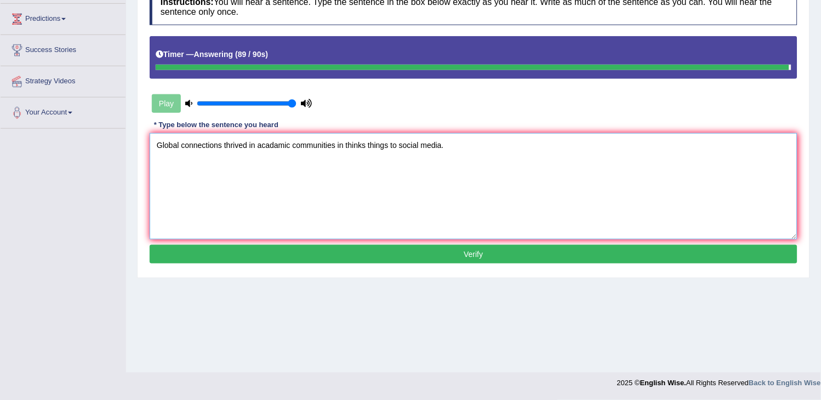
type textarea "Global connections thrived in acadamic communities in thinks things to social m…"
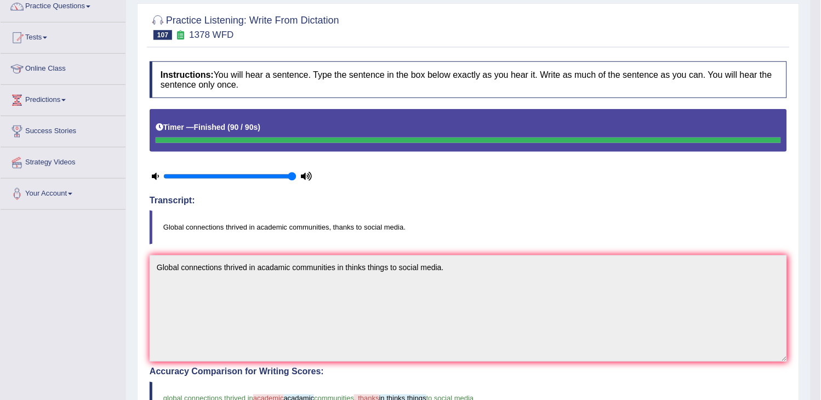
scroll to position [0, 0]
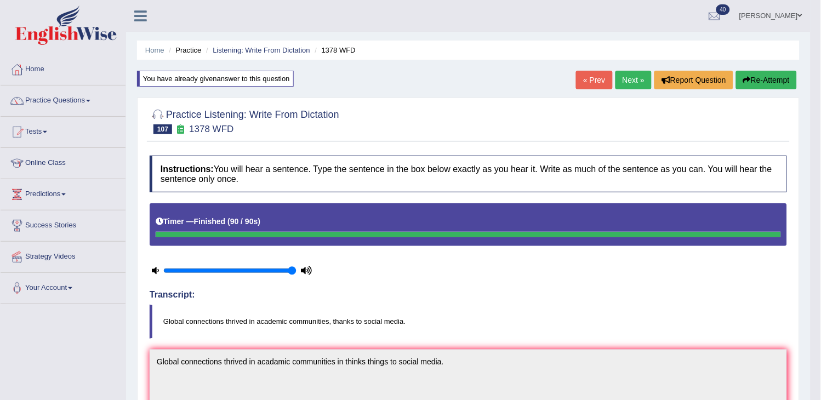
click at [622, 86] on link "Next »" at bounding box center [633, 80] width 36 height 19
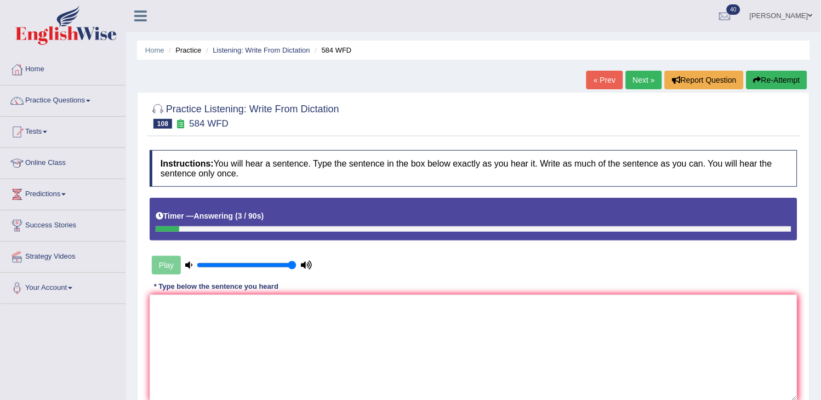
click at [776, 84] on button "Re-Attempt" at bounding box center [776, 80] width 61 height 19
click at [577, 320] on textarea at bounding box center [474, 348] width 648 height 106
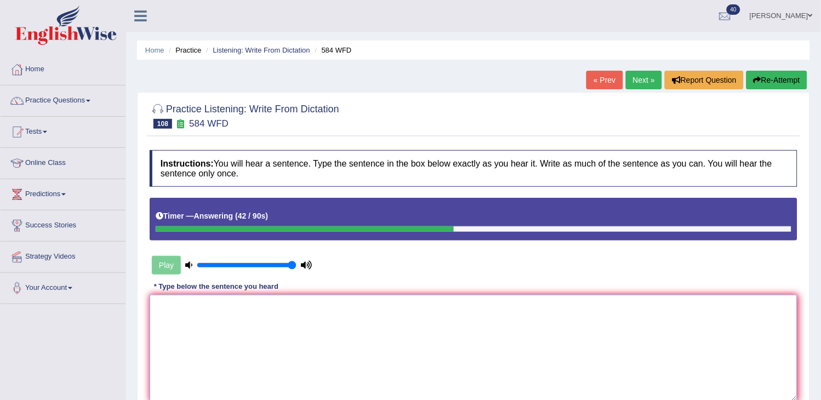
type textarea "T"
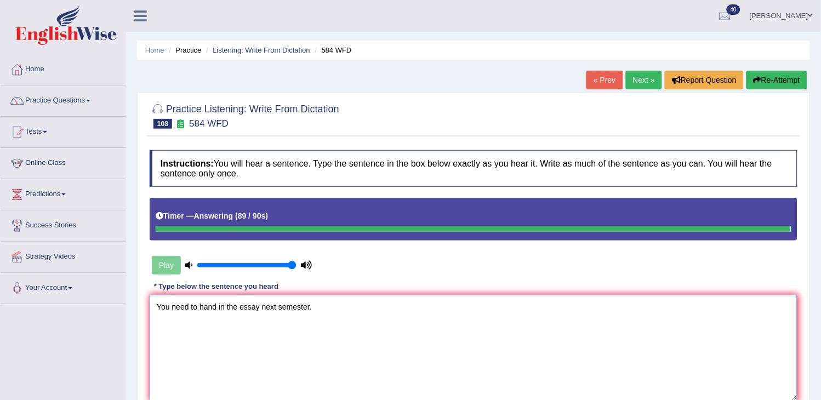
type textarea "You need to hand in the essay next semester."
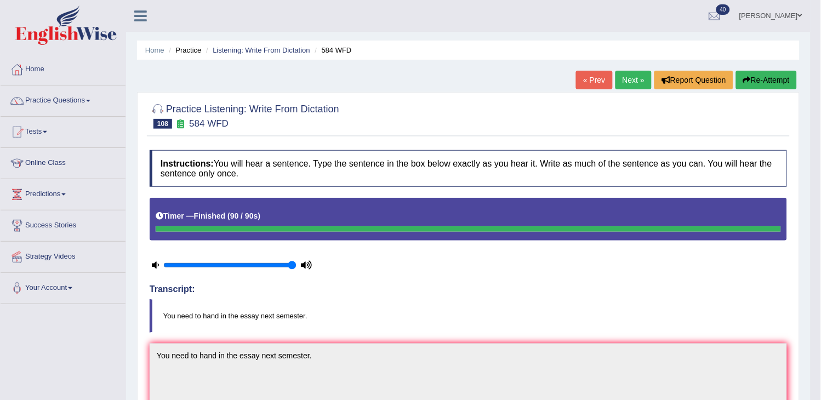
click at [631, 86] on link "Next »" at bounding box center [633, 80] width 36 height 19
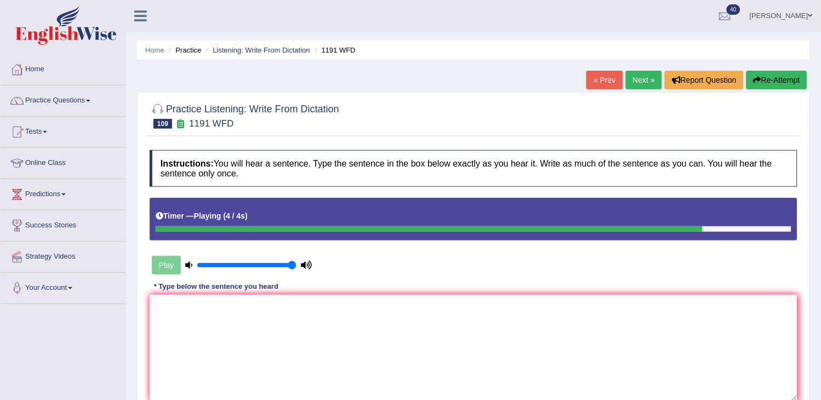
click at [796, 84] on button "Re-Attempt" at bounding box center [776, 80] width 61 height 19
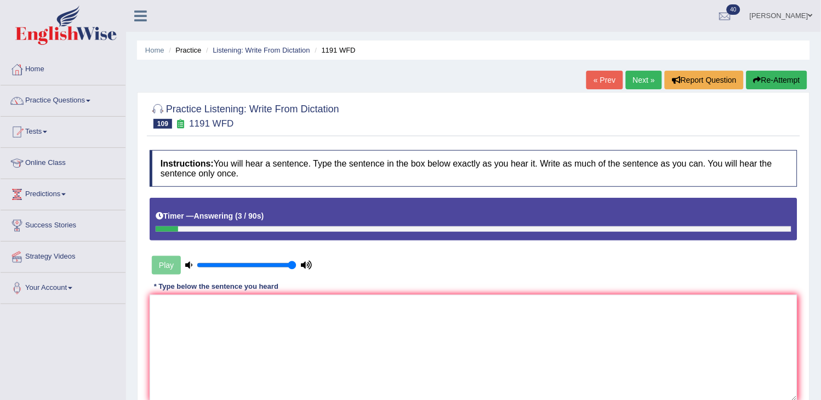
click at [796, 84] on button "Re-Attempt" at bounding box center [776, 80] width 61 height 19
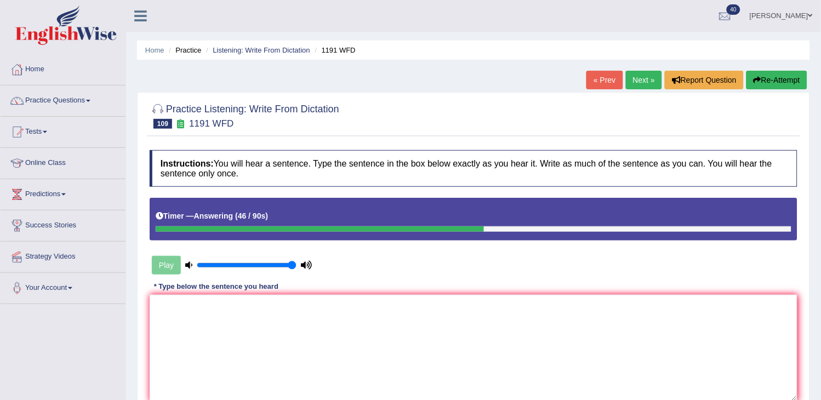
click at [796, 84] on button "Re-Attempt" at bounding box center [776, 80] width 61 height 19
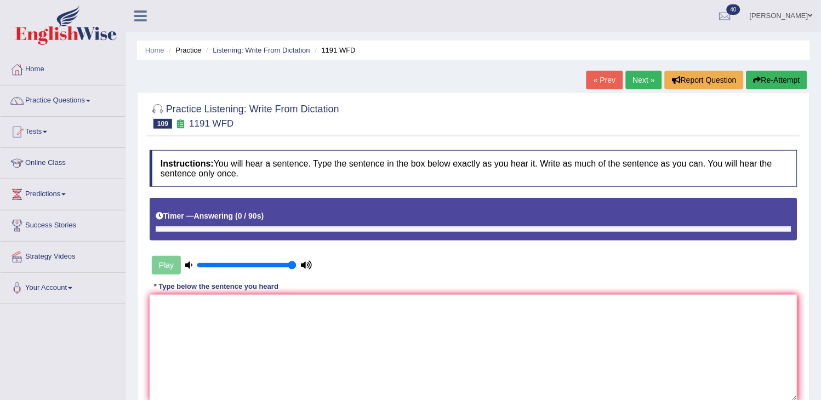
click at [796, 86] on button "Re-Attempt" at bounding box center [776, 80] width 61 height 19
drag, startPoint x: 0, startPoint y: 0, endPoint x: 796, endPoint y: 86, distance: 800.4
click at [796, 86] on button "Re-Attempt" at bounding box center [776, 80] width 61 height 19
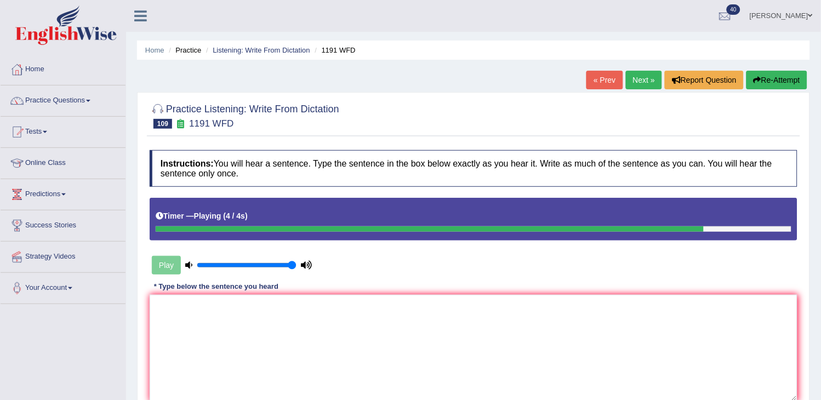
click at [796, 86] on button "Re-Attempt" at bounding box center [776, 80] width 61 height 19
click at [788, 88] on button "Re-Attempt" at bounding box center [776, 80] width 61 height 19
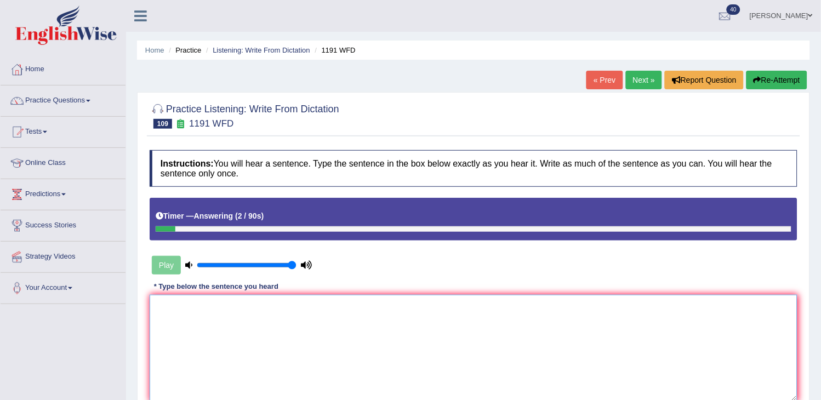
click at [537, 334] on textarea at bounding box center [474, 348] width 648 height 106
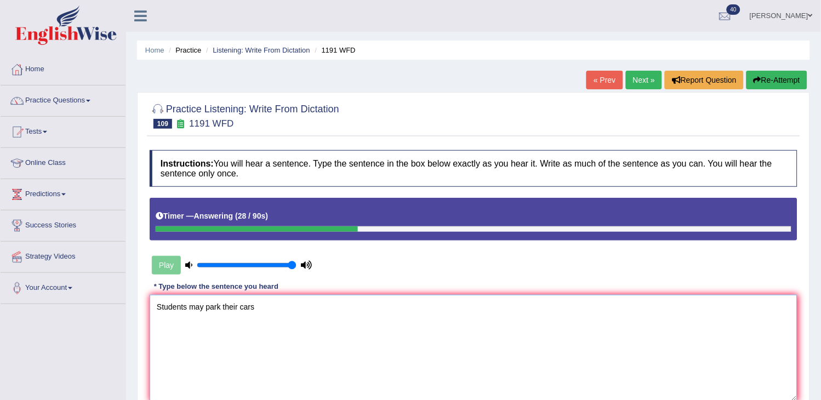
click at [206, 309] on textarea "Students may park their cars" at bounding box center [474, 348] width 648 height 106
click at [294, 305] on textarea "Students may only park their cars" at bounding box center [474, 348] width 648 height 106
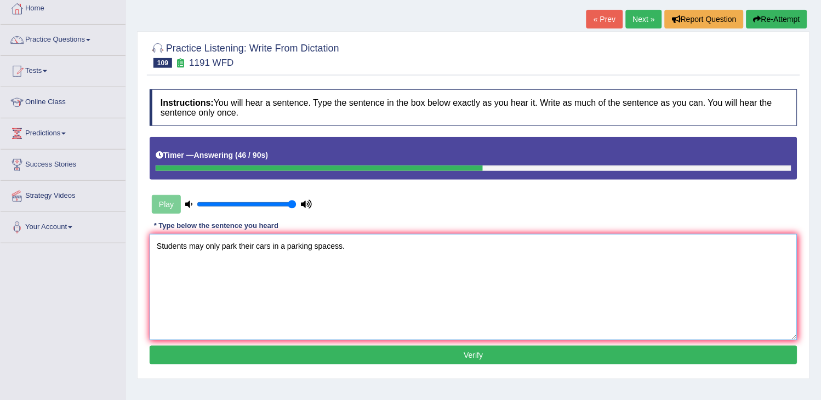
type textarea "Students may only park their cars in a parking spacess."
click at [286, 348] on button "Verify" at bounding box center [474, 355] width 648 height 19
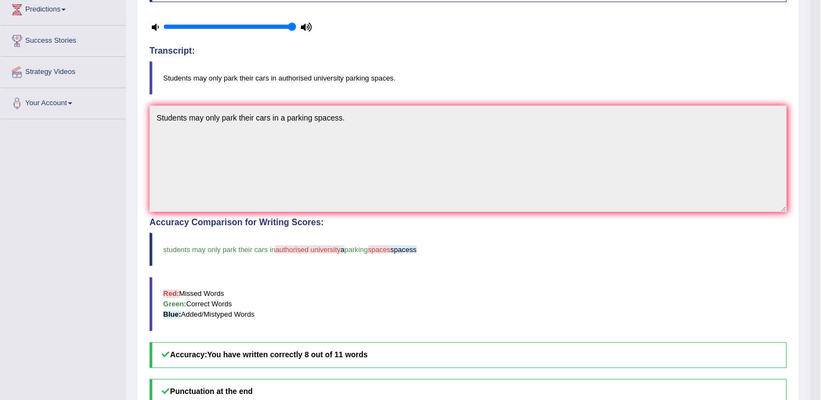
scroll to position [304, 0]
